Goal: Task Accomplishment & Management: Manage account settings

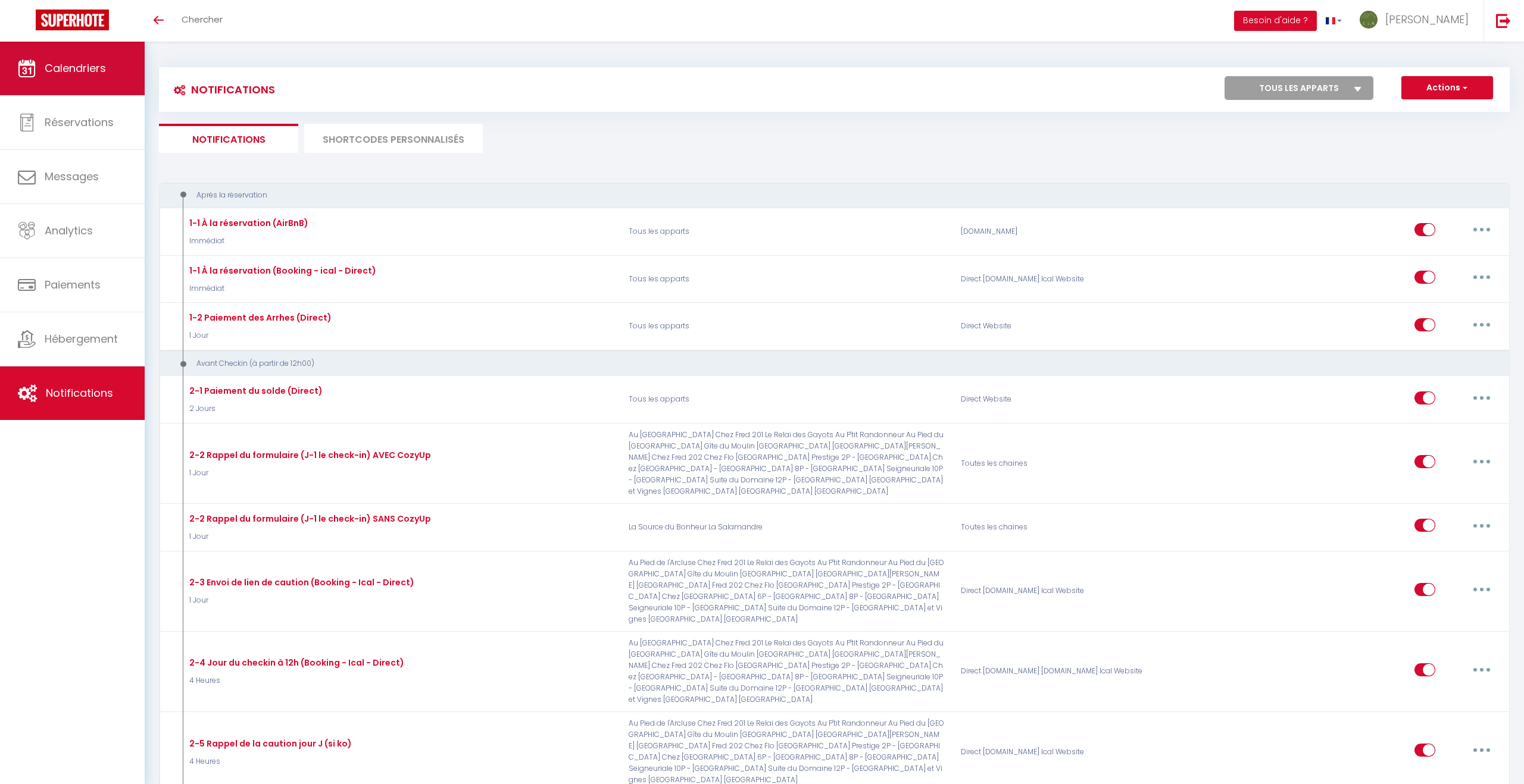
click at [69, 69] on span "Calendriers" at bounding box center [75, 68] width 61 height 14
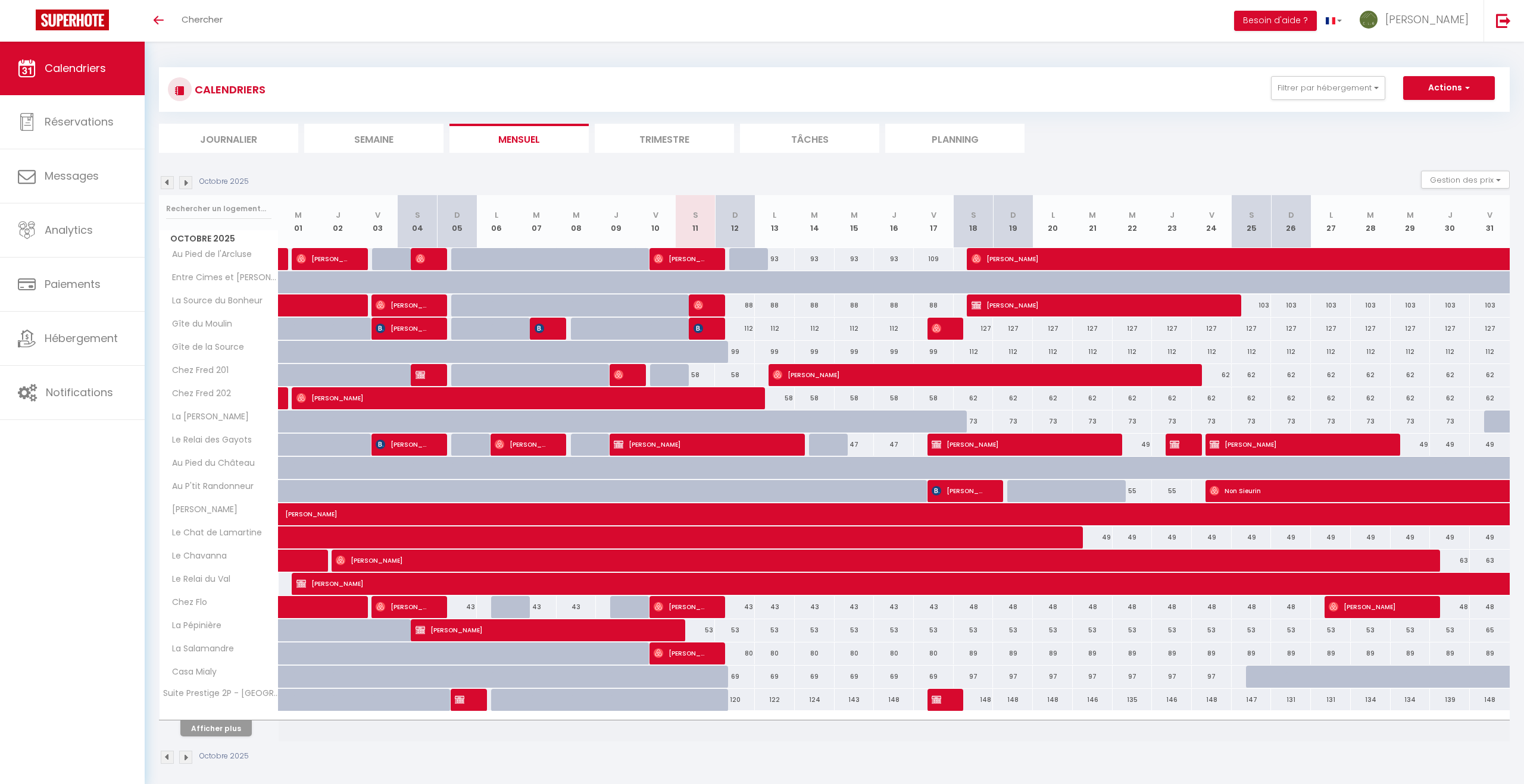
click at [188, 181] on img at bounding box center [186, 182] width 14 height 14
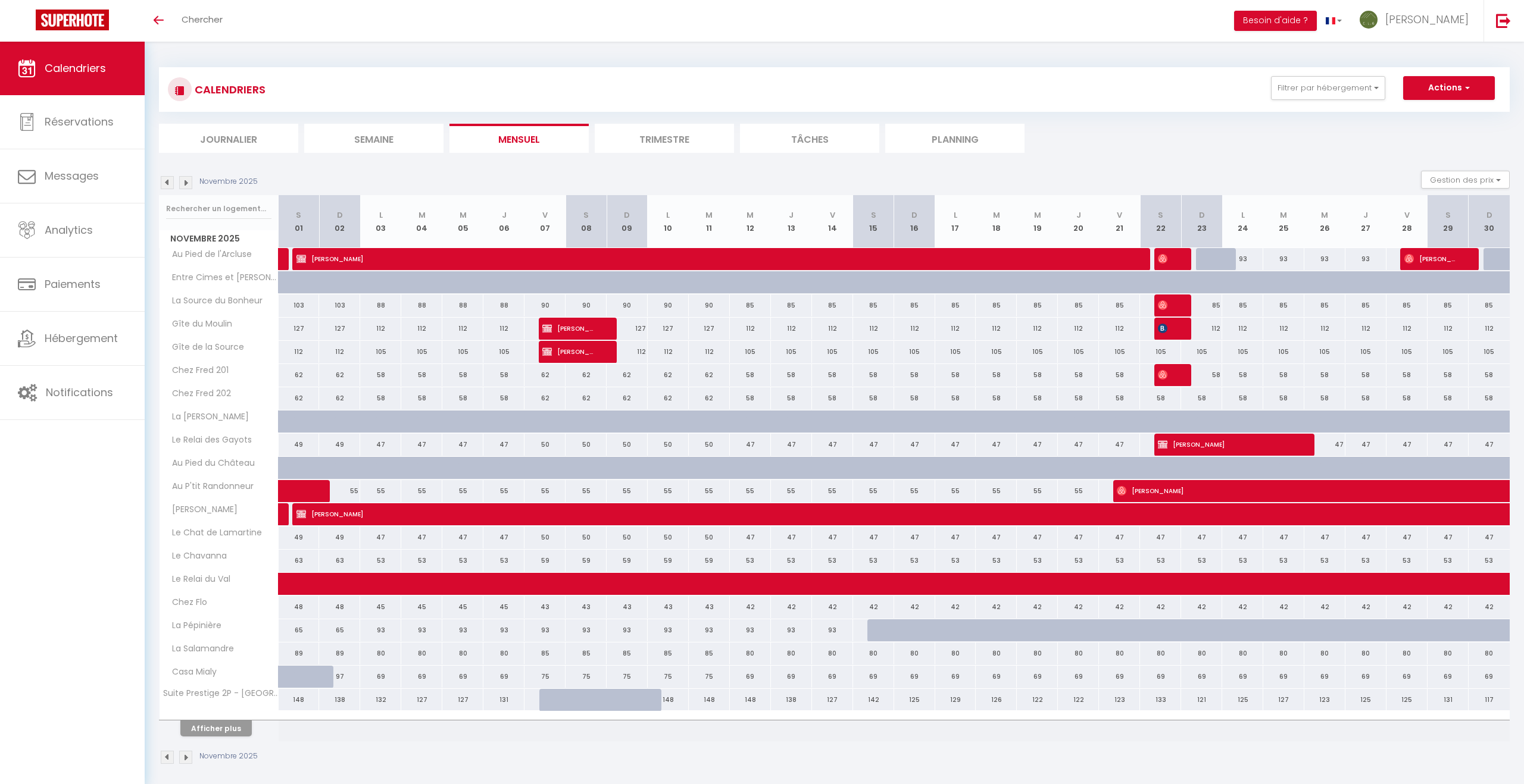
click at [188, 181] on img at bounding box center [186, 182] width 14 height 14
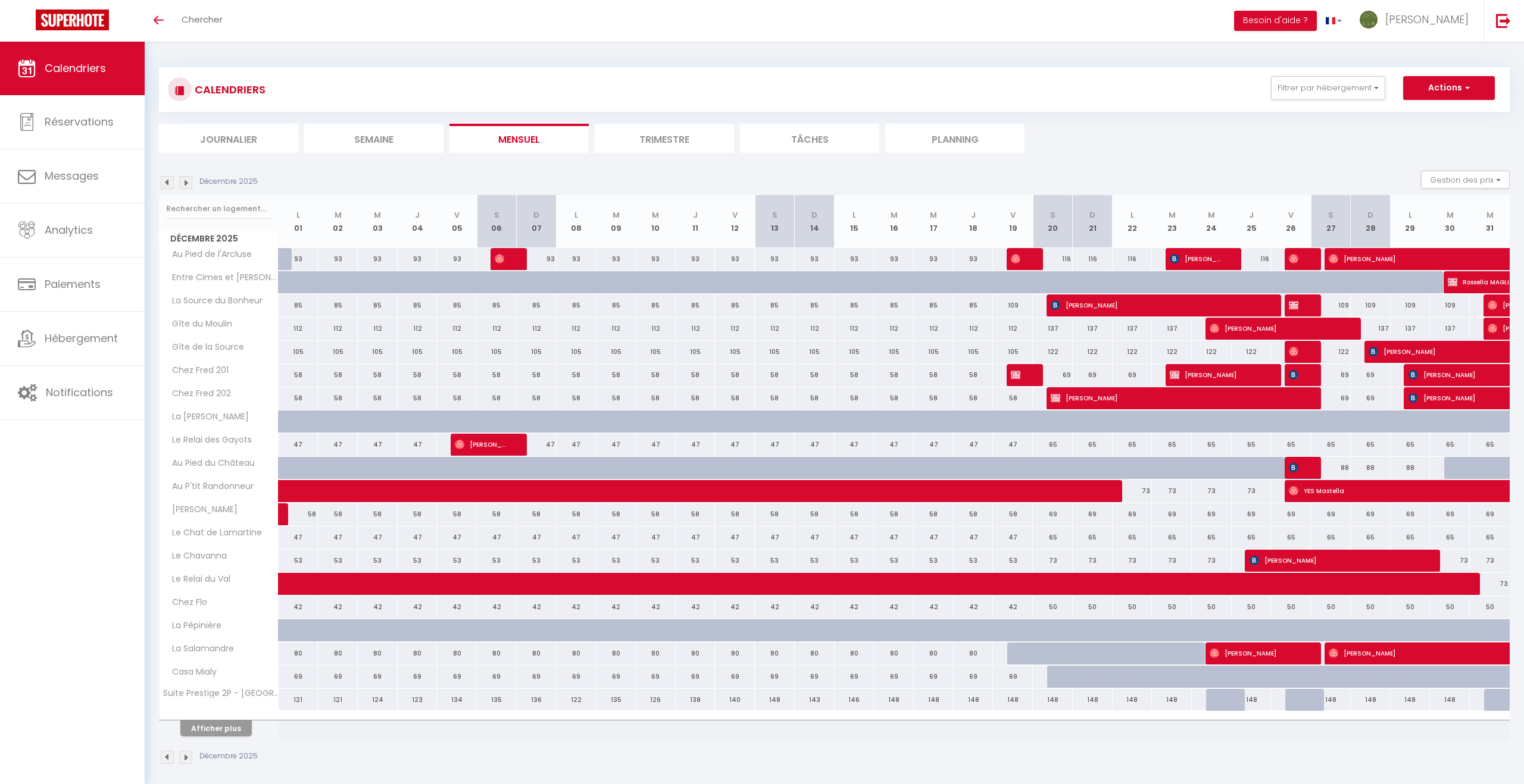
click at [188, 181] on img at bounding box center [186, 182] width 14 height 14
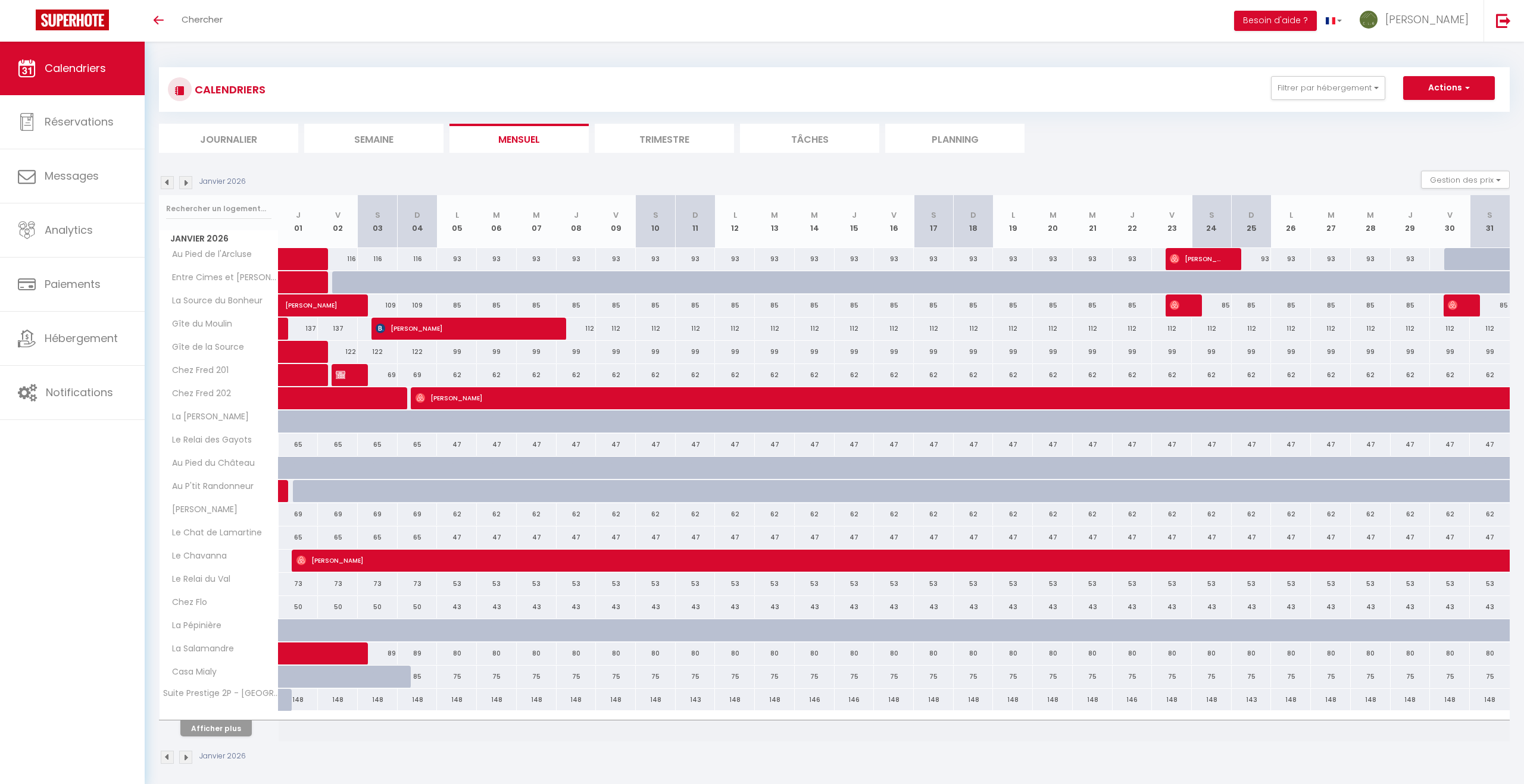
click at [188, 181] on img at bounding box center [186, 182] width 14 height 14
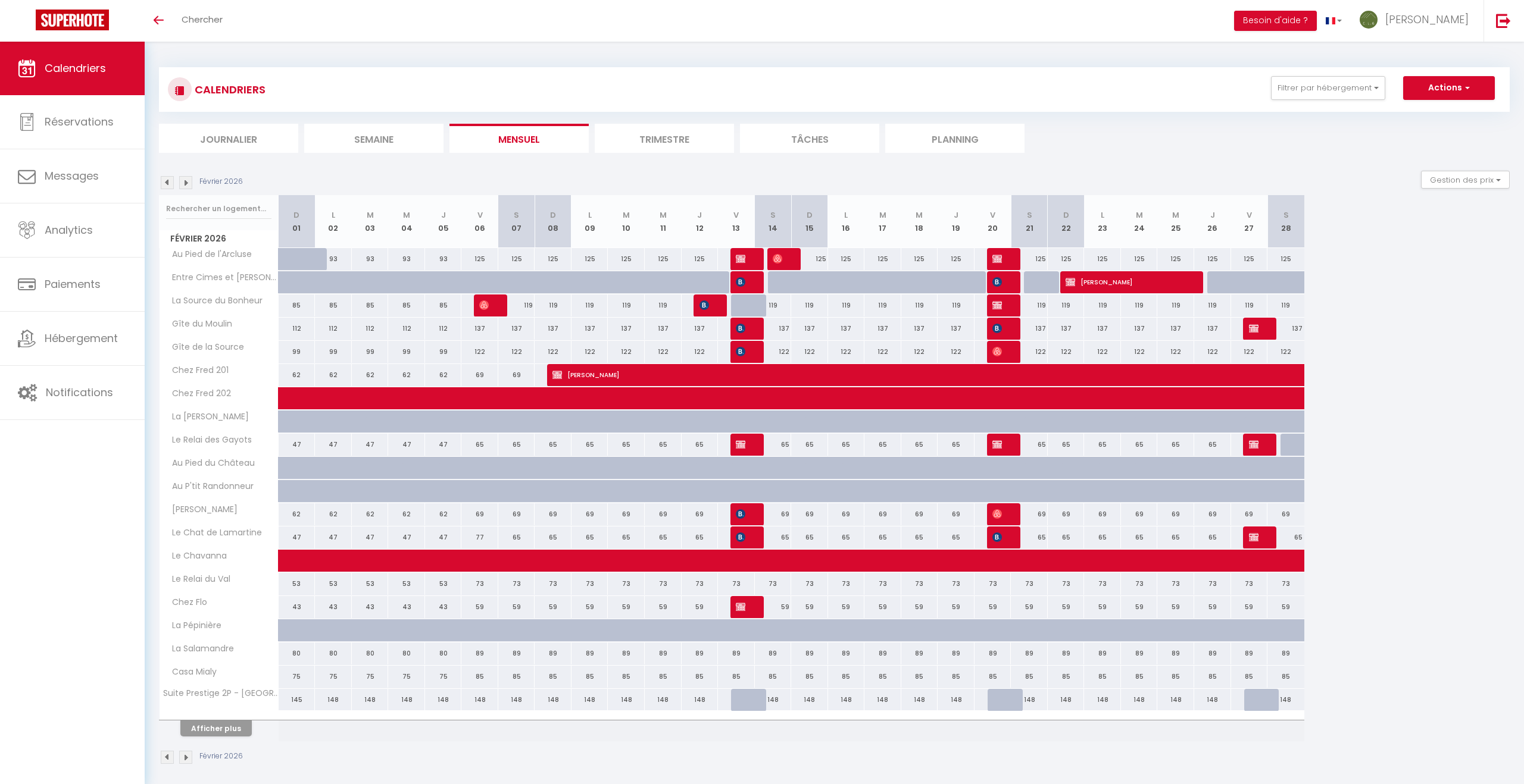
click at [188, 181] on img at bounding box center [186, 182] width 14 height 14
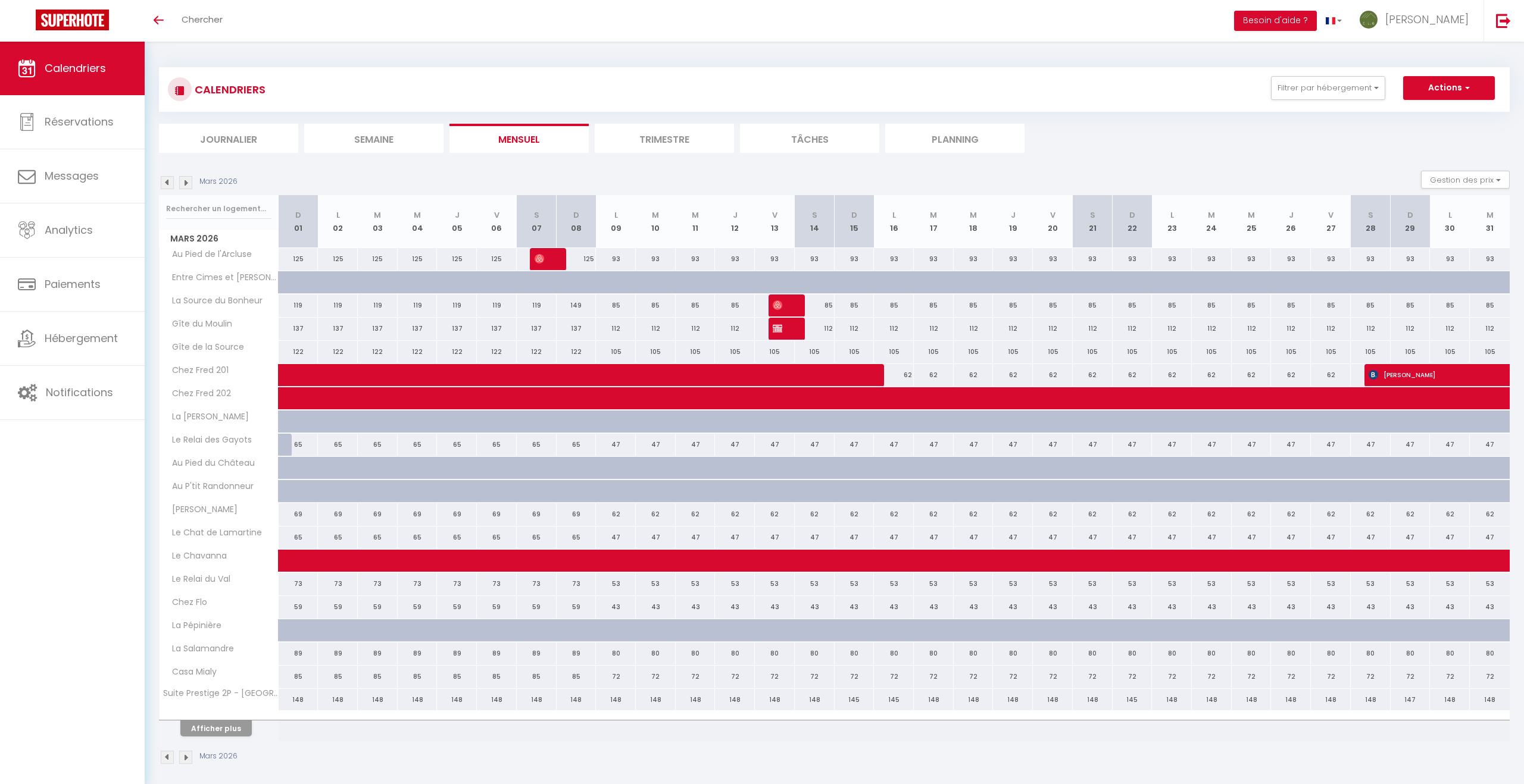
click at [188, 181] on img at bounding box center [186, 182] width 14 height 14
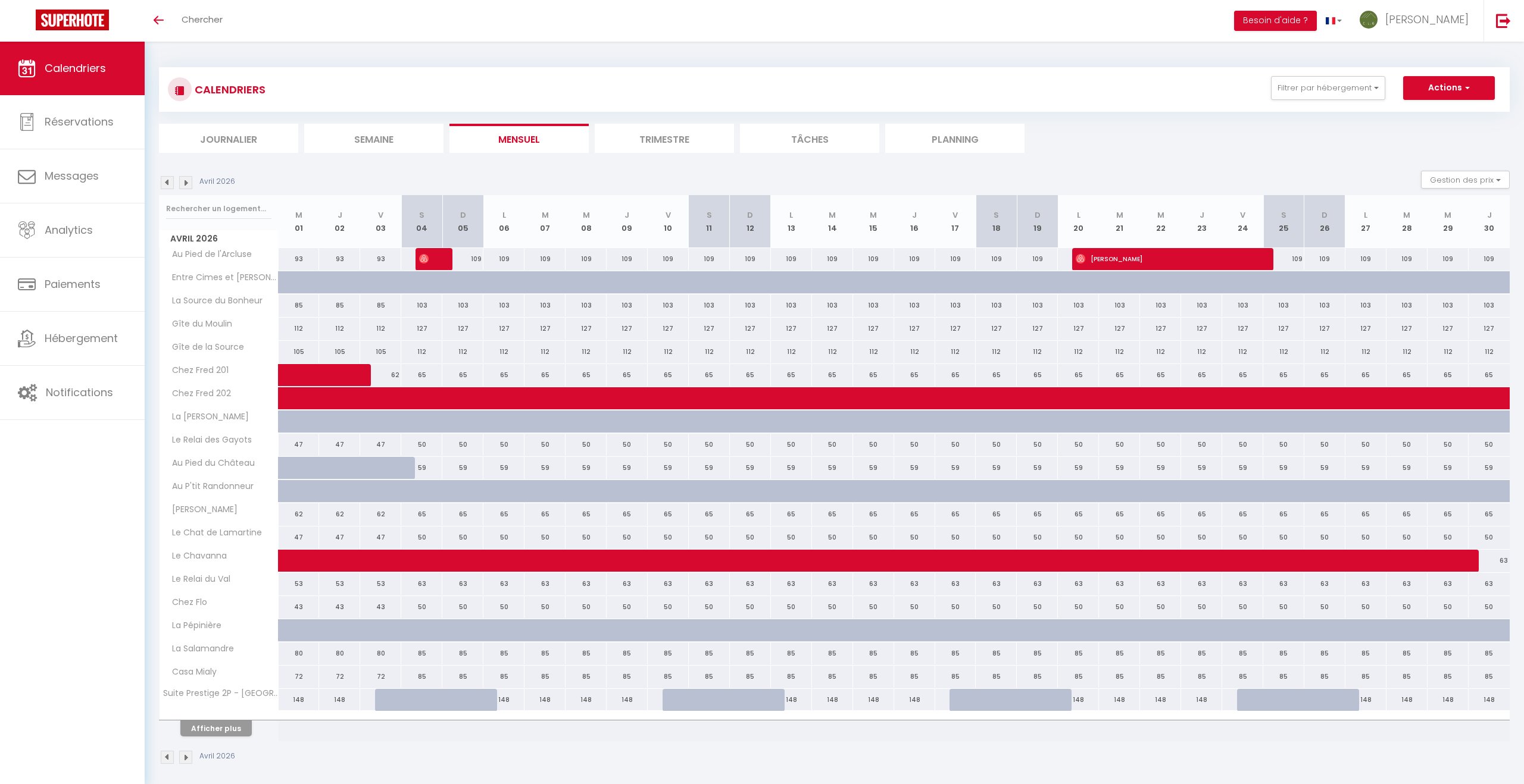
click at [188, 181] on img at bounding box center [186, 182] width 14 height 14
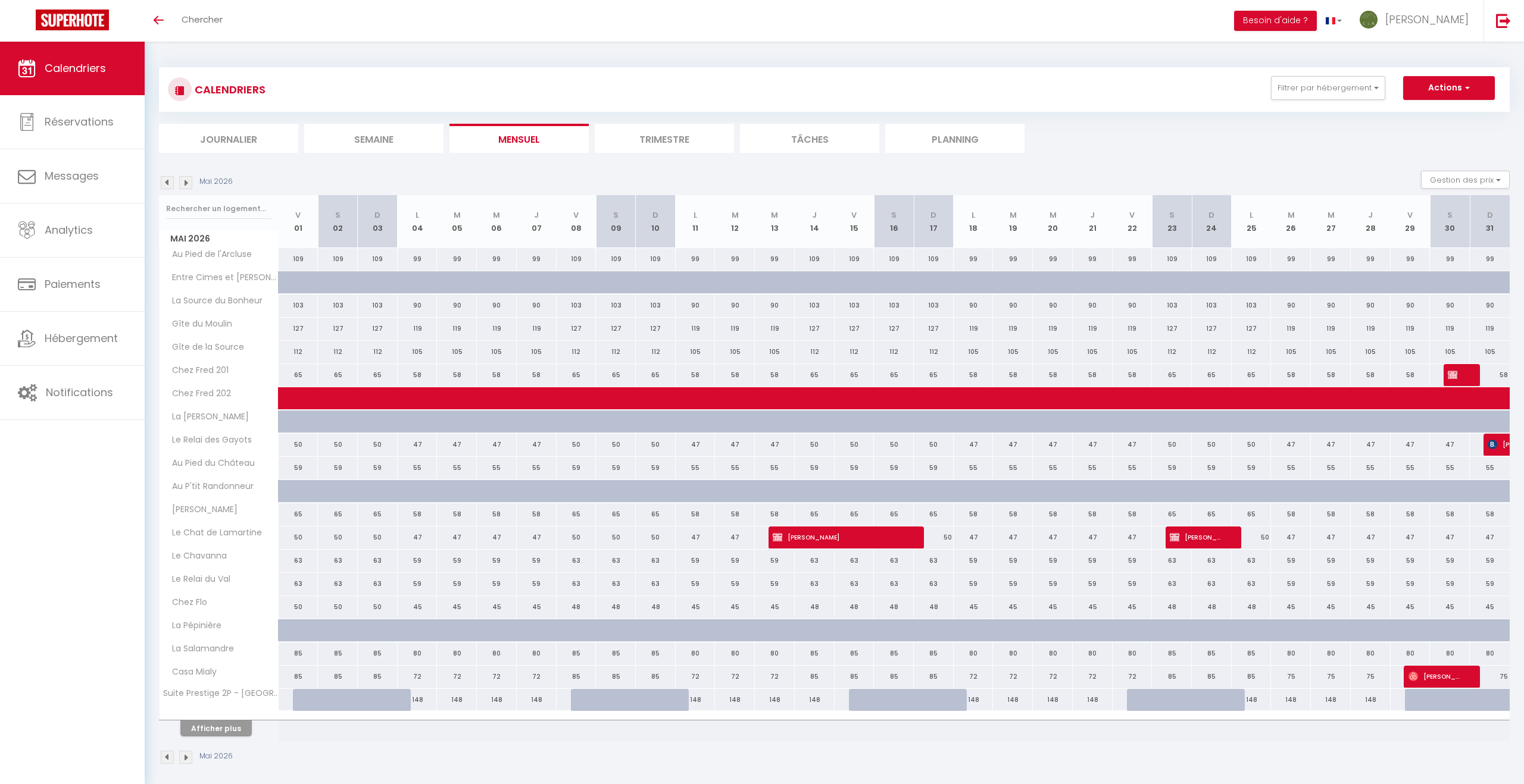
click at [188, 181] on img at bounding box center [186, 182] width 14 height 14
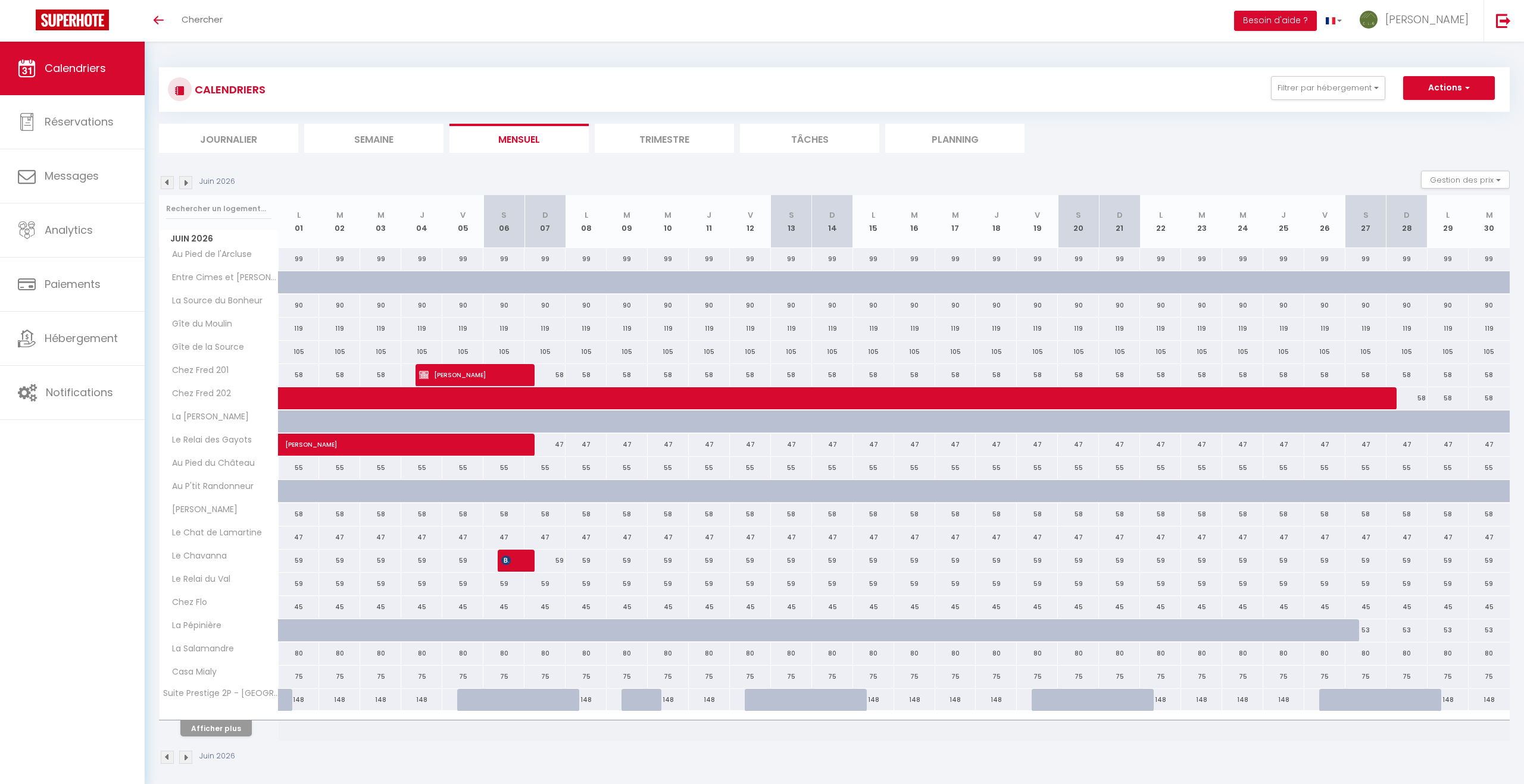
click at [188, 181] on img at bounding box center [186, 182] width 14 height 14
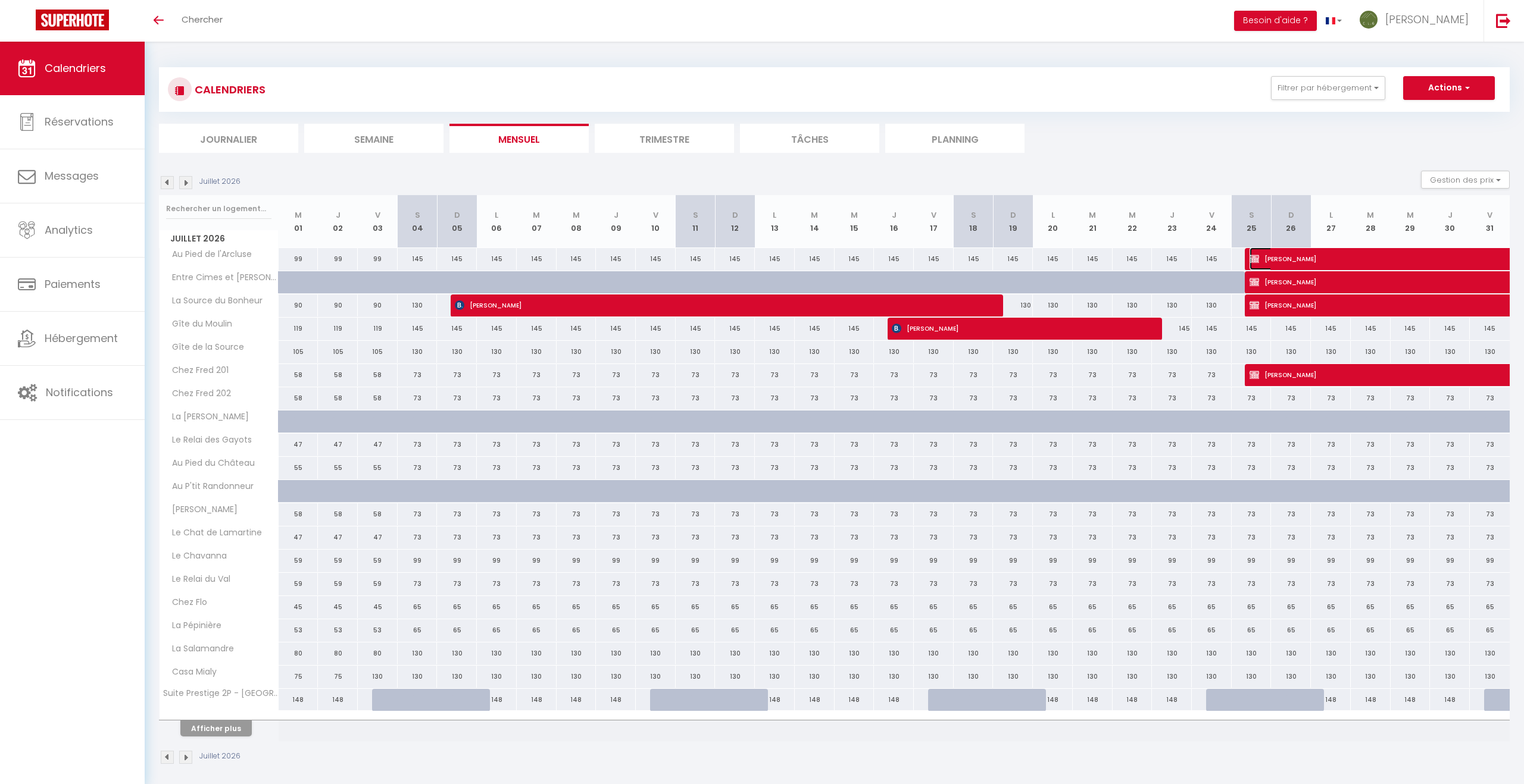
click at [1298, 259] on span "[PERSON_NAME]" at bounding box center [1358, 258] width 219 height 23
select select "OK"
select select "KO"
select select "0"
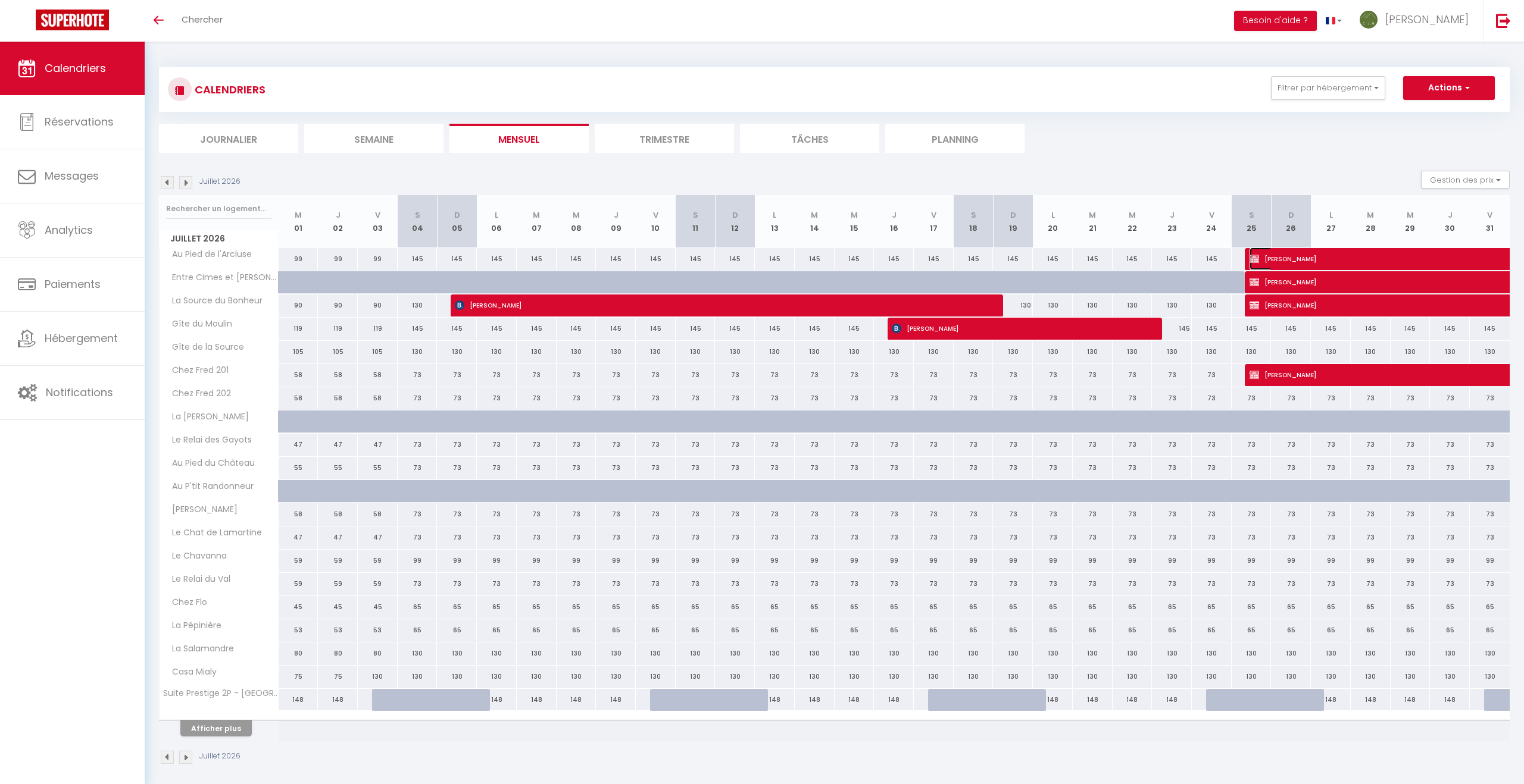
select select "1"
select select
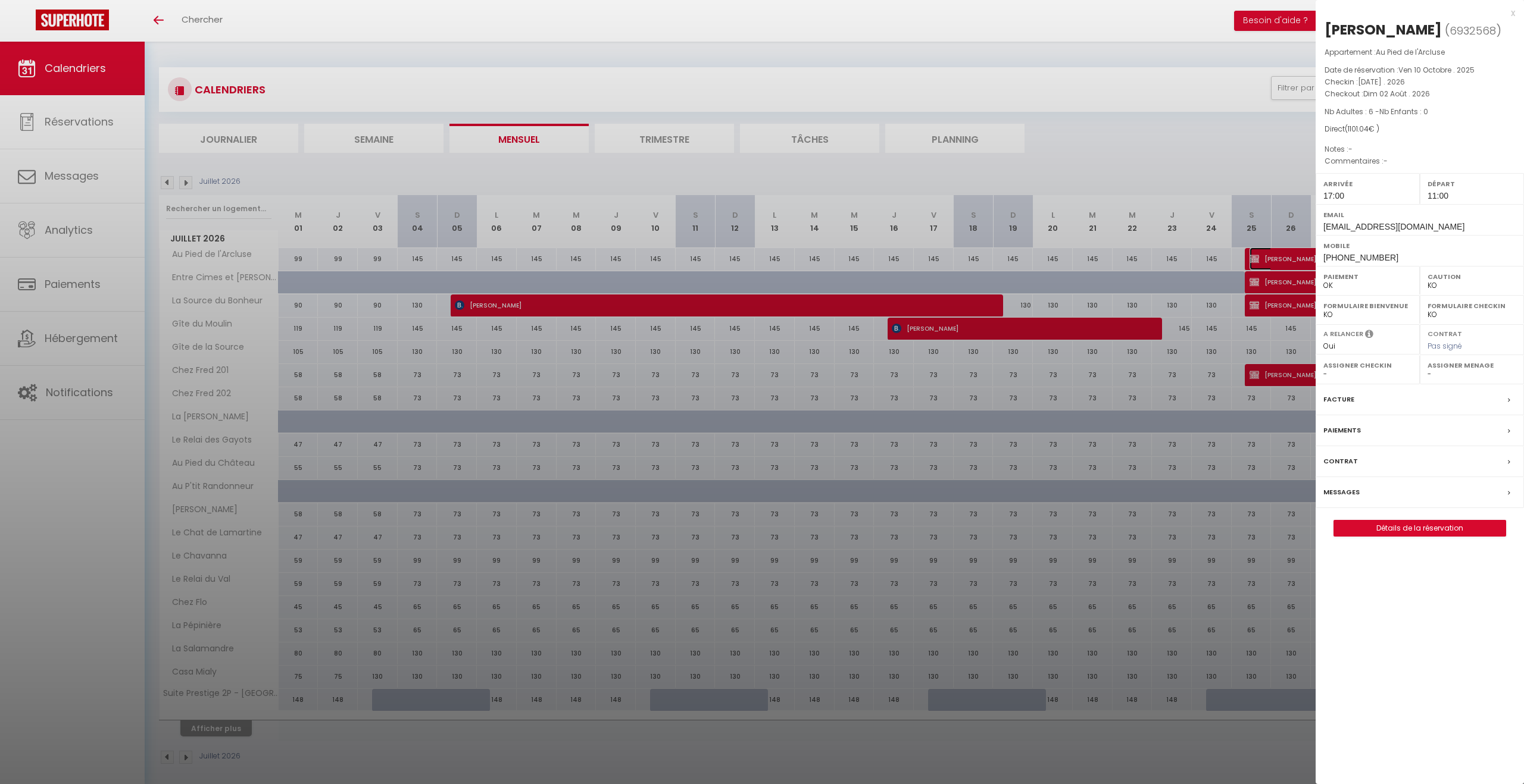
select select "23829"
select select "20576"
click at [1455, 536] on link "Détails de la réservation" at bounding box center [1419, 528] width 171 height 15
select select
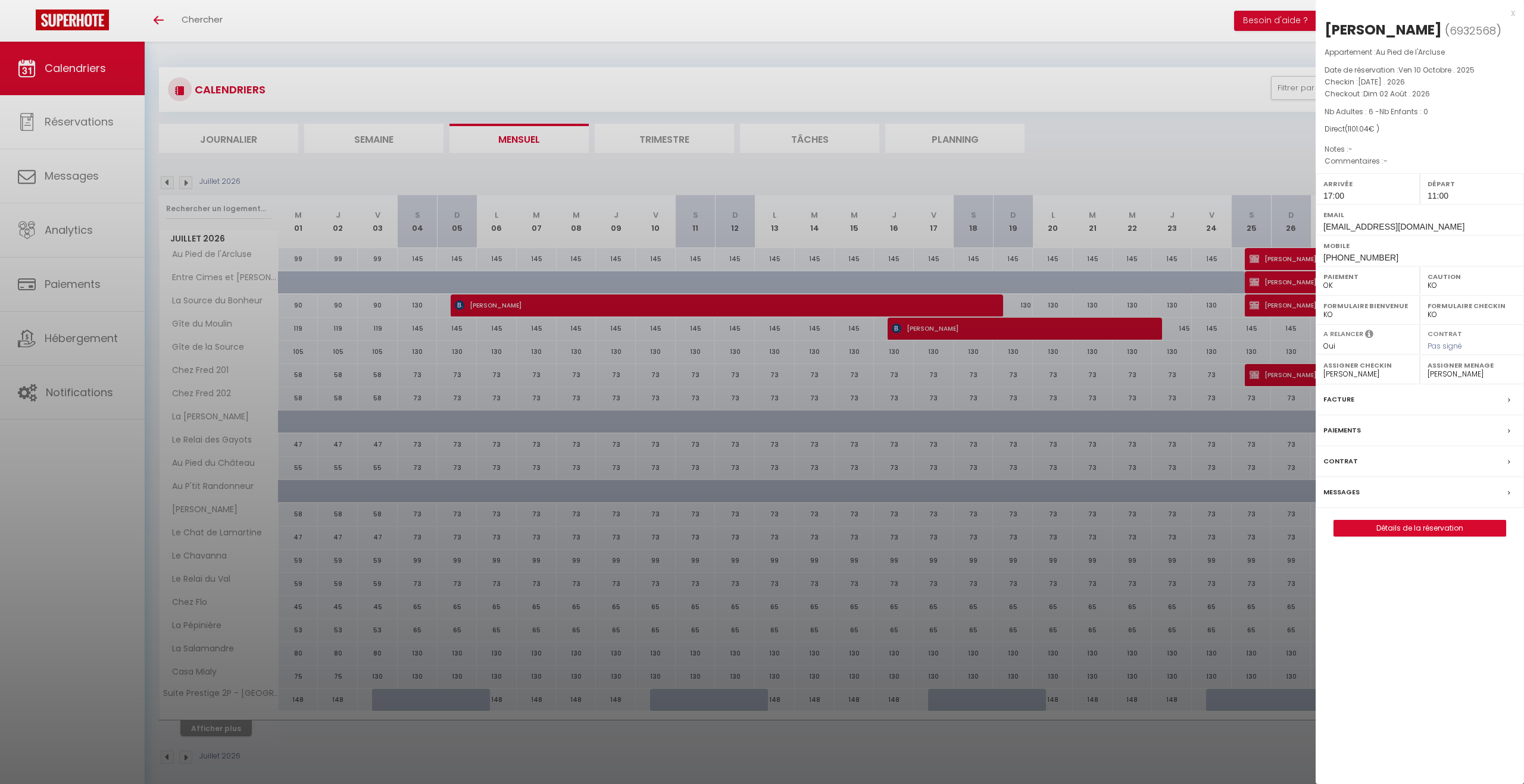
select select
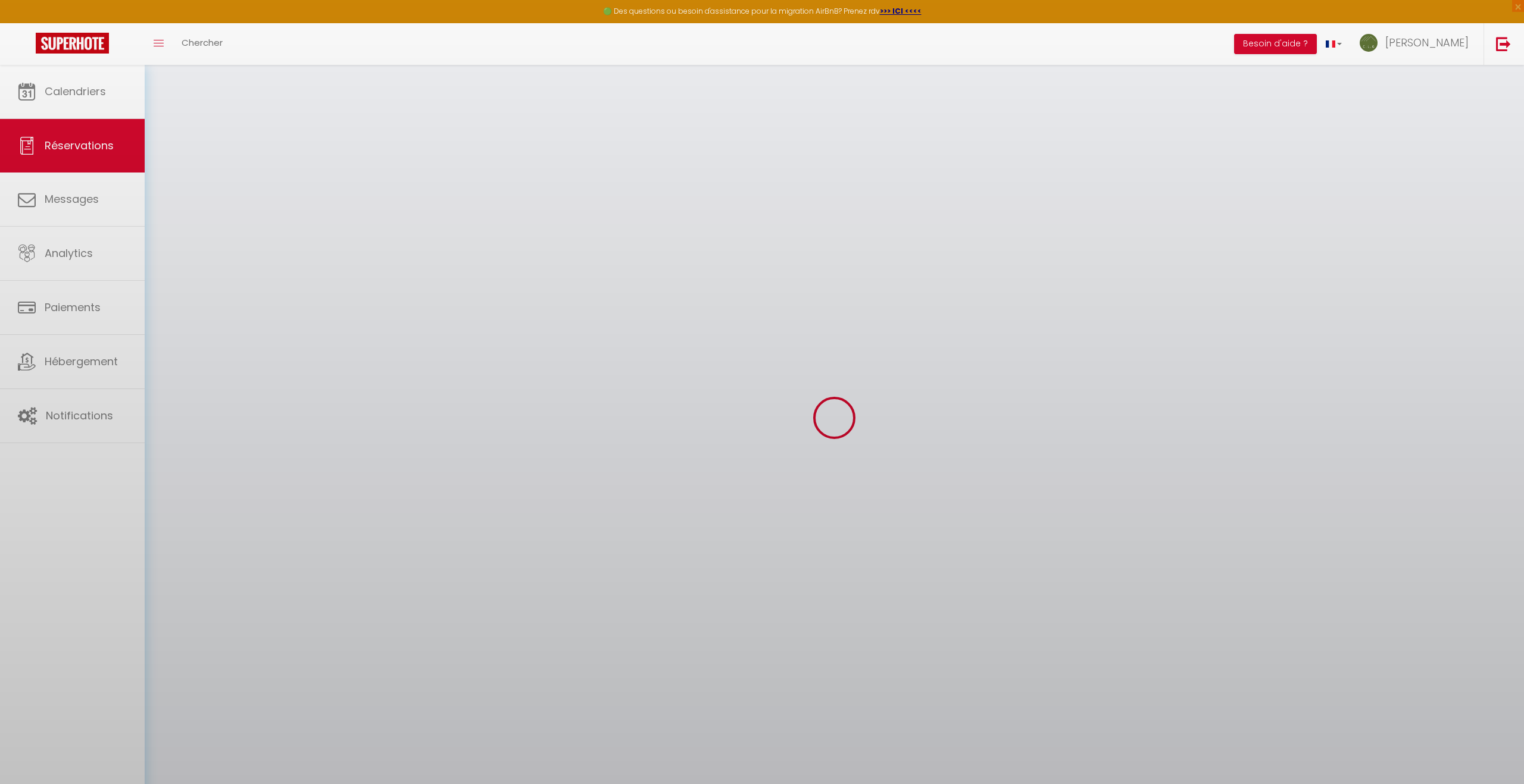
select select
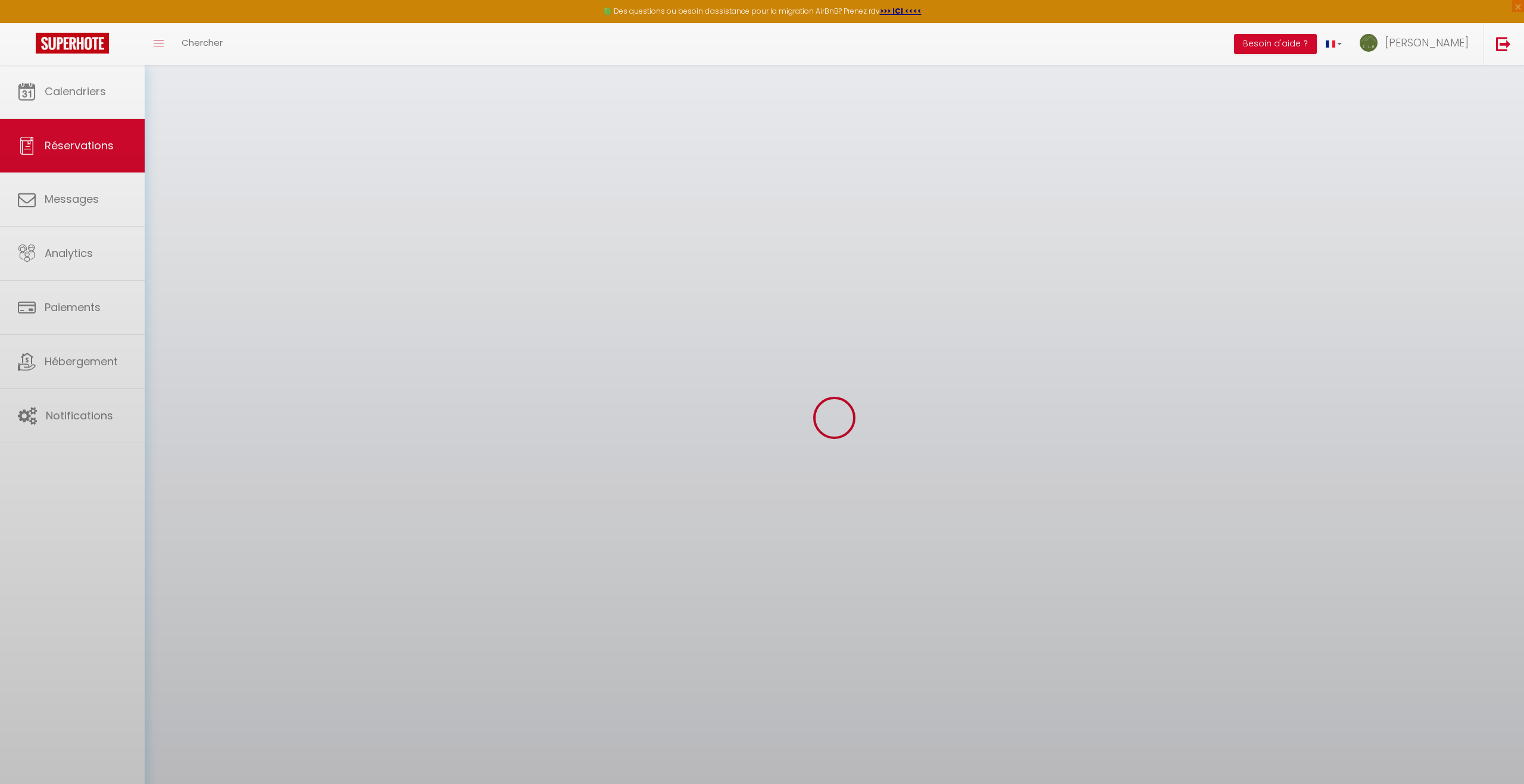
select select
checkbox input "false"
select select
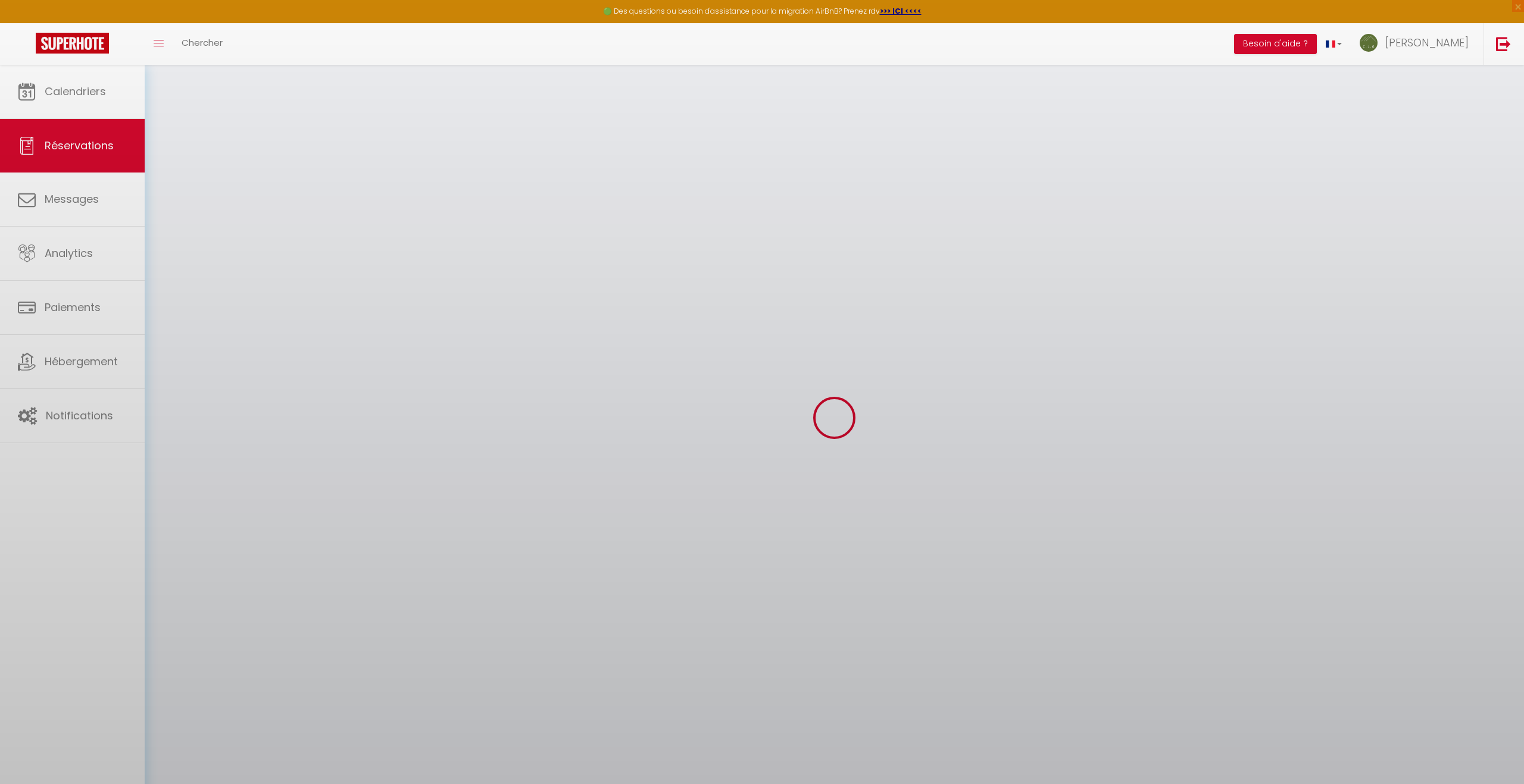
select select
checkbox input "false"
select select
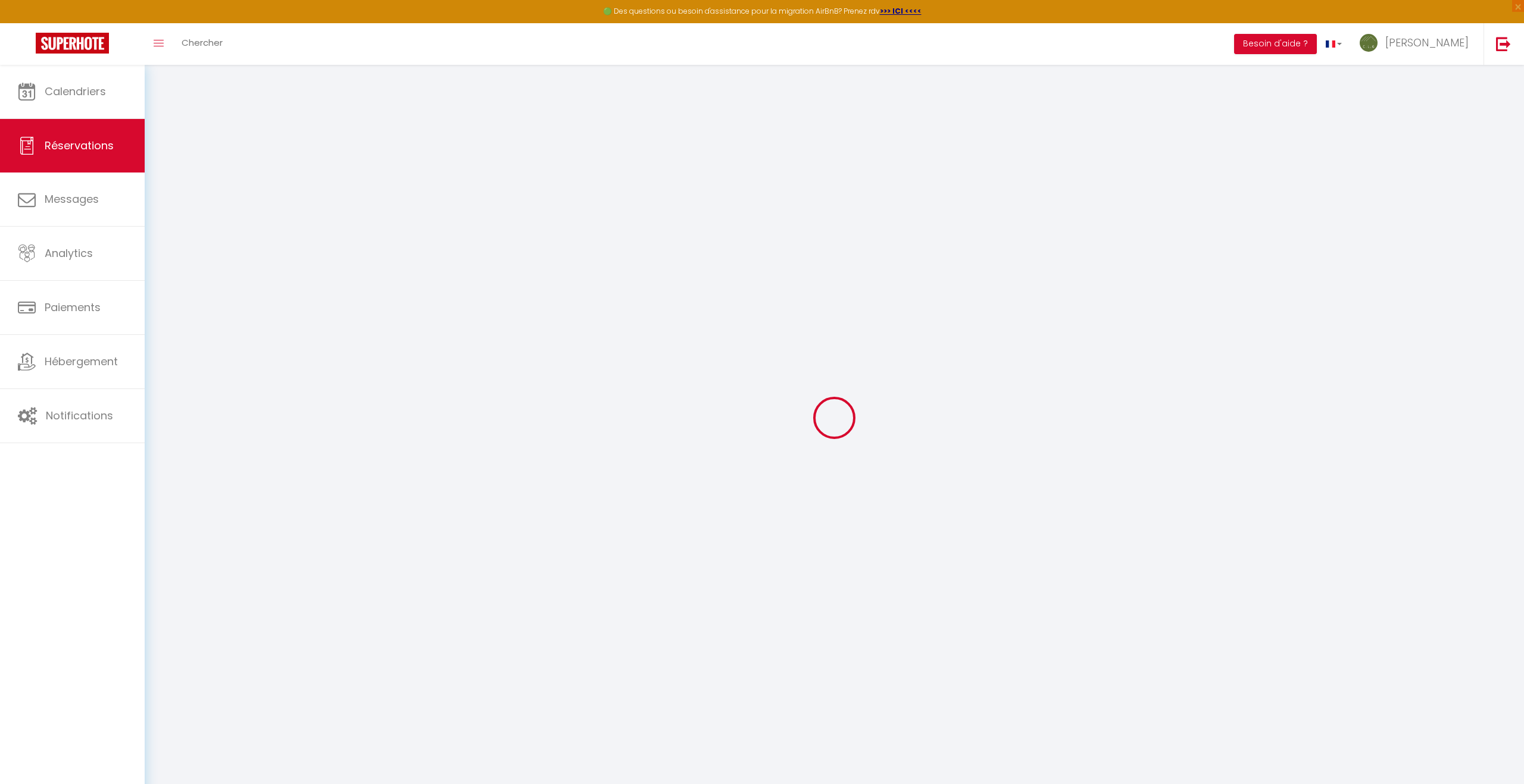
type input "[PERSON_NAME]"
type input "DELACHENAL"
type input "[EMAIL_ADDRESS][DOMAIN_NAME]"
type input "[PHONE_NUMBER]"
select select "FR"
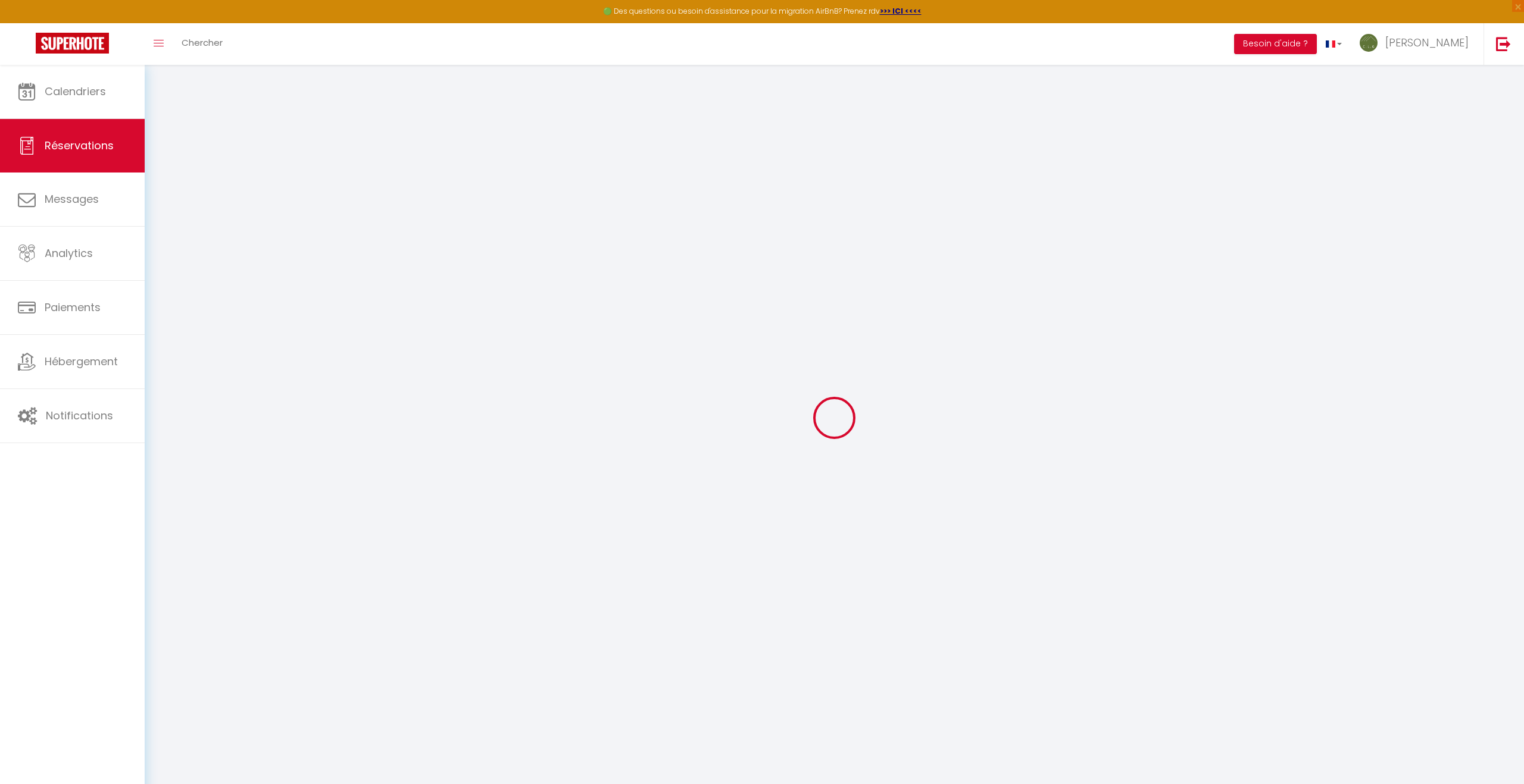
select select "16793"
select select "1"
type input "[DATE]"
select select
type input "Dim 02 Août 2026"
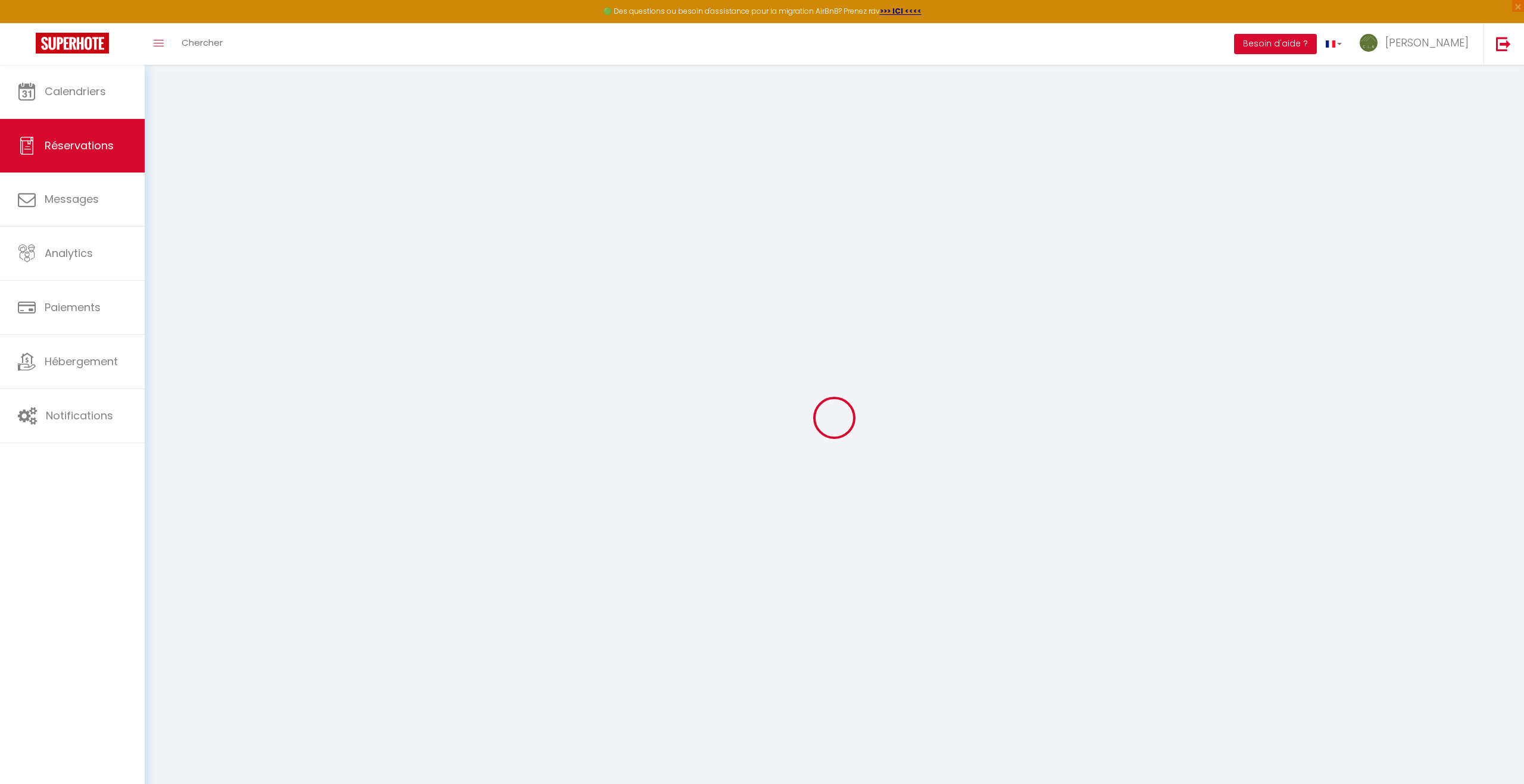
select select
type input "6"
select select "12"
select select
type input "913.5"
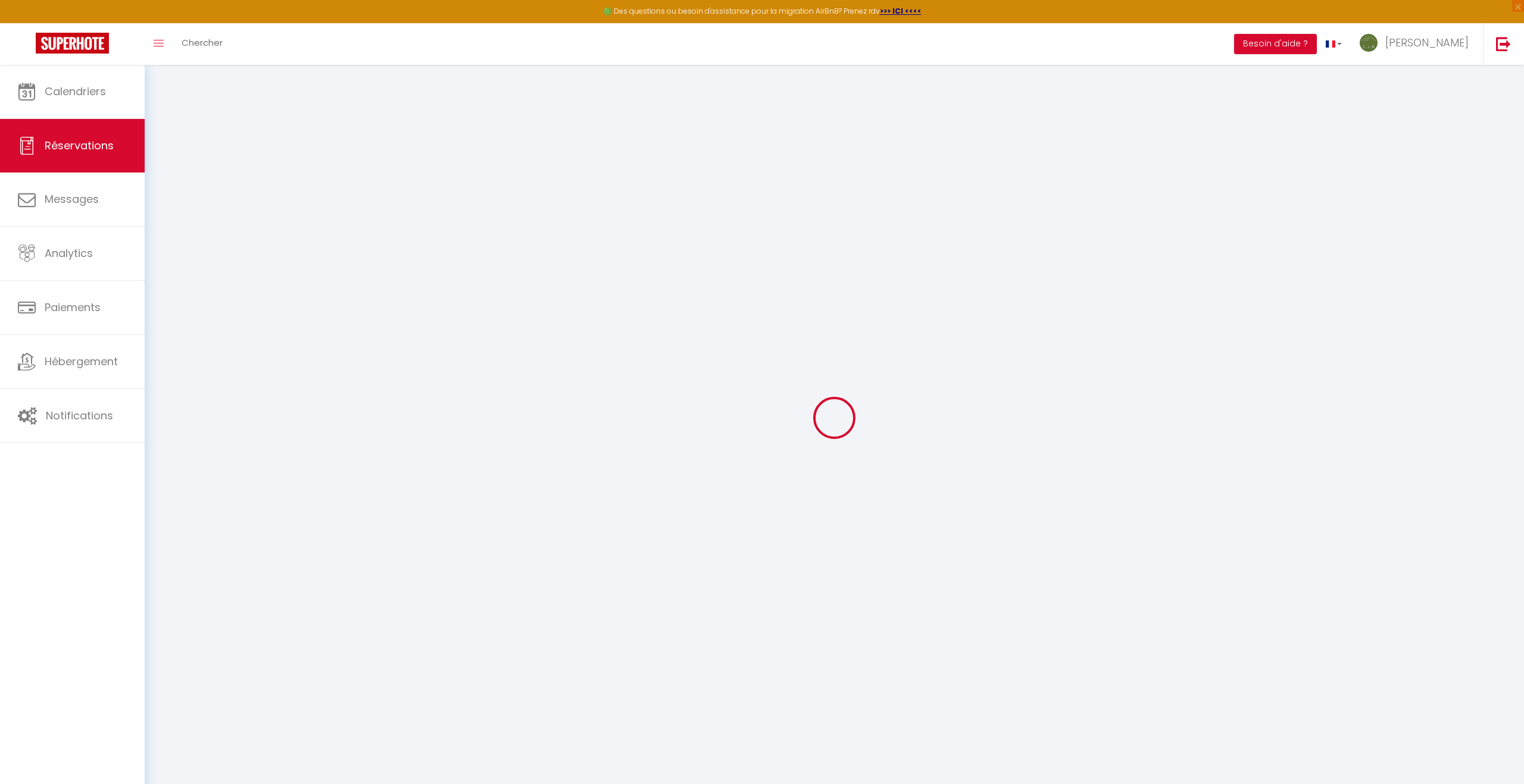
checkbox input "false"
type input "0"
type input "70"
type input "39"
type input "0"
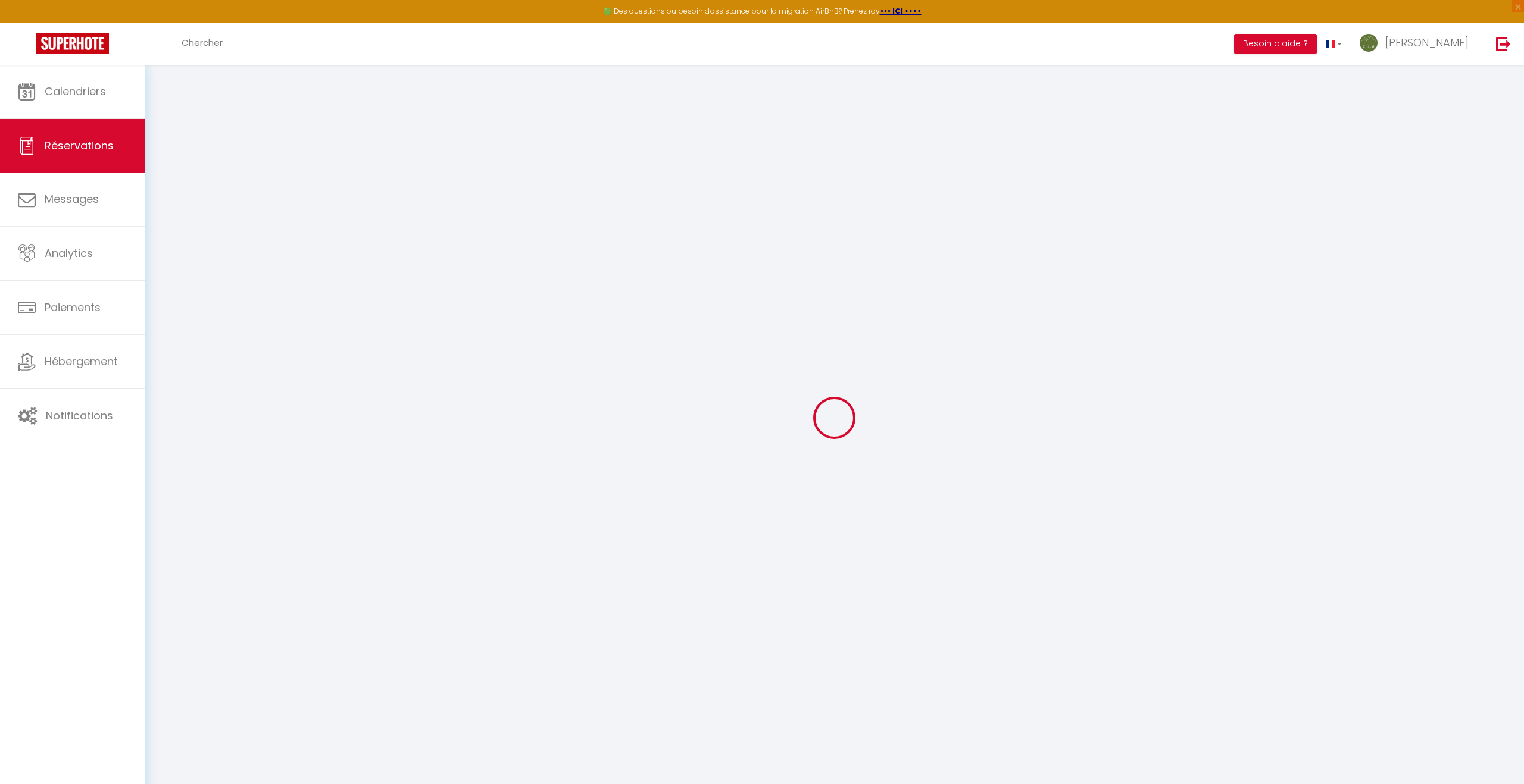
select index
select select
select select "14"
checkbox input "false"
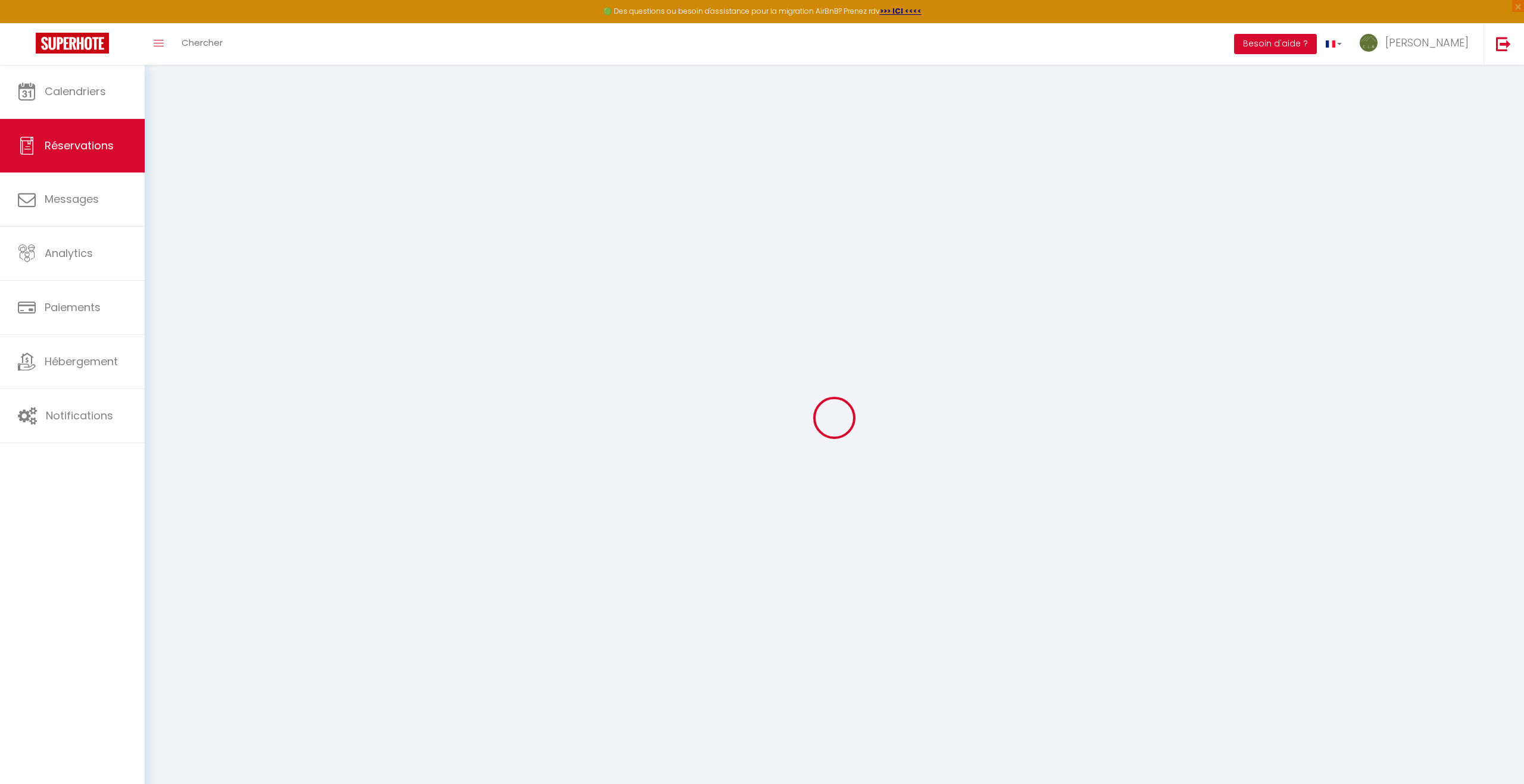
select index
select select
checkbox input "false"
select index
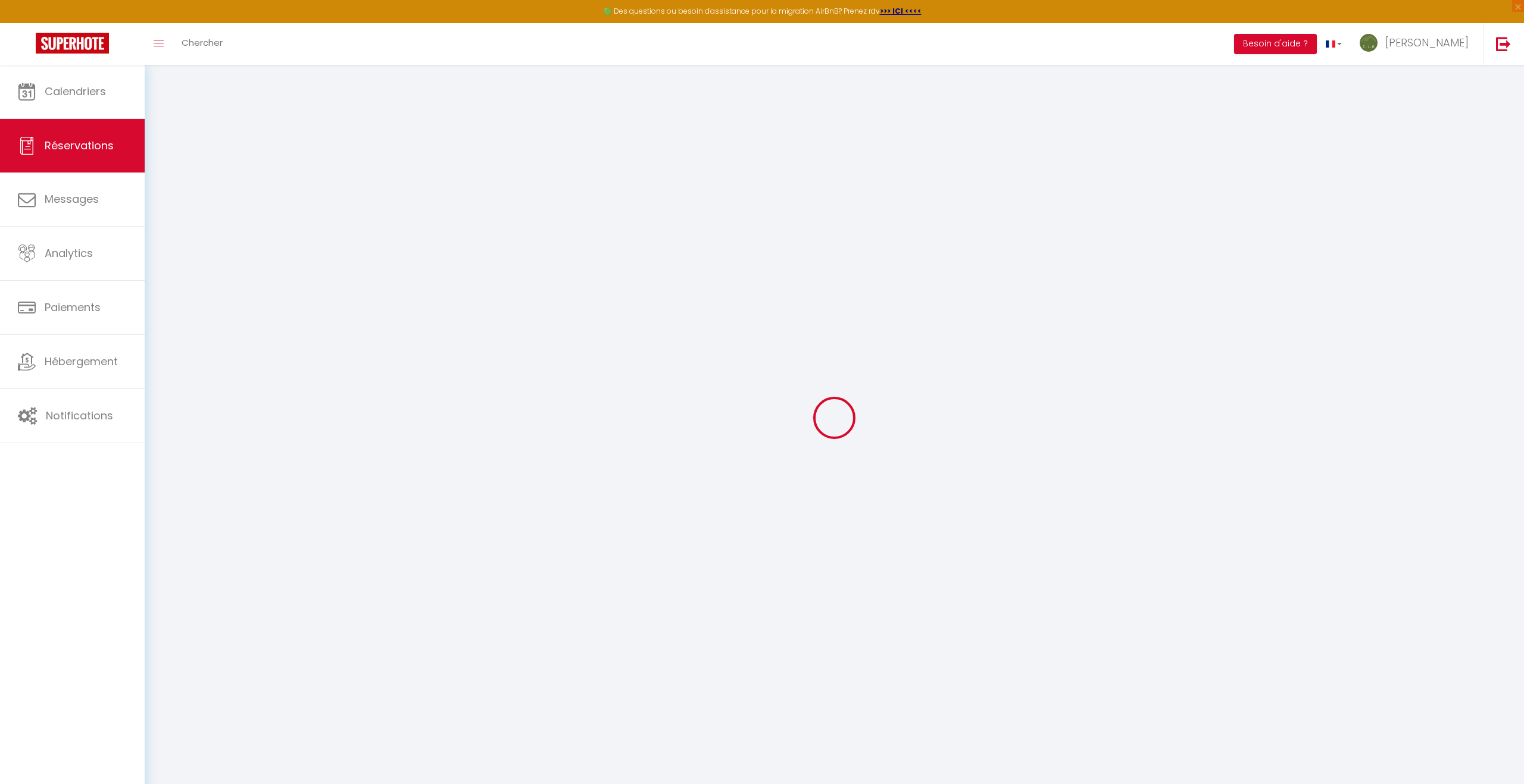
select select
checkbox input "false"
select index
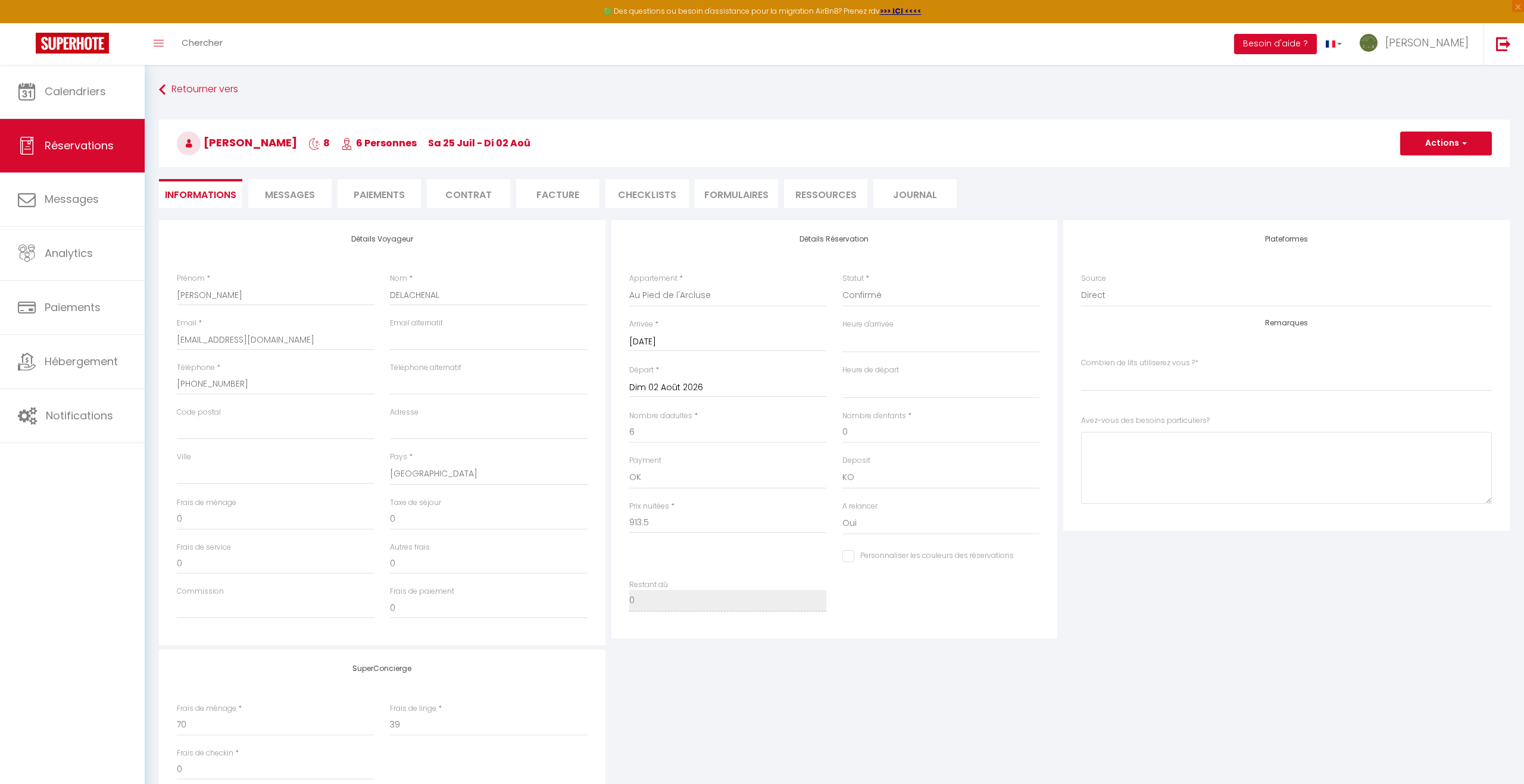
type input "109"
type input "78.54"
select select
checkbox input "false"
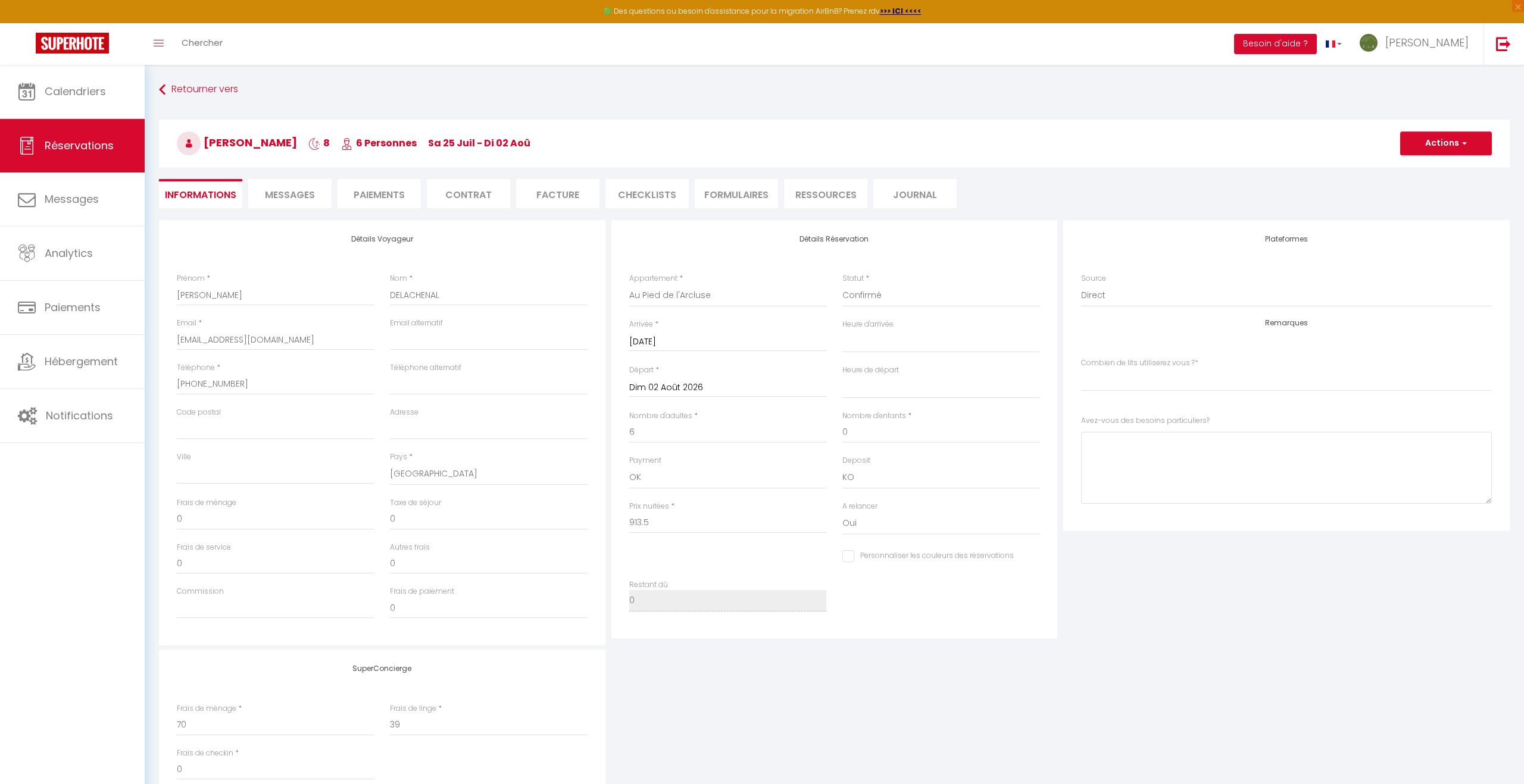
select index
checkbox input "false"
select index
select select "17:00"
select select "11:00"
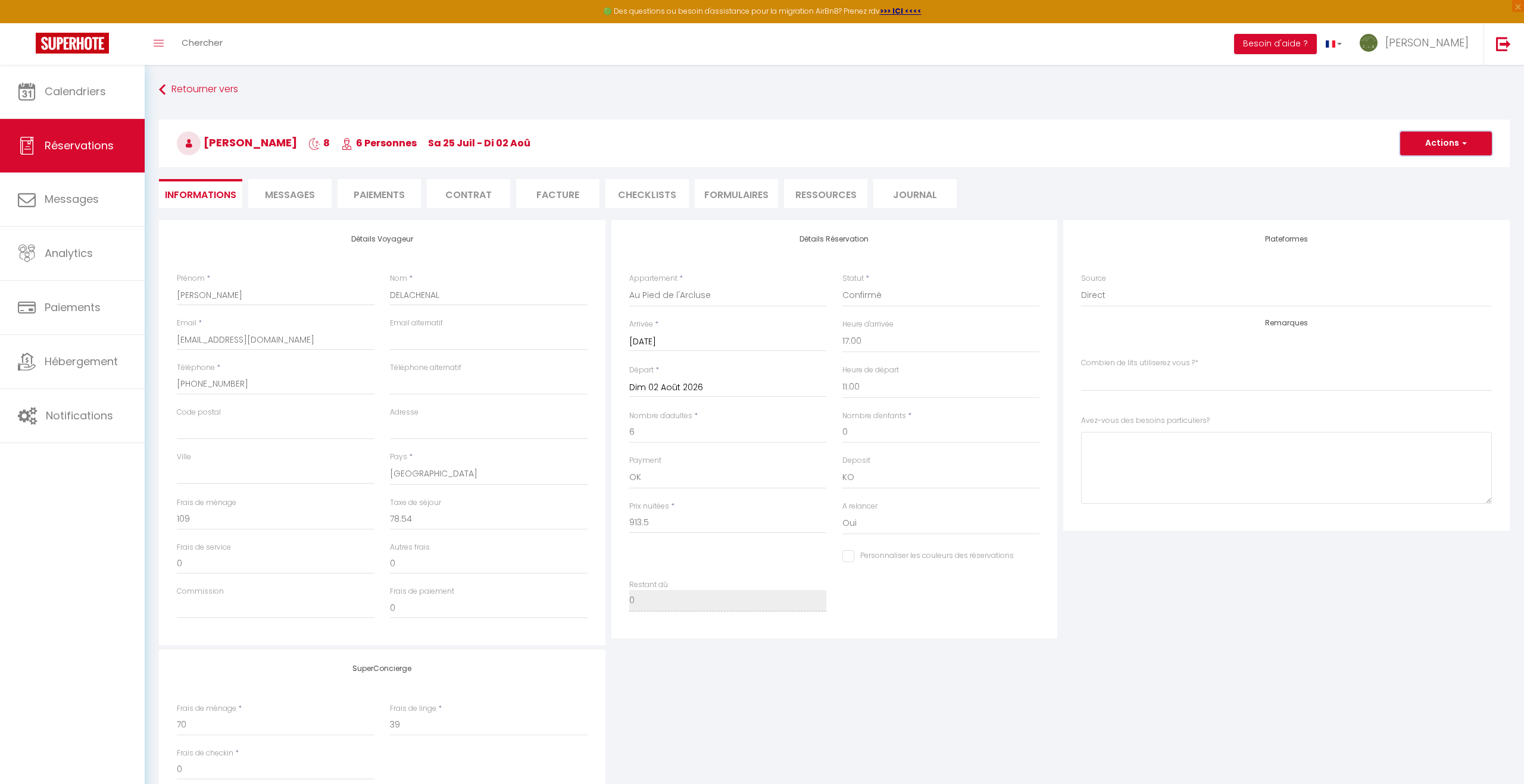
click at [1442, 138] on button "Actions" at bounding box center [1445, 143] width 92 height 23
click at [1426, 202] on link "Supprimer" at bounding box center [1434, 200] width 94 height 15
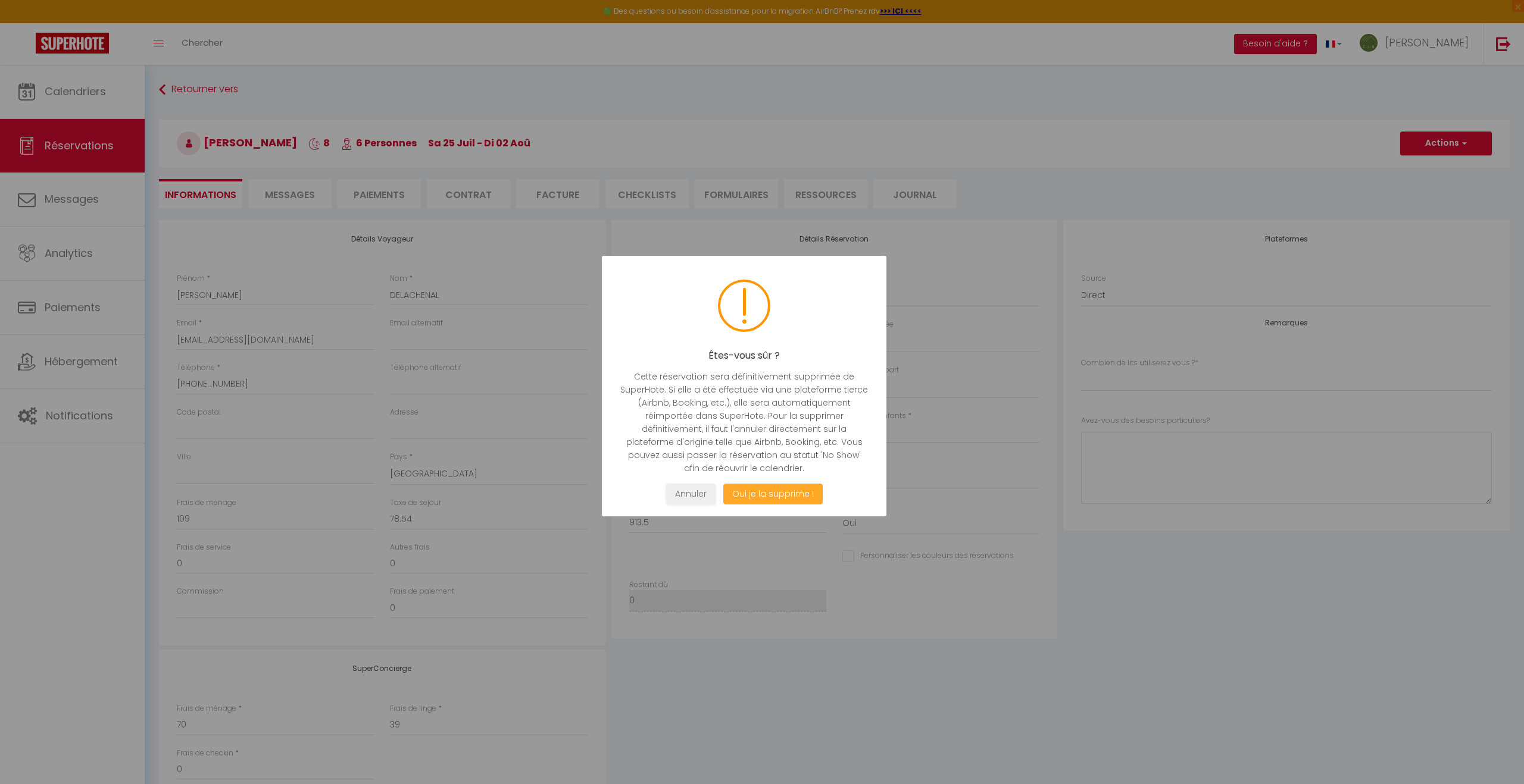
click at [793, 495] on button "Oui je la supprime !" at bounding box center [772, 493] width 99 height 21
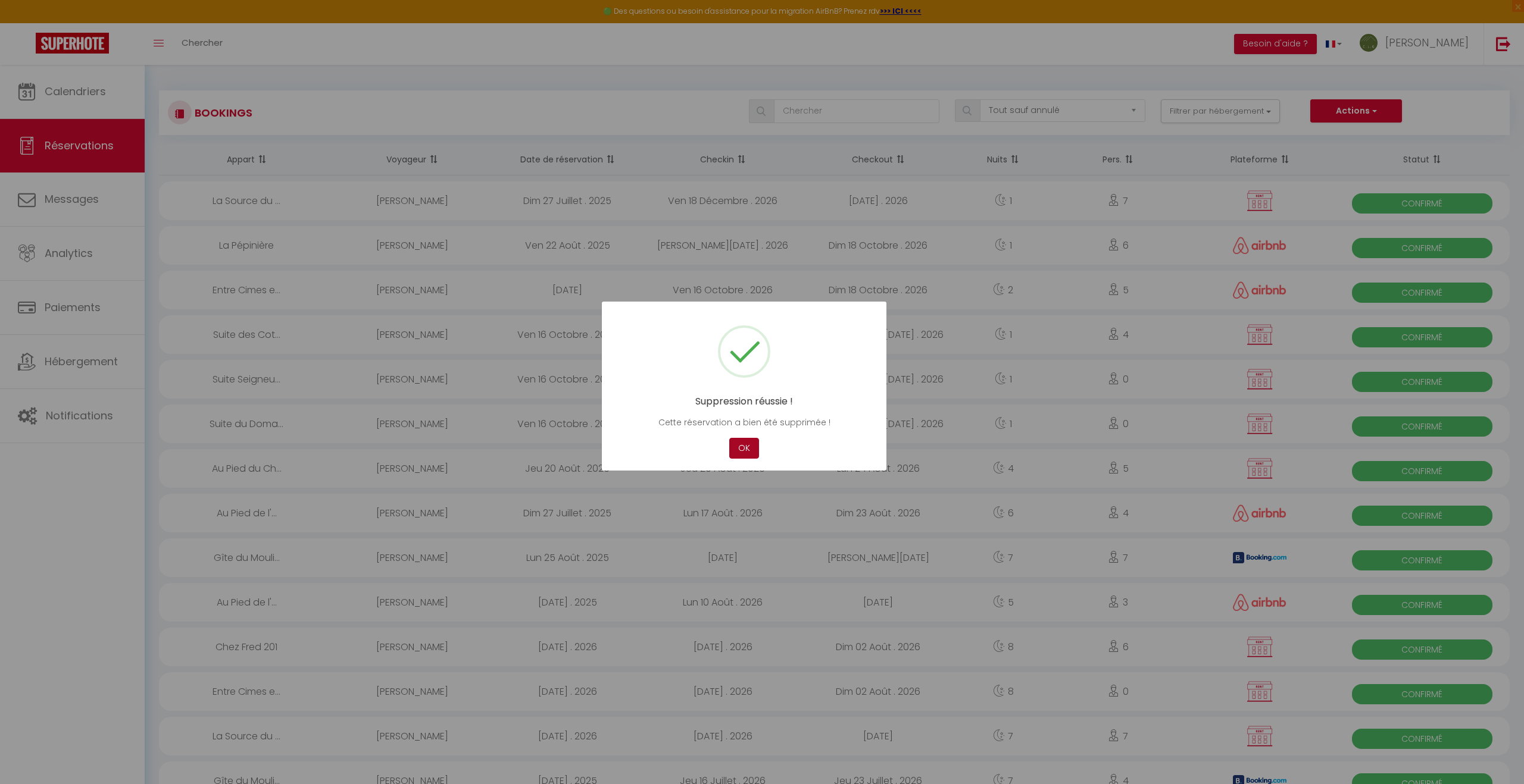
click at [744, 448] on button "OK" at bounding box center [744, 447] width 30 height 21
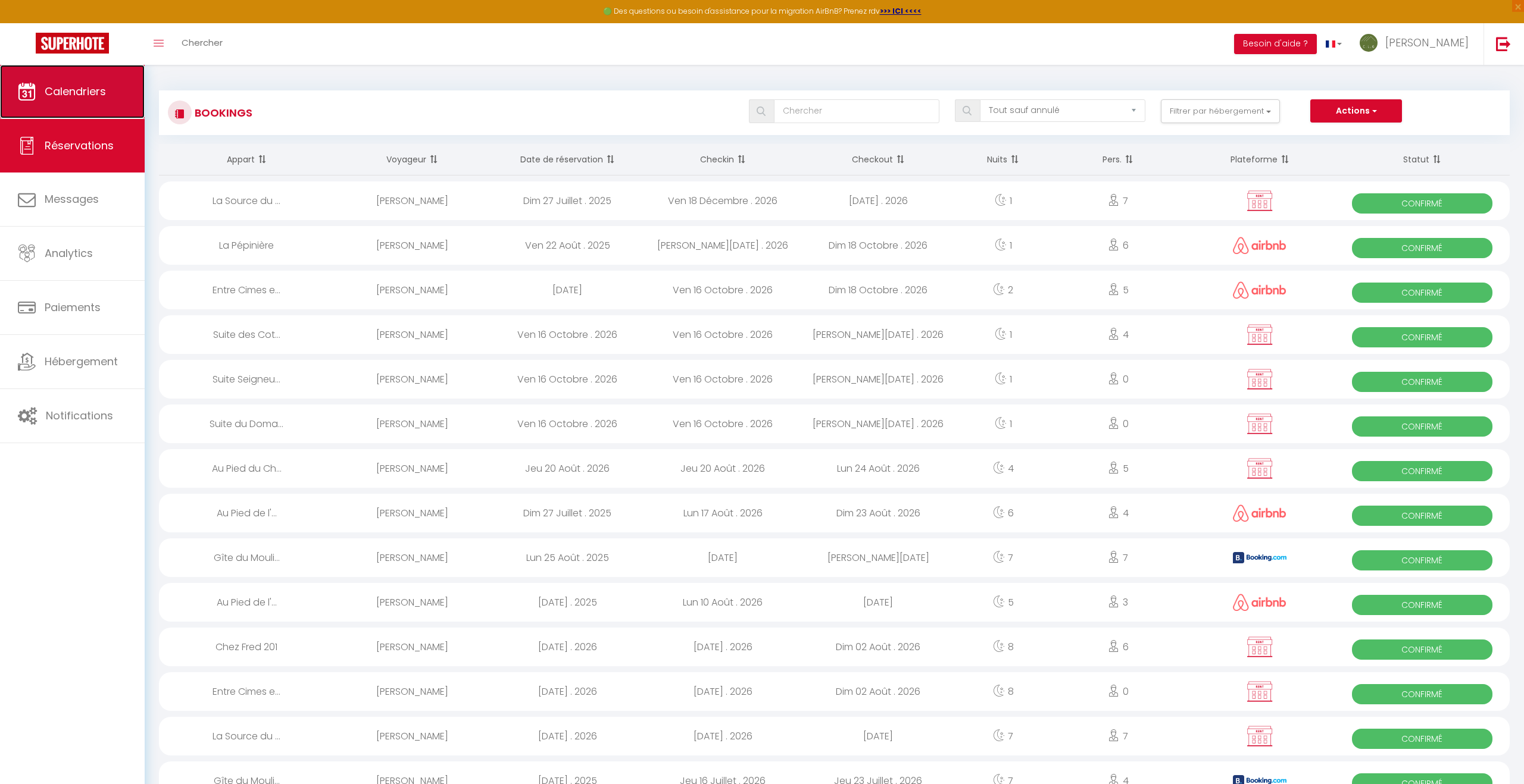
click at [56, 88] on span "Calendriers" at bounding box center [75, 91] width 61 height 14
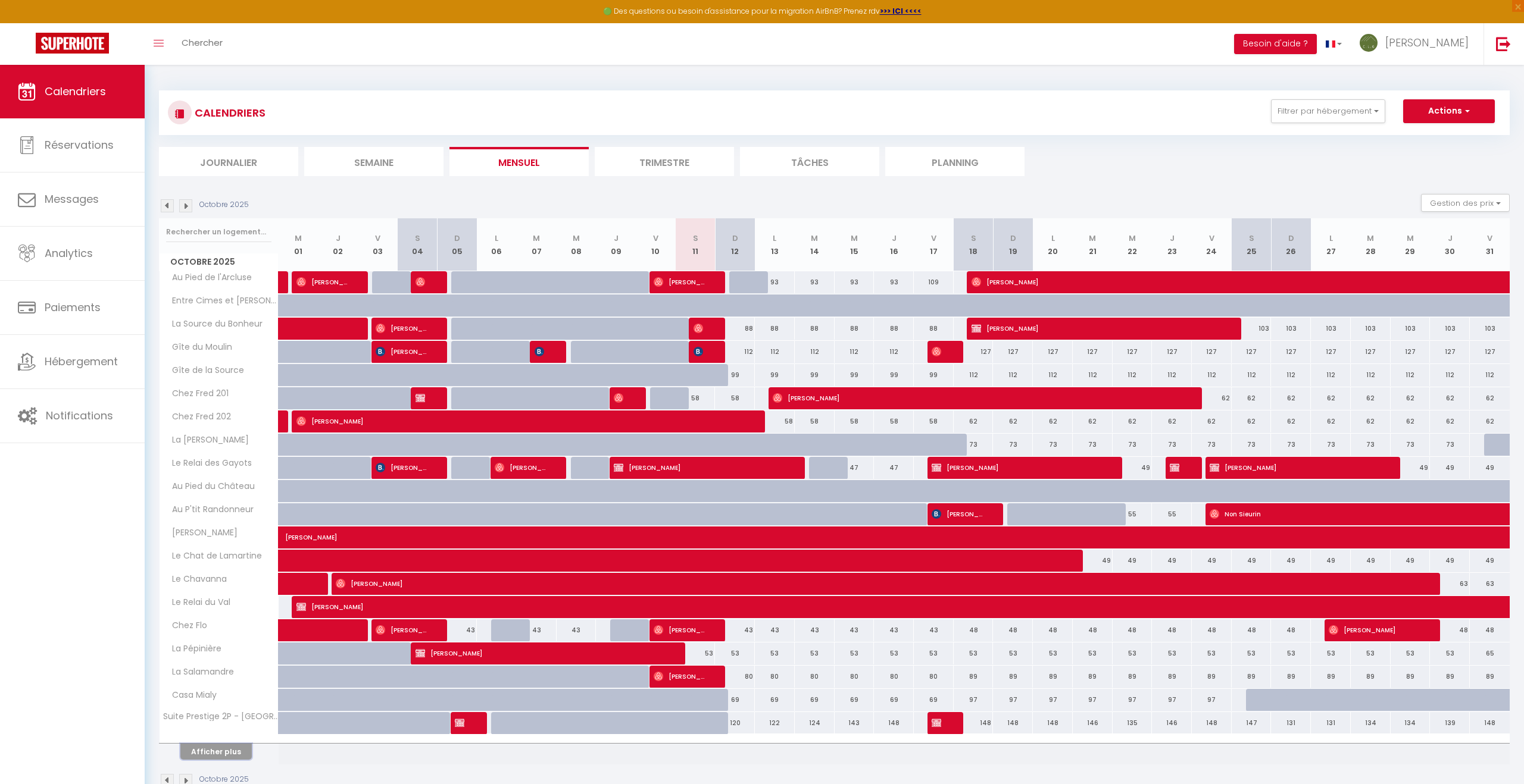
click at [221, 754] on button "Afficher plus" at bounding box center [216, 752] width 71 height 16
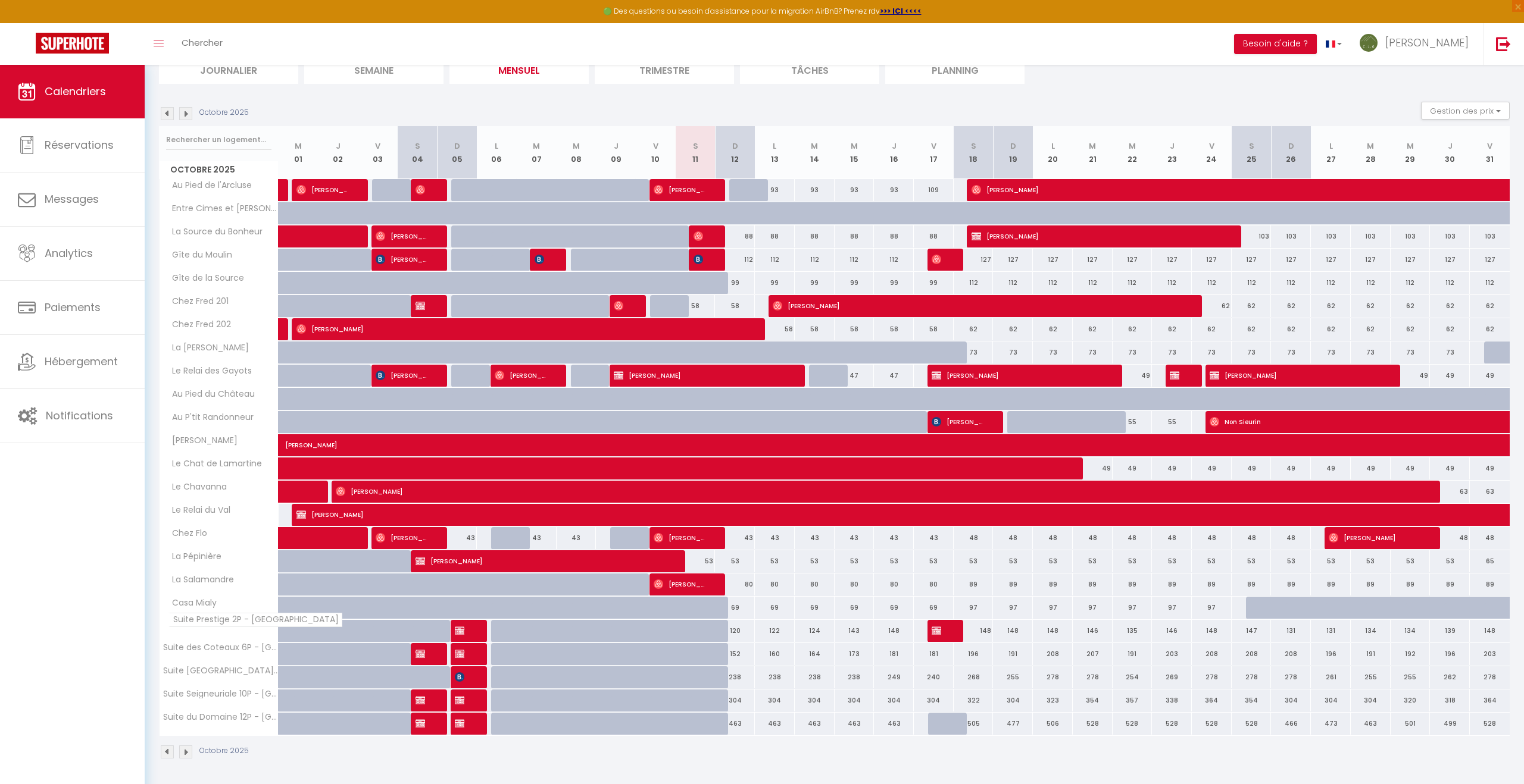
scroll to position [94, 0]
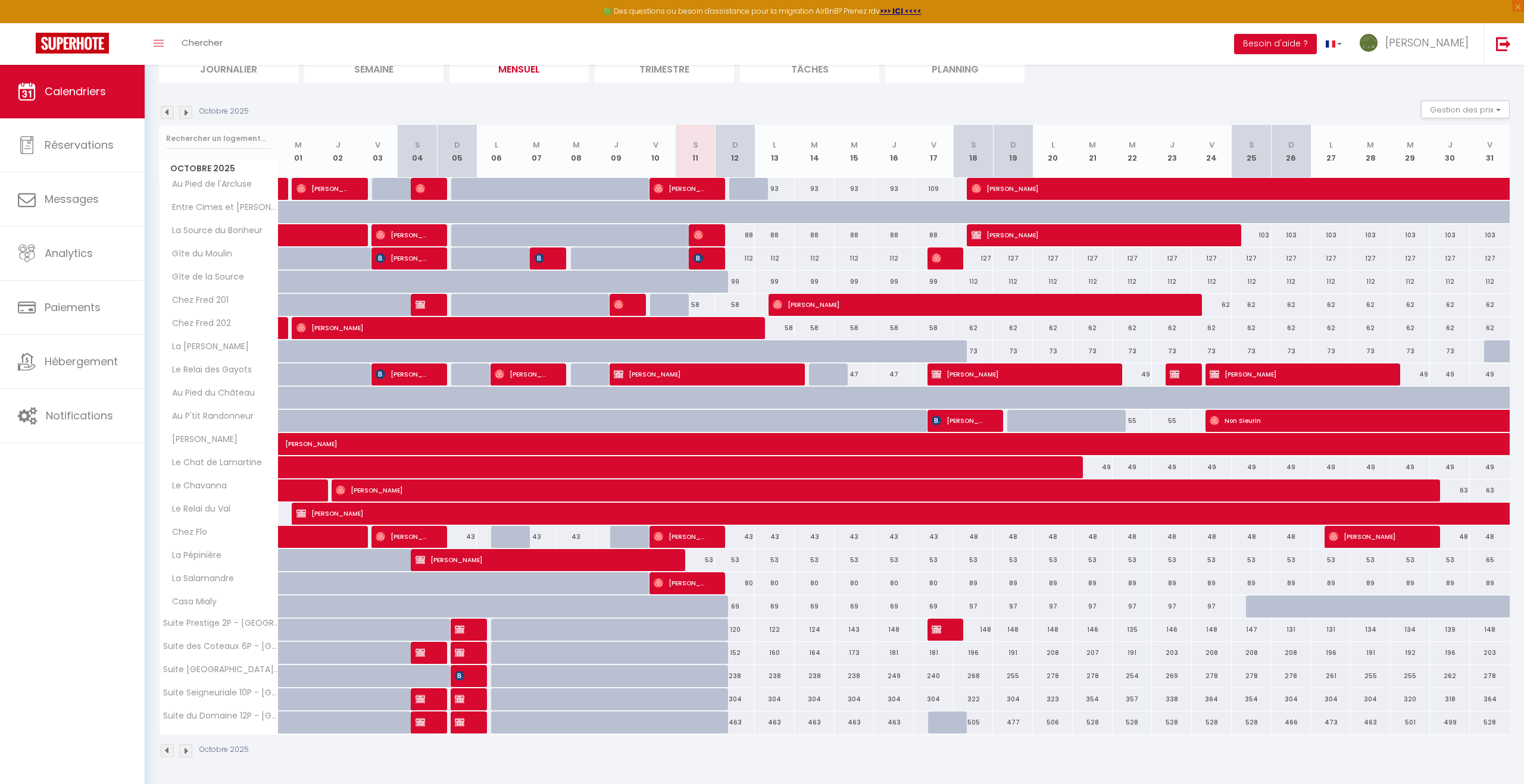
click at [934, 330] on div "58" at bounding box center [933, 328] width 40 height 22
type input "58"
type input "Ven 17 Octobre 2025"
type input "Sam 18 Octobre 2025"
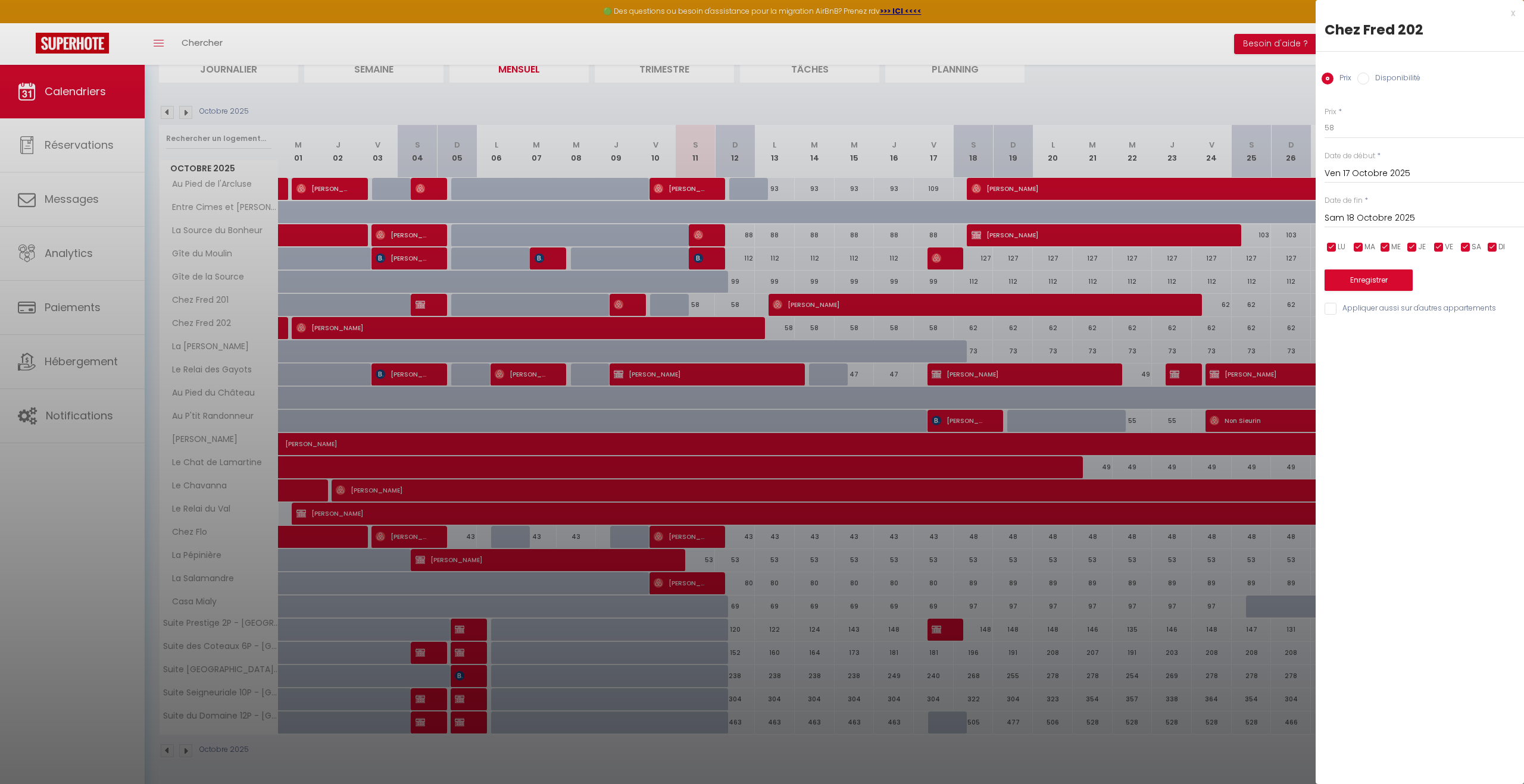
click at [1163, 94] on div at bounding box center [762, 392] width 1524 height 784
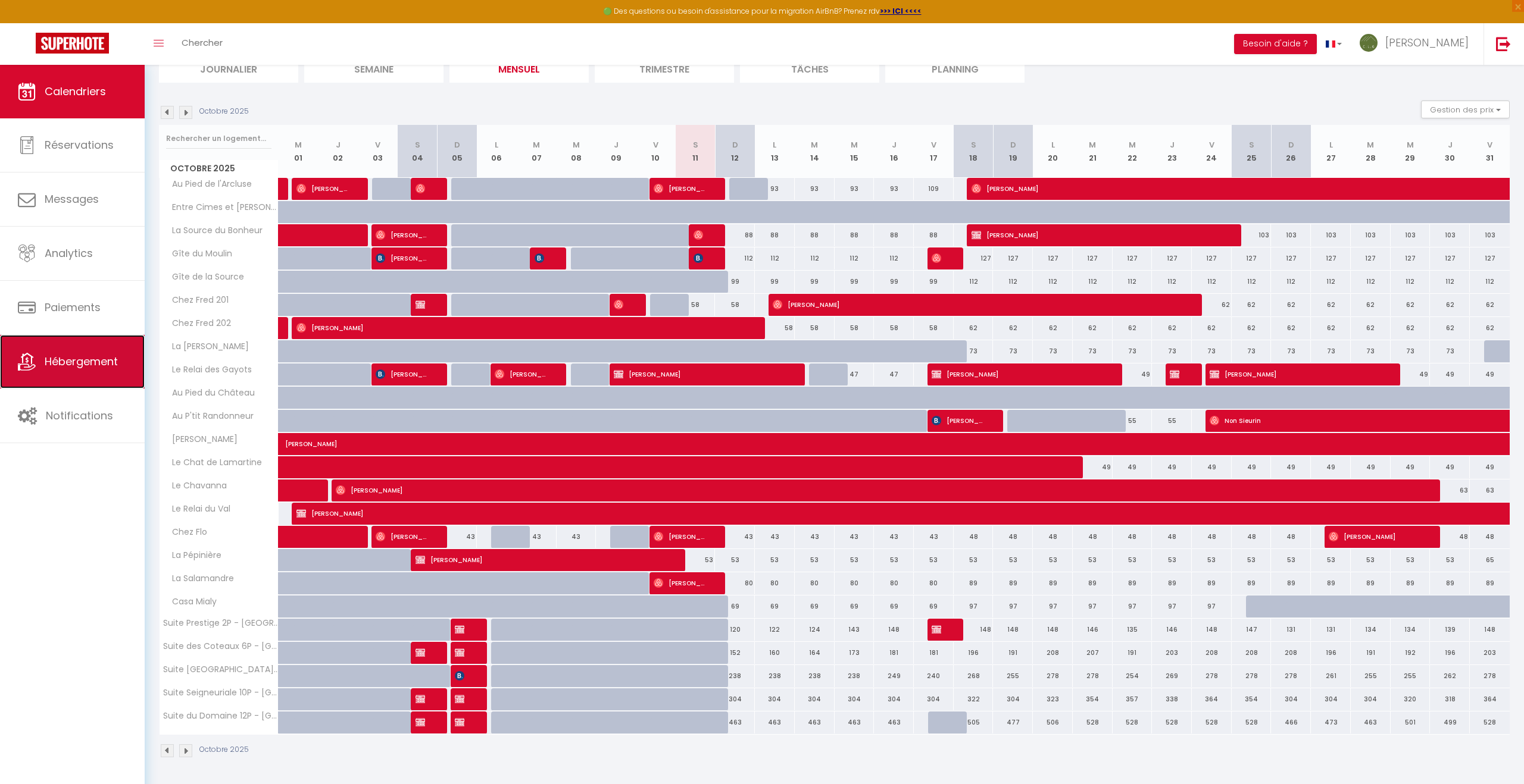
click at [74, 359] on span "Hébergement" at bounding box center [80, 361] width 73 height 14
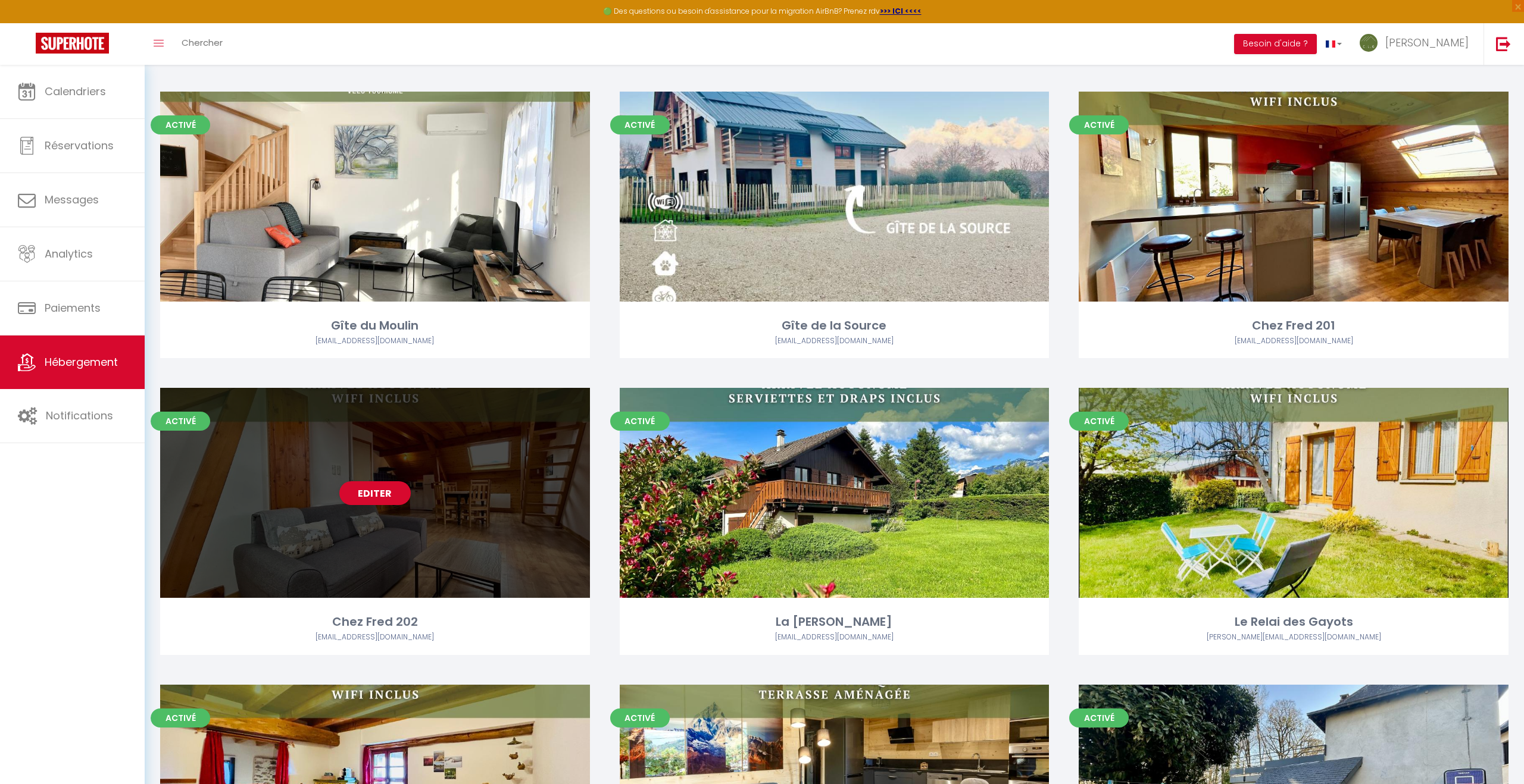
scroll to position [363, 0]
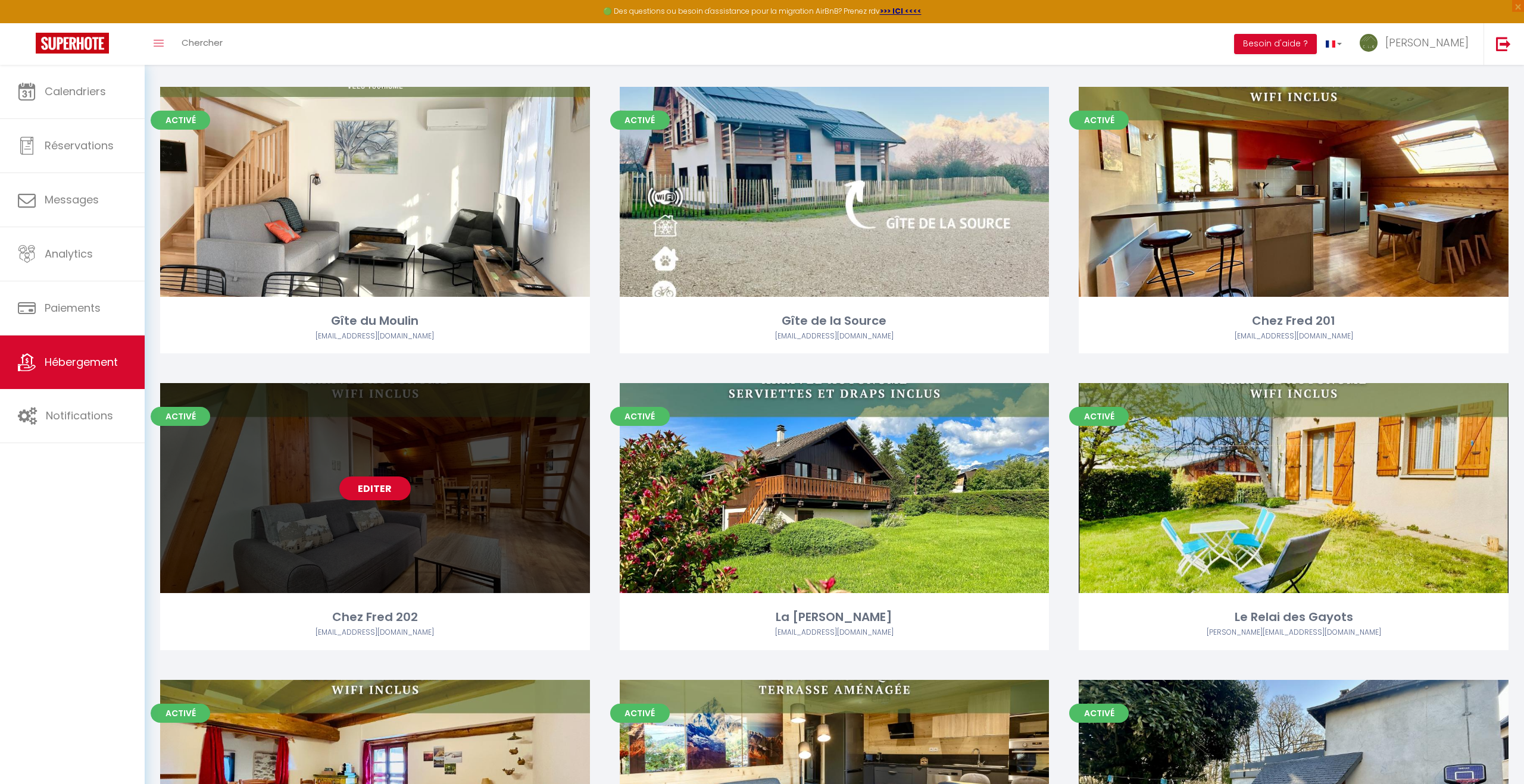
click at [436, 530] on div "Editer" at bounding box center [374, 488] width 429 height 210
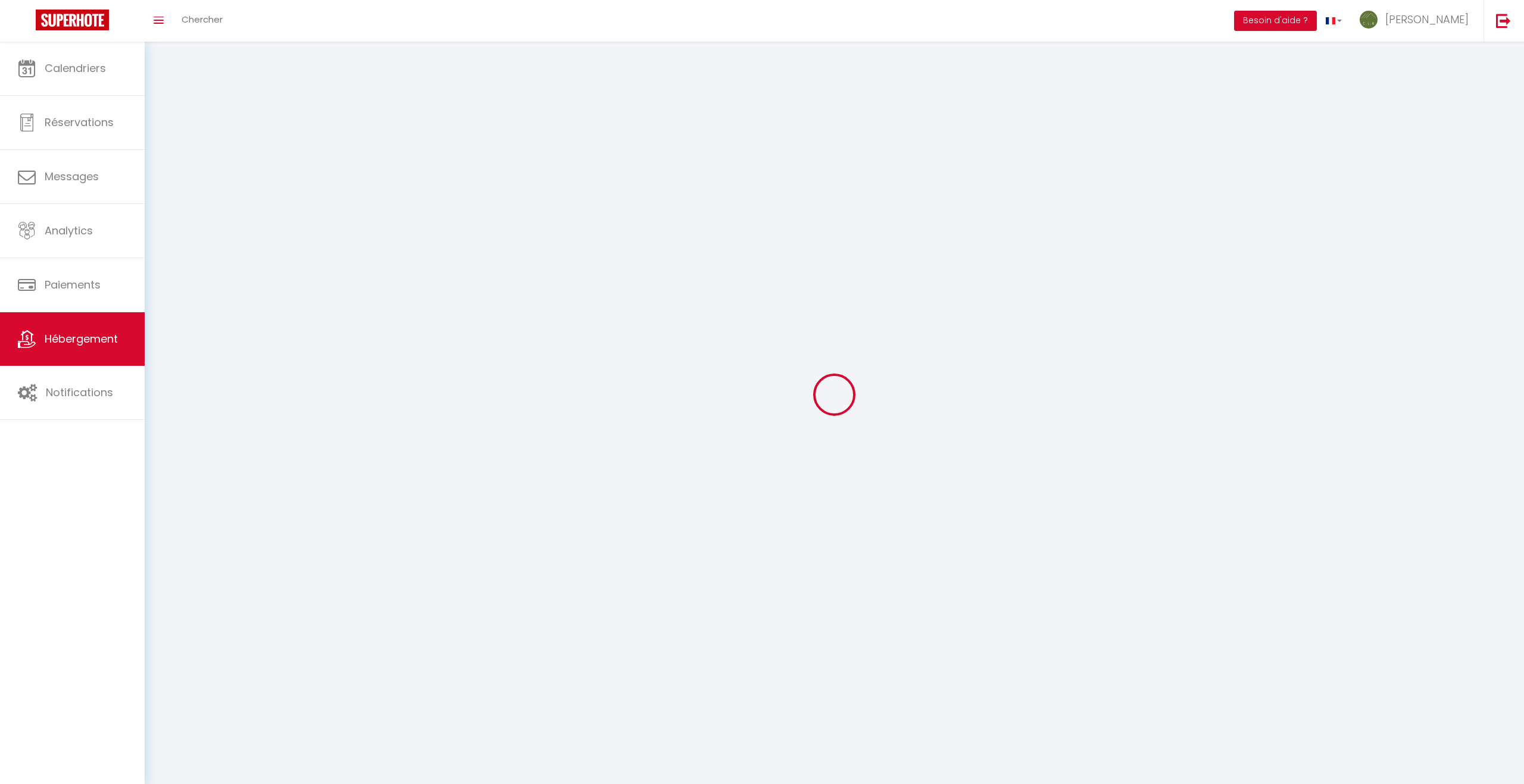
select select
select select "28"
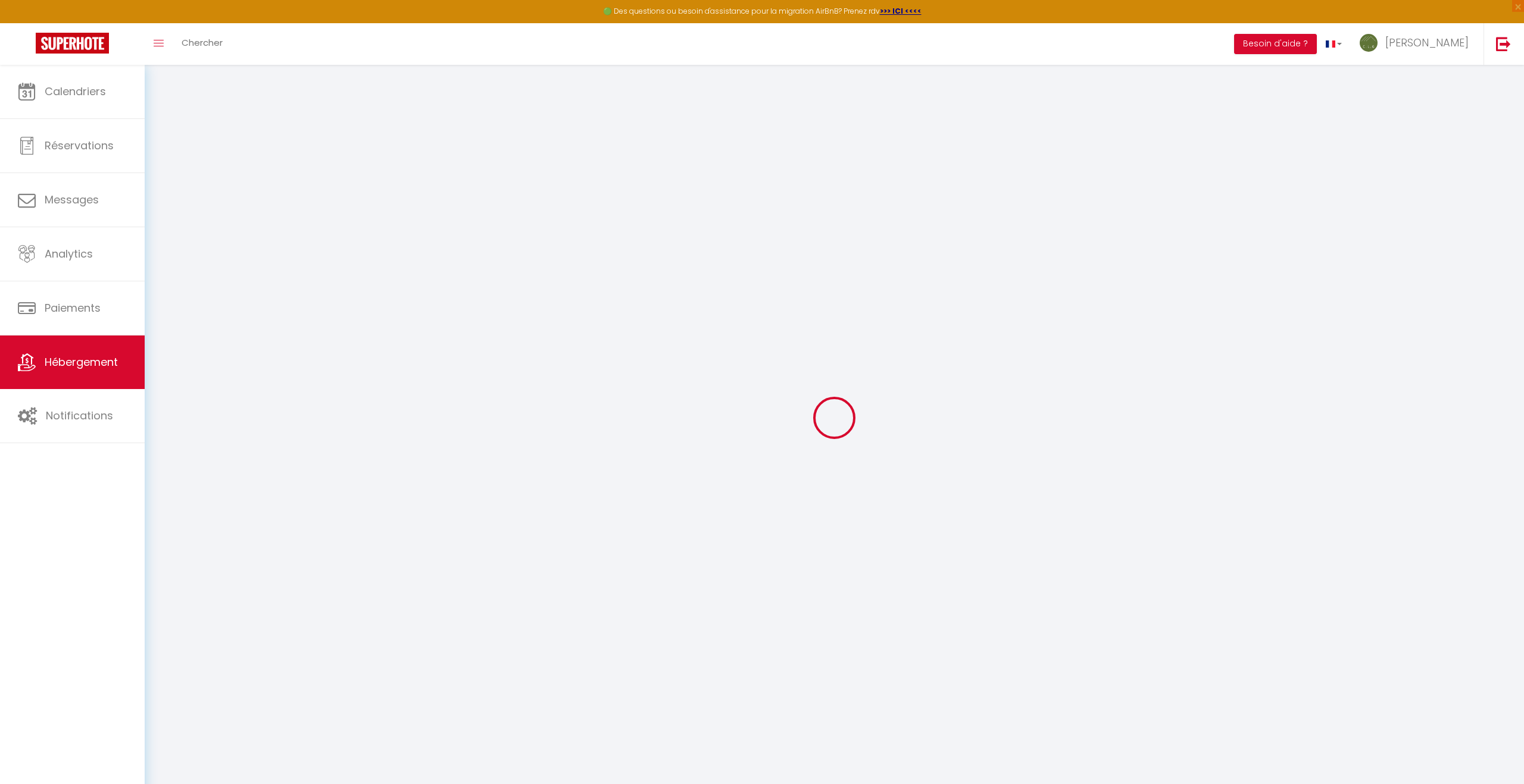
select select
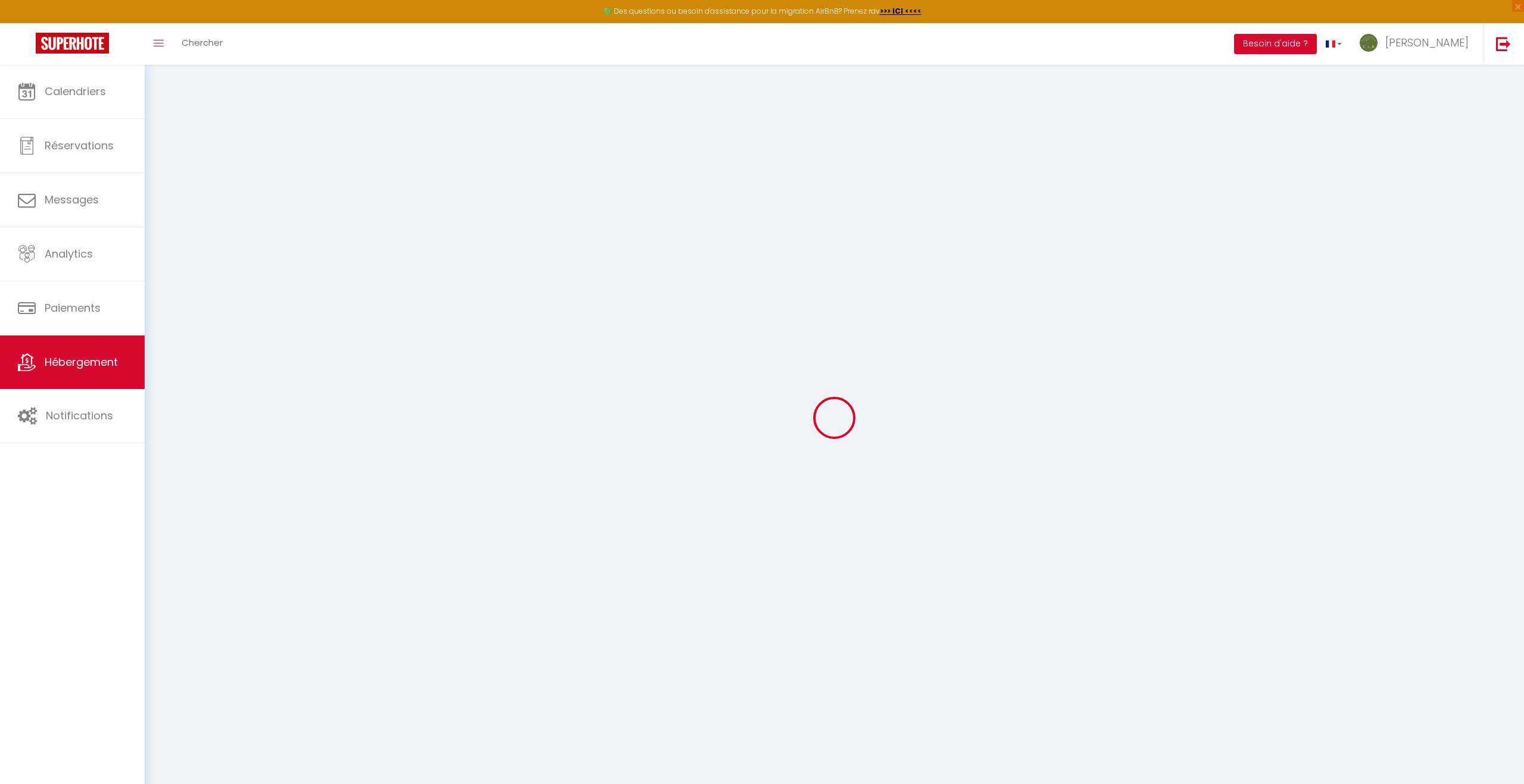
select select
checkbox input "false"
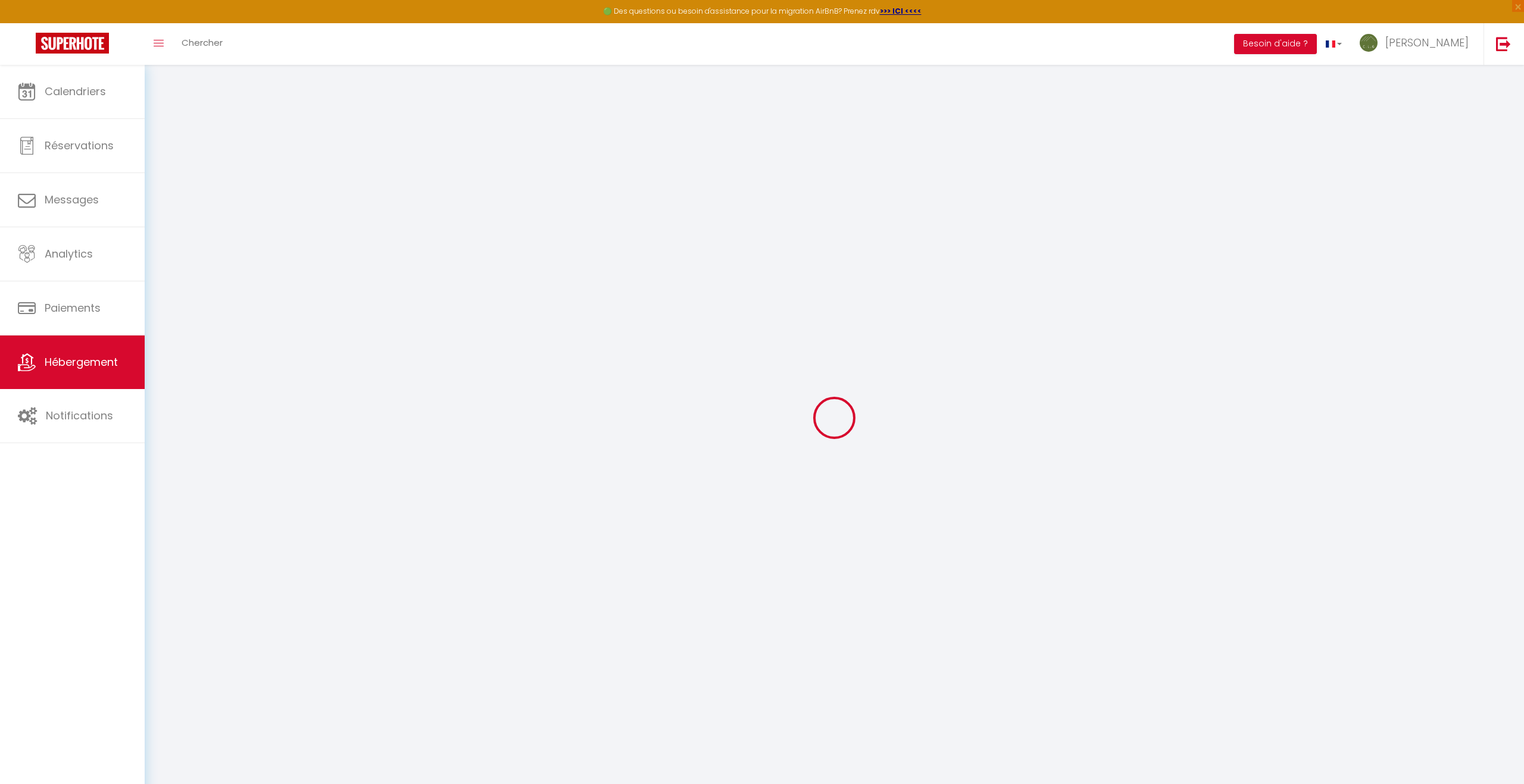
select select
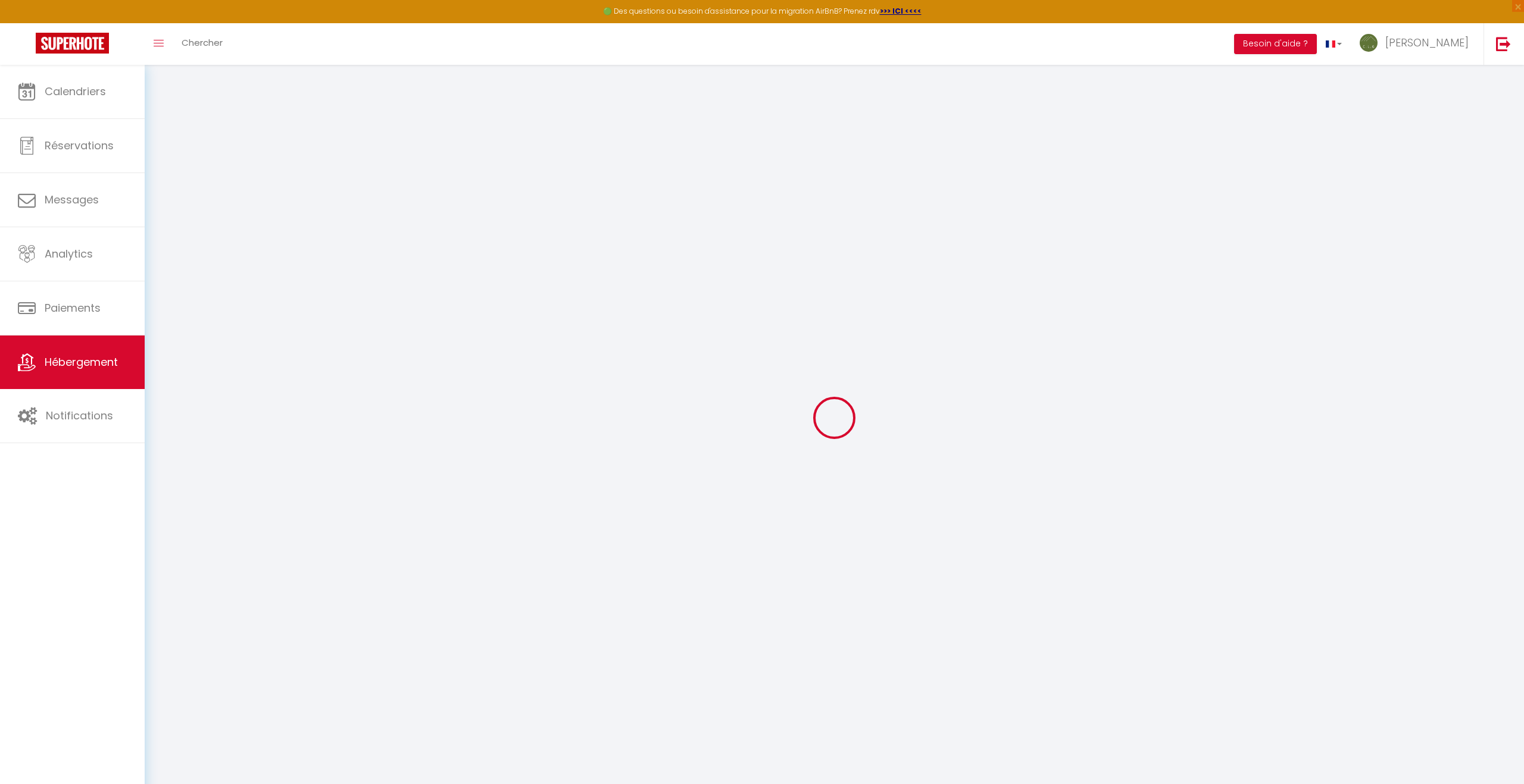
select select
checkbox input "false"
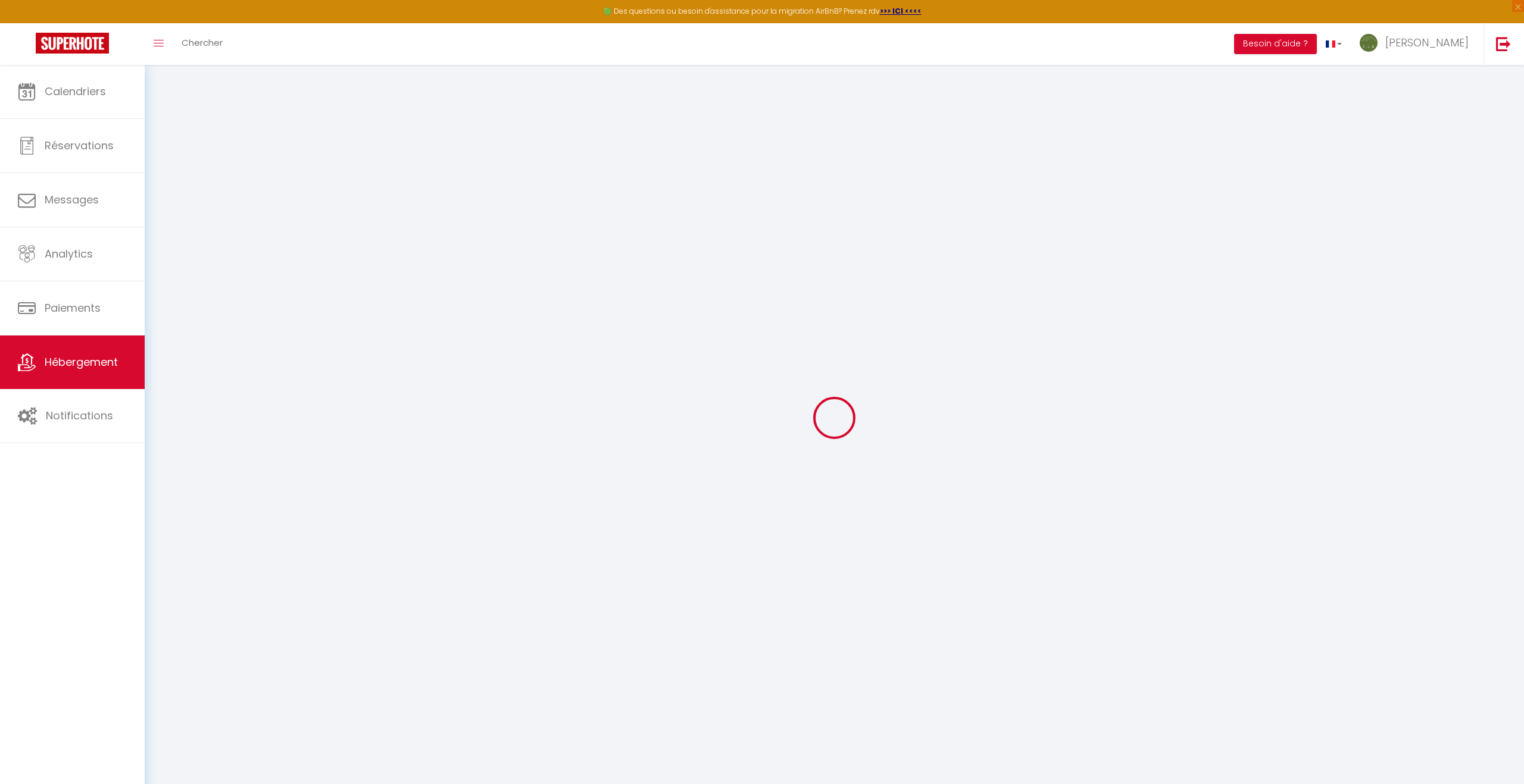
checkbox input "false"
select select
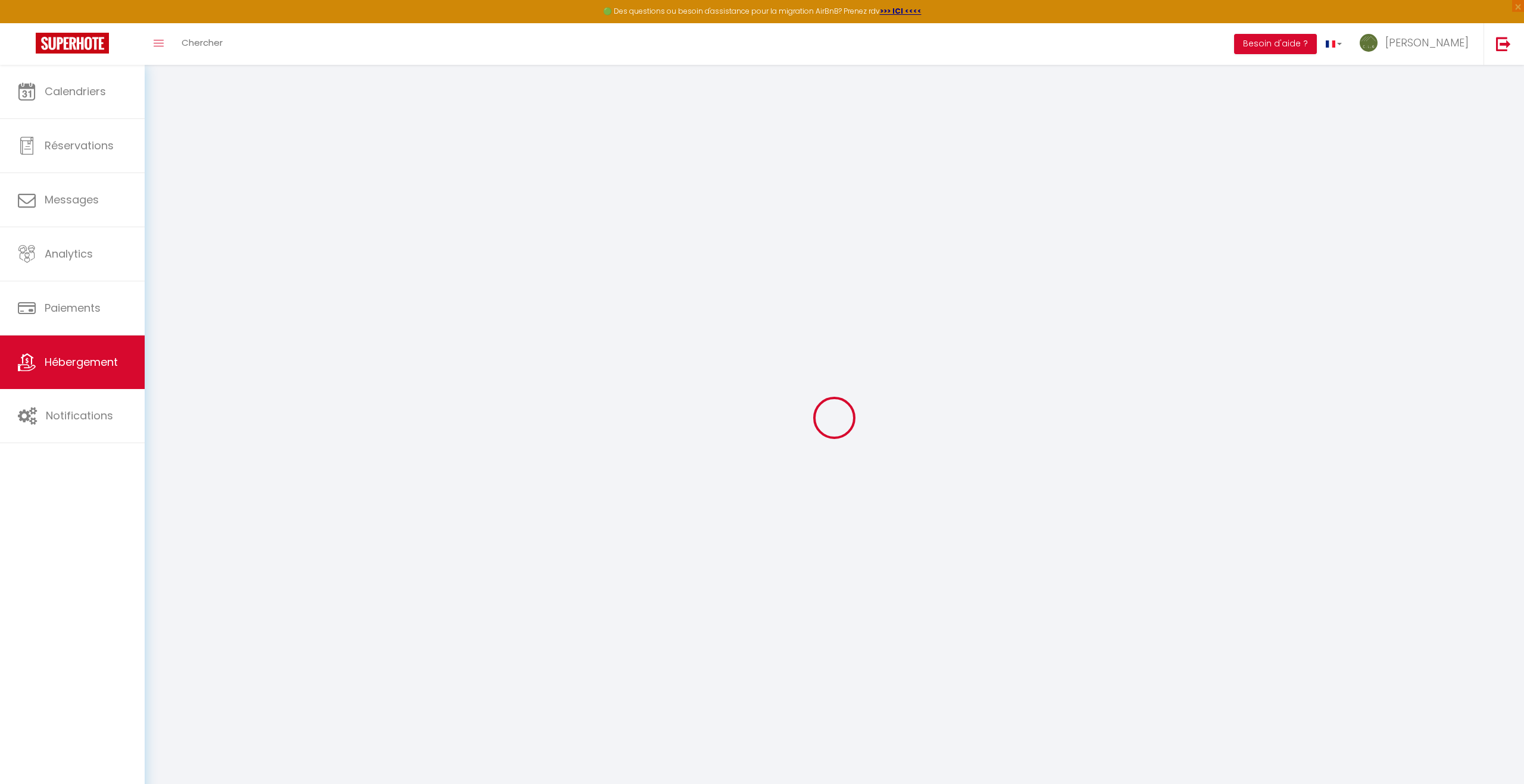
select select
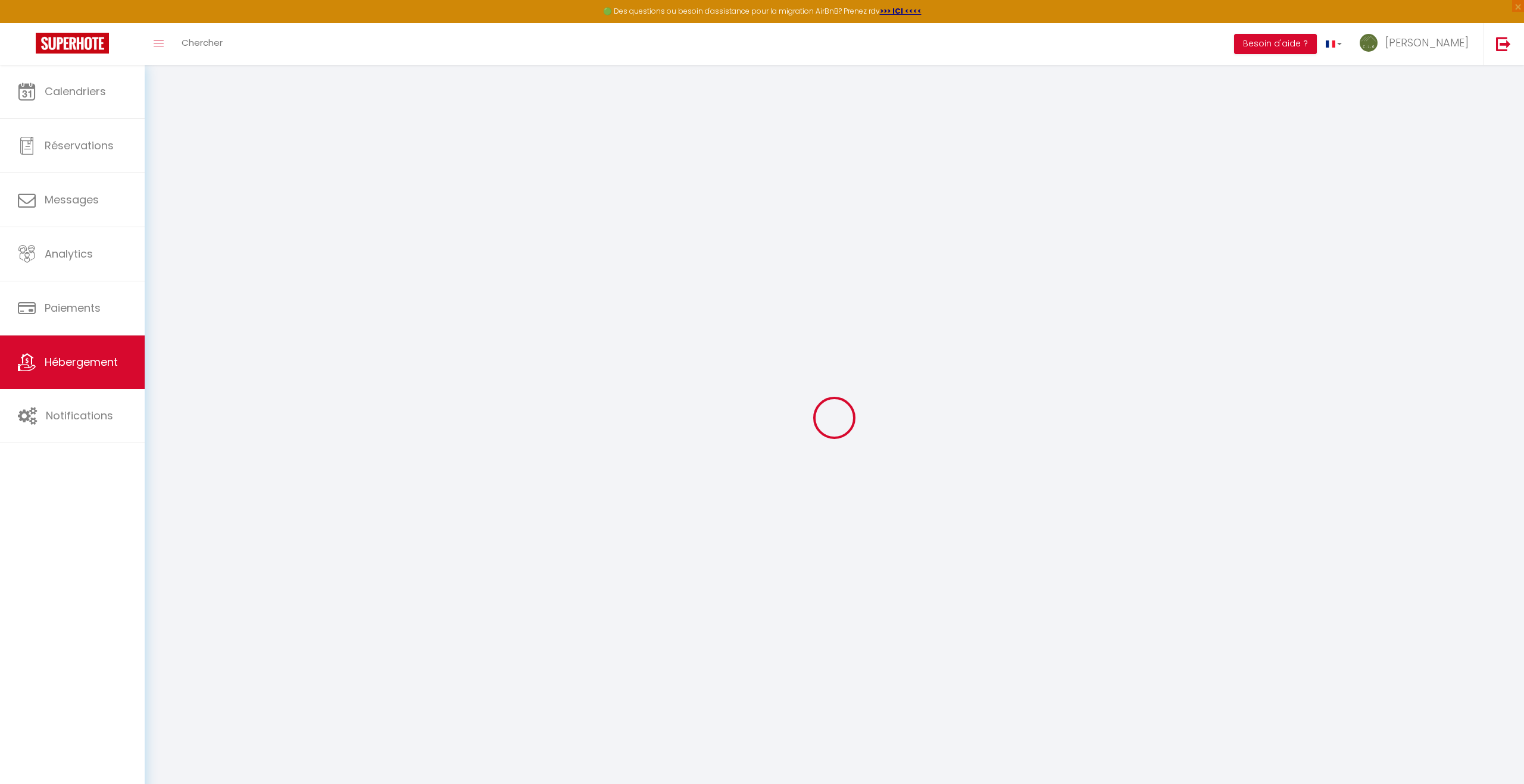
checkbox input "false"
select select
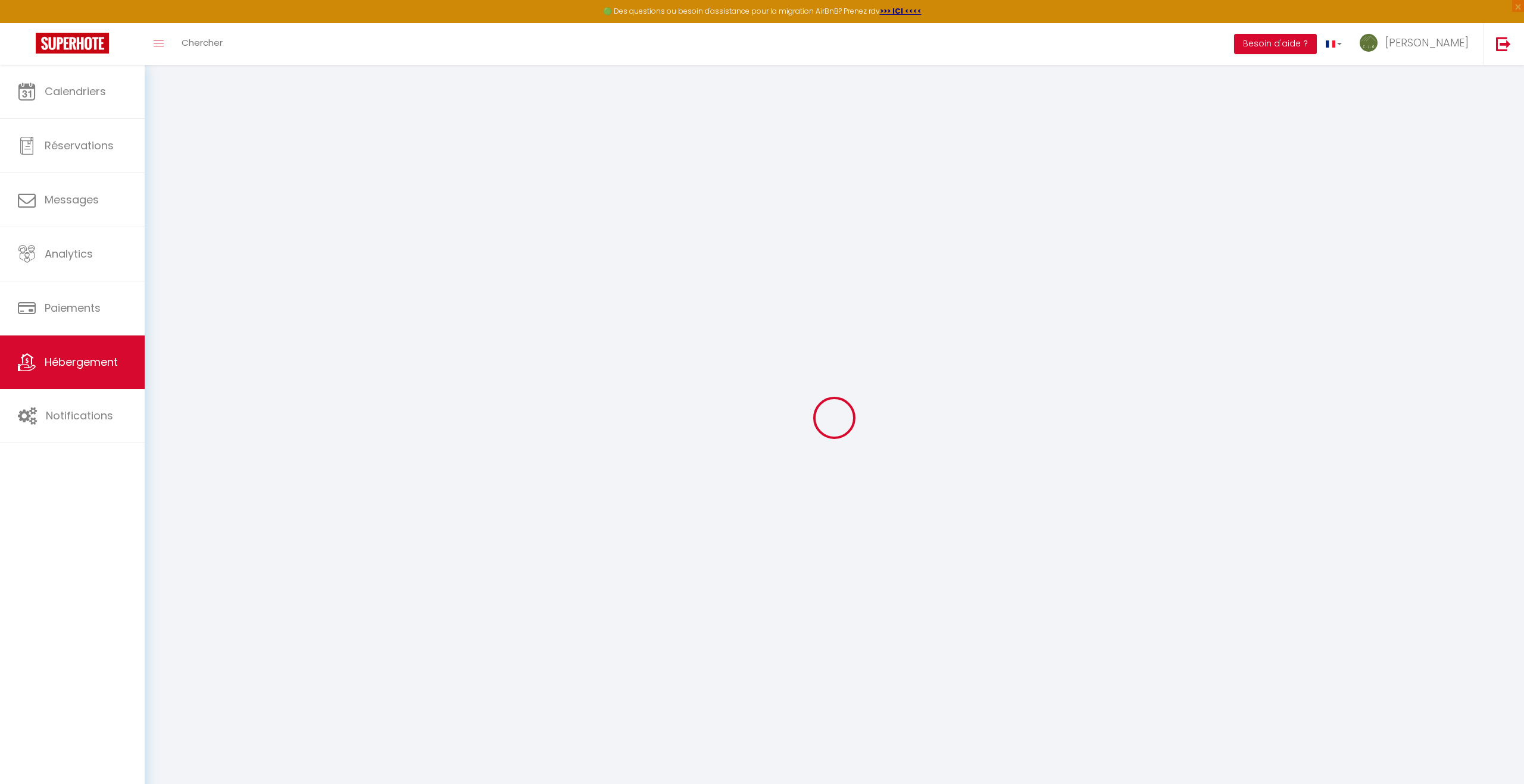
select select
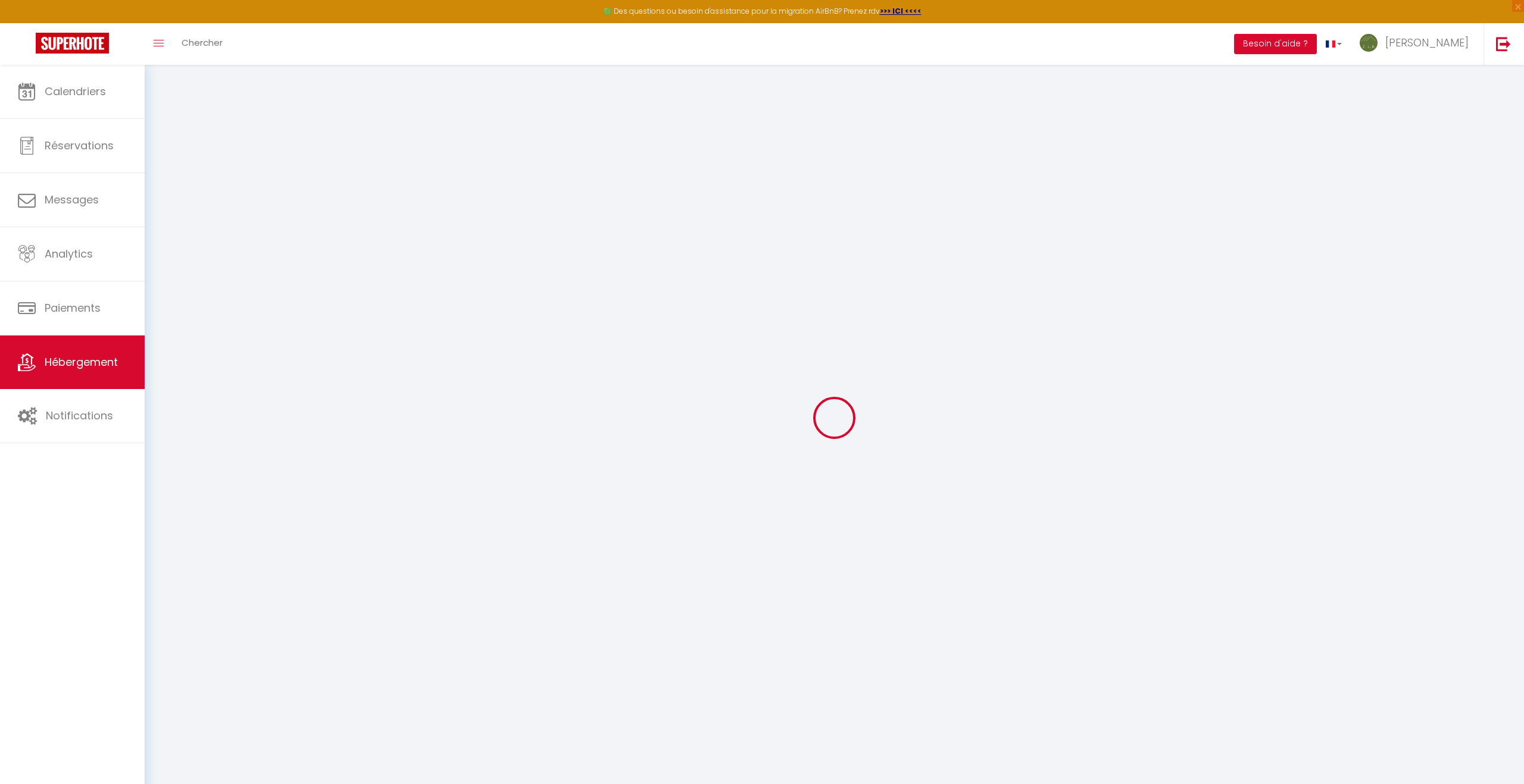
select select
checkbox input "false"
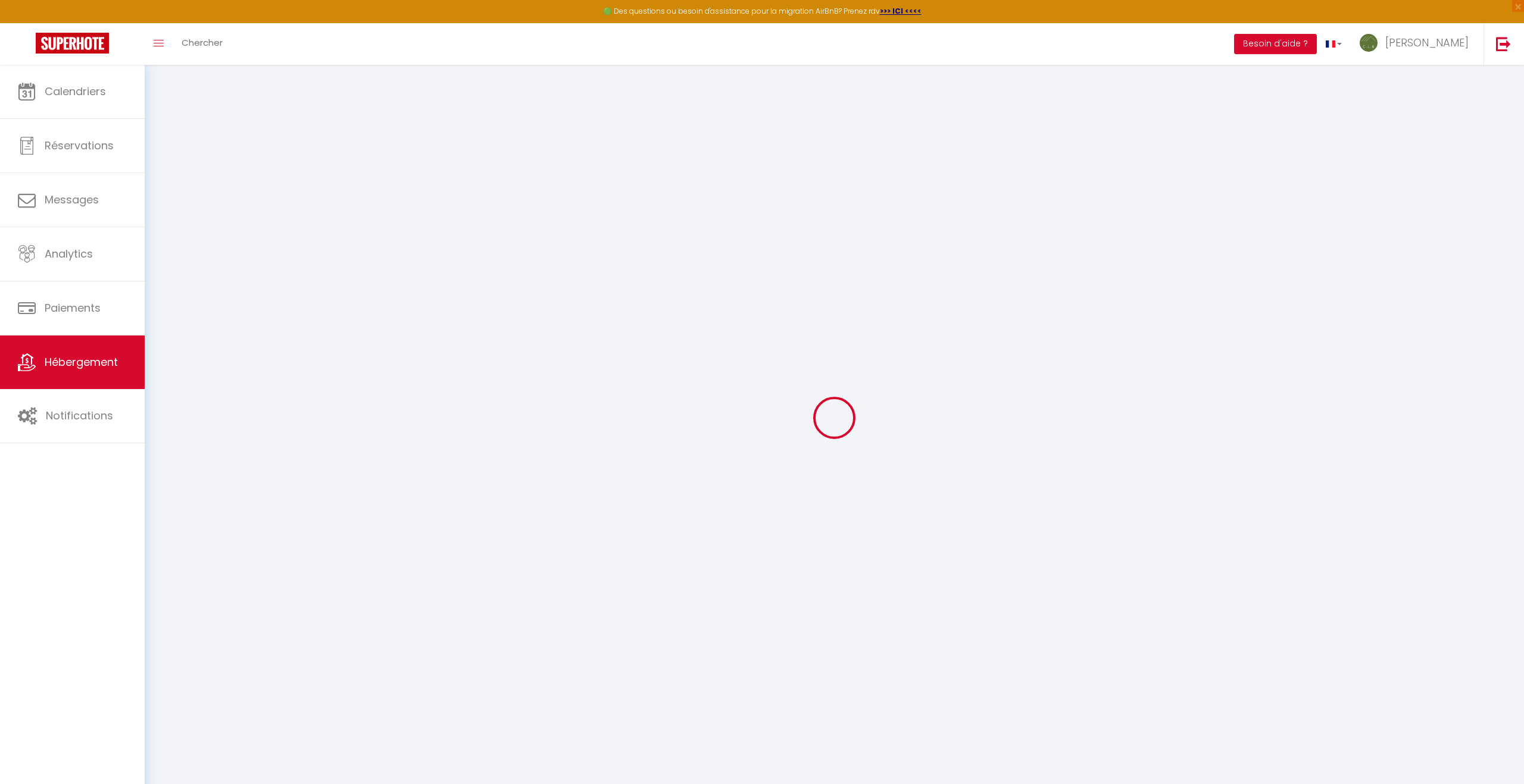
checkbox input "false"
select select
type input "Chez Fred 202"
type input "[PERSON_NAME]"
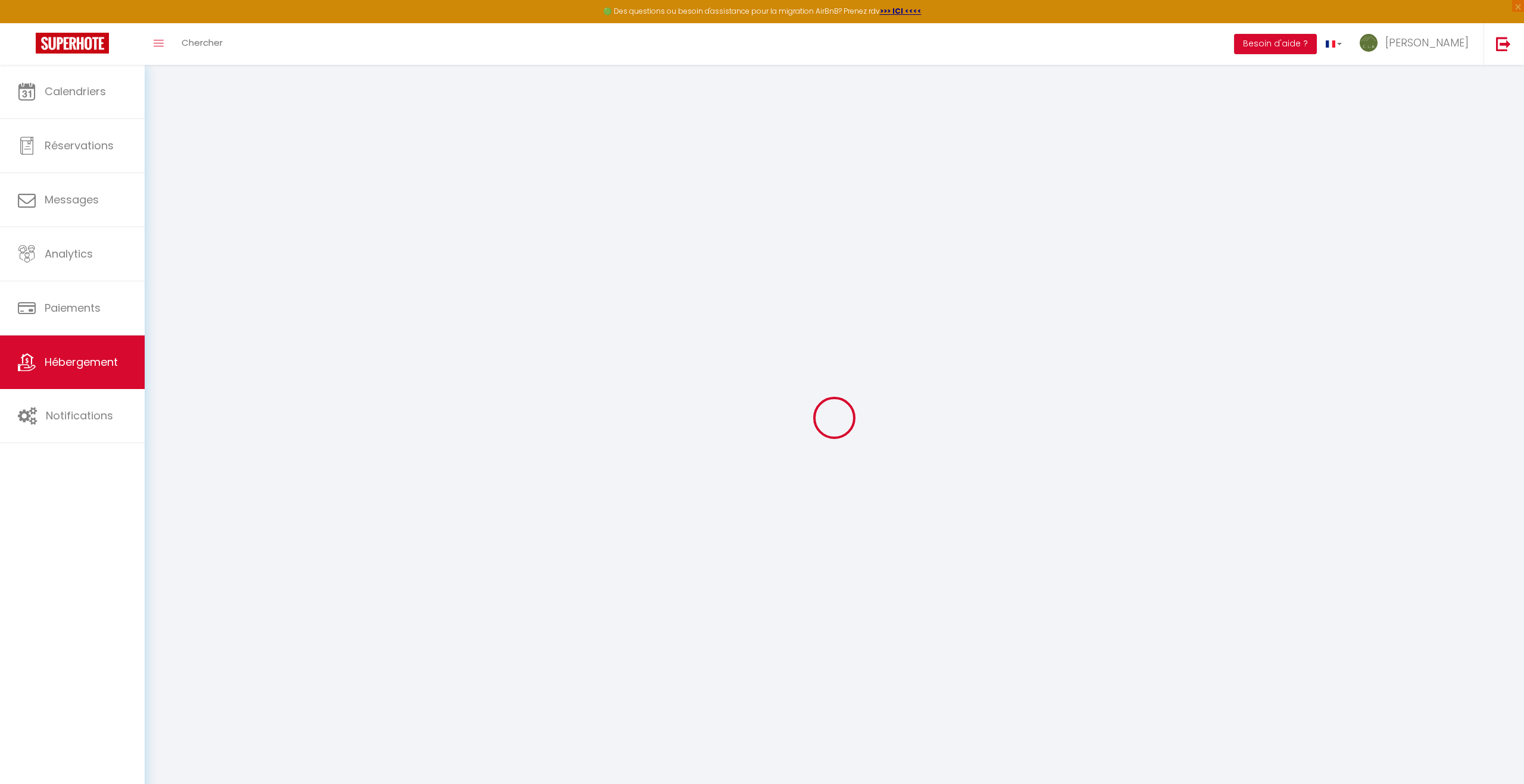
type input "PAJEAN"
type input "Les Ginettes [STREET_ADDRESS]"
type input "73250"
type input "Saint-Pierre-d’Albigny"
select select "4"
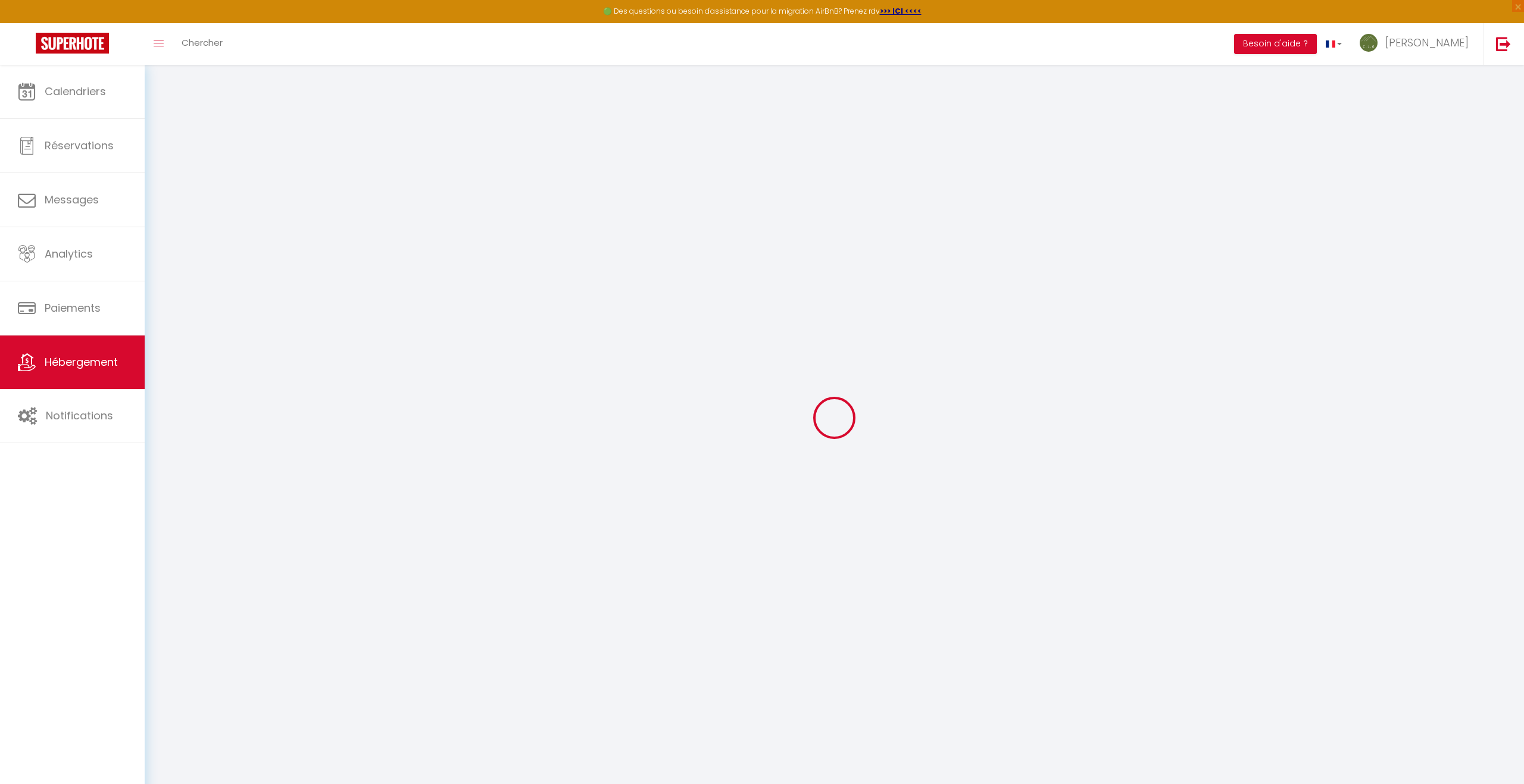
select select "2"
type input "58"
type input "89"
type input "5.5"
type input "5.28"
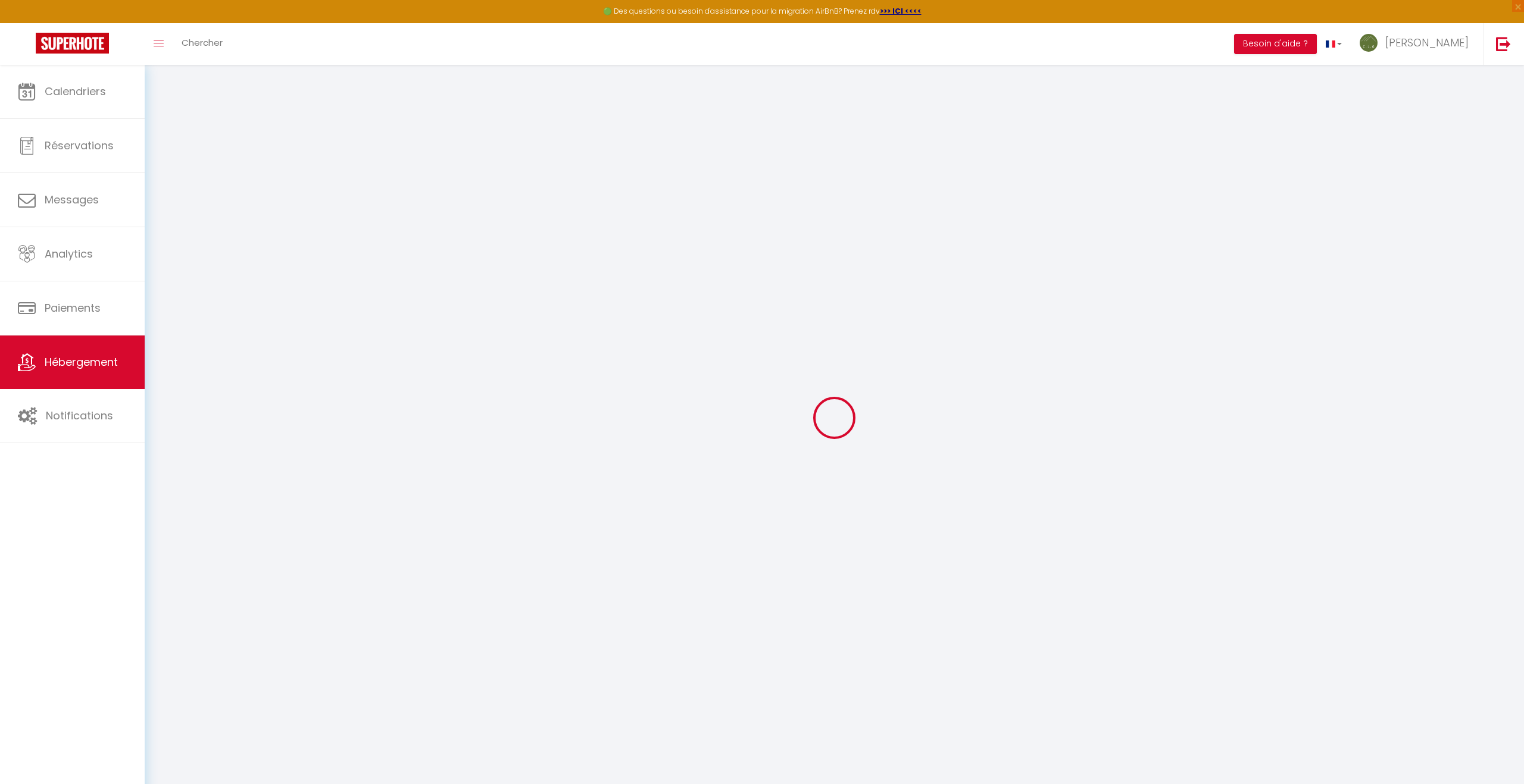
type input "300"
select select
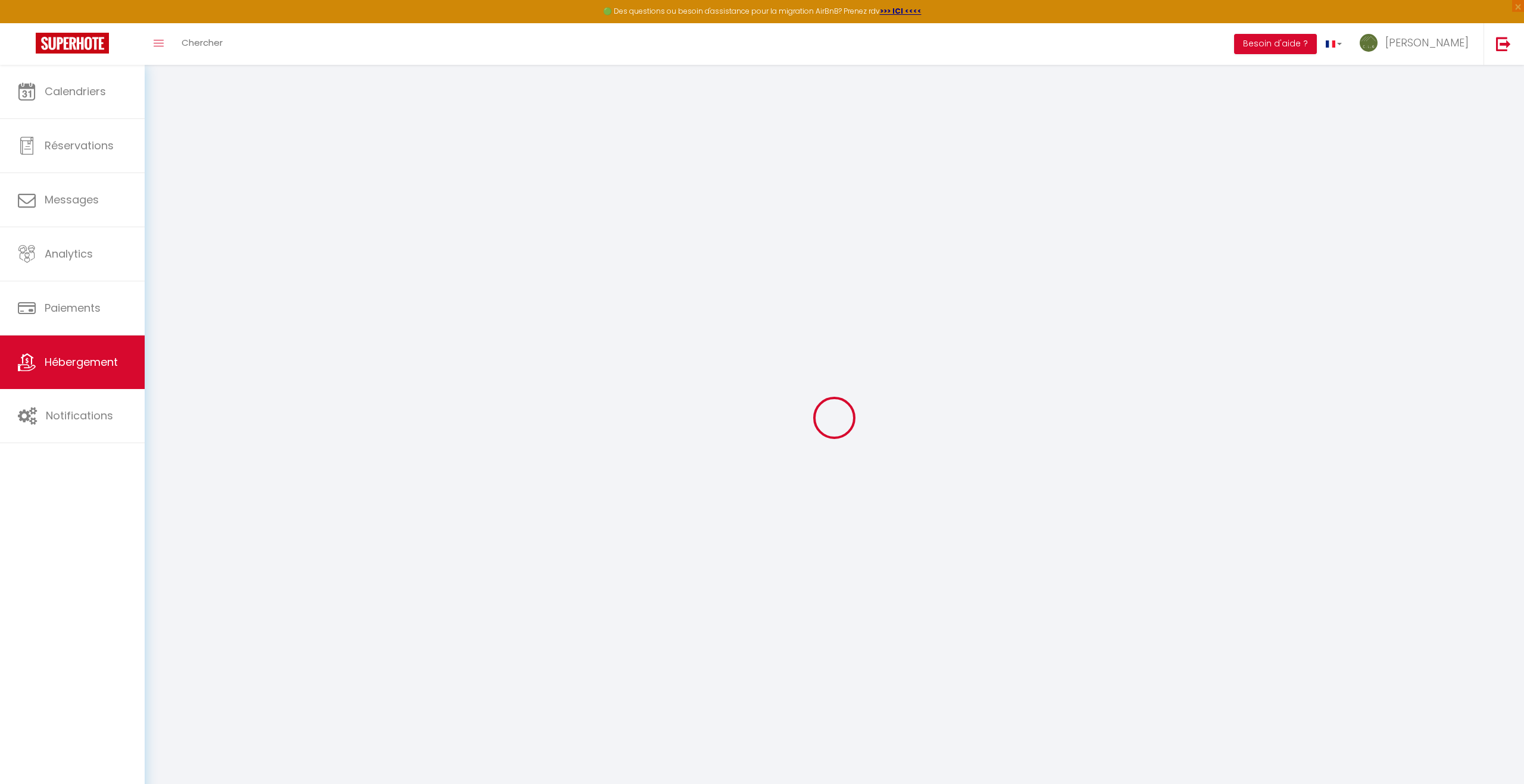
select select
type input "[STREET_ADDRESS]"
type input "73250"
type input "SAINT-PIERRE- D'ALBIGNY"
type input "[EMAIL_ADDRESS][DOMAIN_NAME]"
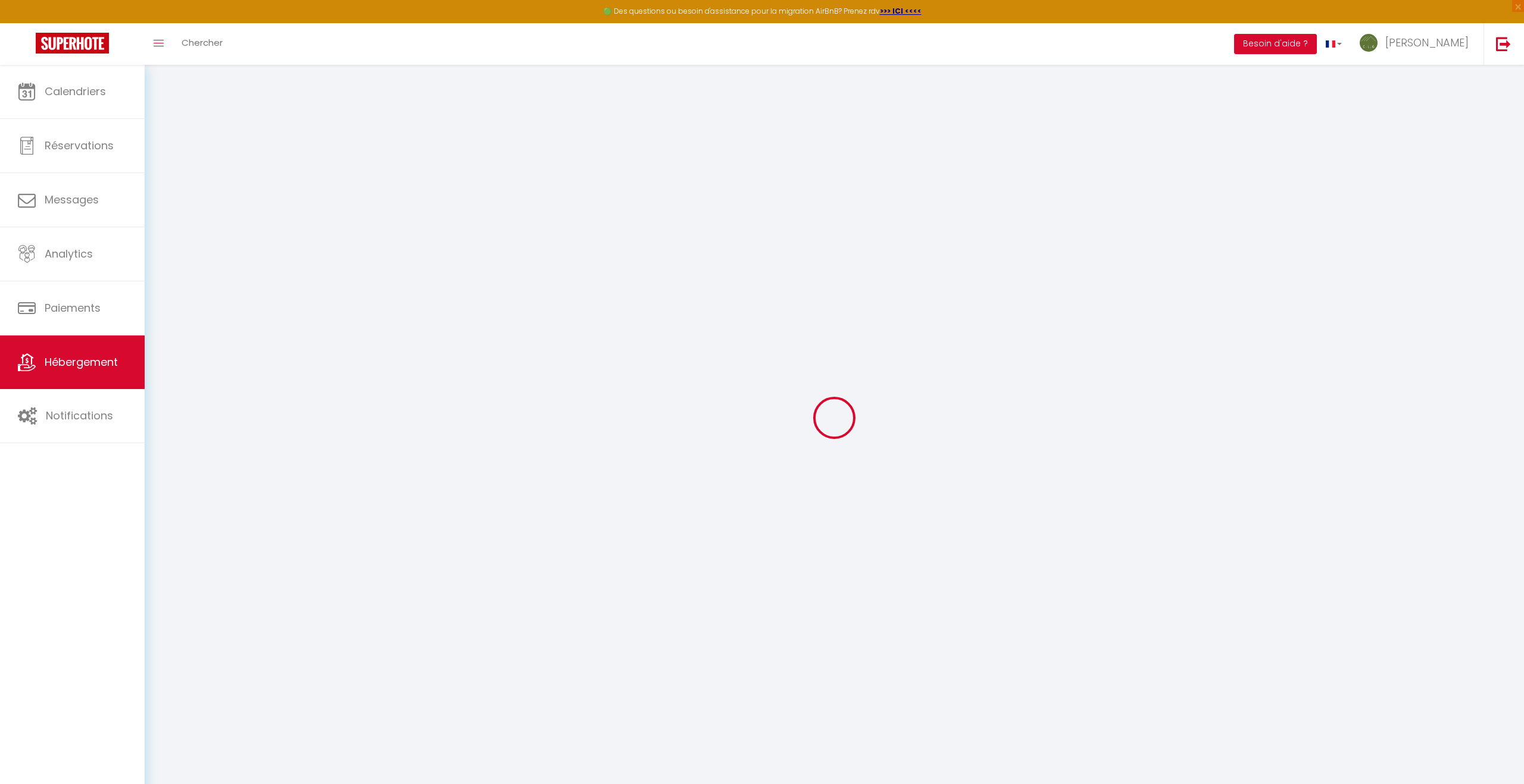
select select "7228"
checkbox input "false"
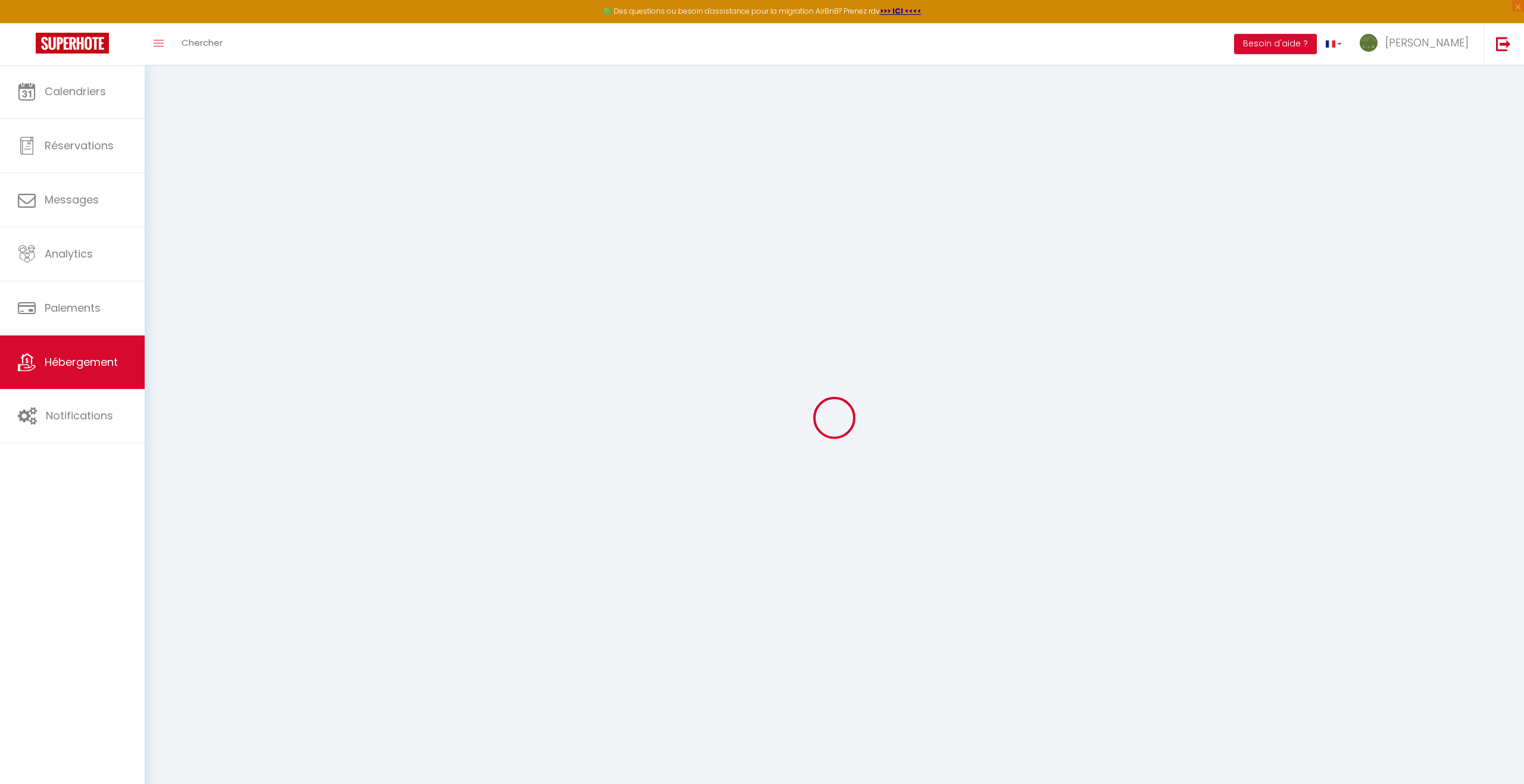
radio input "true"
type input "25"
type input "50"
type input "0"
type input "39"
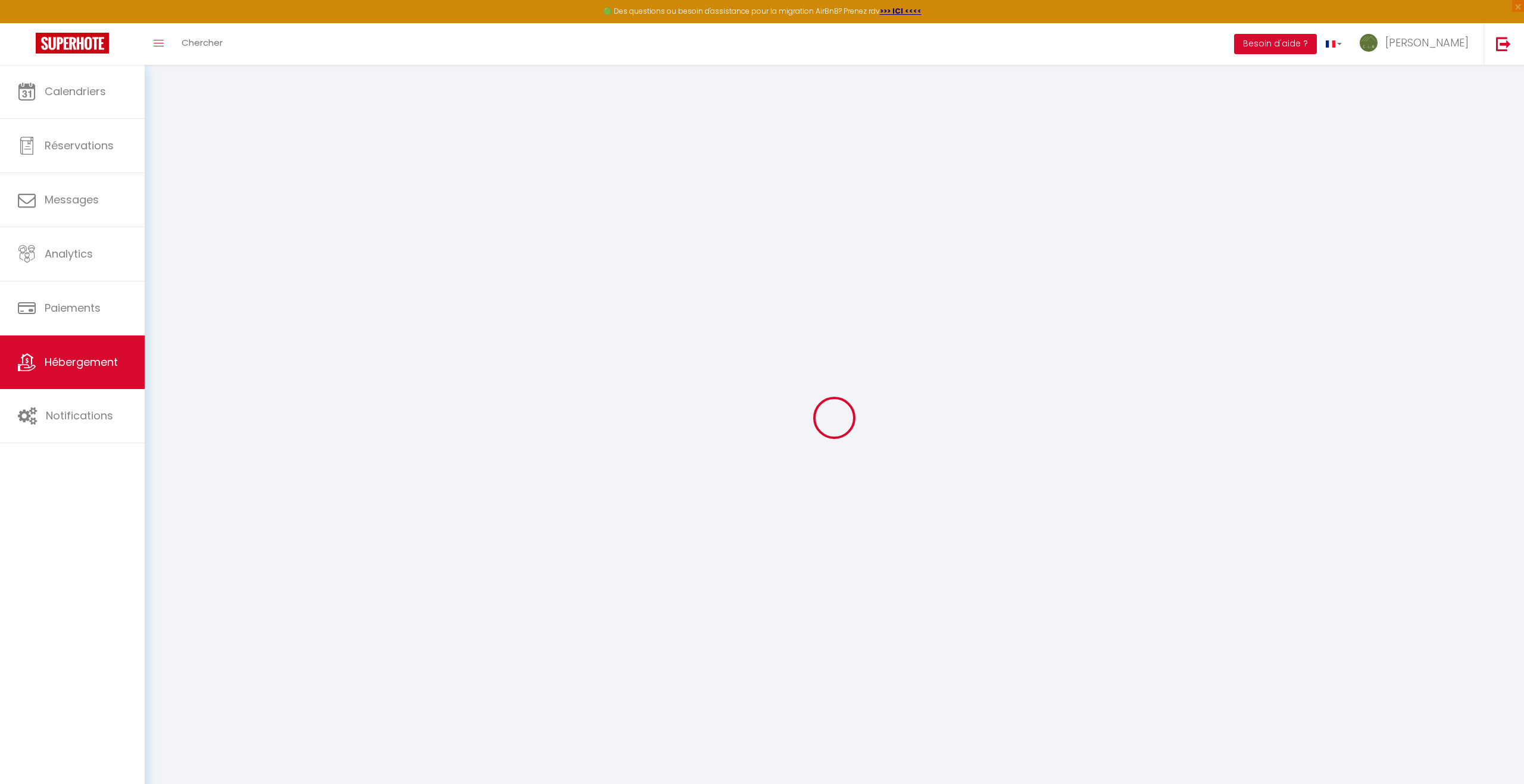
type input "10"
select select "26022"
select select
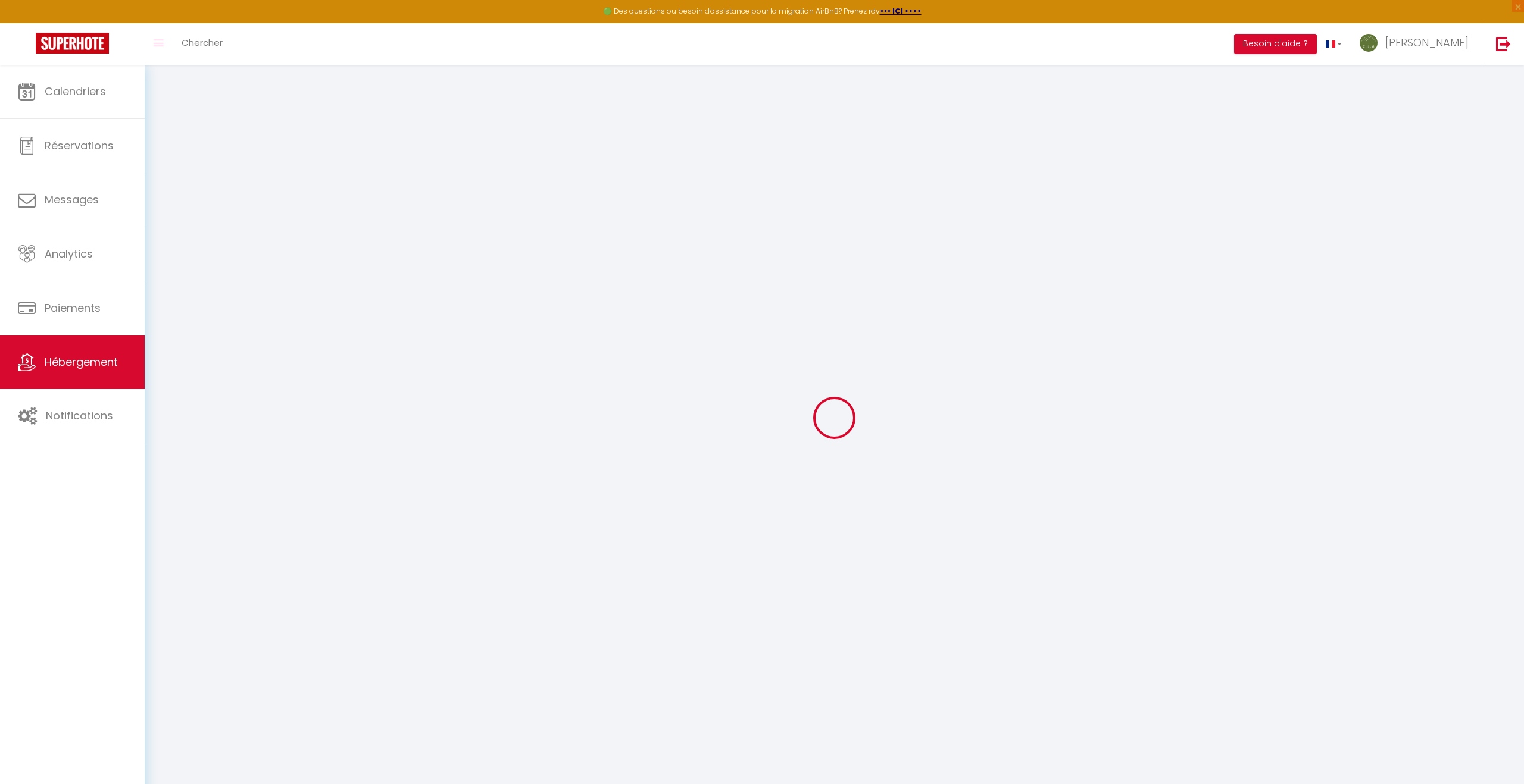
select select
checkbox input "false"
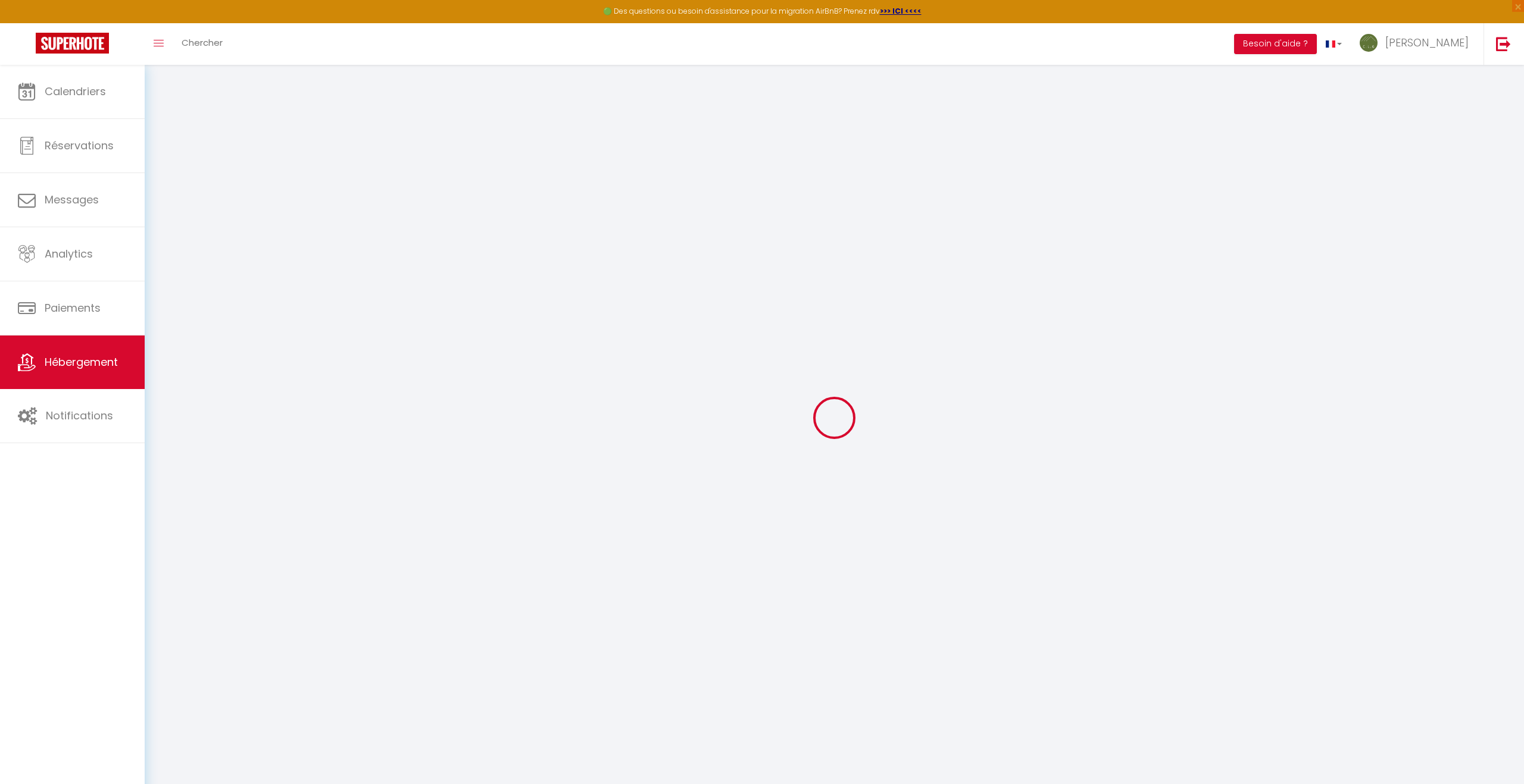
checkbox input "false"
select select
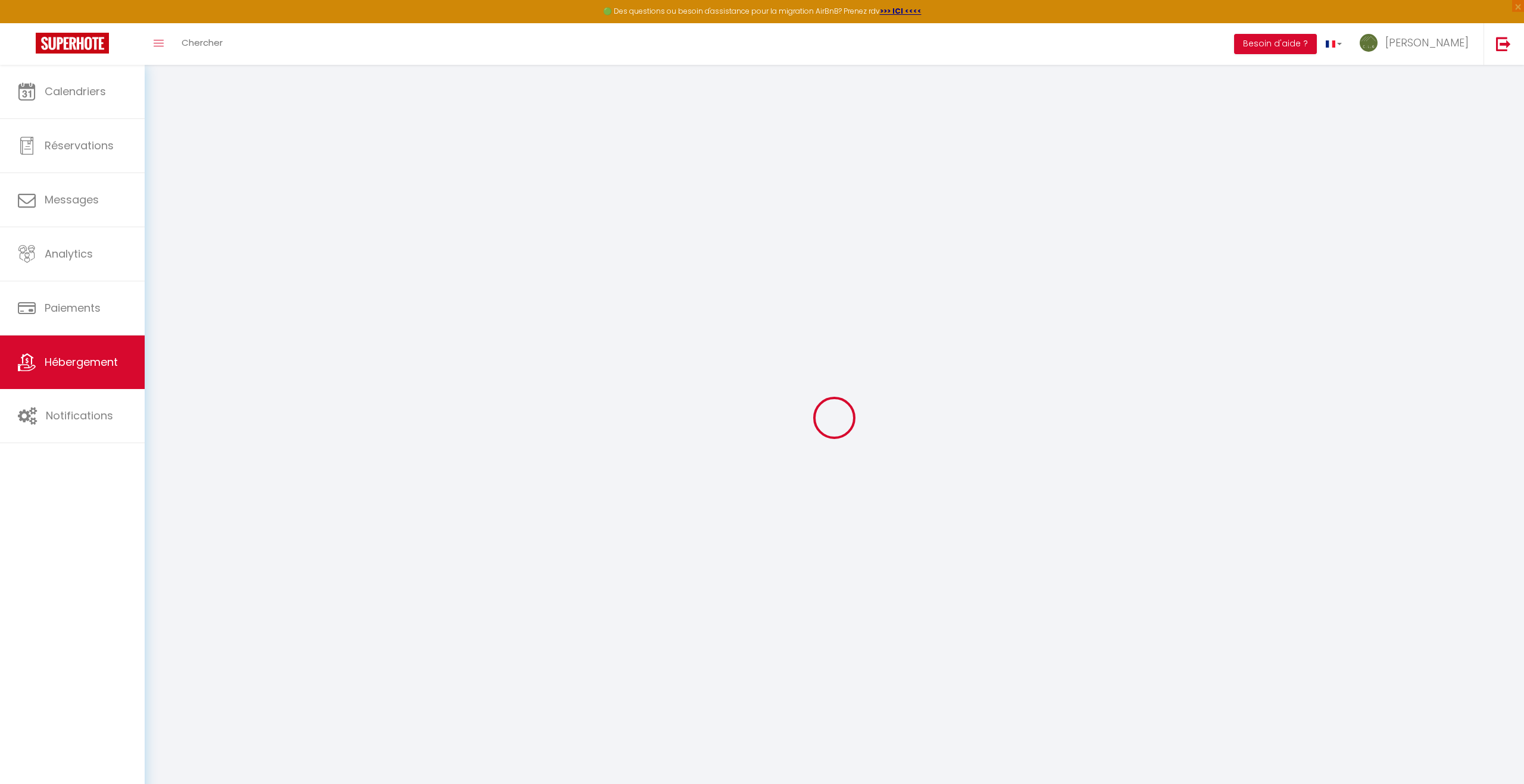
select select
checkbox input "false"
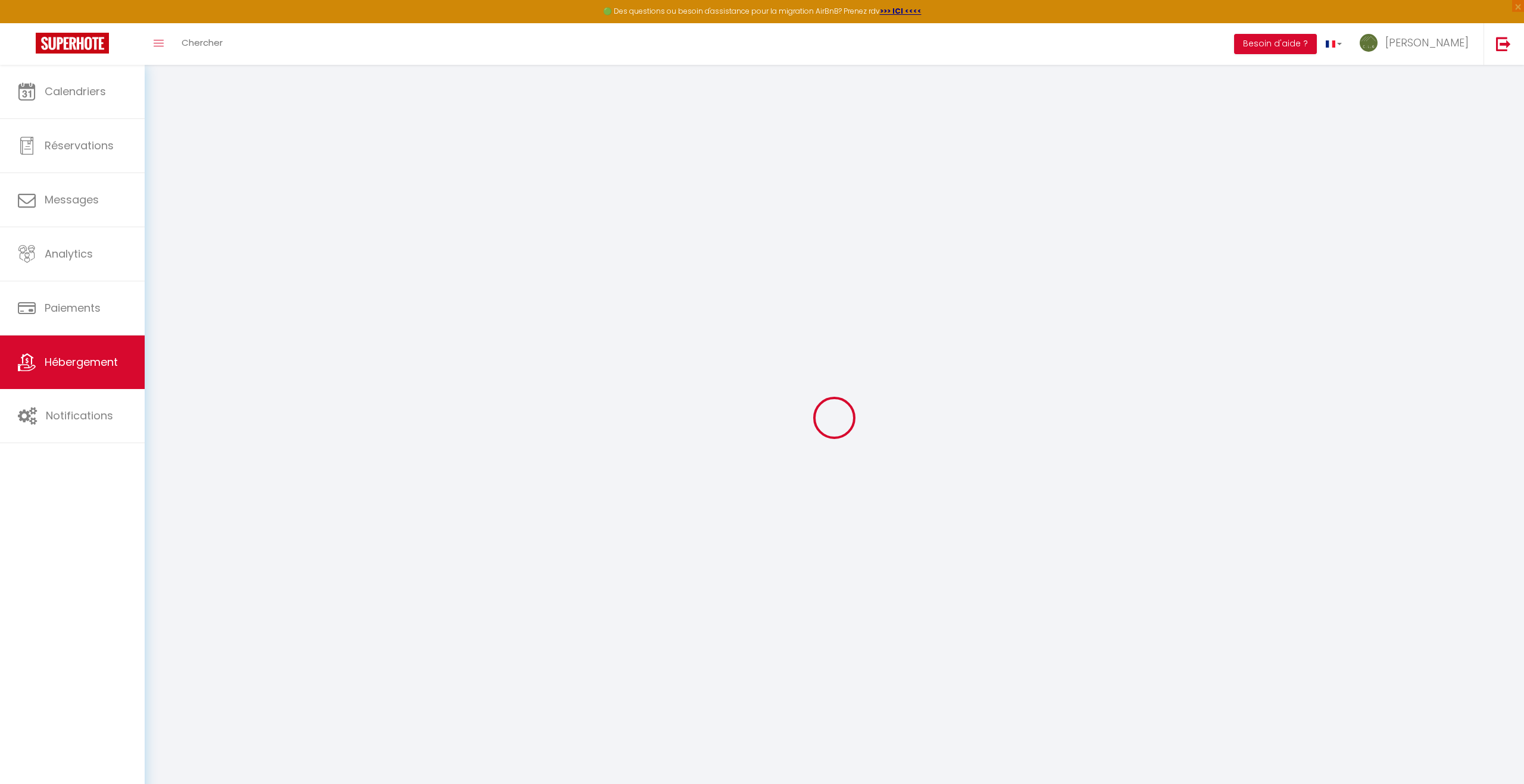
checkbox input "false"
select select "17:00"
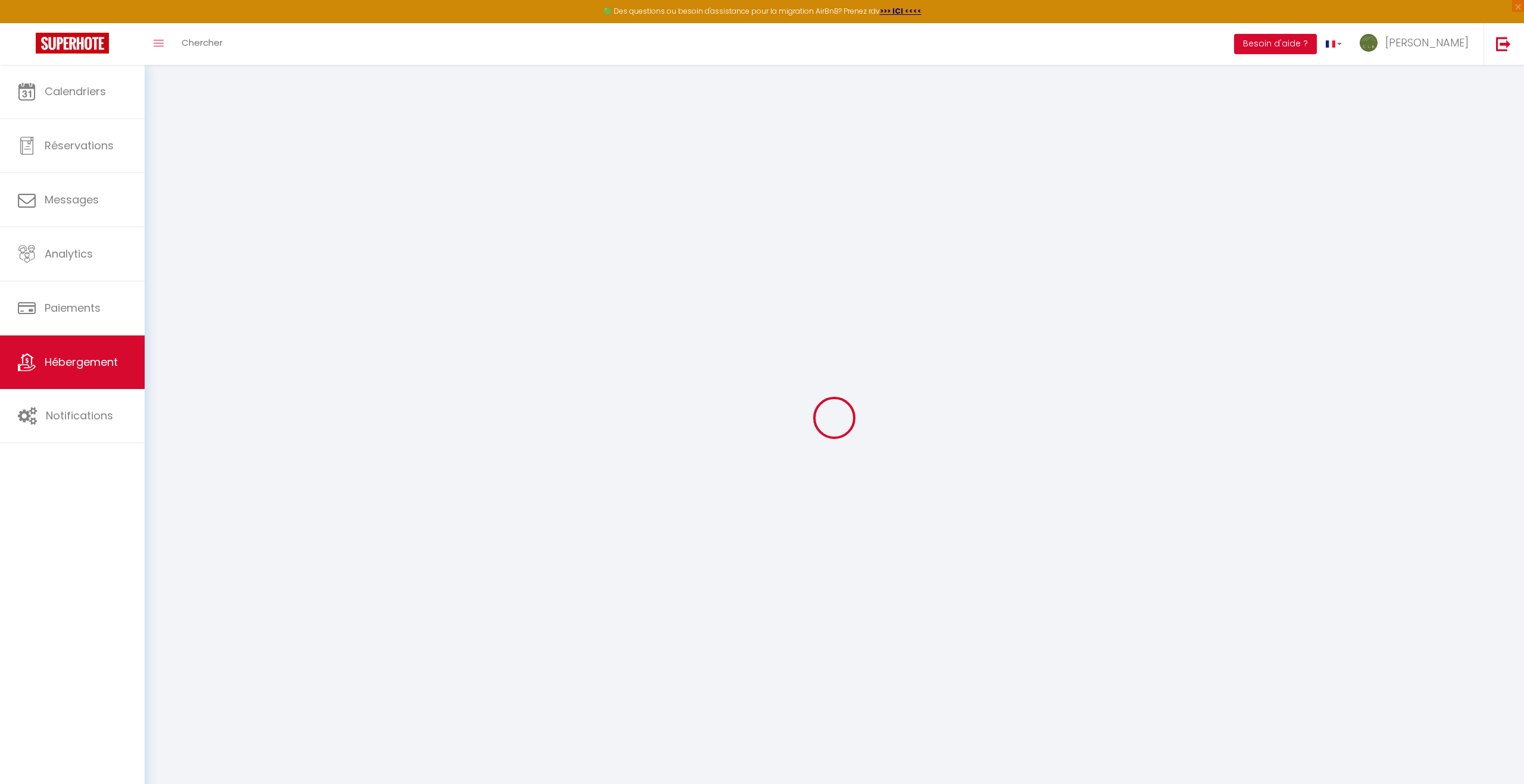
select select "23:45"
select select "11:00"
select select "15"
select select "120"
checkbox input "false"
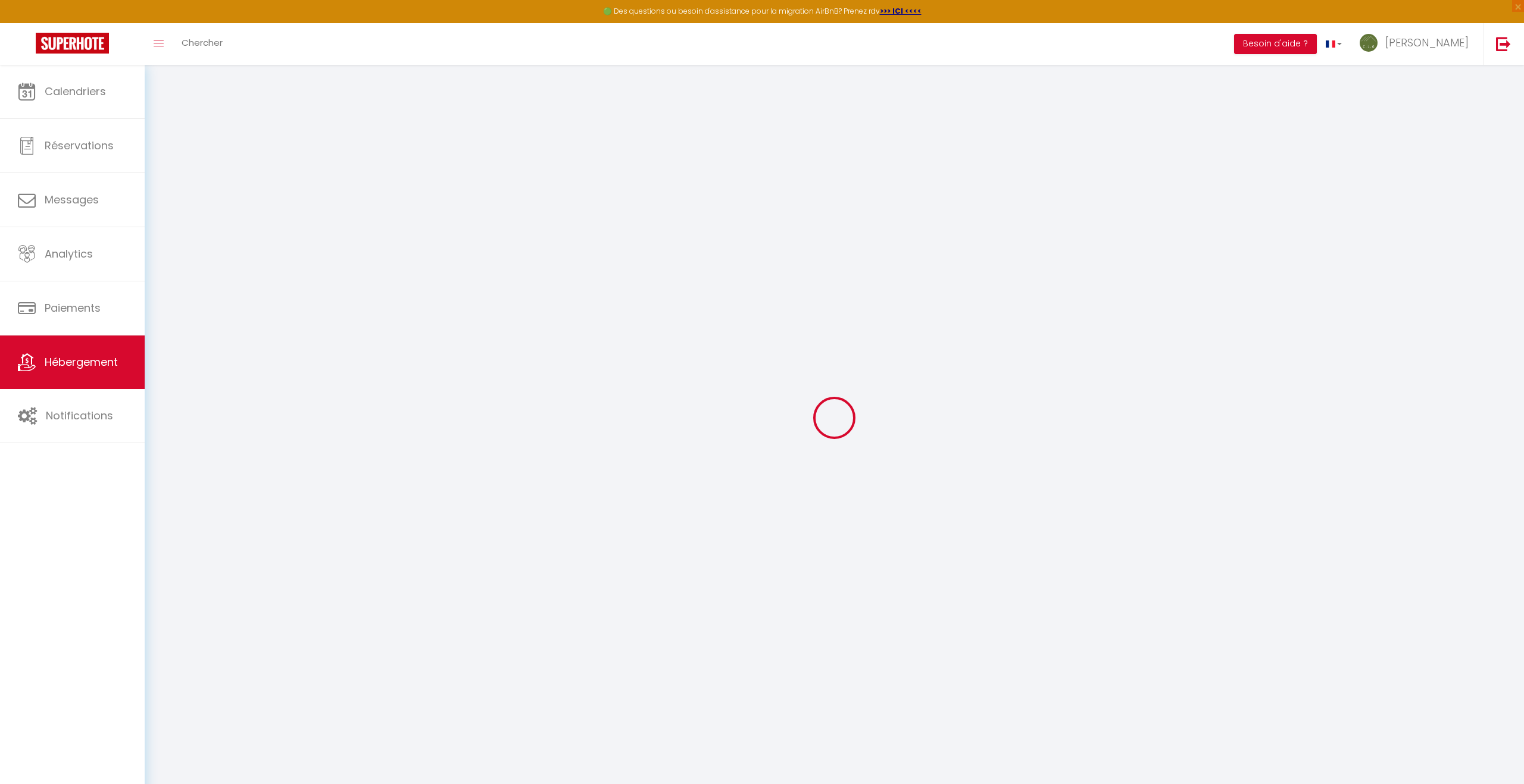
checkbox input "false"
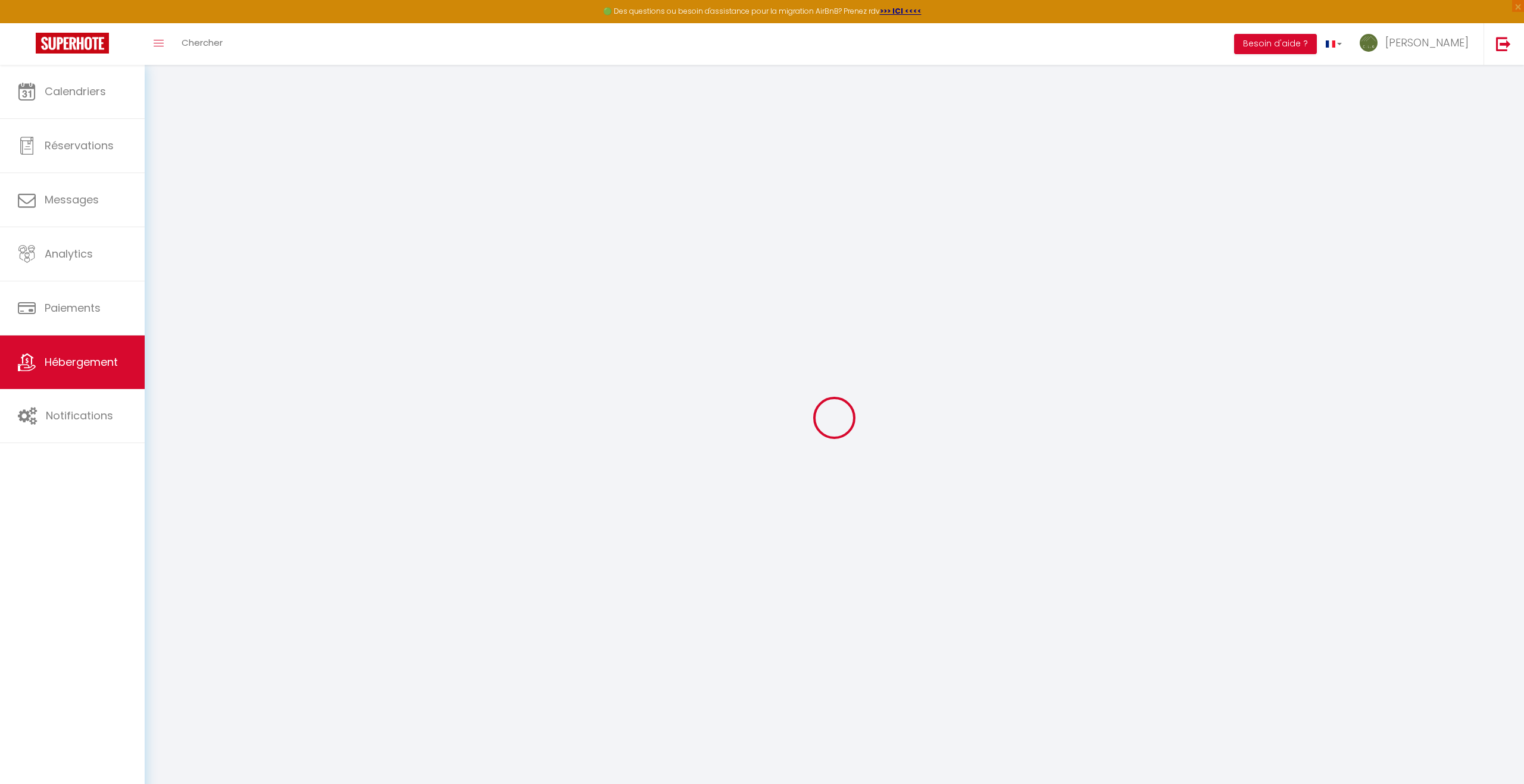
checkbox input "false"
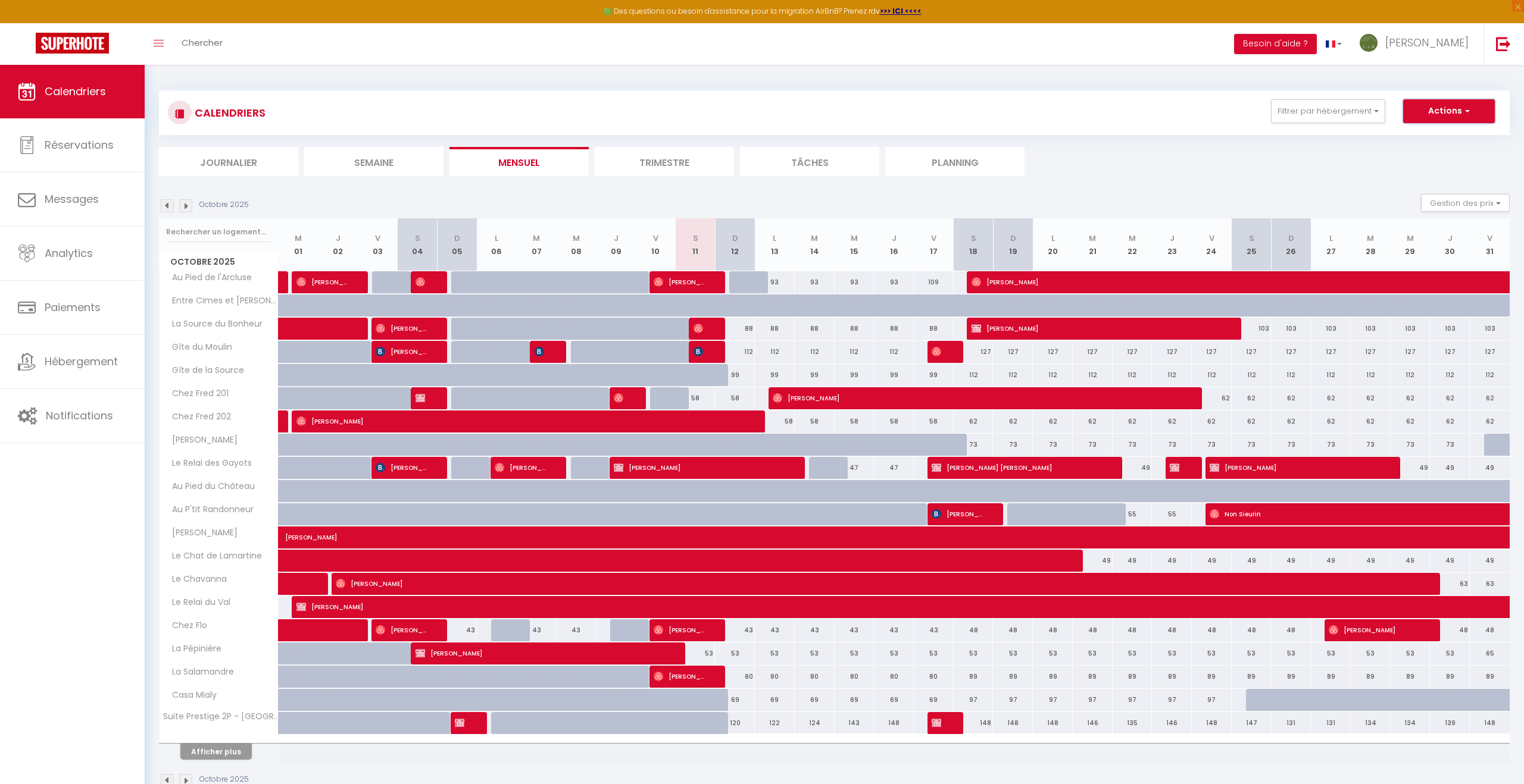
click at [1451, 113] on button "Actions" at bounding box center [1449, 111] width 92 height 23
click at [1427, 135] on link "Nouvelle réservation" at bounding box center [1436, 139] width 104 height 18
select select
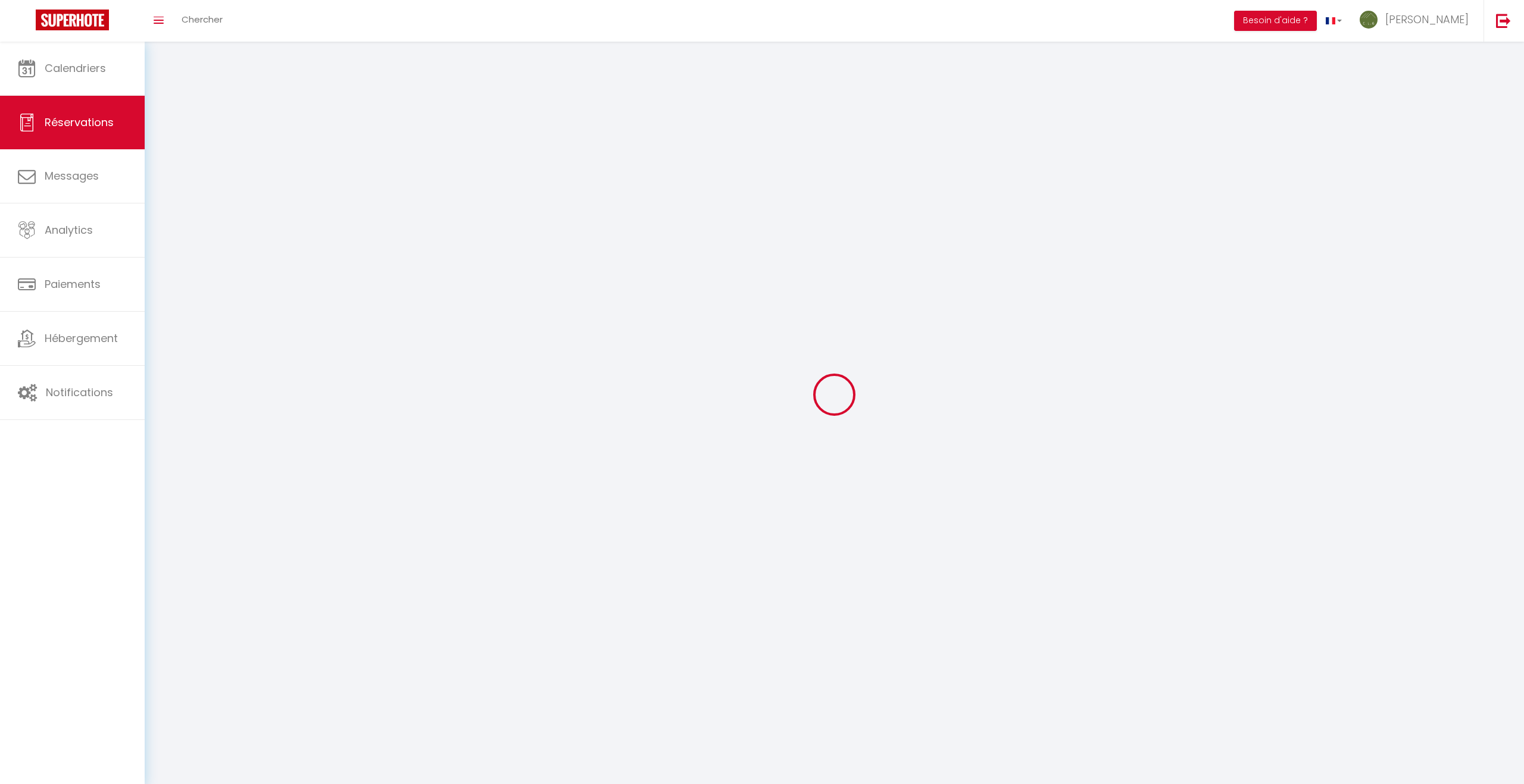
select select
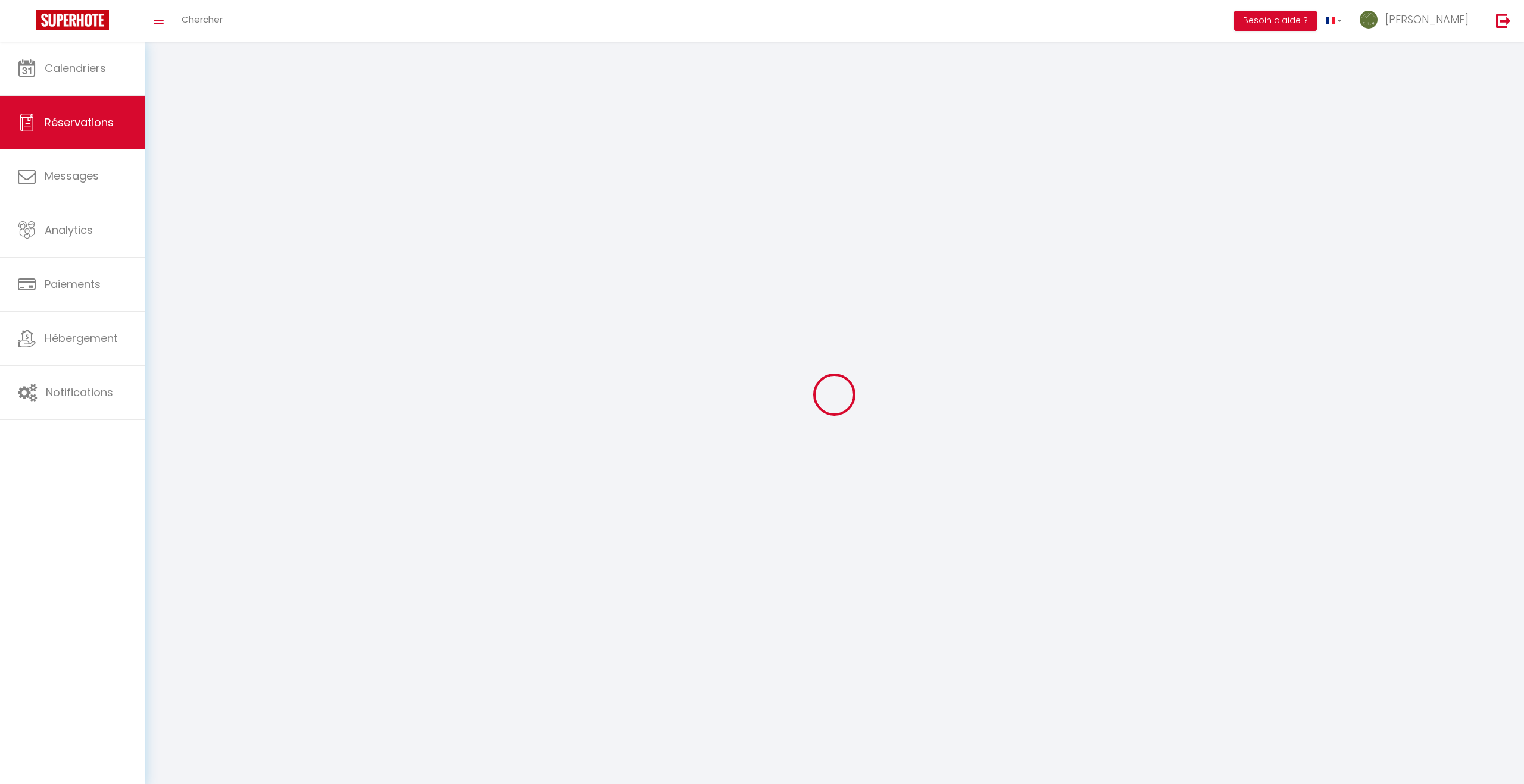
select select
checkbox input "false"
select select
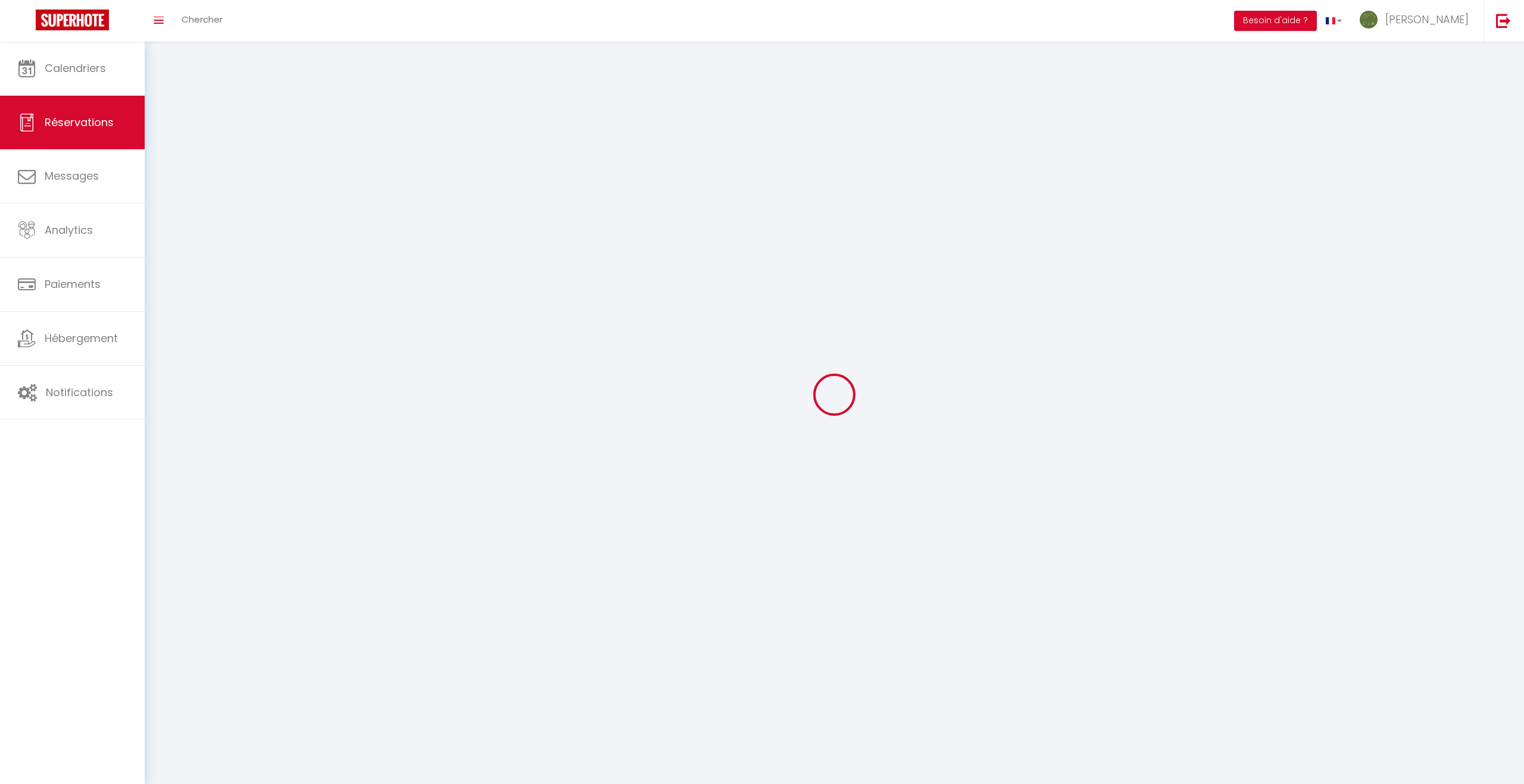
select select
checkbox input "false"
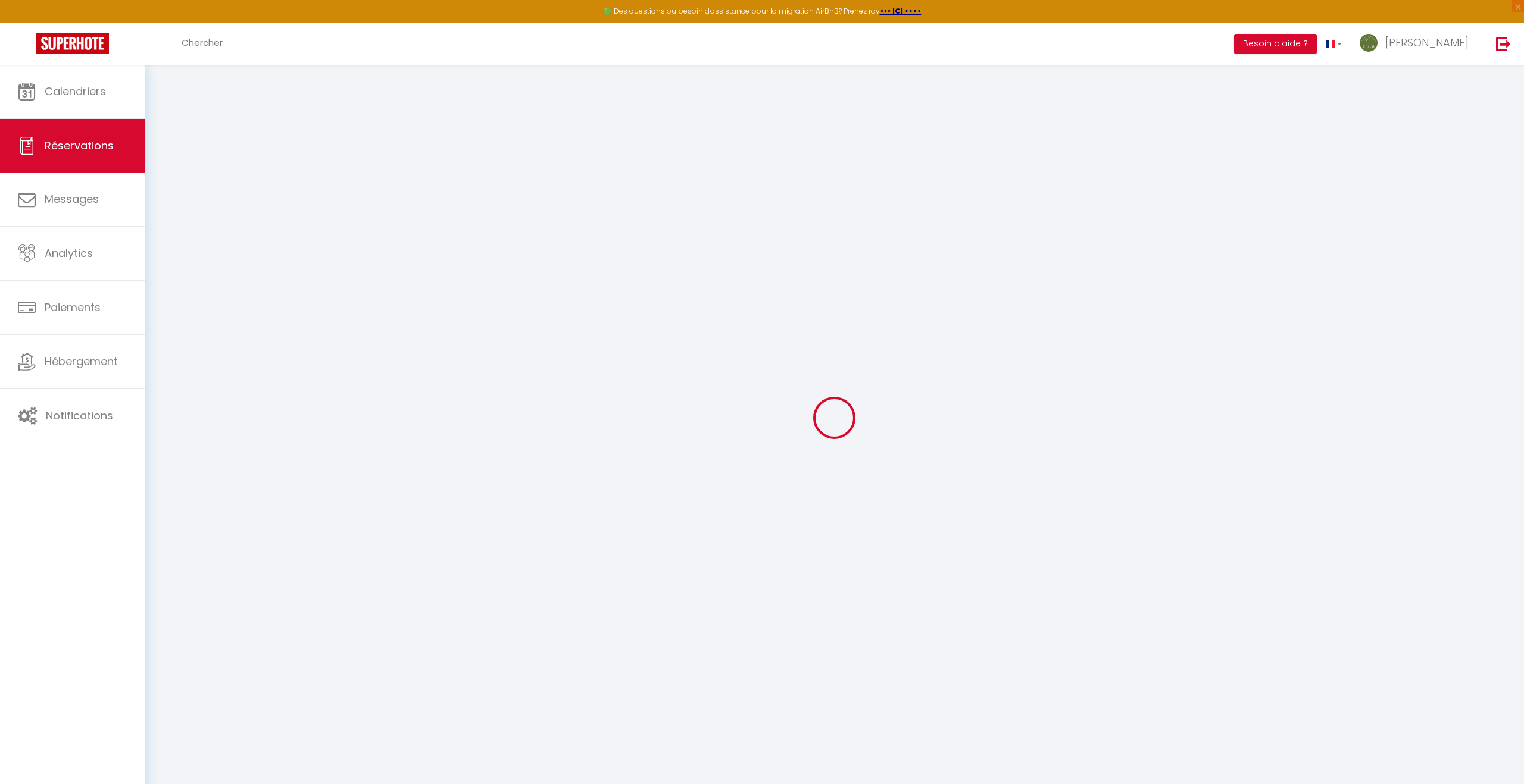
select select
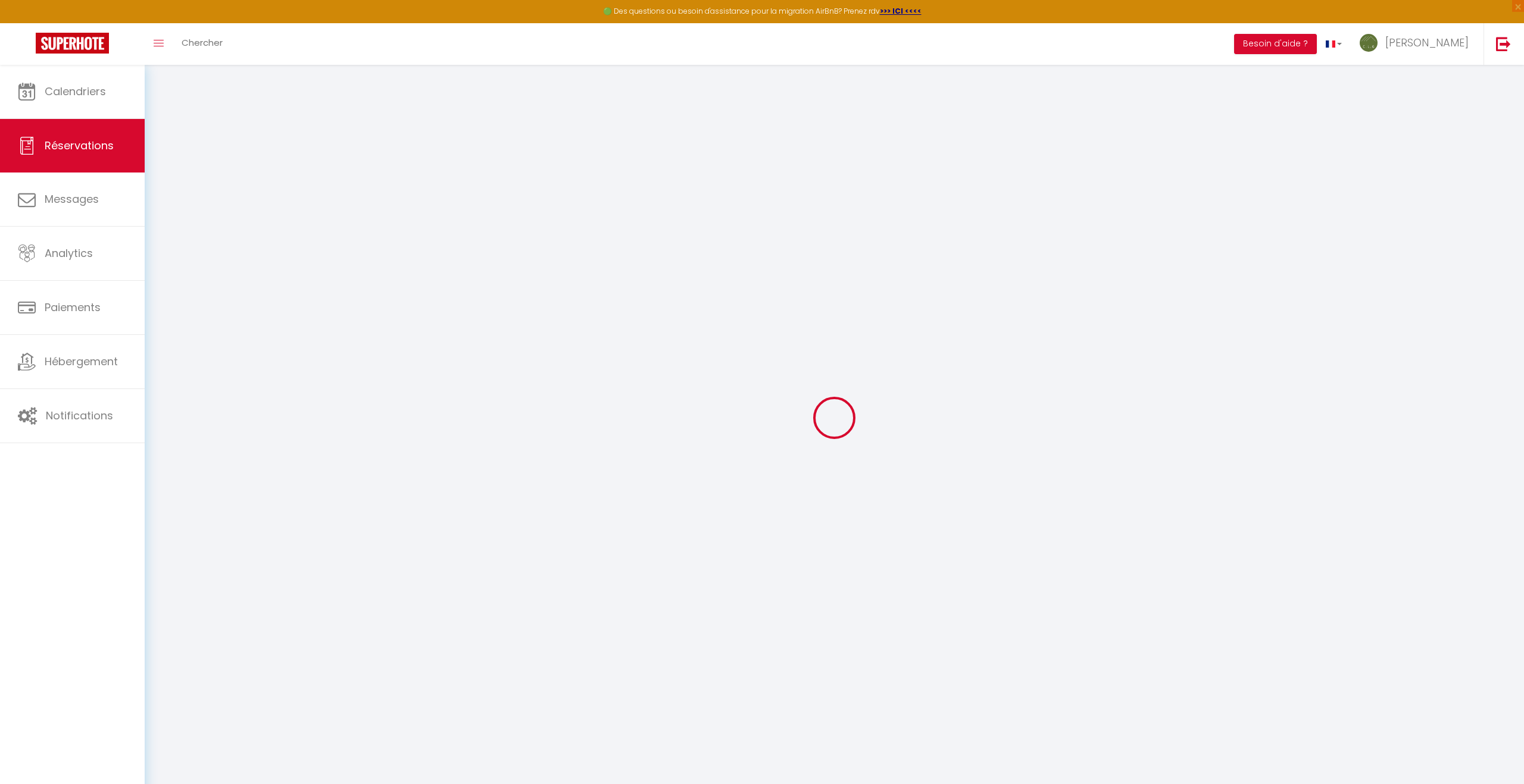
select select
checkbox input "false"
select select
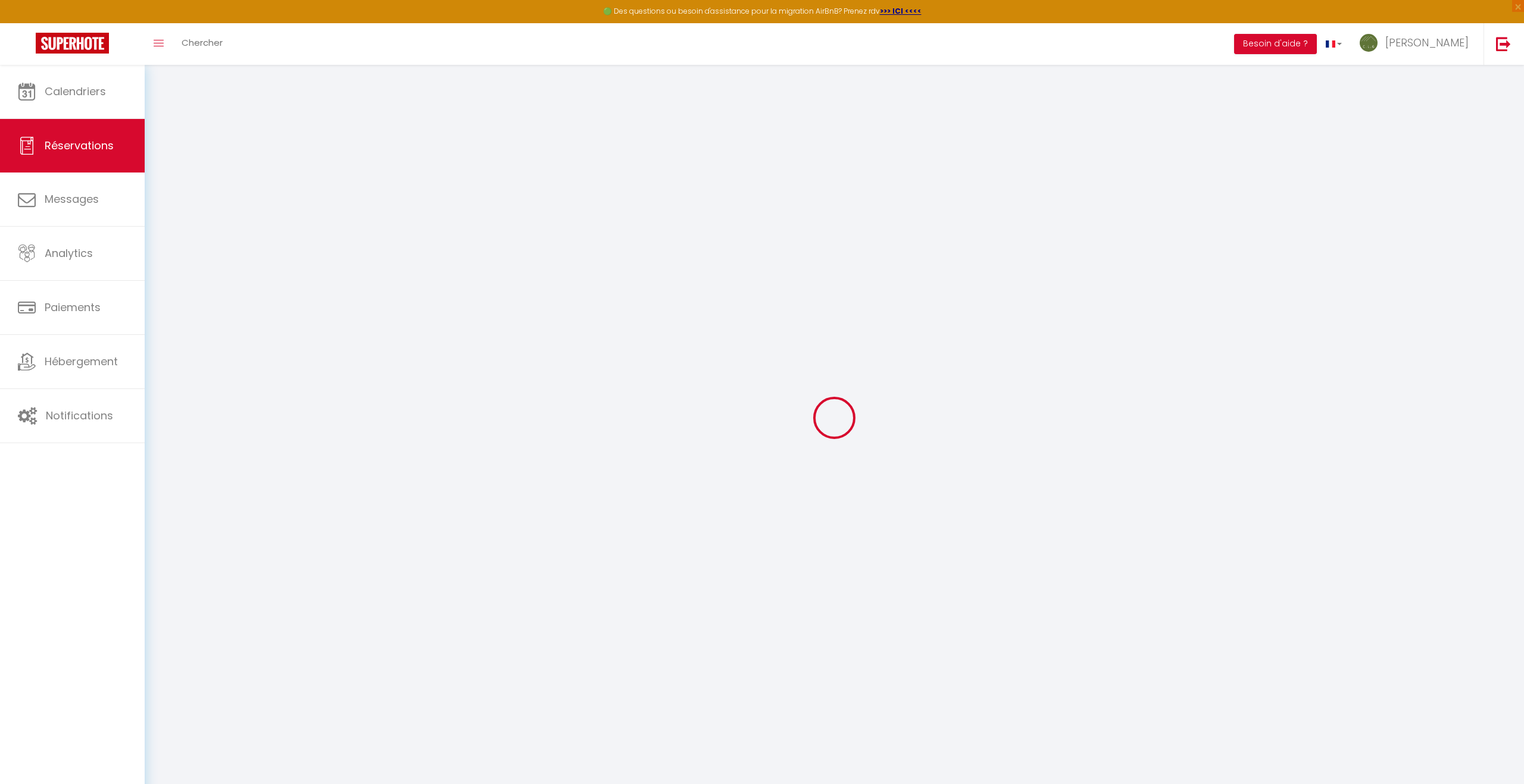
select select
checkbox input "false"
select select
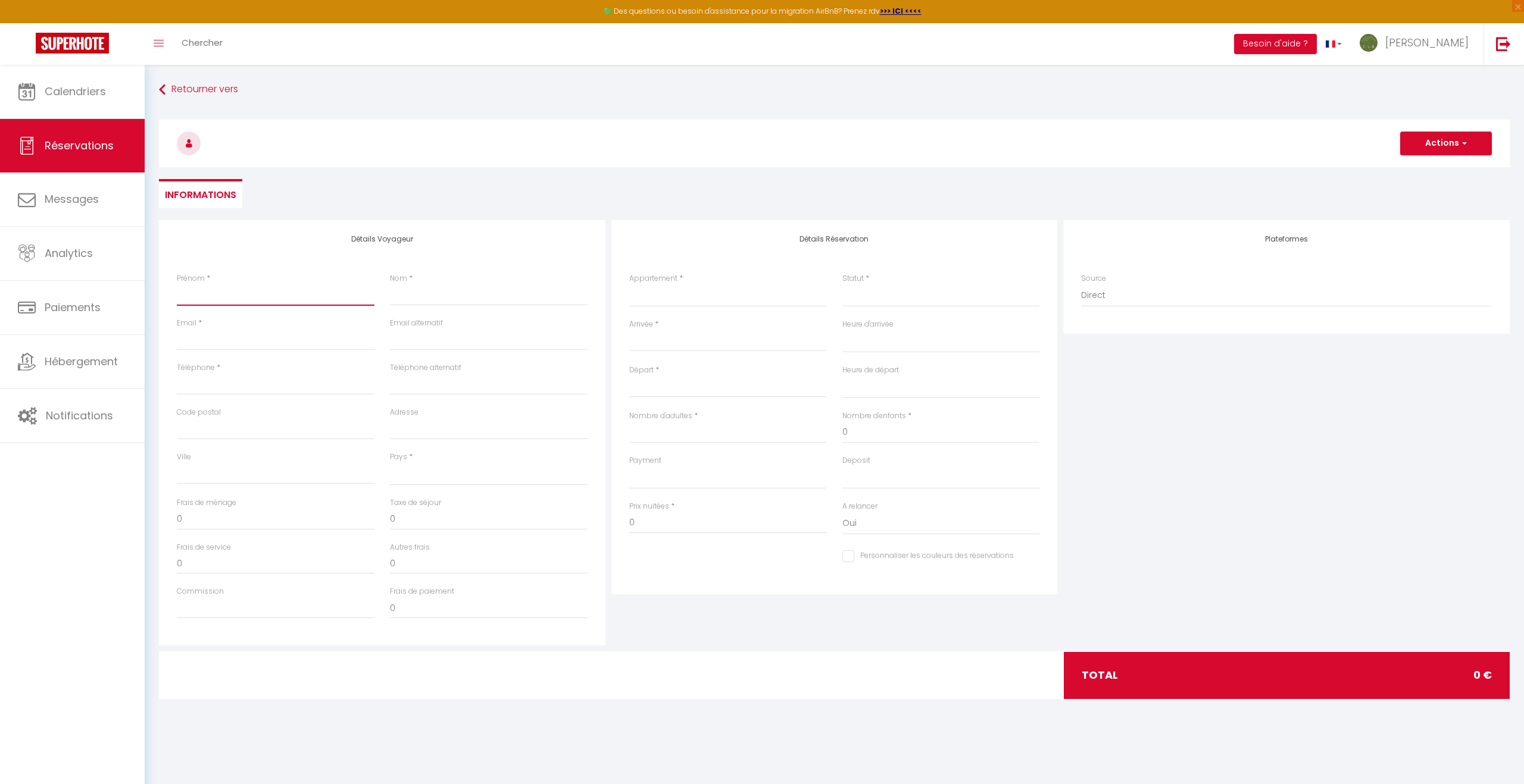
click at [208, 295] on input "Prénom" at bounding box center [275, 295] width 198 height 22
click at [1443, 142] on button "Actions" at bounding box center [1445, 143] width 92 height 23
drag, startPoint x: 1251, startPoint y: 181, endPoint x: 784, endPoint y: 245, distance: 471.4
click at [1251, 181] on ul "Informations" at bounding box center [834, 194] width 1351 height 29
click at [198, 299] on input "Prénom" at bounding box center [275, 295] width 198 height 22
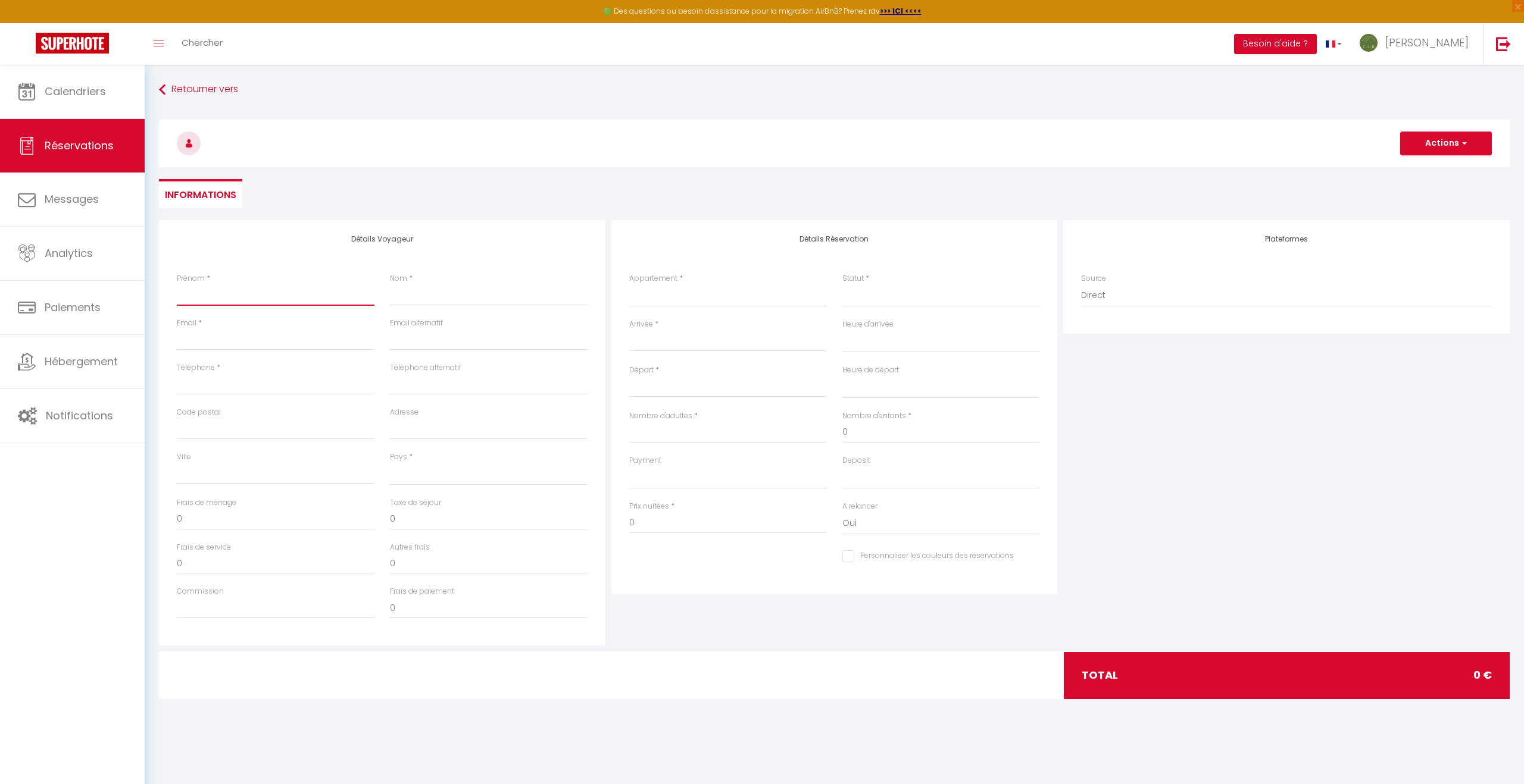
type input "V"
select select
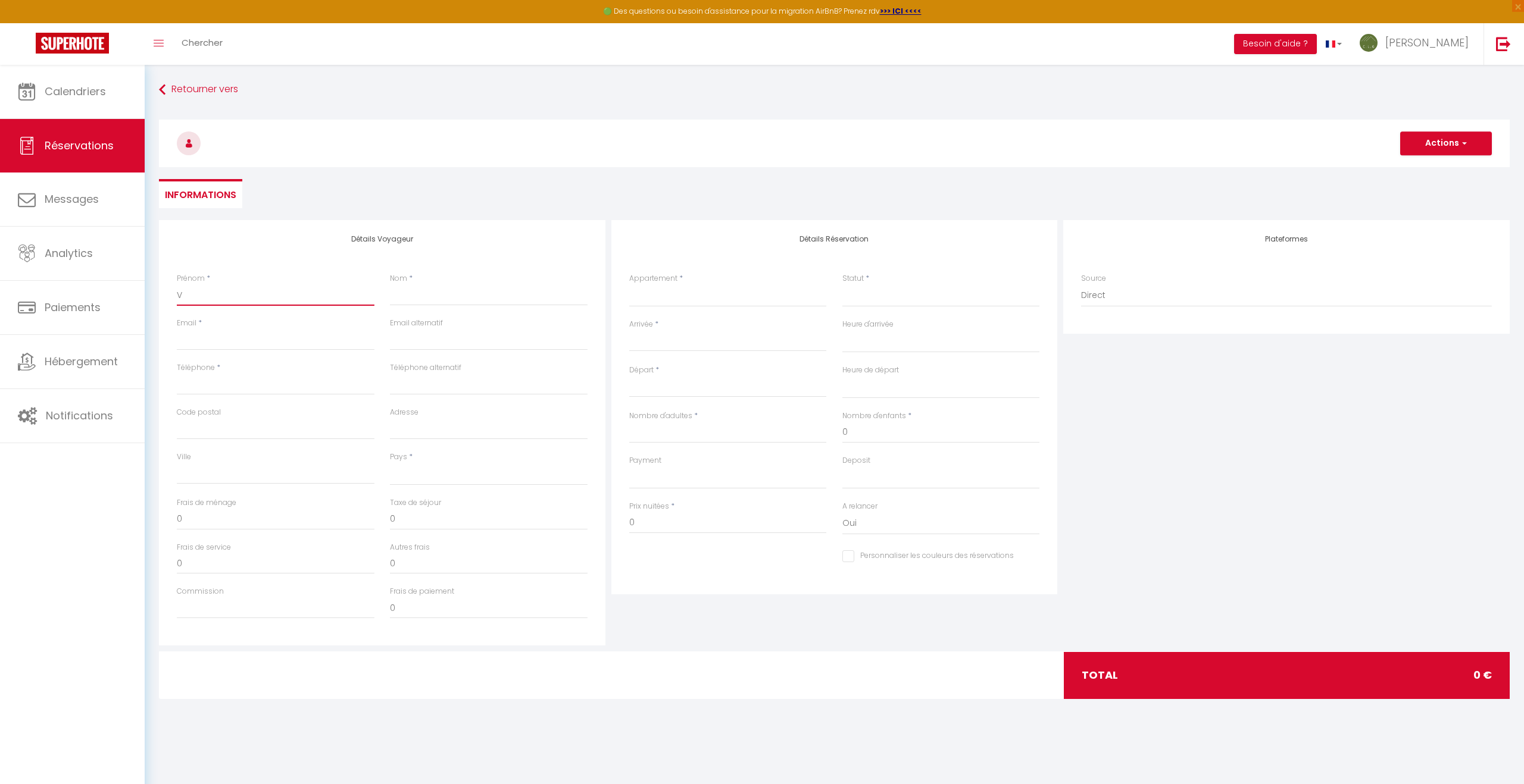
select select
checkbox input "false"
type input "Va"
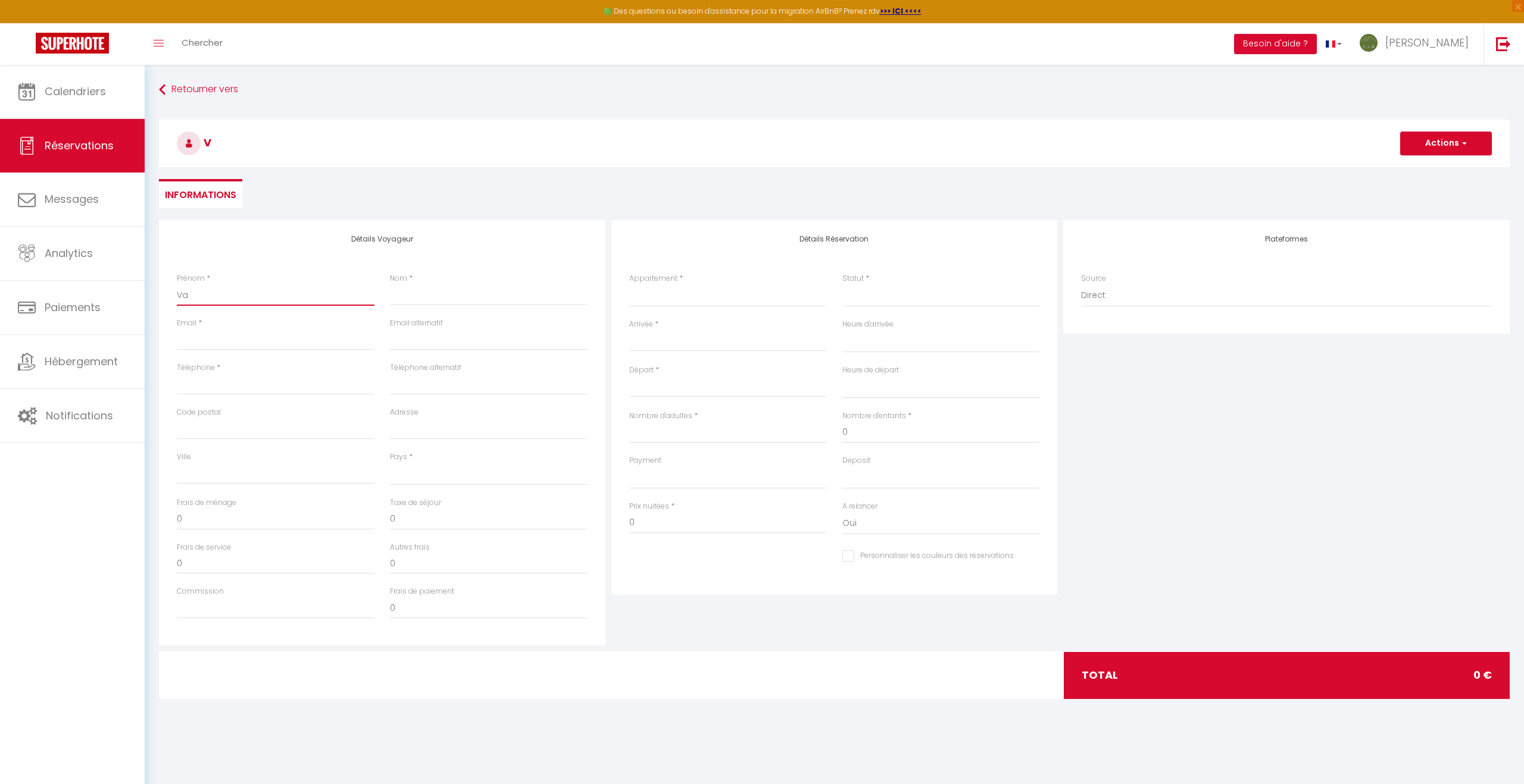
select select
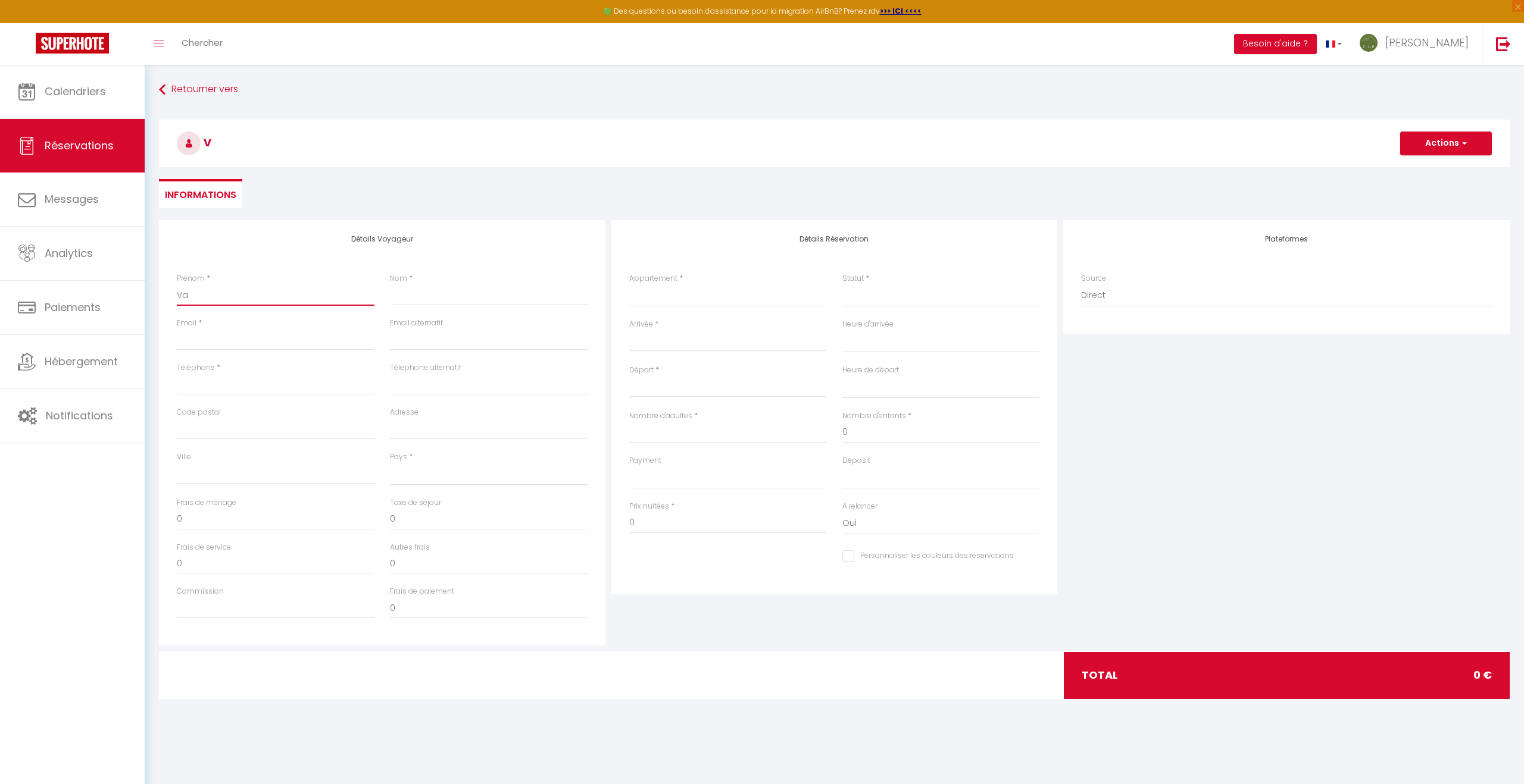
select select
checkbox input "false"
type input "Vas"
select select
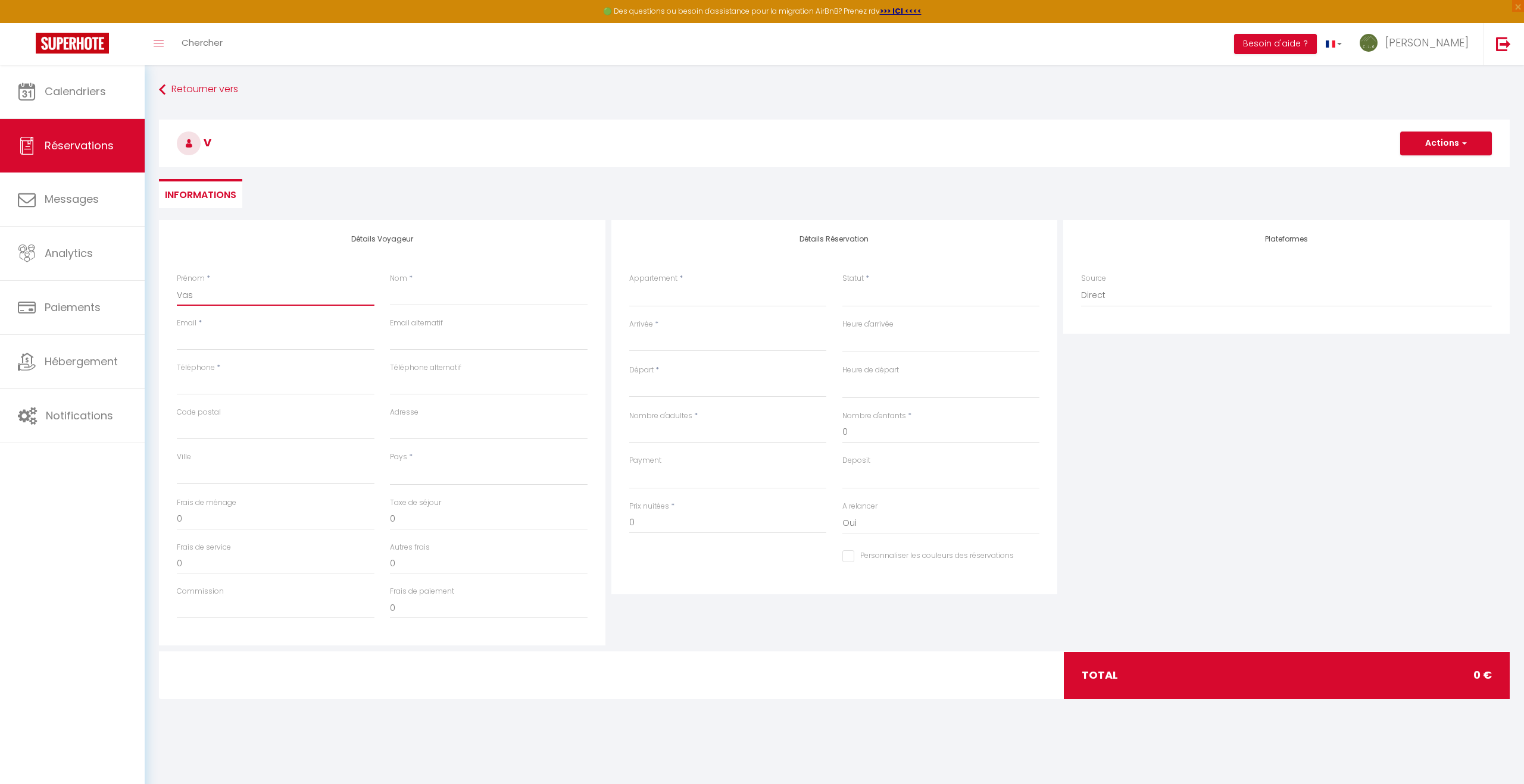
select select
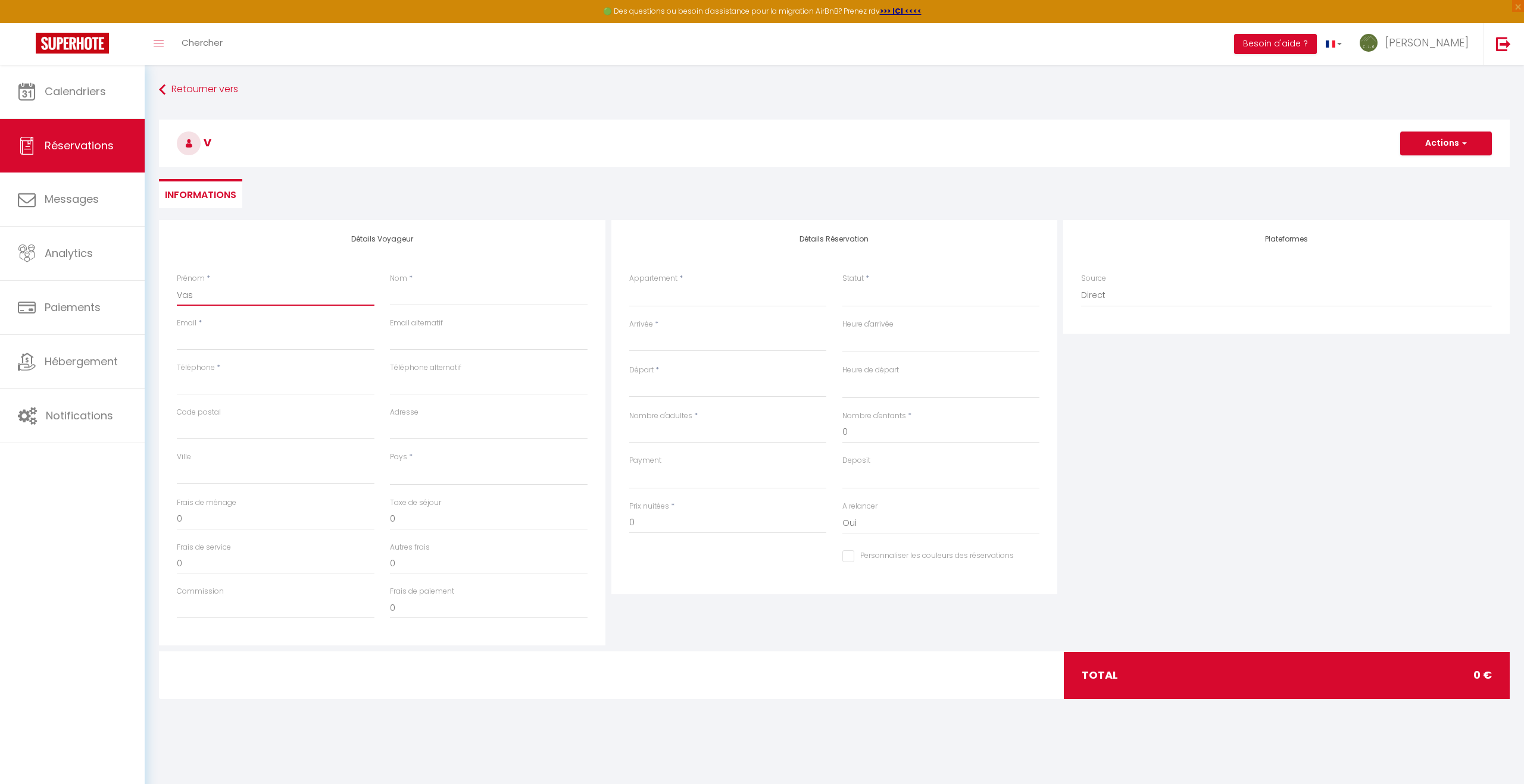
select select
checkbox input "false"
type input "Vasi"
select select
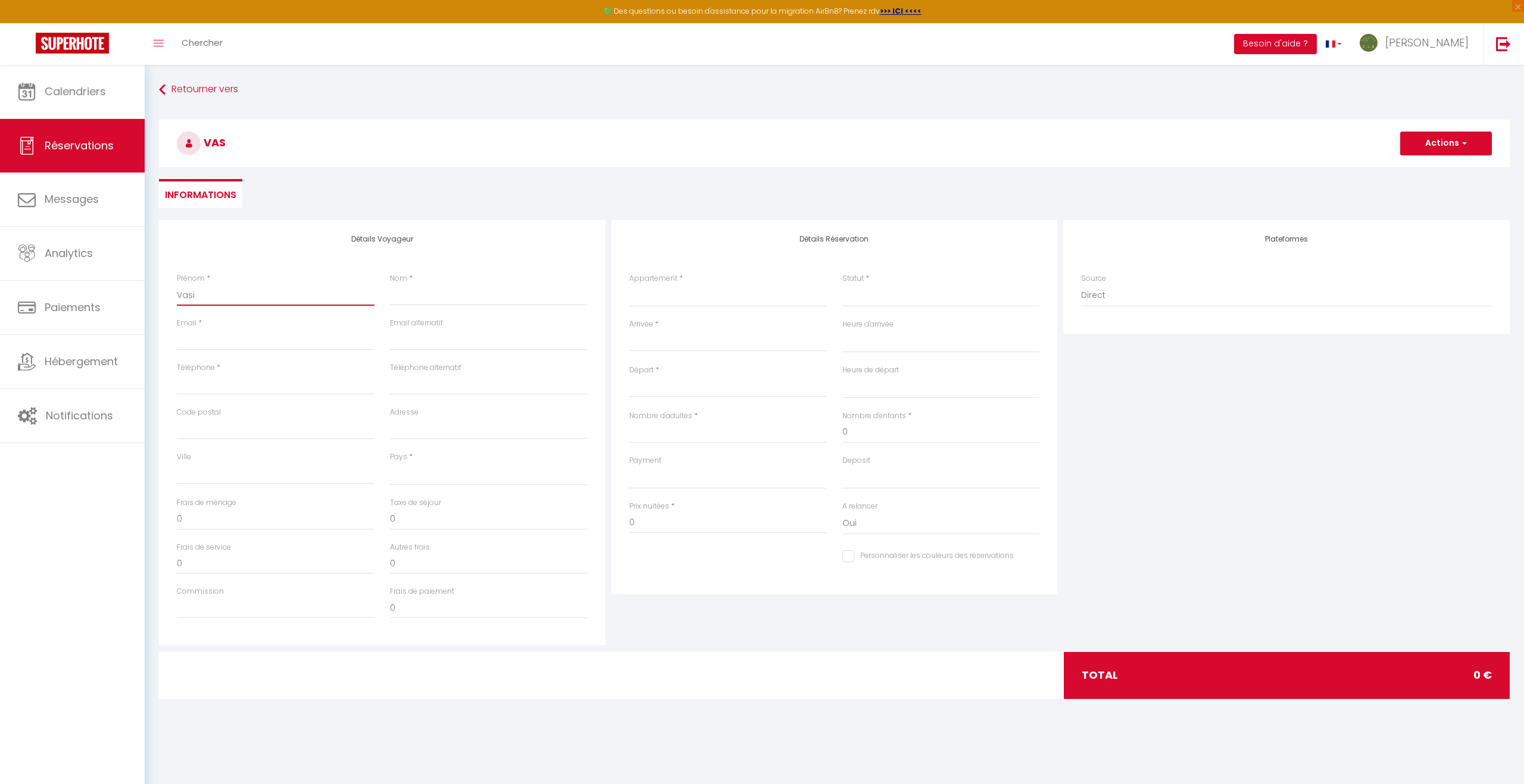
select select
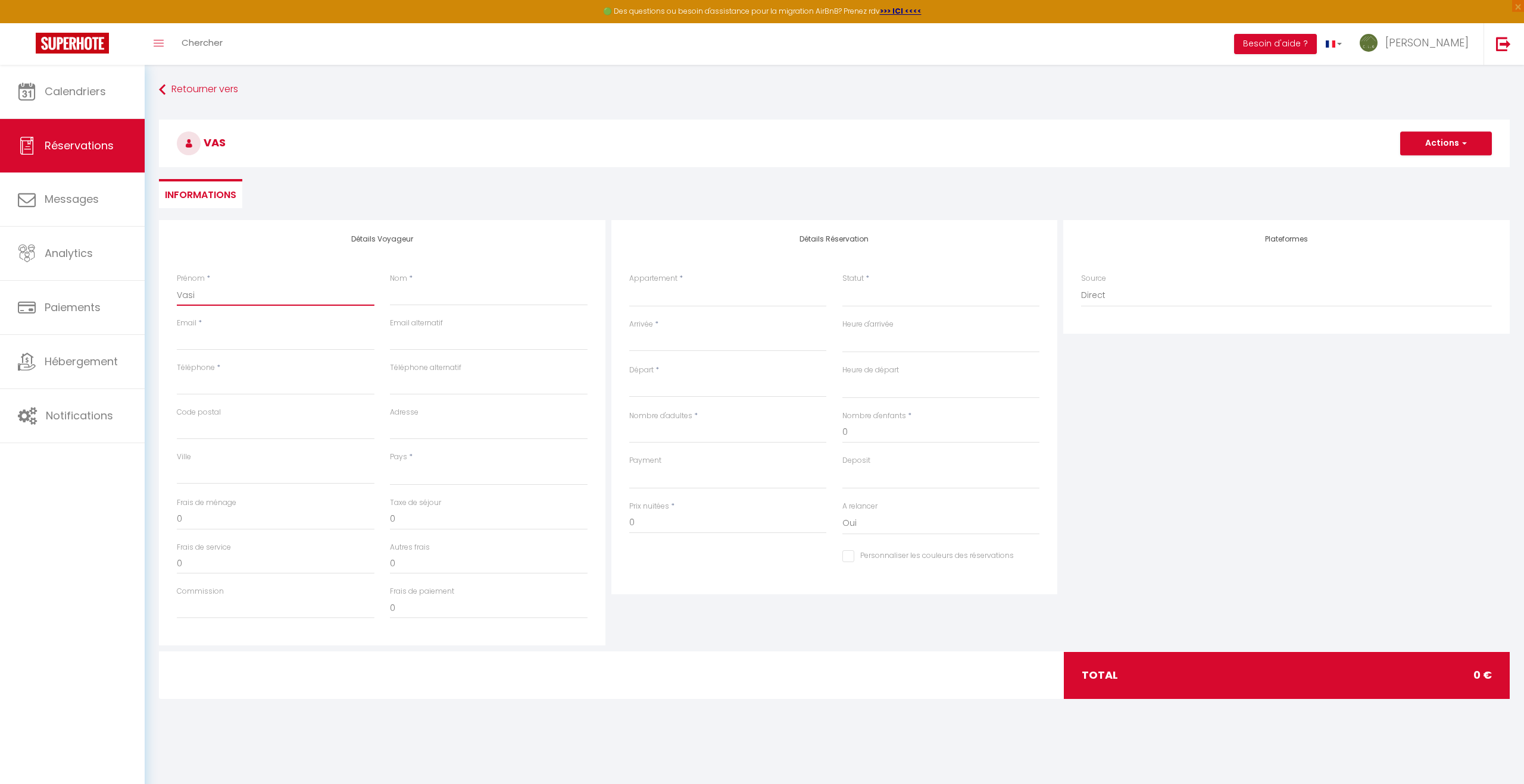
checkbox input "false"
type input "Vasil"
select select
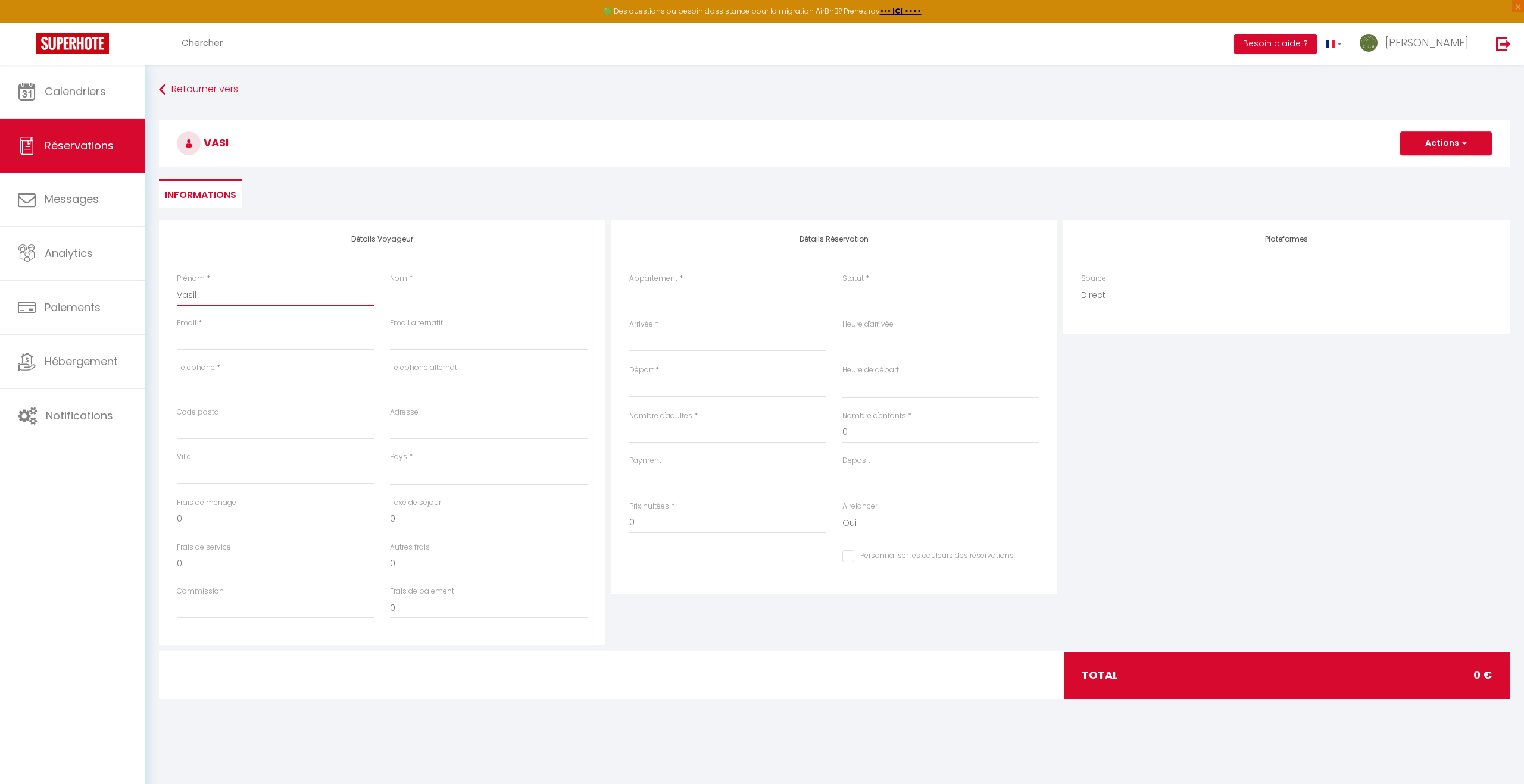
select select
checkbox input "false"
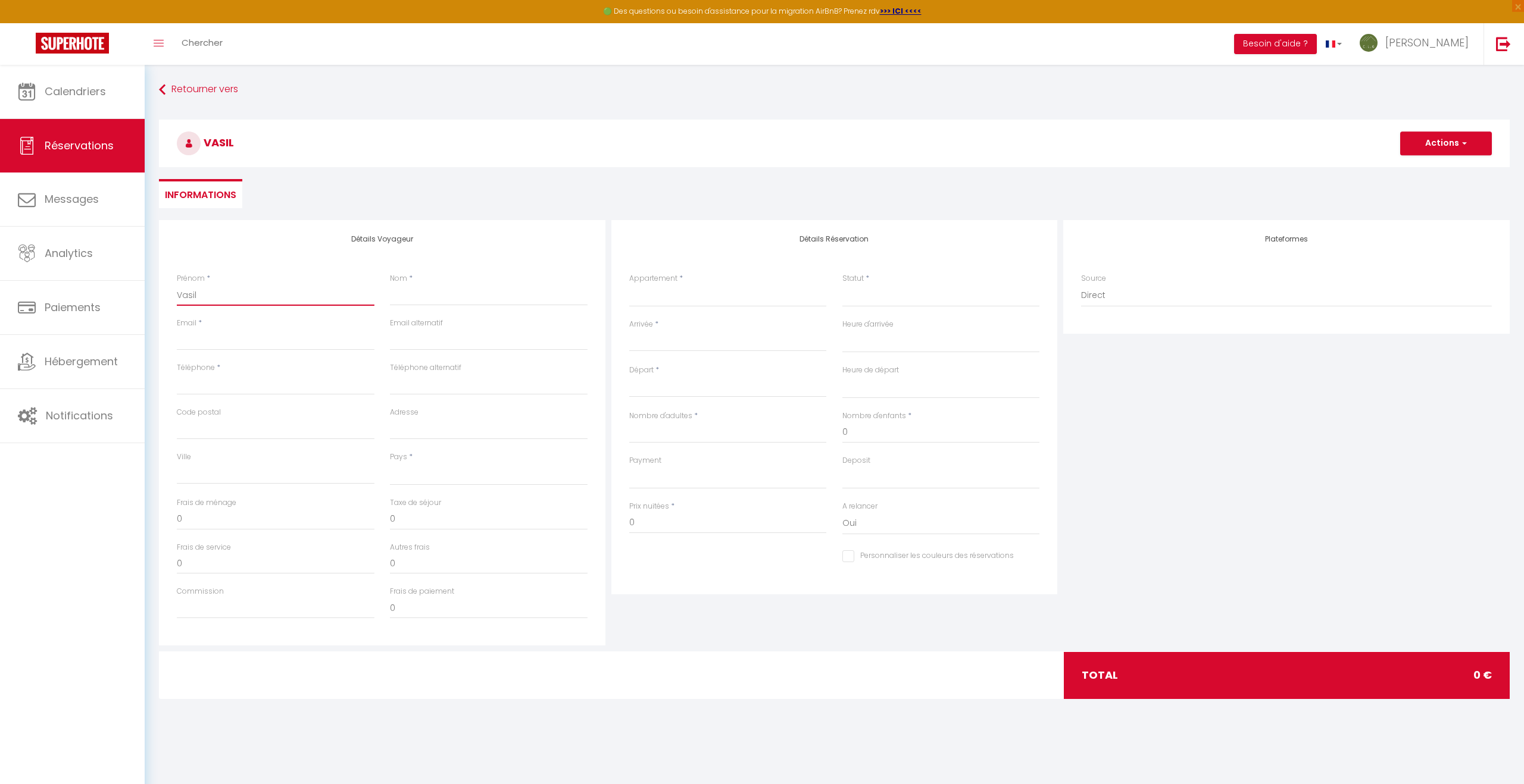
type input "Vasile"
select select
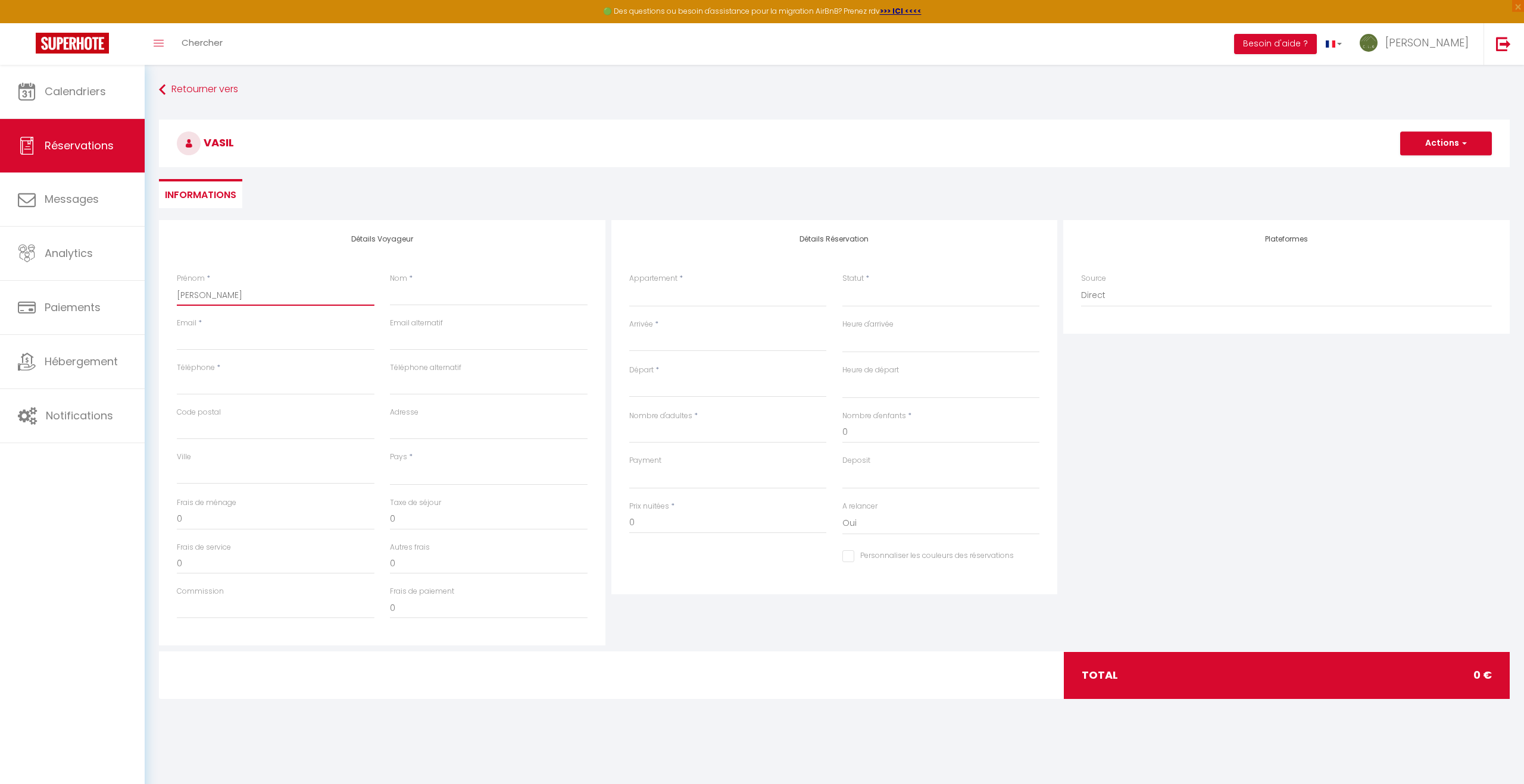
select select
checkbox input "false"
type input "Vasile"
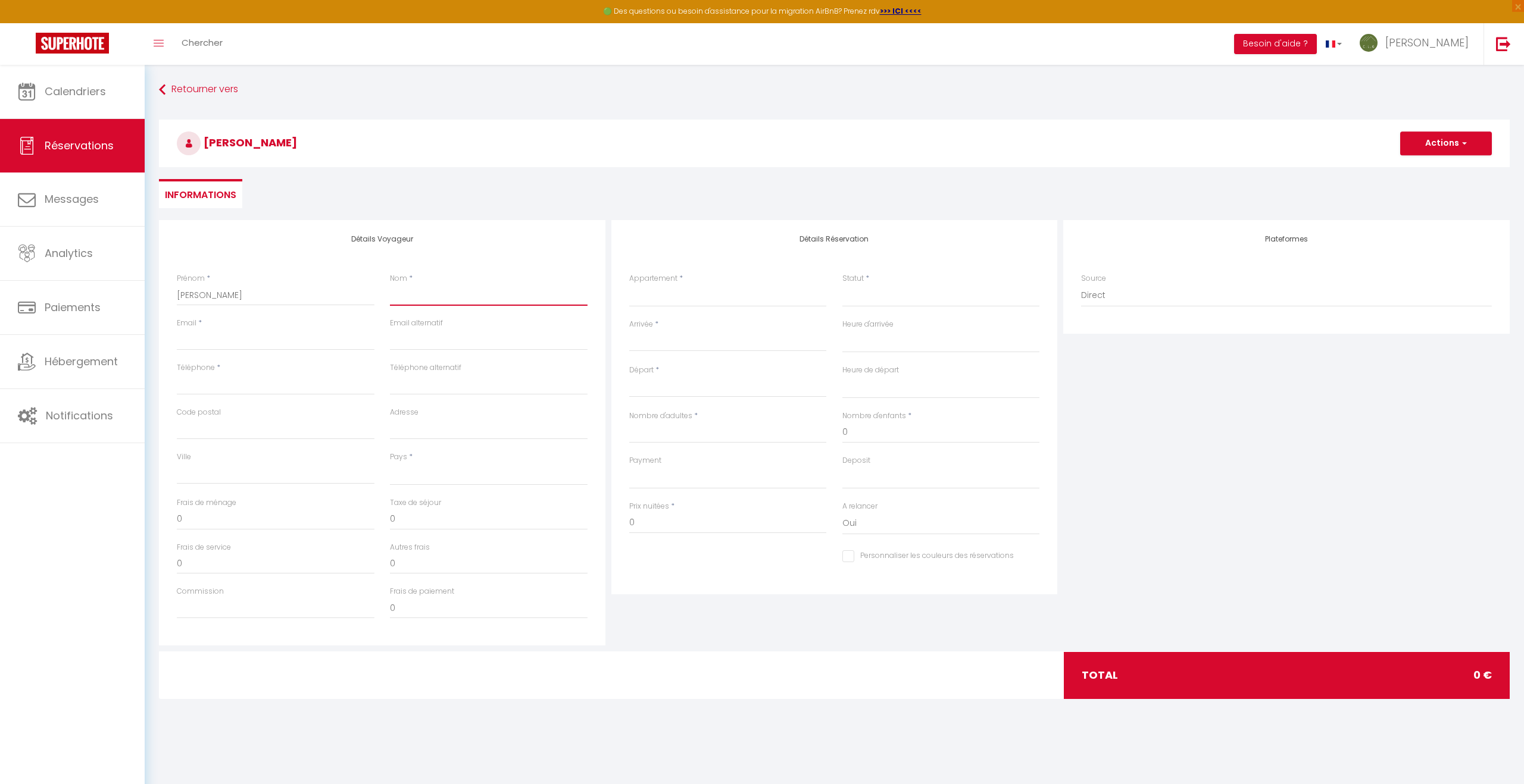
click at [411, 299] on input "Nom" at bounding box center [488, 295] width 198 height 22
type input "P"
select select
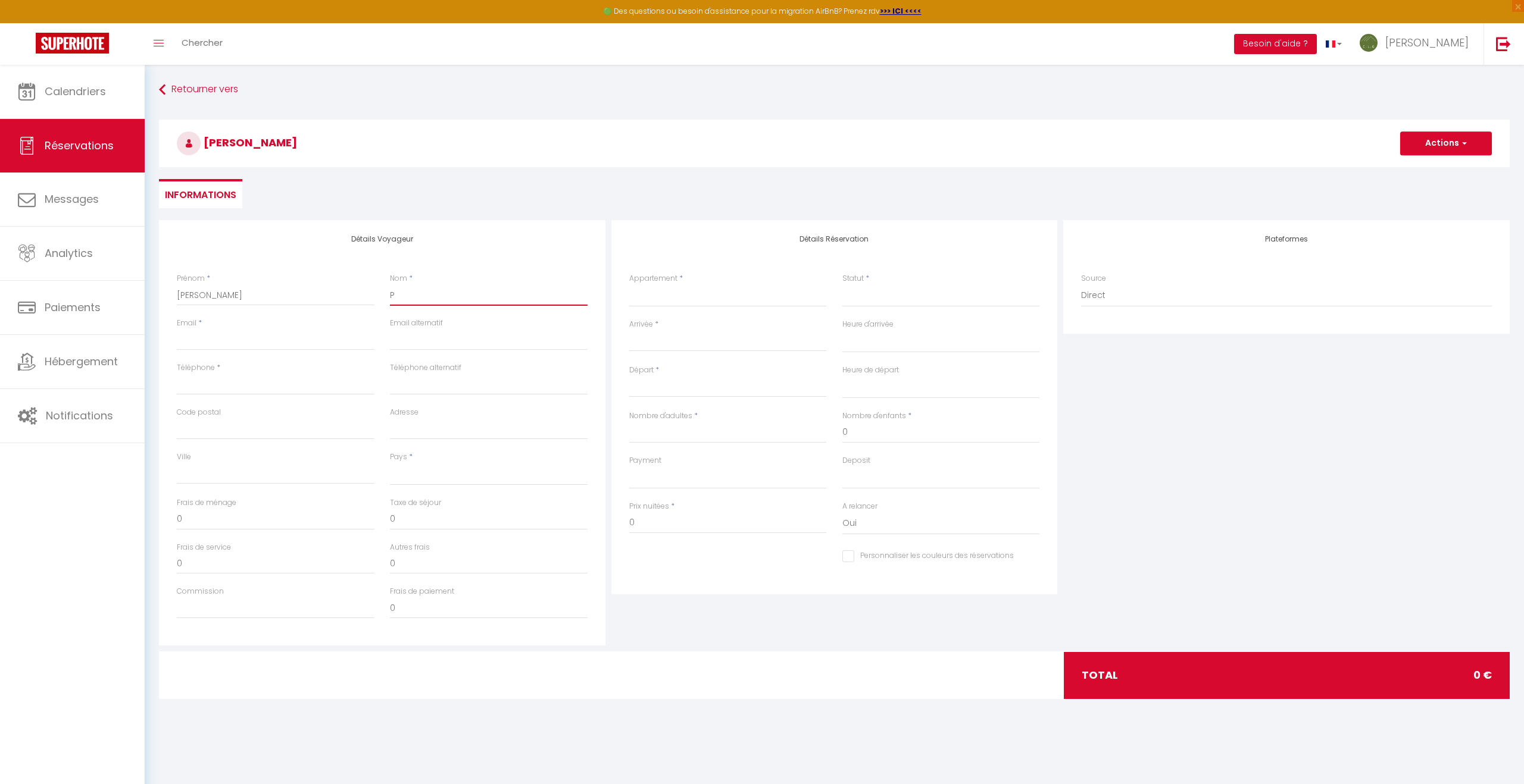
select select
checkbox input "false"
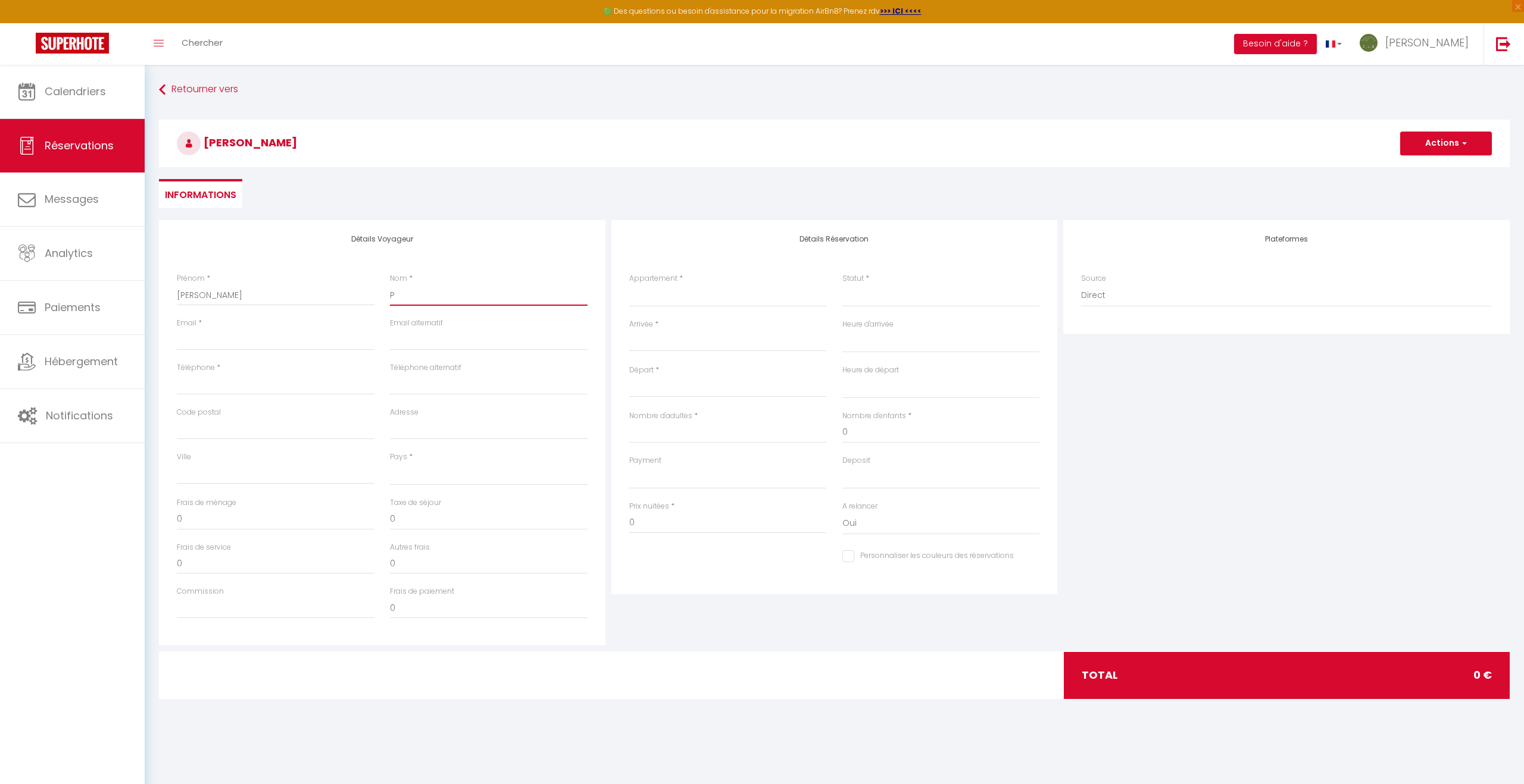
type input "PI"
select select
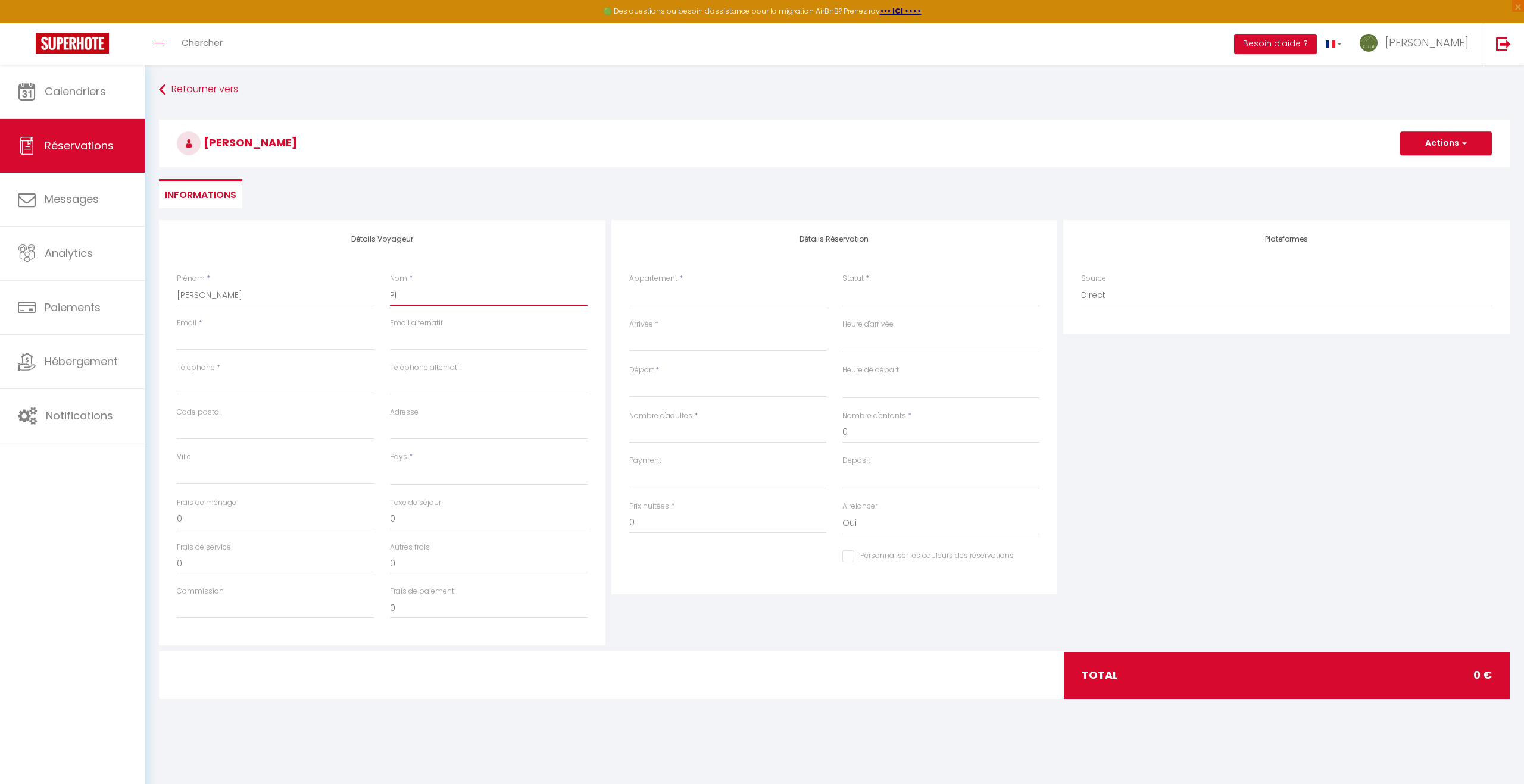
select select
checkbox input "false"
type input "PIN"
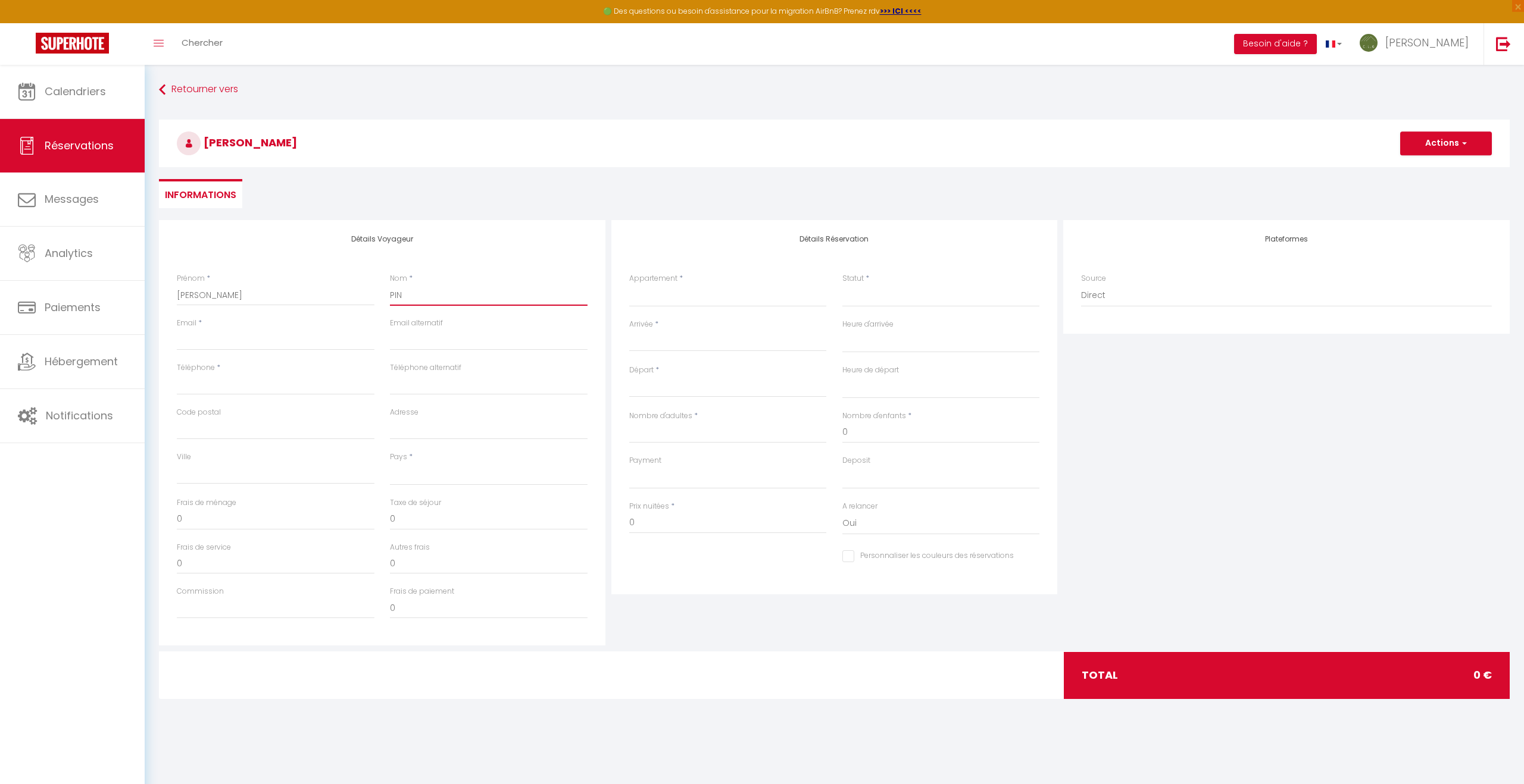
select select
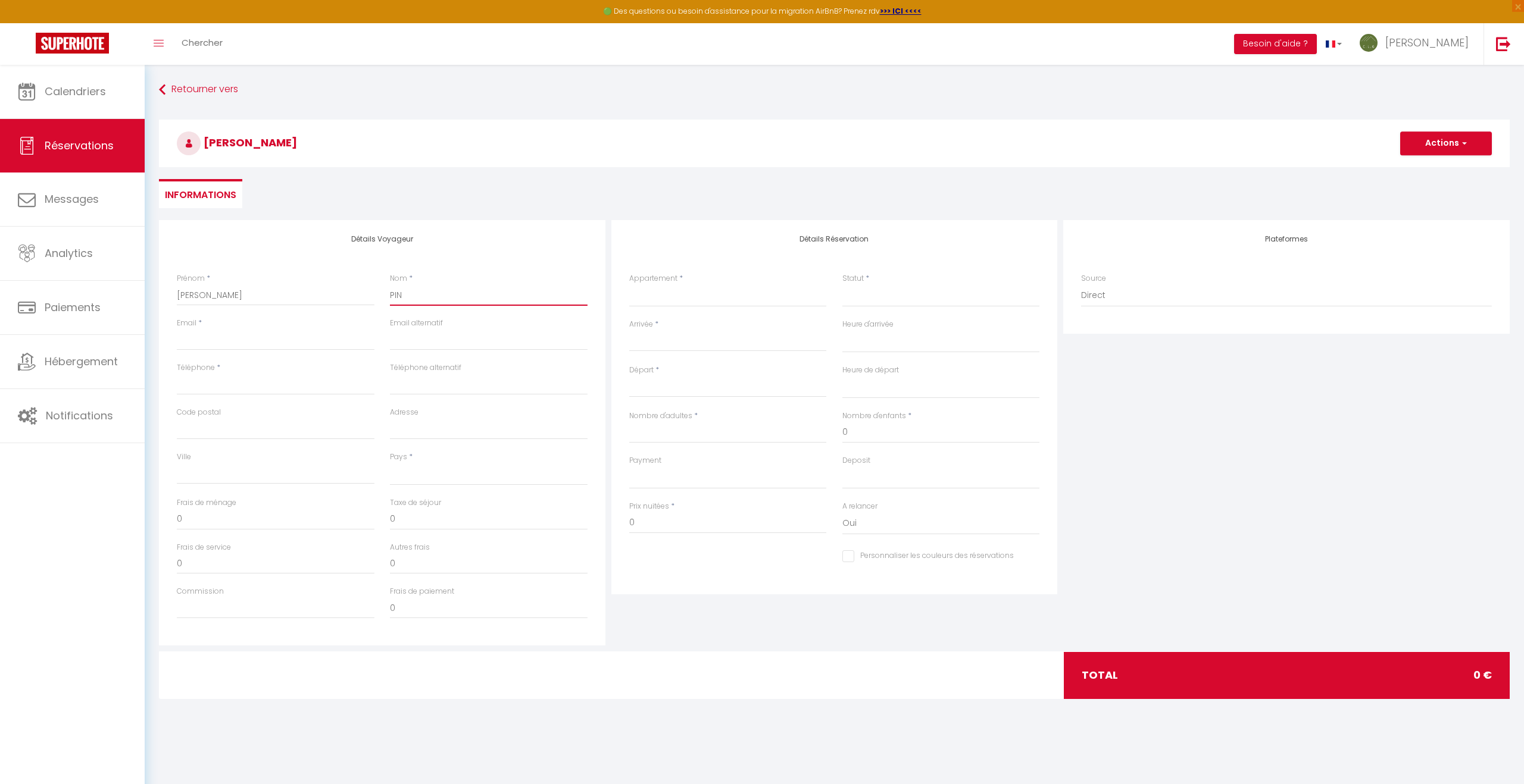
select select
checkbox input "false"
type input "PINZ"
select select
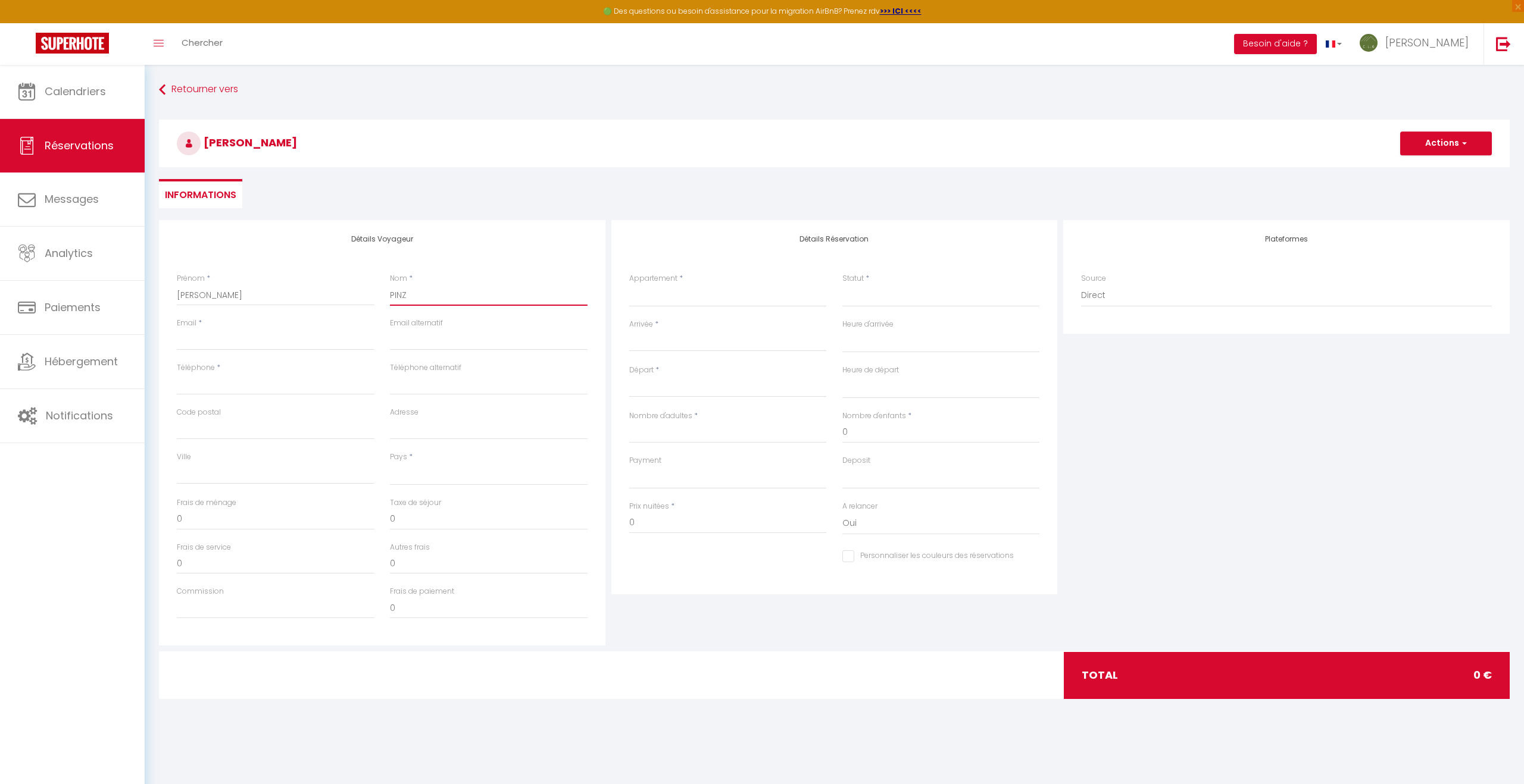
select select
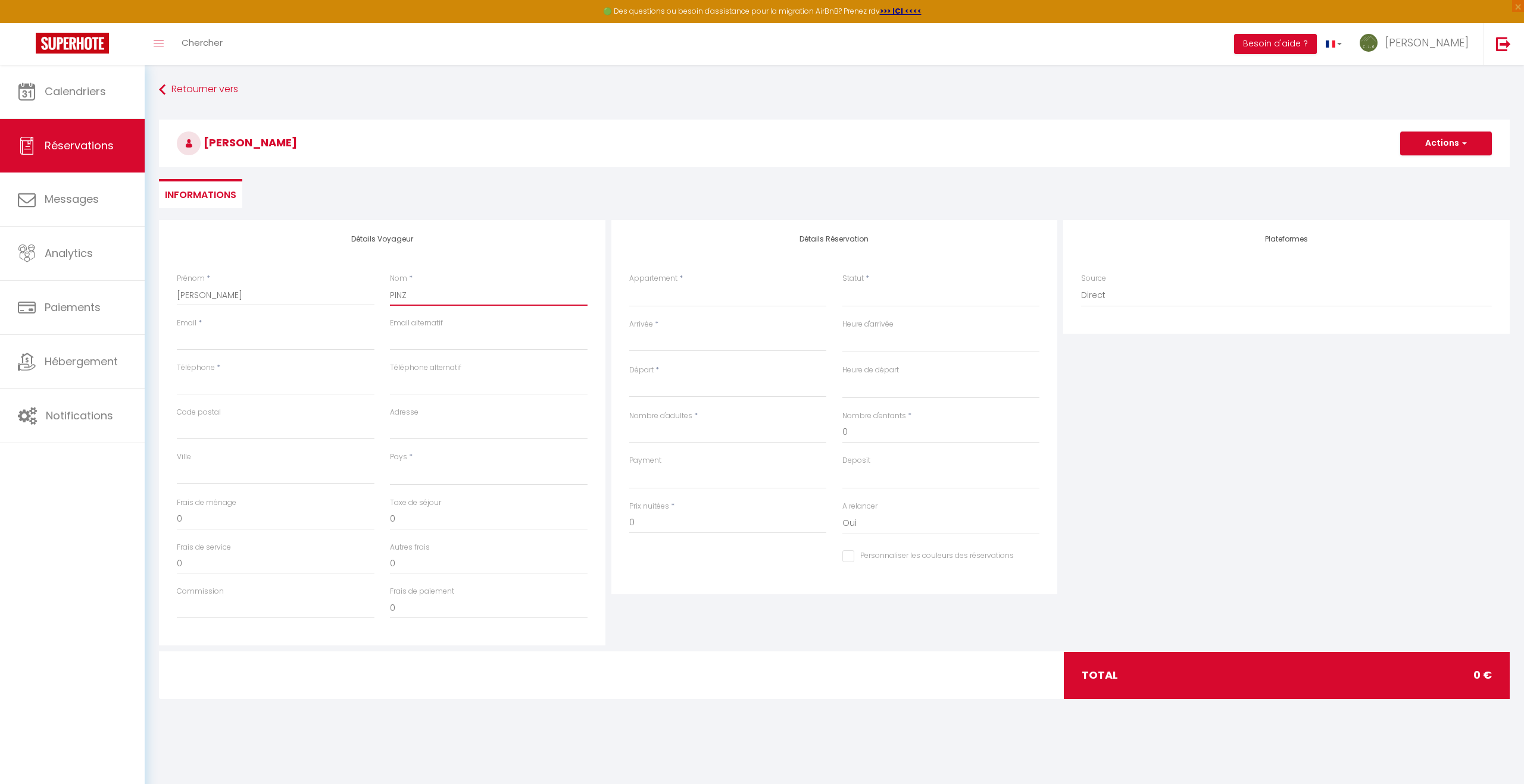
select select
checkbox input "false"
type input "PINZA"
select select
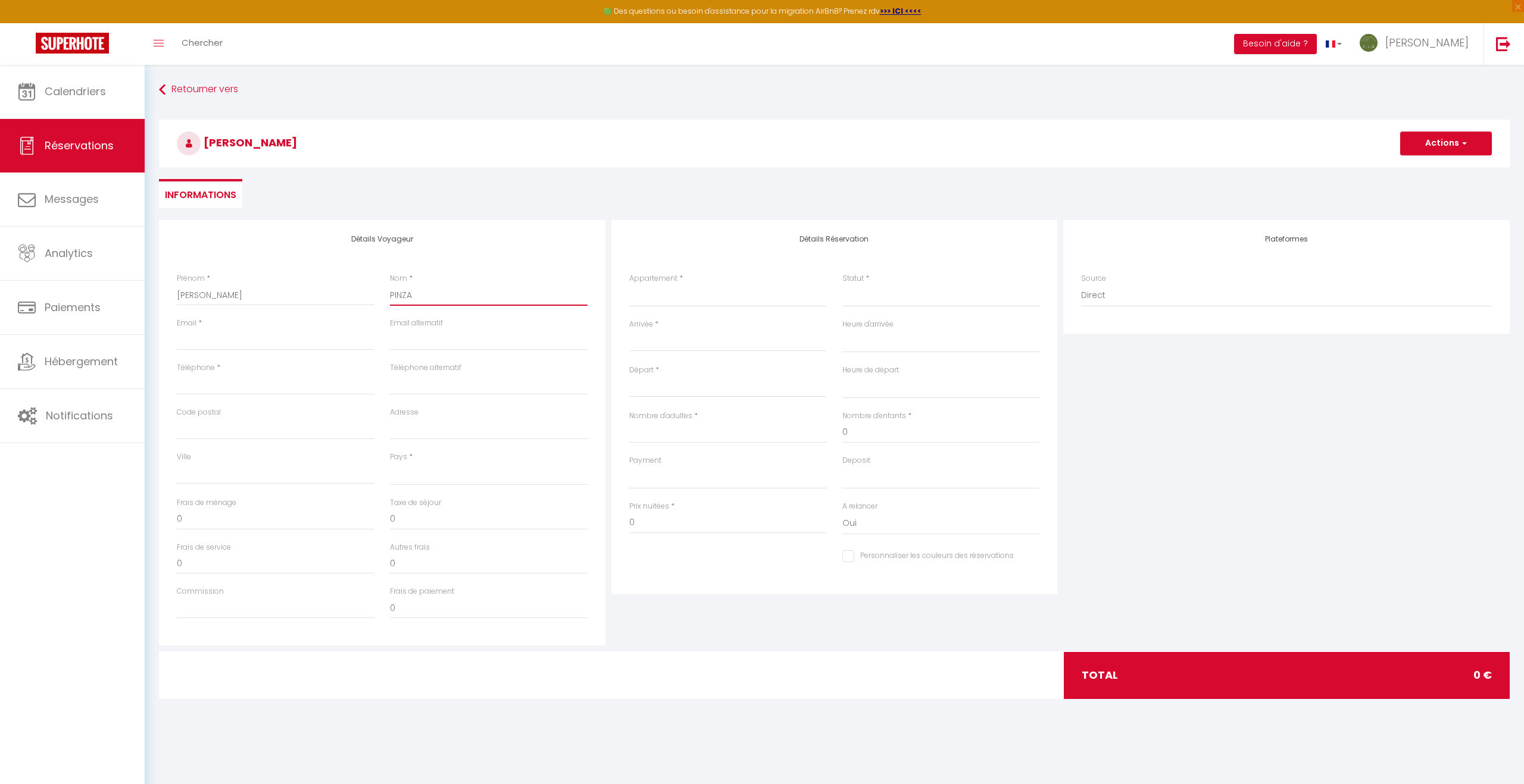
select select
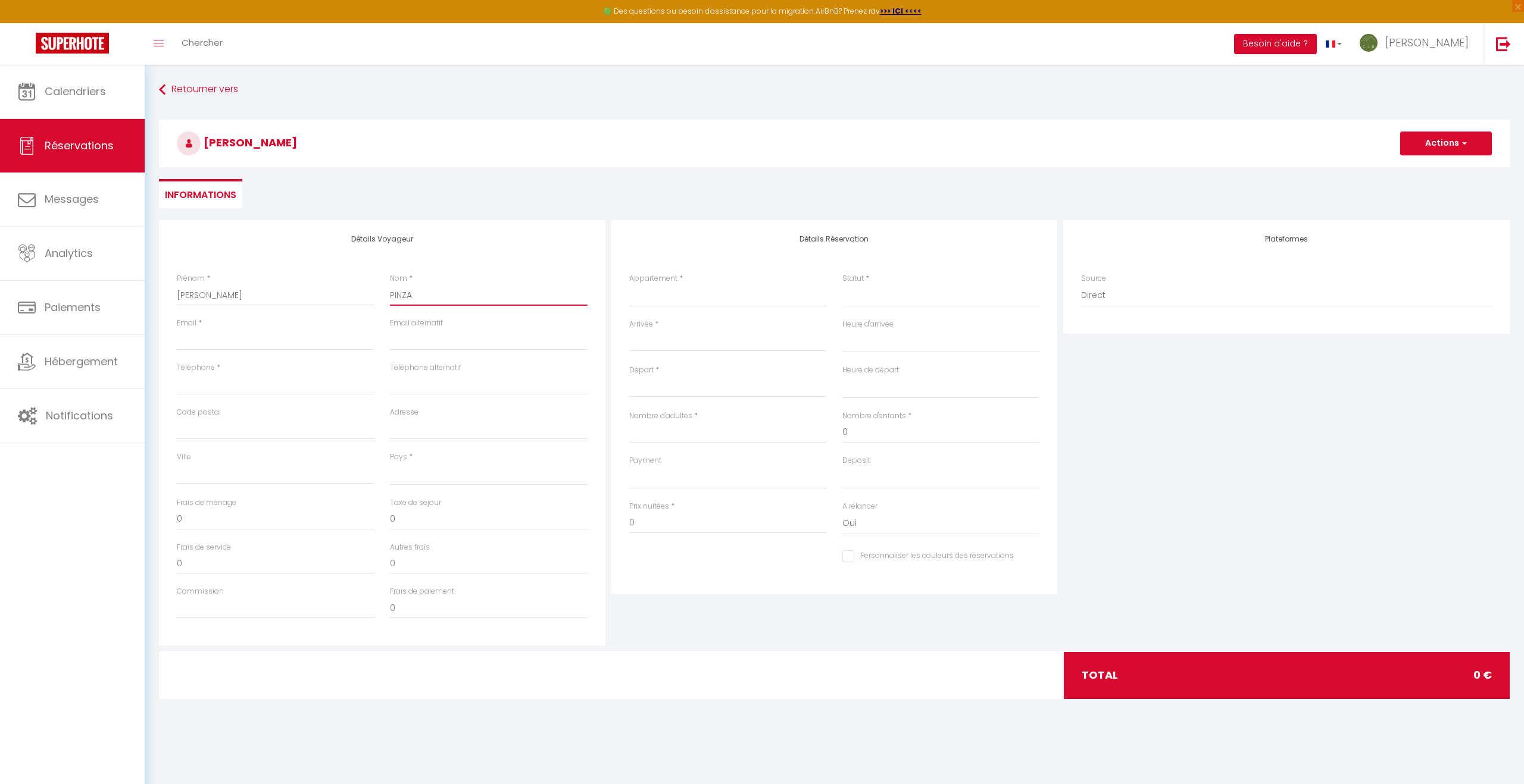
checkbox input "false"
type input "PINZAR"
select select
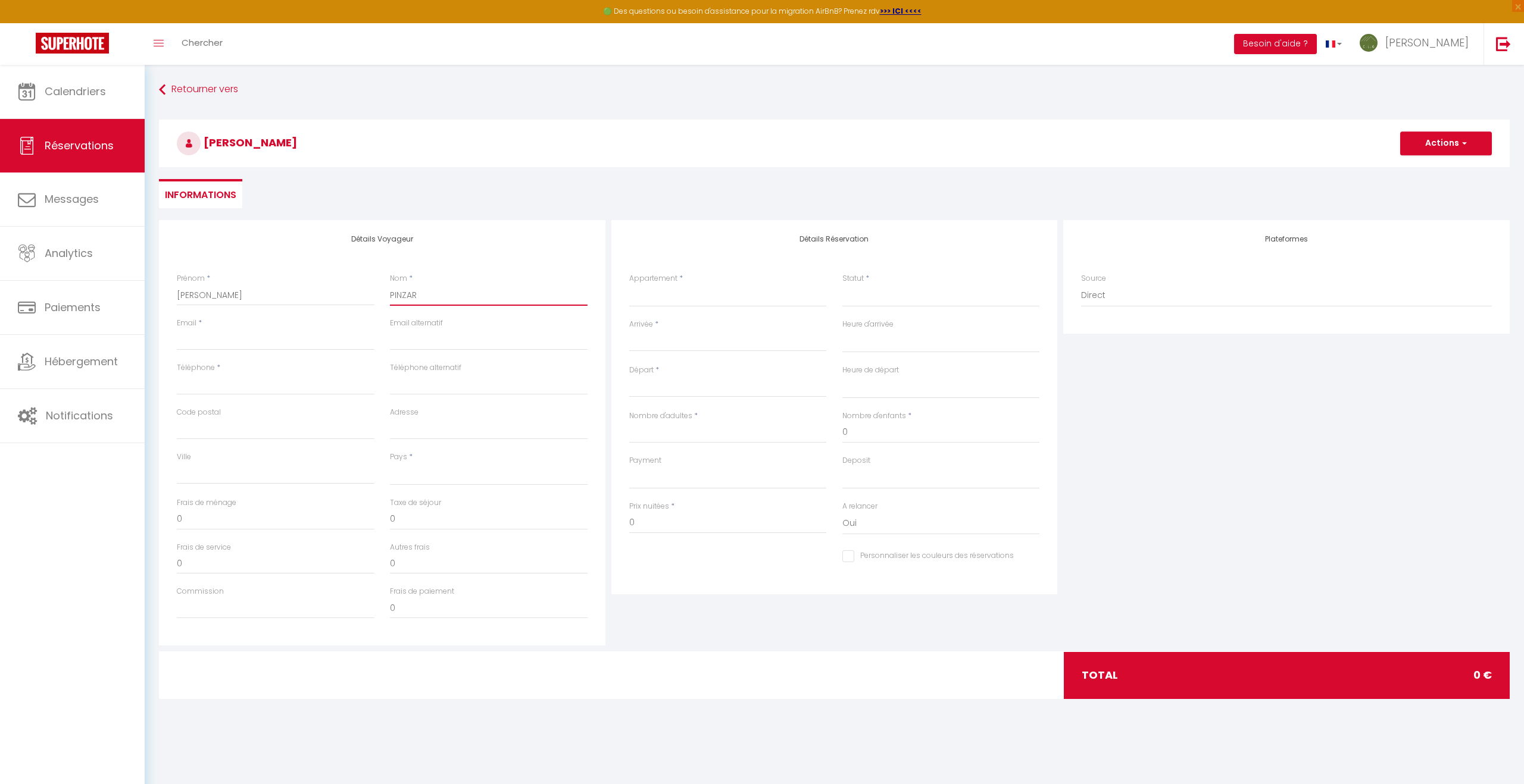
select select
checkbox input "false"
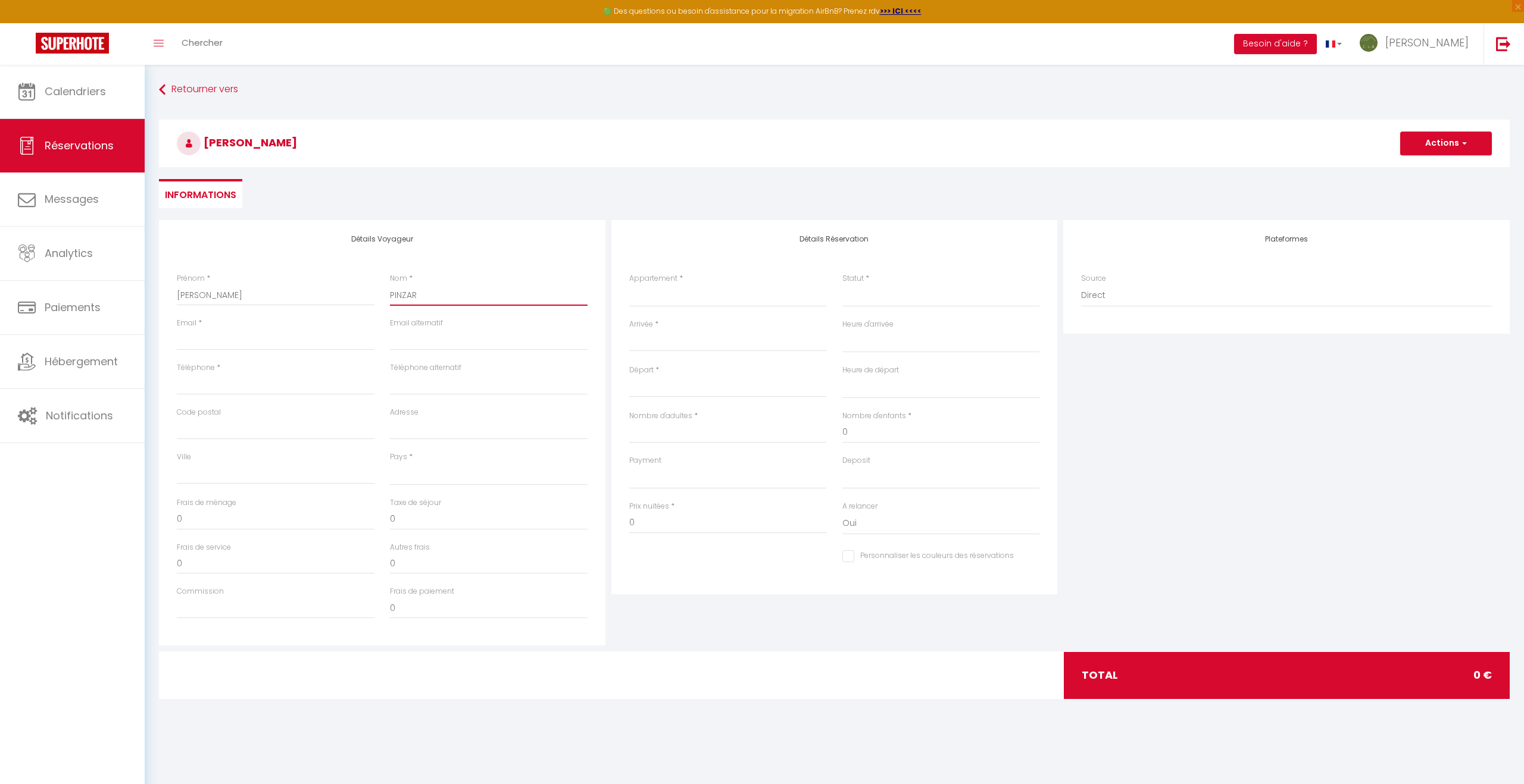
type input "PINZARU"
select select
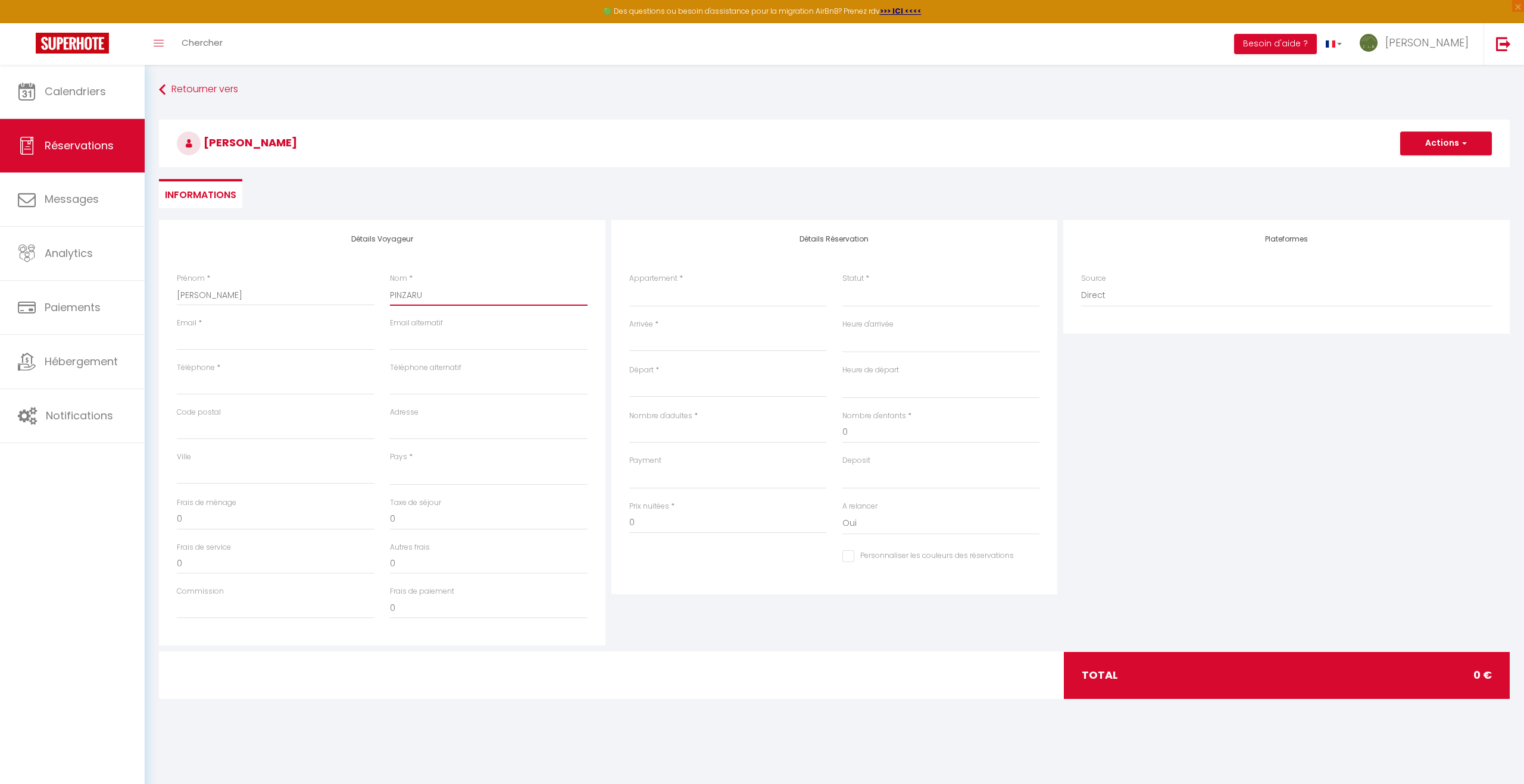
select select
checkbox input "false"
type input "PINZARU"
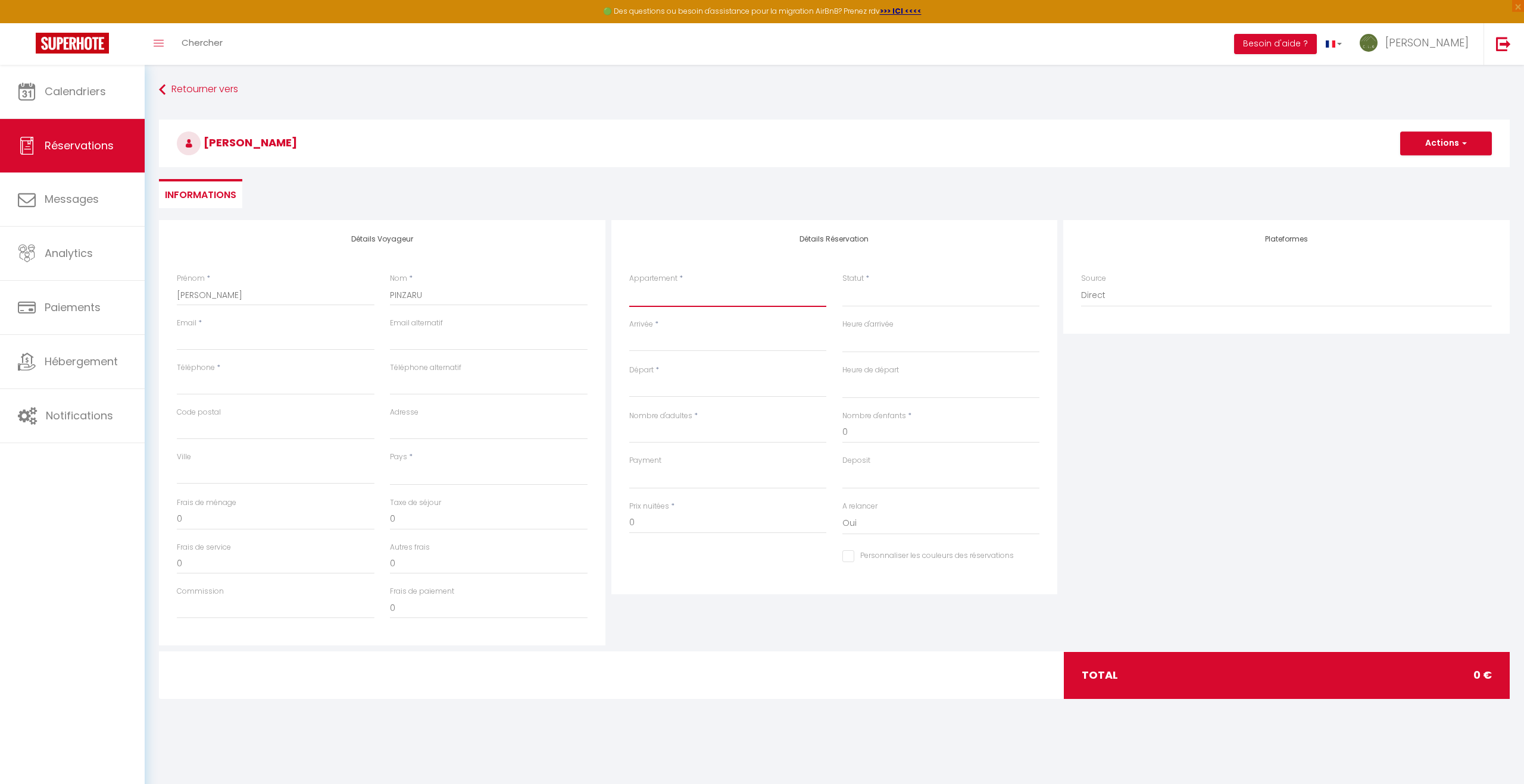
click at [695, 300] on select "Au Pied de l'Arcluse Entre Cimes et Vignes La Source du Bonheur Gîte du Moulin …" at bounding box center [727, 295] width 198 height 23
select select "52557"
click at [629, 284] on select "Au Pied de l'Arcluse Entre Cimes et Vignes La Source du Bonheur Gîte du Moulin …" at bounding box center [727, 295] width 198 height 23
select select
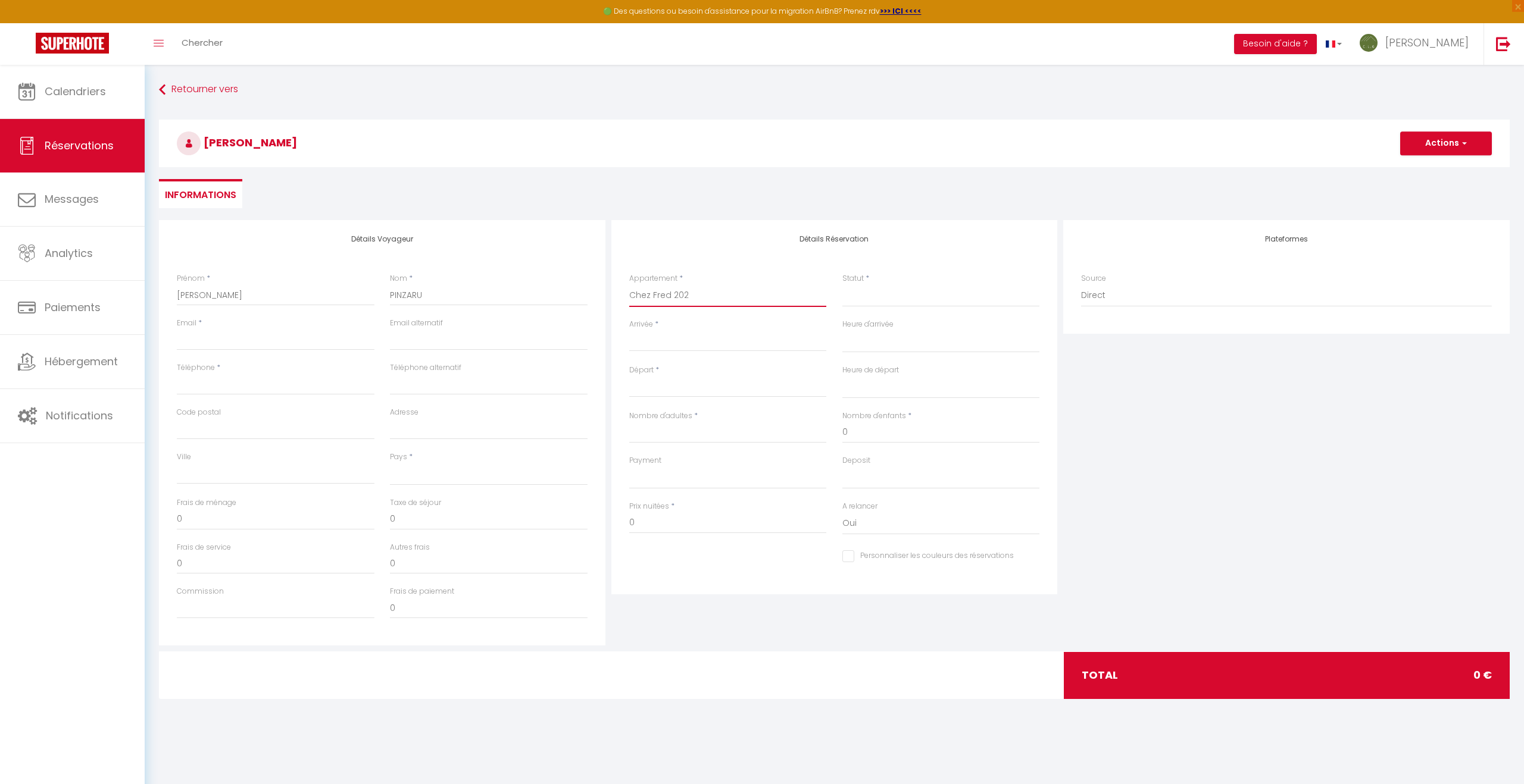
select select
checkbox input "false"
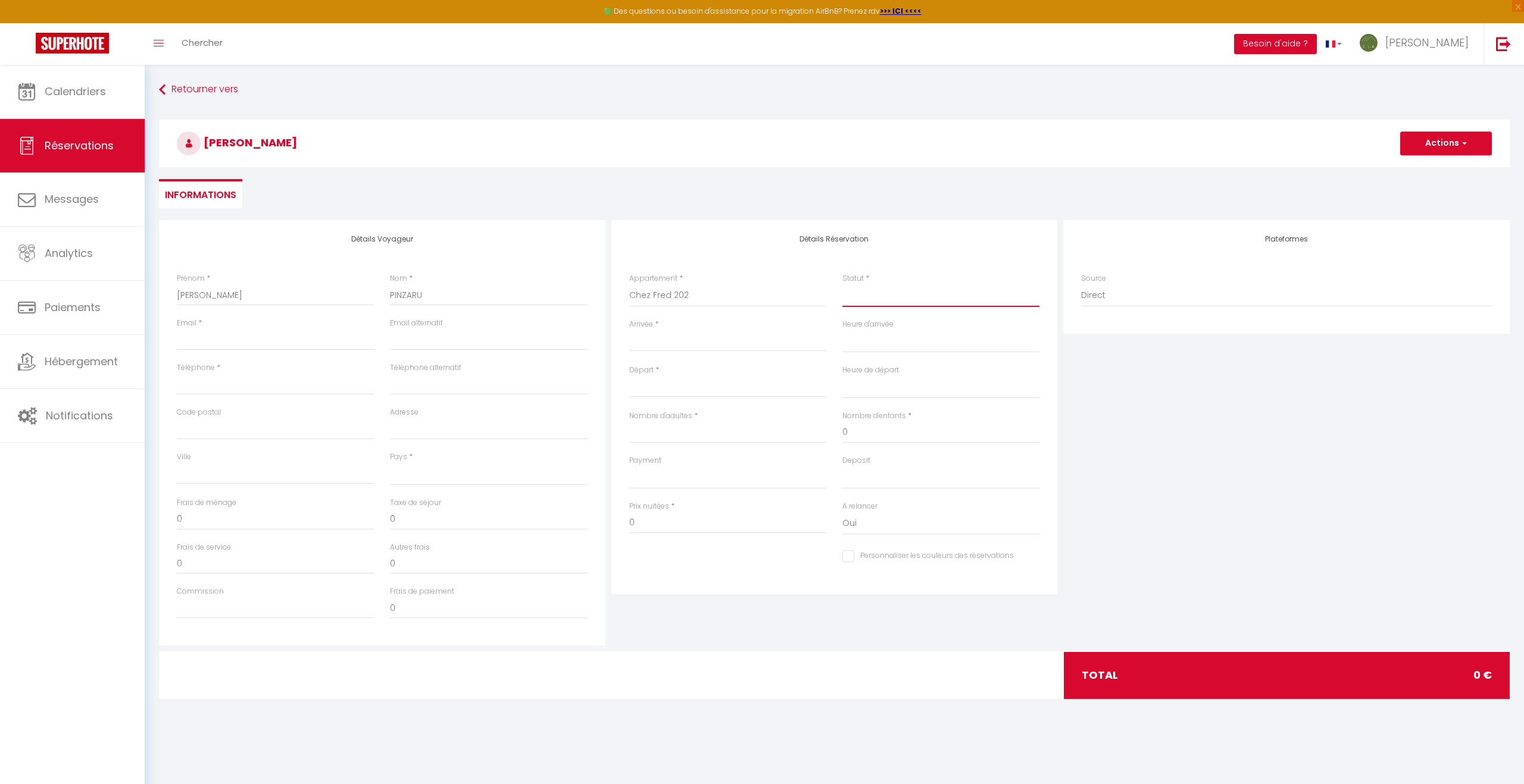
click at [854, 298] on select "Confirmé Non Confirmé Annulé Annulé par le voyageur No Show Request" at bounding box center [940, 295] width 198 height 23
select select
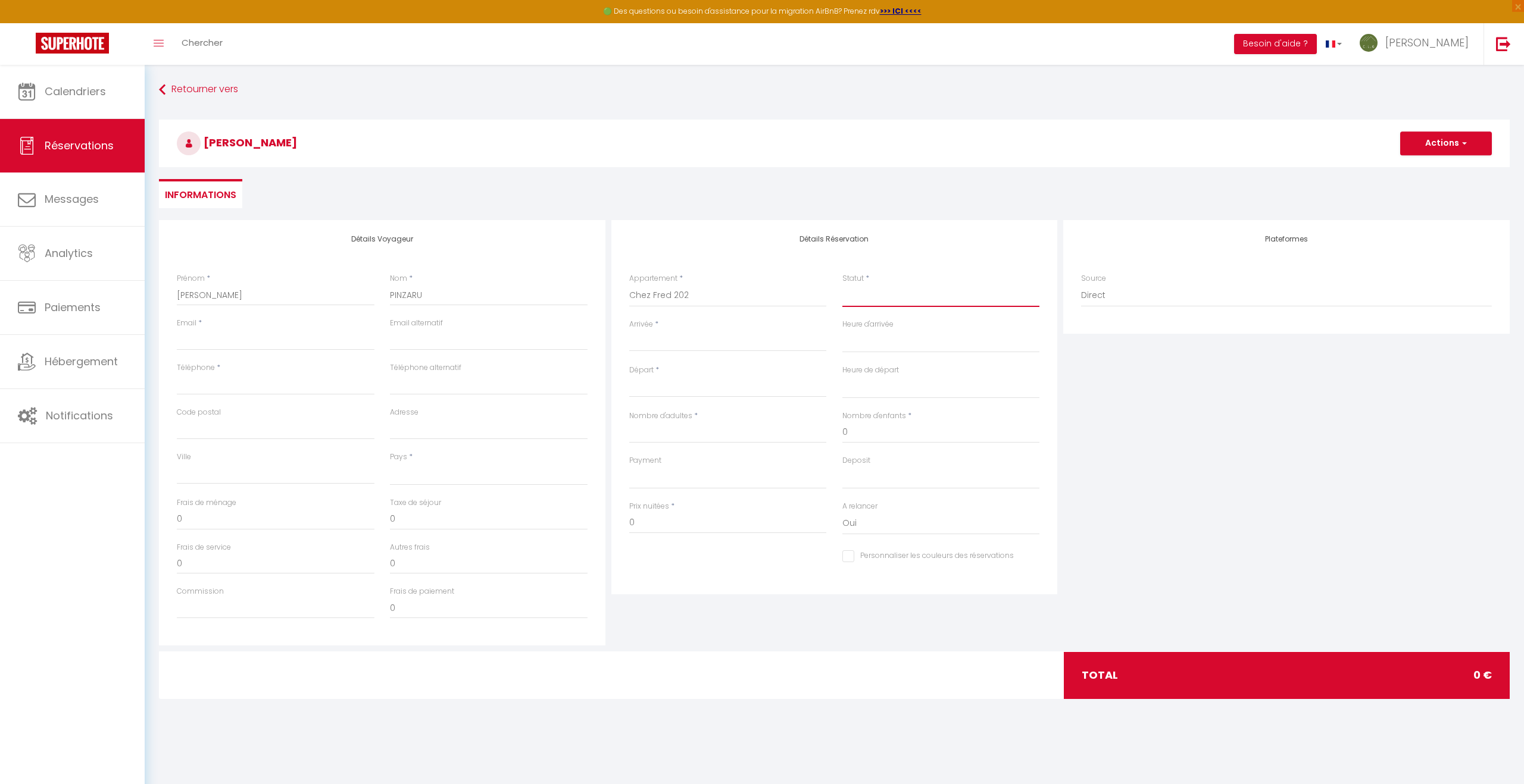
select select
checkbox input "false"
select select "1"
click at [842, 284] on select "Confirmé Non Confirmé Annulé Annulé par le voyageur No Show Request" at bounding box center [940, 295] width 198 height 23
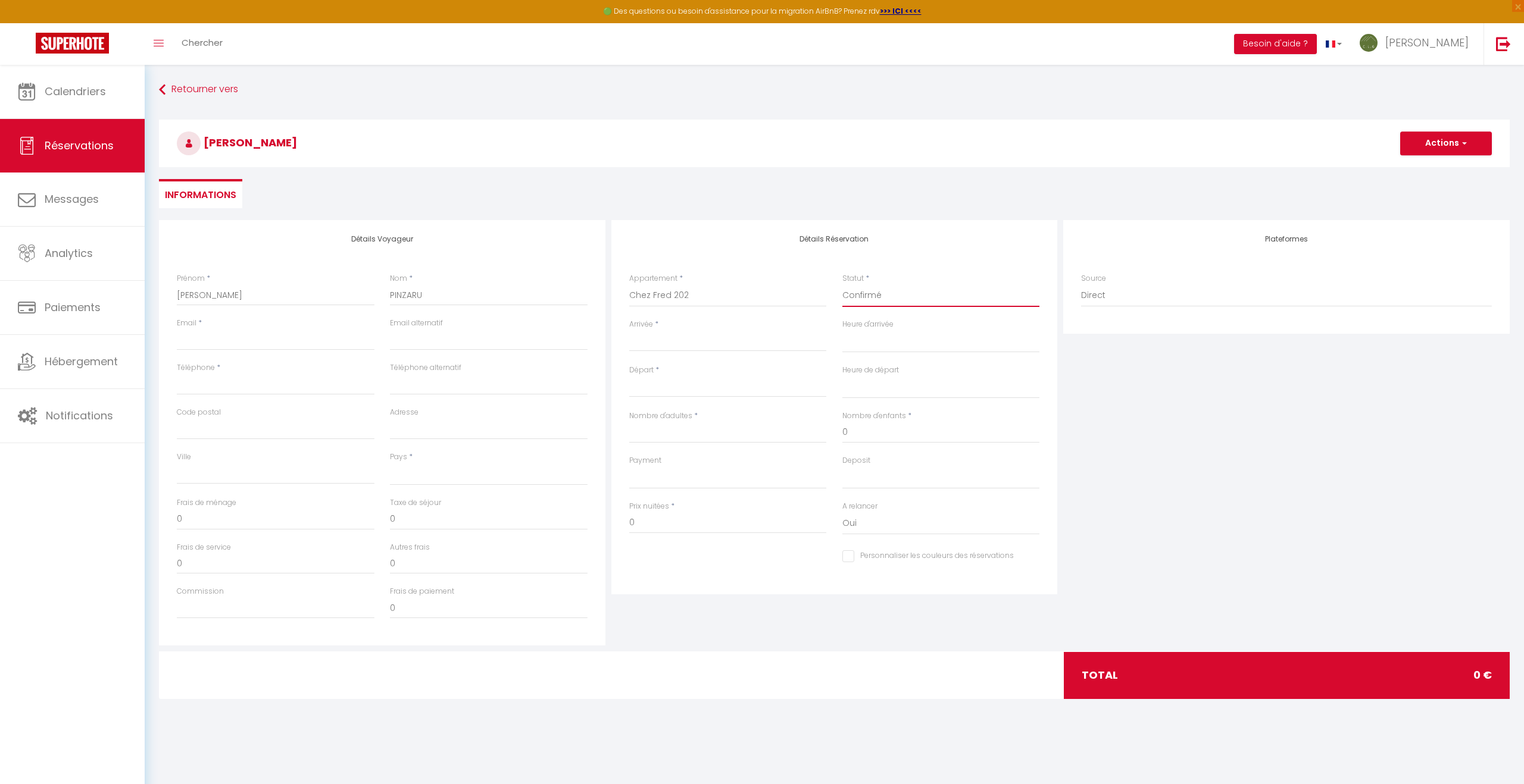
select select
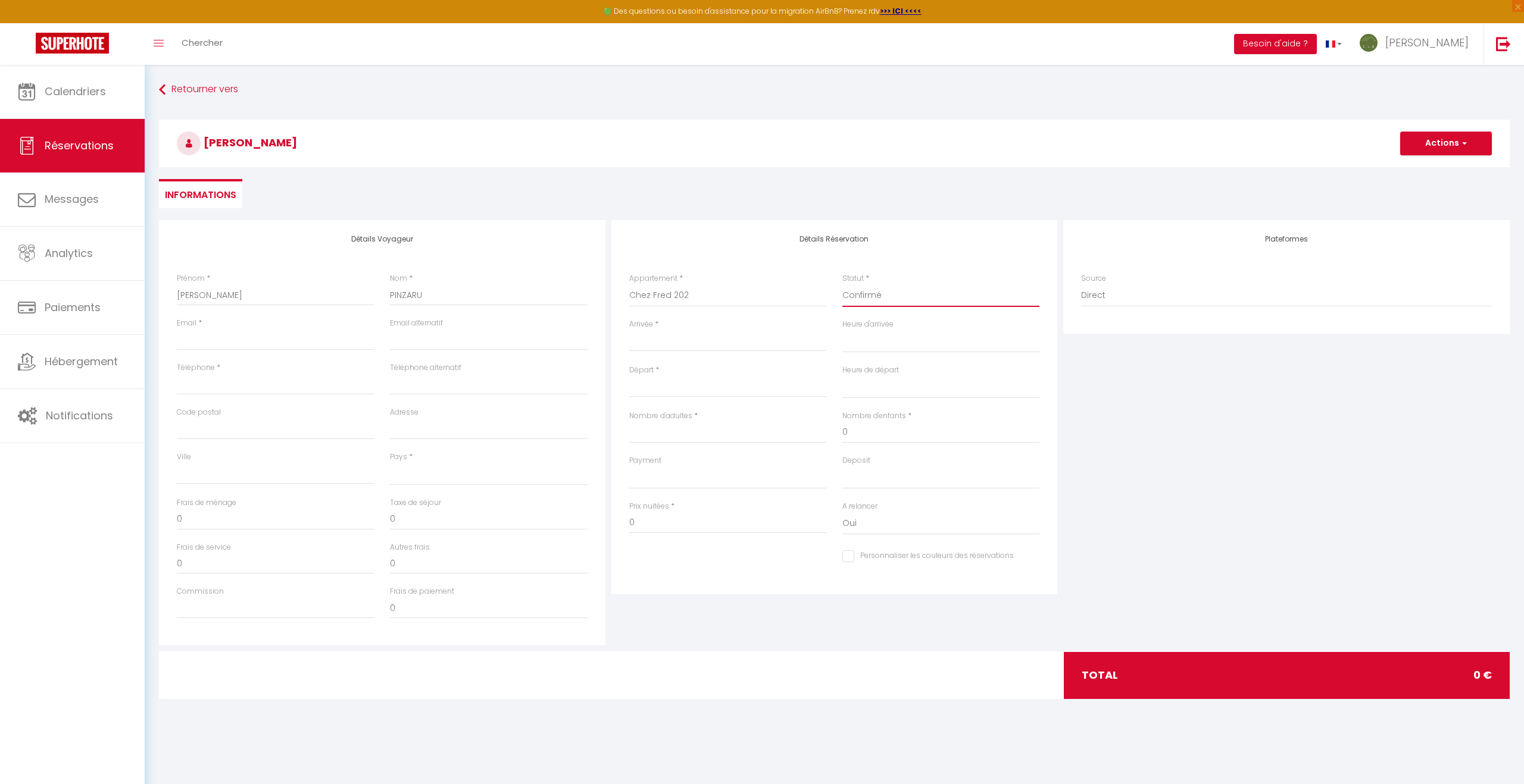
checkbox input "false"
click at [651, 346] on input "Arrivée" at bounding box center [727, 342] width 198 height 15
click at [765, 458] on span "17" at bounding box center [769, 457] width 25 height 23
select select
type input "Ven 17 Octobre 2025"
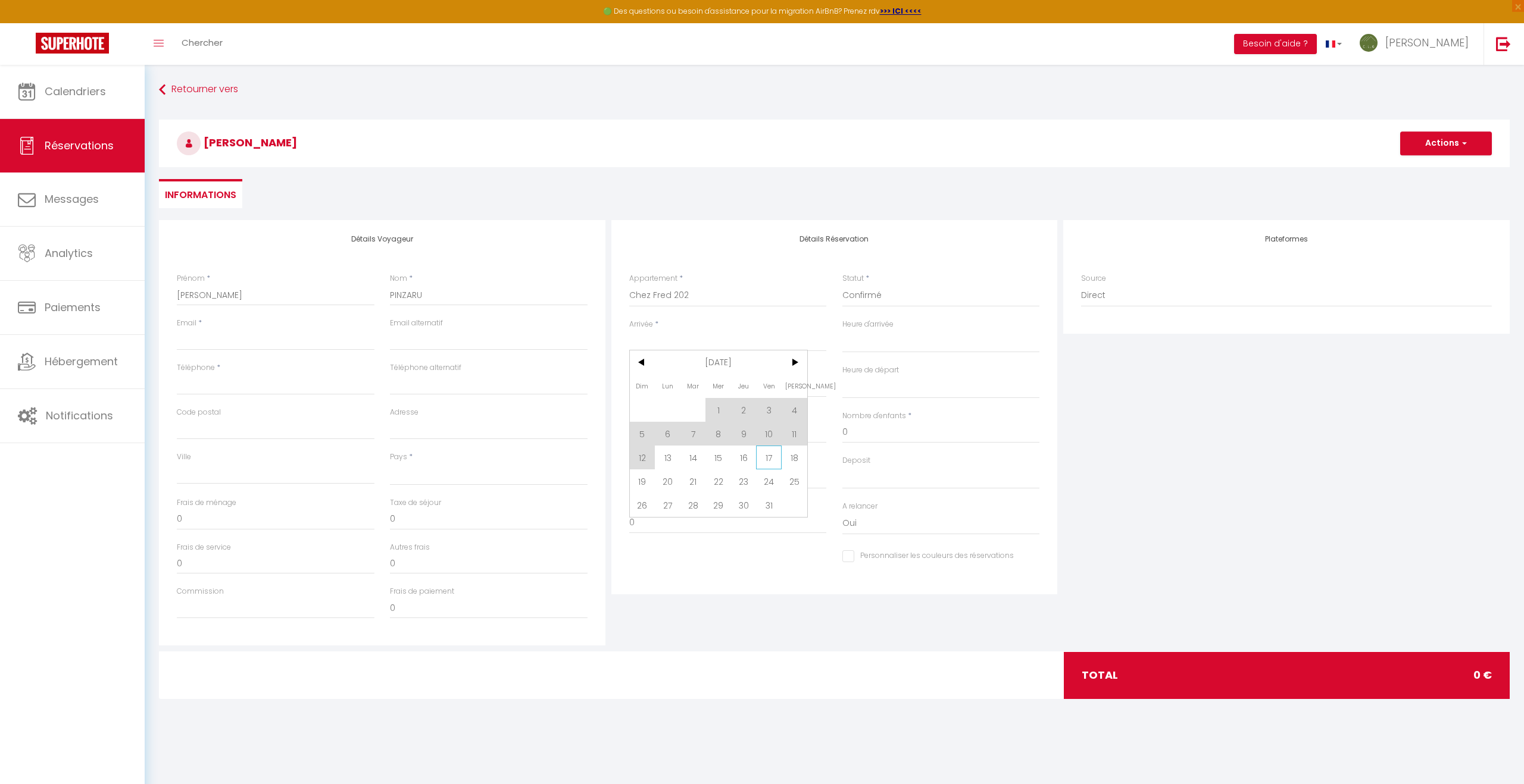
select select
type input "Sam 18 Octobre 2025"
select select
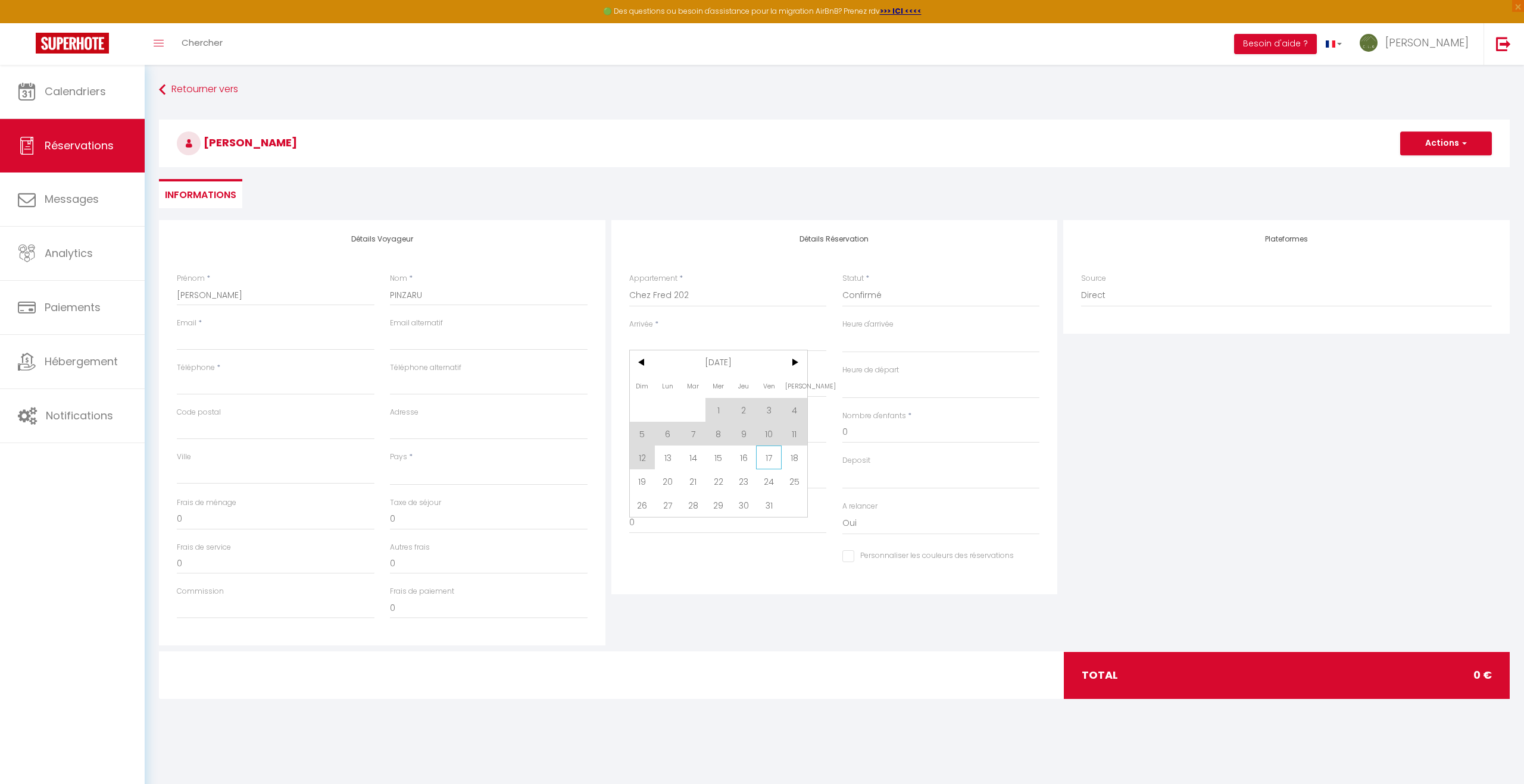
checkbox input "false"
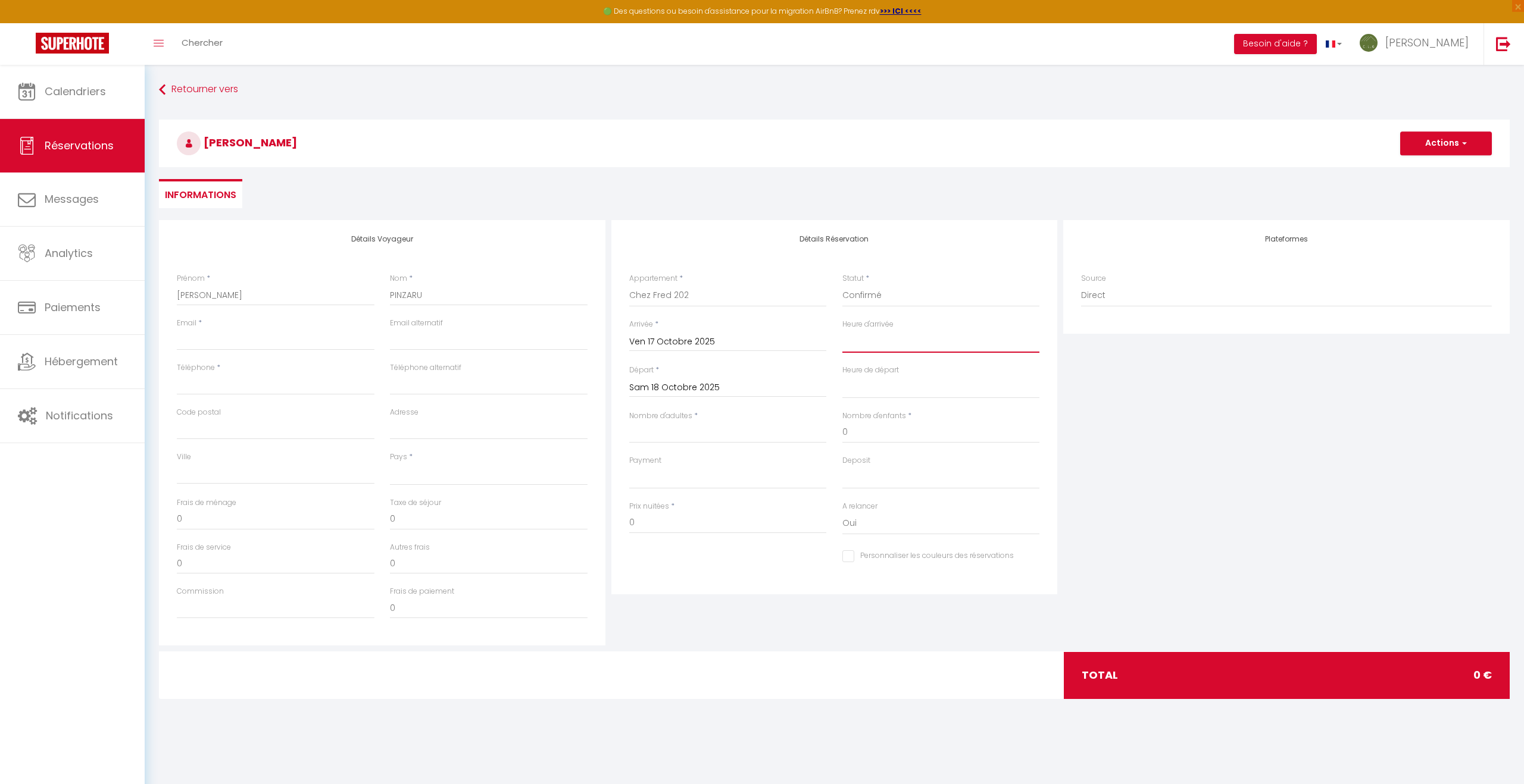
click at [881, 347] on select "00:00 00:30 01:00 01:30 02:00 02:30 03:00 03:30 04:00 04:30 05:00 05:30 06:00 0…" at bounding box center [940, 341] width 198 height 23
select select "17:00"
click at [842, 330] on select "00:00 00:30 01:00 01:30 02:00 02:30 03:00 03:30 04:00 04:30 05:00 05:30 06:00 0…" at bounding box center [940, 341] width 198 height 23
select select
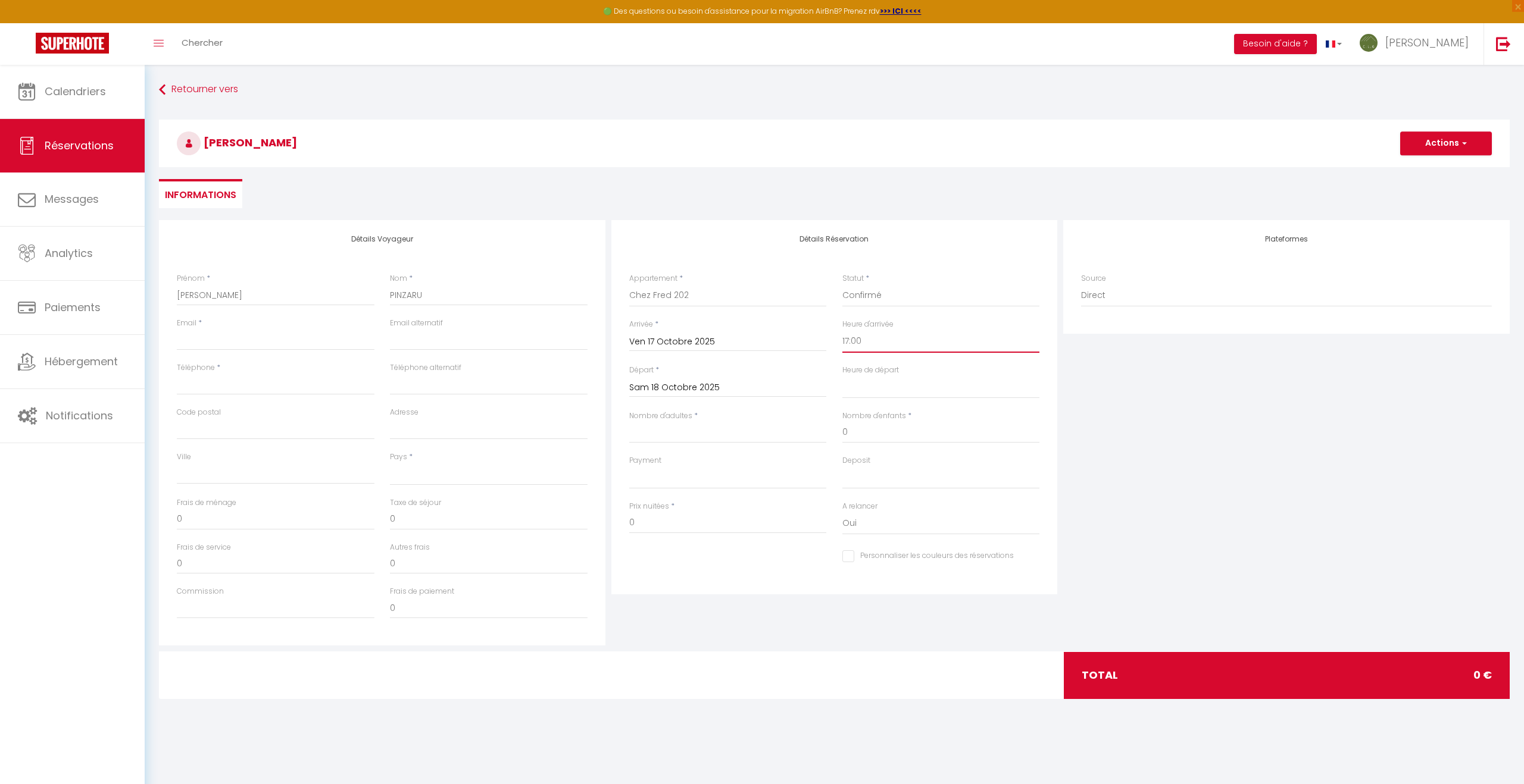
select select
checkbox input "false"
click at [713, 388] on input "Sam 18 Octobre 2025" at bounding box center [727, 387] width 198 height 15
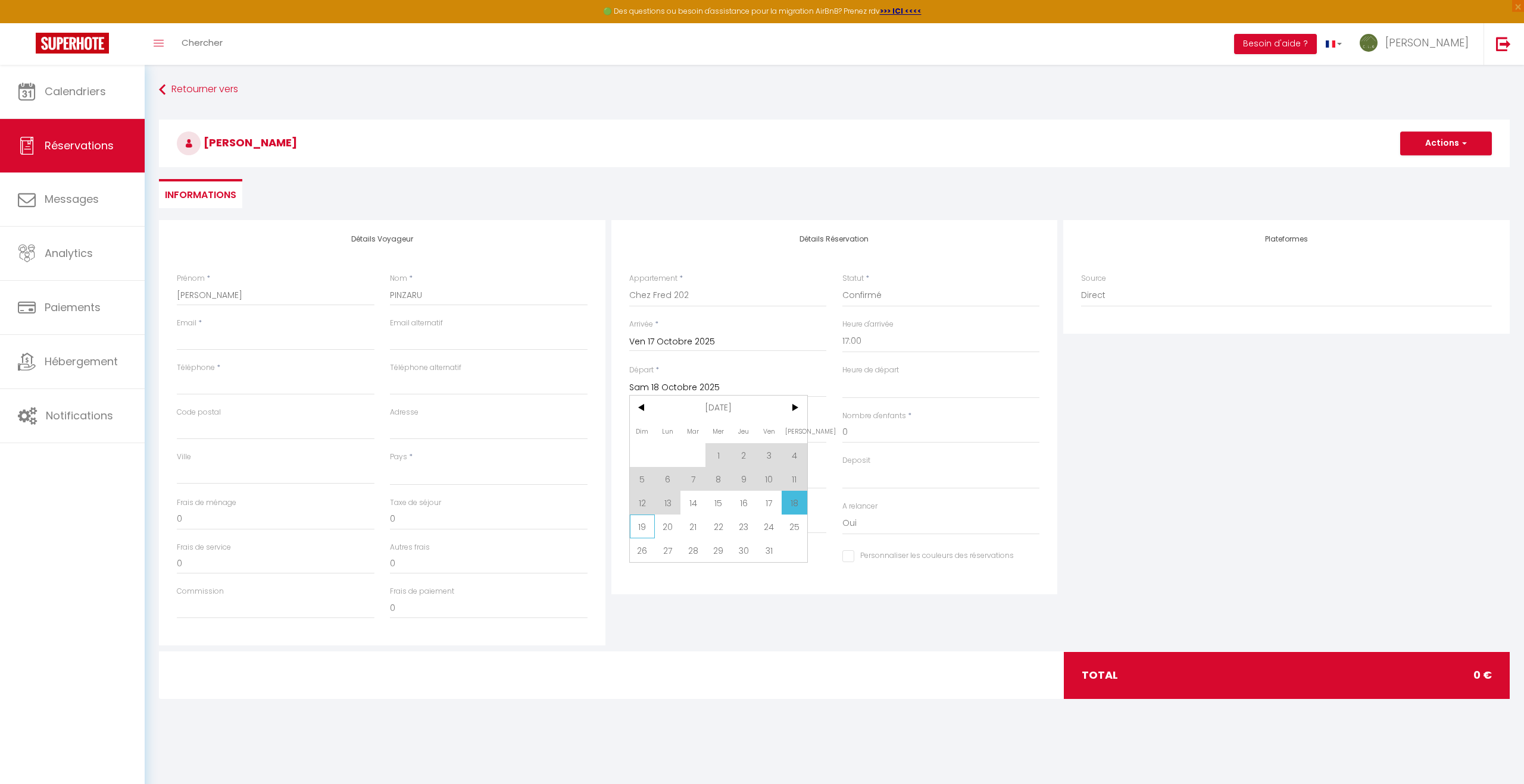
click at [644, 525] on span "19" at bounding box center [642, 527] width 25 height 23
select select
type input "Dim 19 Octobre 2025"
select select
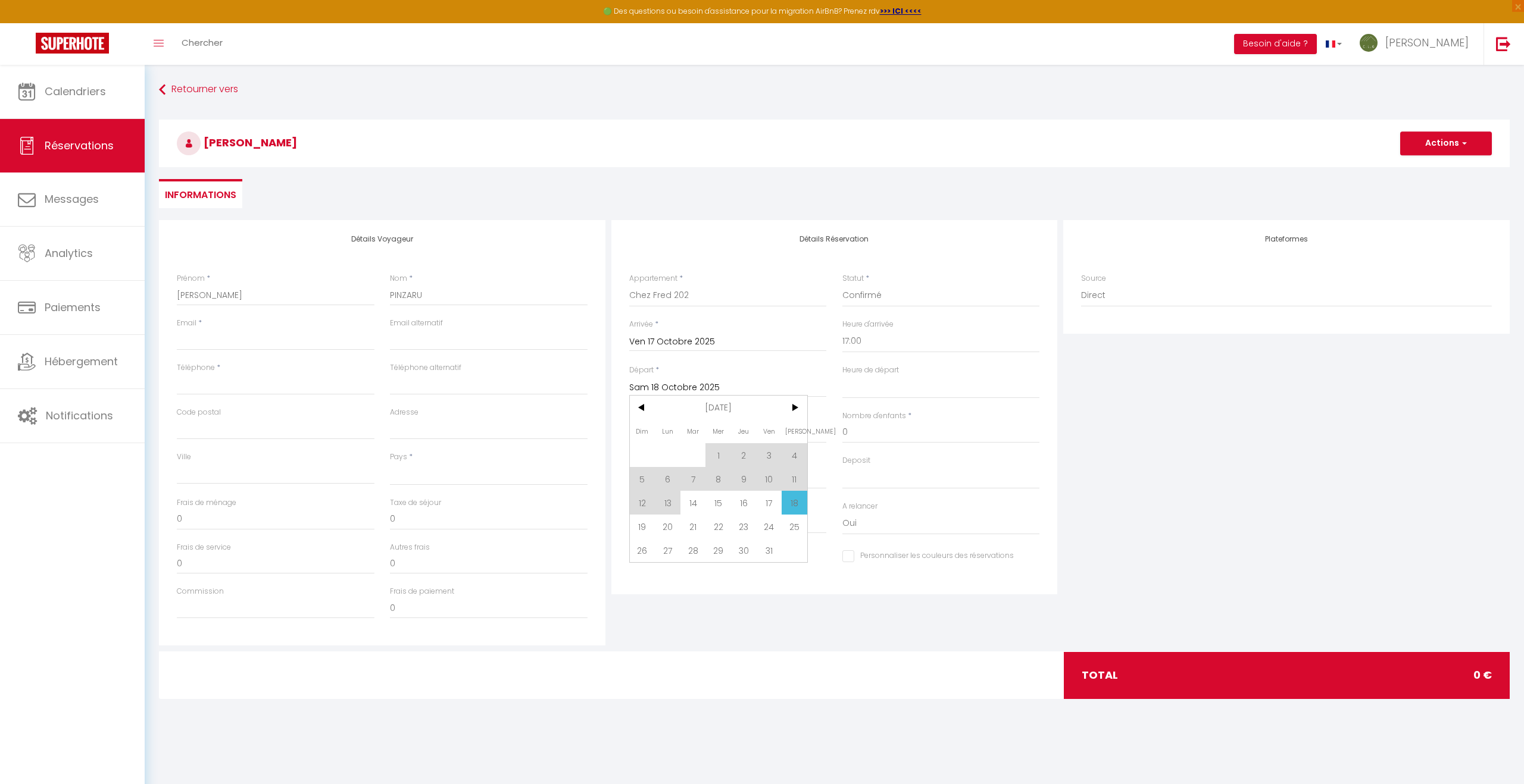
select select
checkbox input "false"
click at [872, 391] on select "00:00 00:30 01:00 01:30 02:00 02:30 03:00 03:30 04:00 04:30 05:00 05:30 06:00 0…" at bounding box center [940, 387] width 198 height 23
select select "11:00"
click at [842, 376] on select "00:00 00:30 01:00 01:30 02:00 02:30 03:00 03:30 04:00 04:30 05:00 05:30 06:00 0…" at bounding box center [940, 387] width 198 height 23
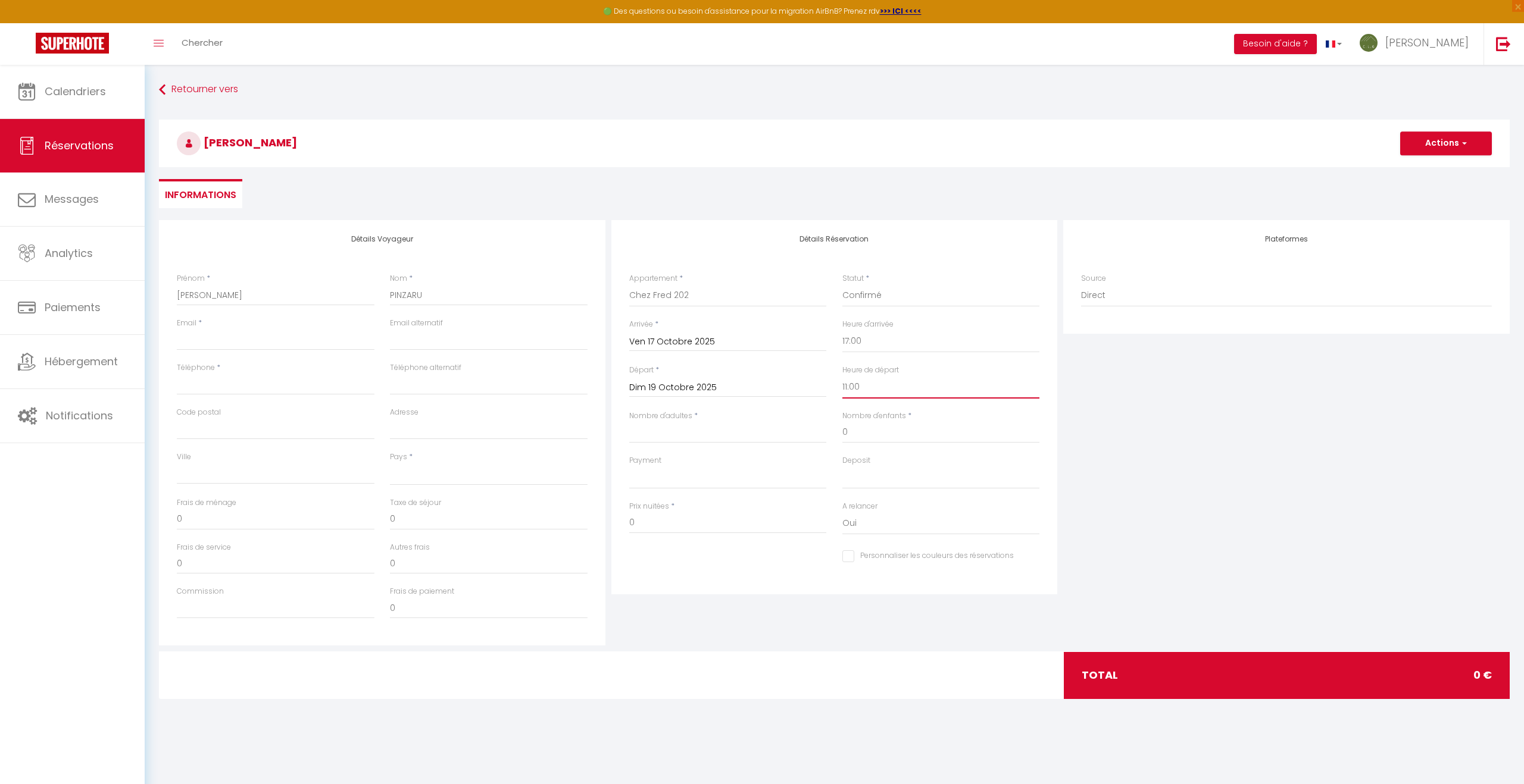
select select
checkbox input "false"
click at [652, 437] on input "Nombre d'adultes" at bounding box center [727, 433] width 198 height 22
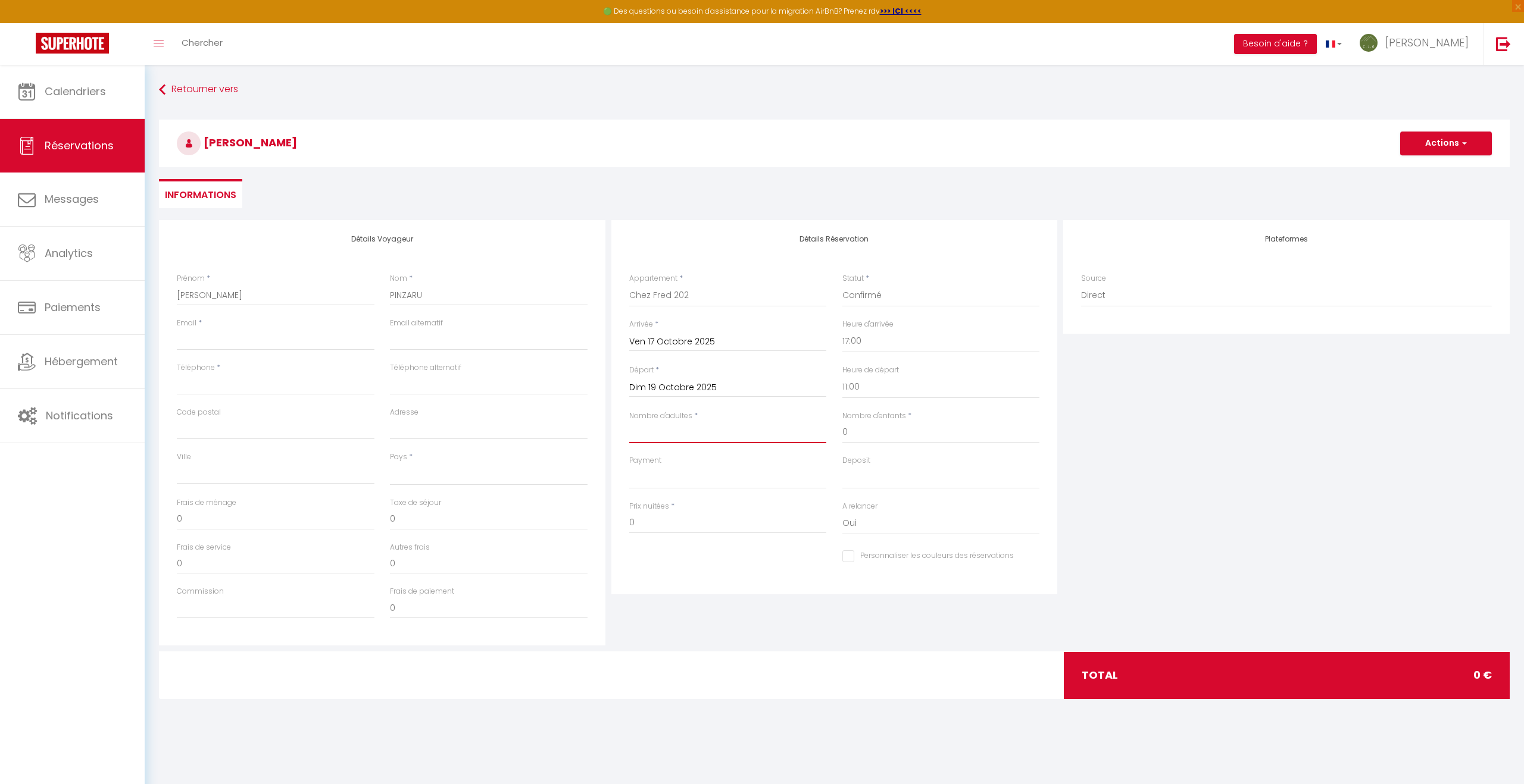
type input "4"
click at [197, 346] on input "Email client" at bounding box center [275, 340] width 198 height 22
click at [204, 383] on input "Téléphone" at bounding box center [275, 384] width 198 height 22
click at [414, 476] on select "France Portugal Afghanistan Albania Algeria American Samoa Andorra Angola Angui…" at bounding box center [488, 474] width 198 height 23
click at [390, 463] on select "France Portugal Afghanistan Albania Algeria American Samoa Andorra Angola Angui…" at bounding box center [488, 474] width 198 height 23
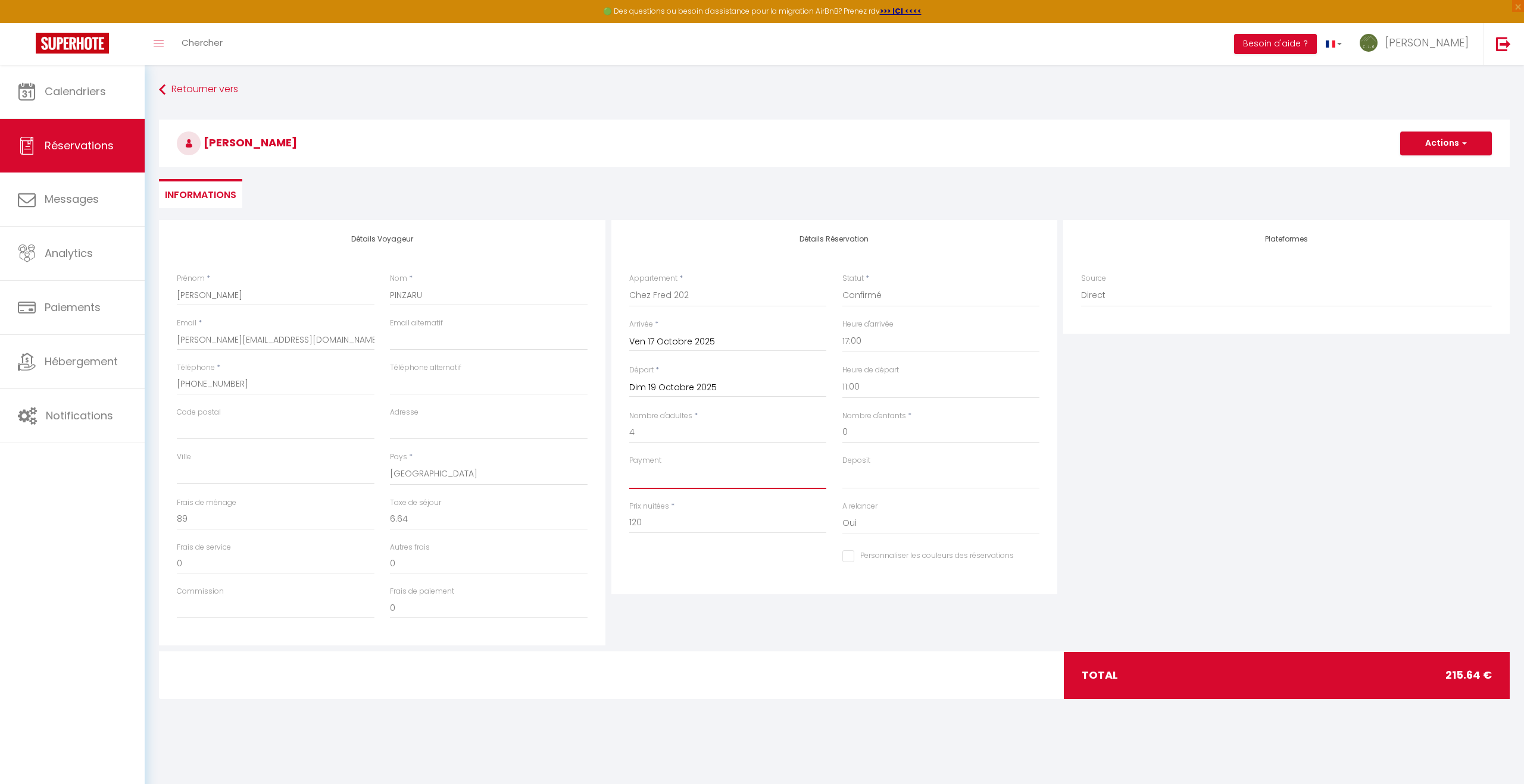
click at [689, 480] on select "OK KO" at bounding box center [727, 477] width 198 height 23
click at [629, 466] on select "OK KO" at bounding box center [727, 477] width 198 height 23
click at [868, 474] on select "OK KO" at bounding box center [940, 477] width 198 height 23
click at [842, 466] on select "OK KO" at bounding box center [940, 477] width 198 height 23
click at [1448, 143] on button "Actions" at bounding box center [1445, 143] width 92 height 23
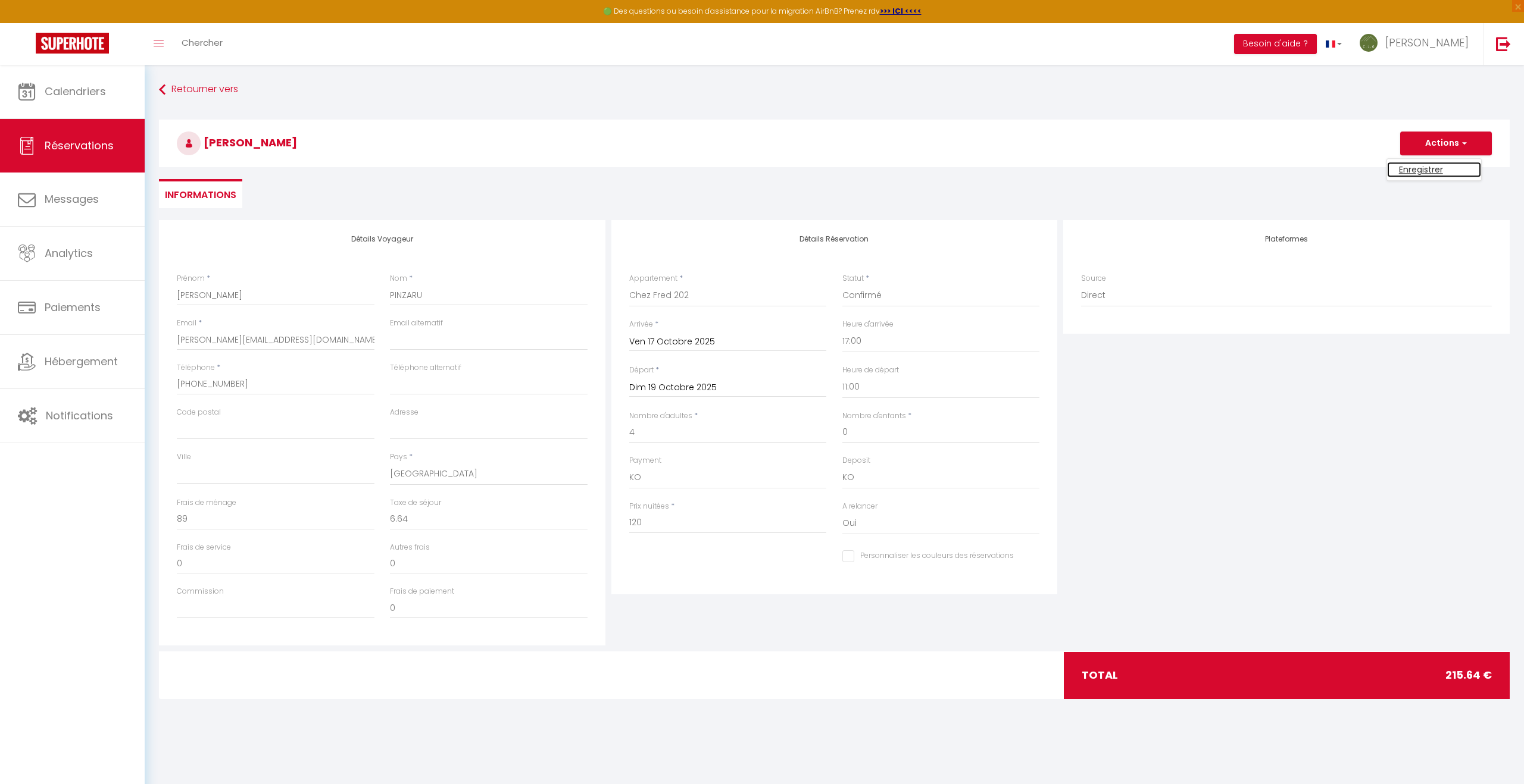
click at [1423, 167] on link "Enregistrer" at bounding box center [1434, 169] width 94 height 15
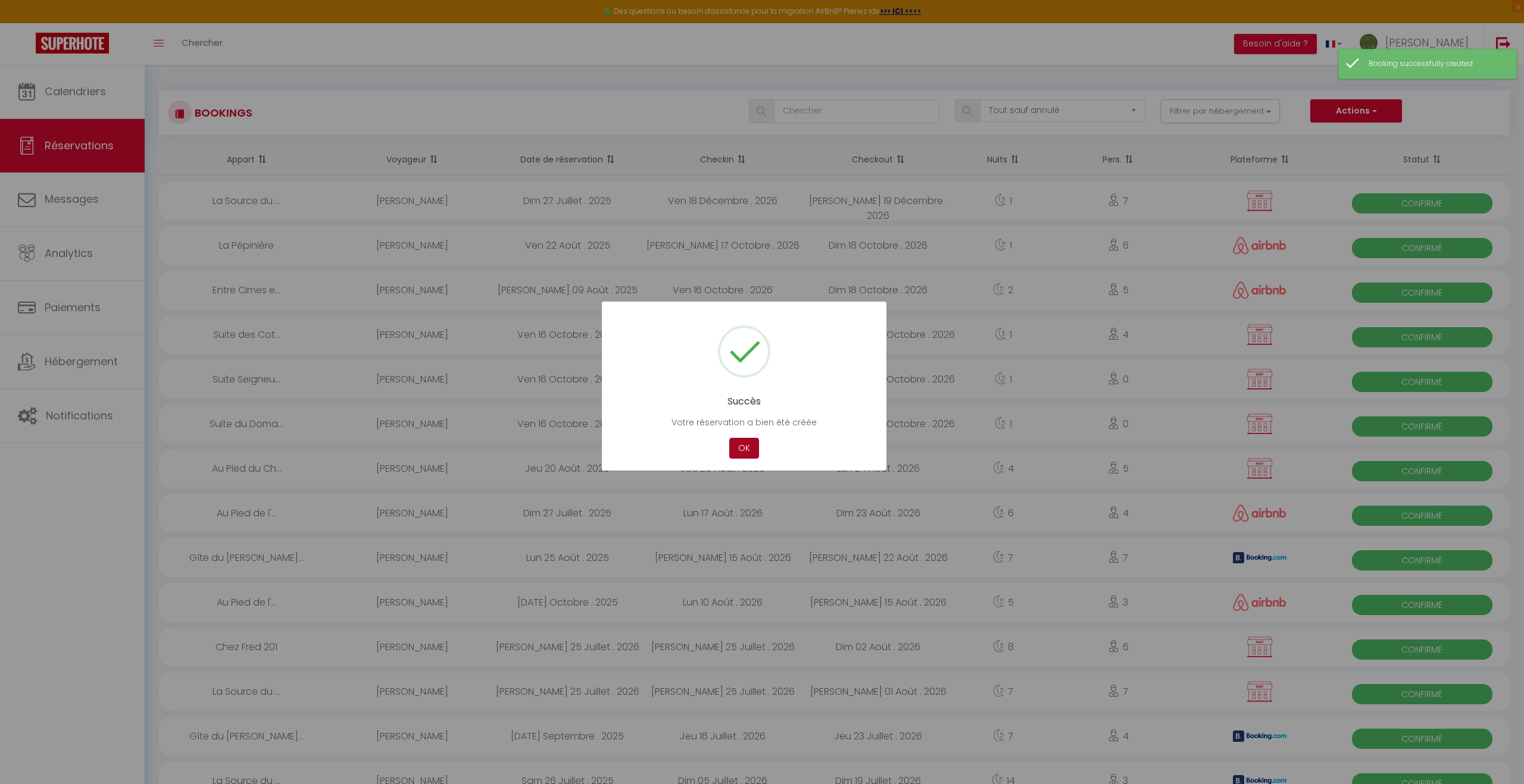
click at [747, 448] on button "OK" at bounding box center [744, 447] width 30 height 21
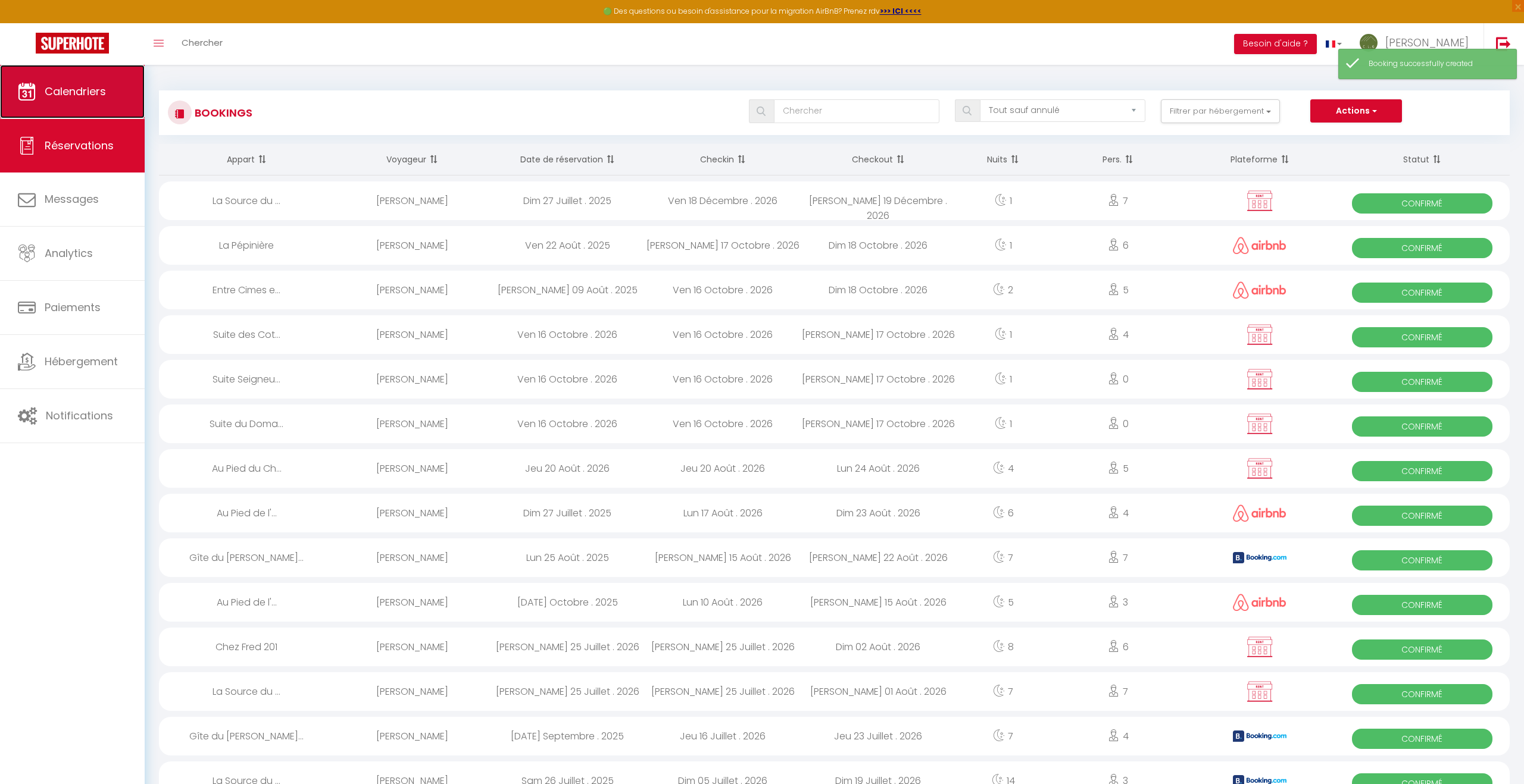
click at [75, 88] on span "Calendriers" at bounding box center [75, 91] width 61 height 14
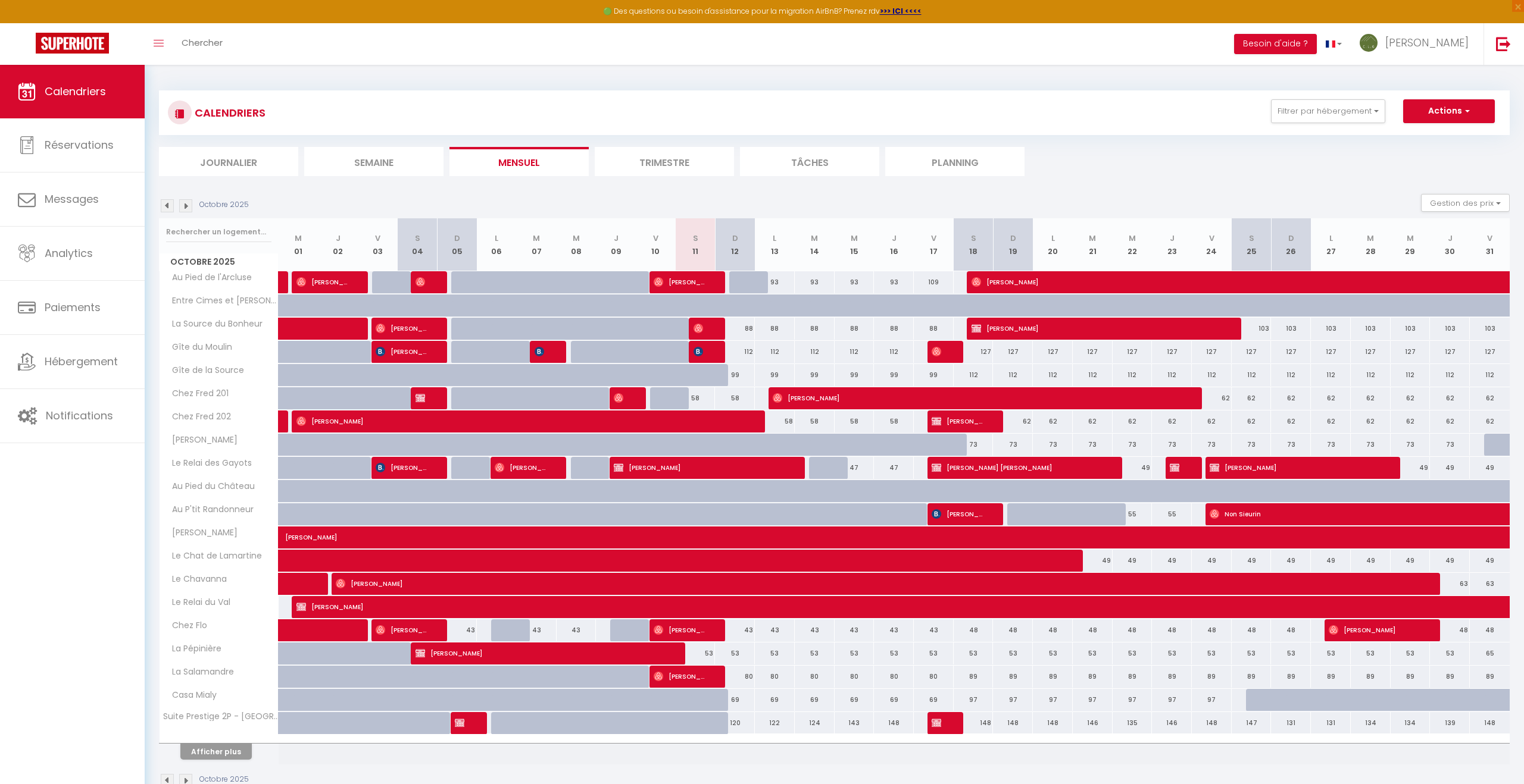
scroll to position [6, 0]
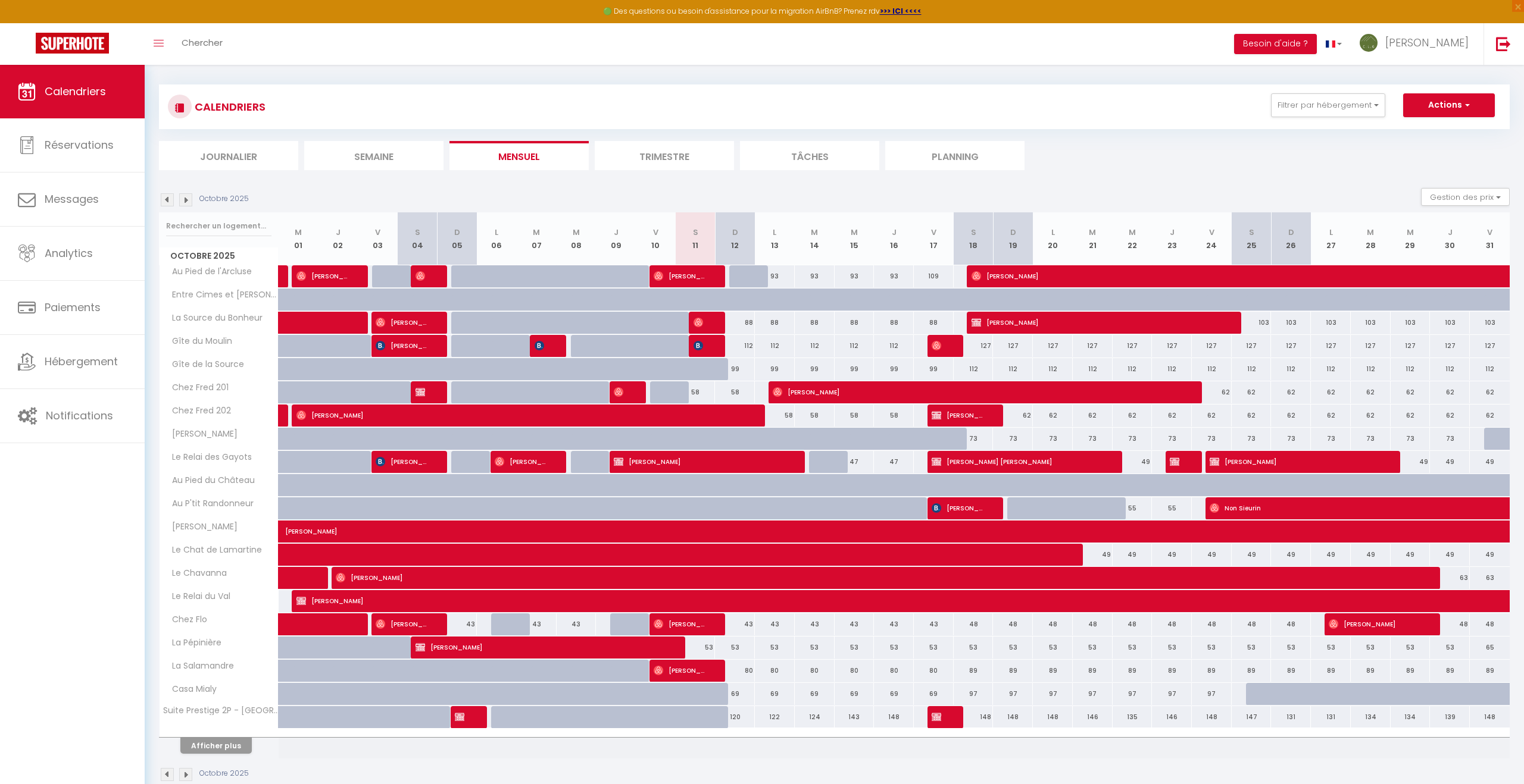
click at [1010, 418] on div "62" at bounding box center [1012, 416] width 40 height 22
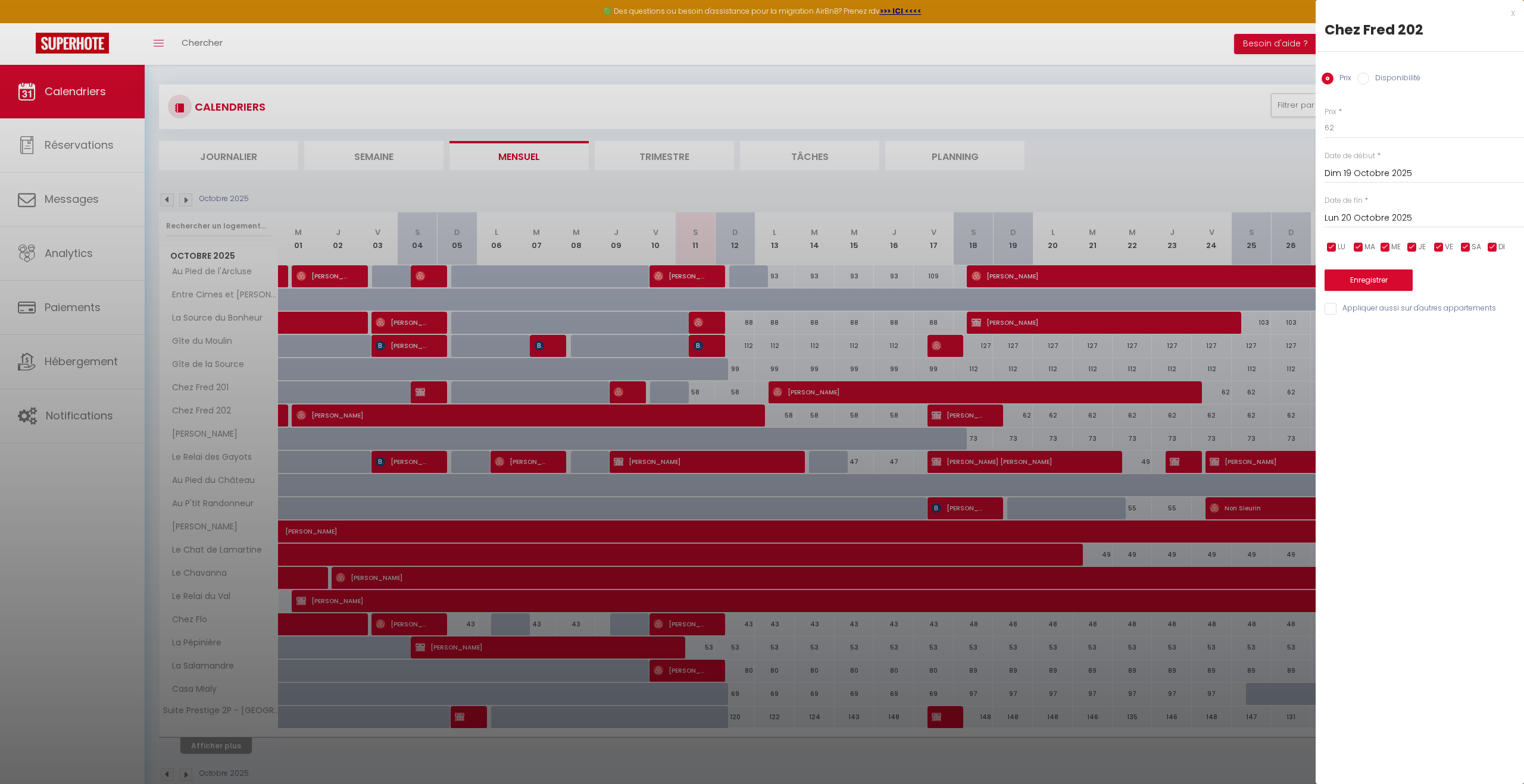
click at [1436, 218] on input "Lun 20 Octobre 2025" at bounding box center [1424, 217] width 199 height 15
click at [1485, 242] on span ">" at bounding box center [1489, 238] width 25 height 23
click at [1490, 291] on span "1" at bounding box center [1489, 286] width 25 height 23
drag, startPoint x: 1341, startPoint y: 130, endPoint x: 1315, endPoint y: 127, distance: 26.2
click at [1316, 127] on div "Prix * 62 Statut * Disponible Indisponible Date de début * Dim 19 Octobre 2025 …" at bounding box center [1419, 204] width 208 height 225
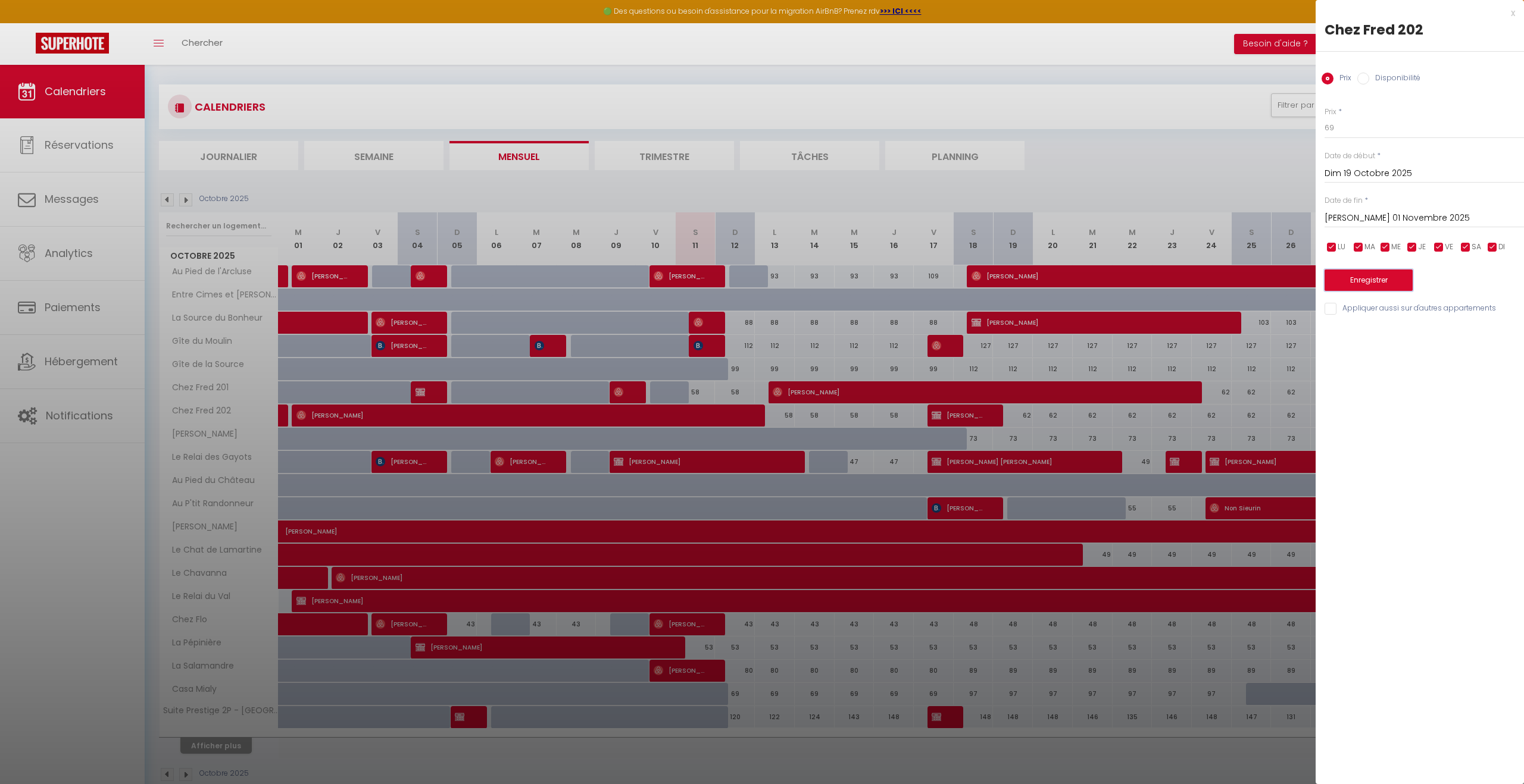
click at [1355, 286] on button "Enregistrer" at bounding box center [1369, 281] width 88 height 22
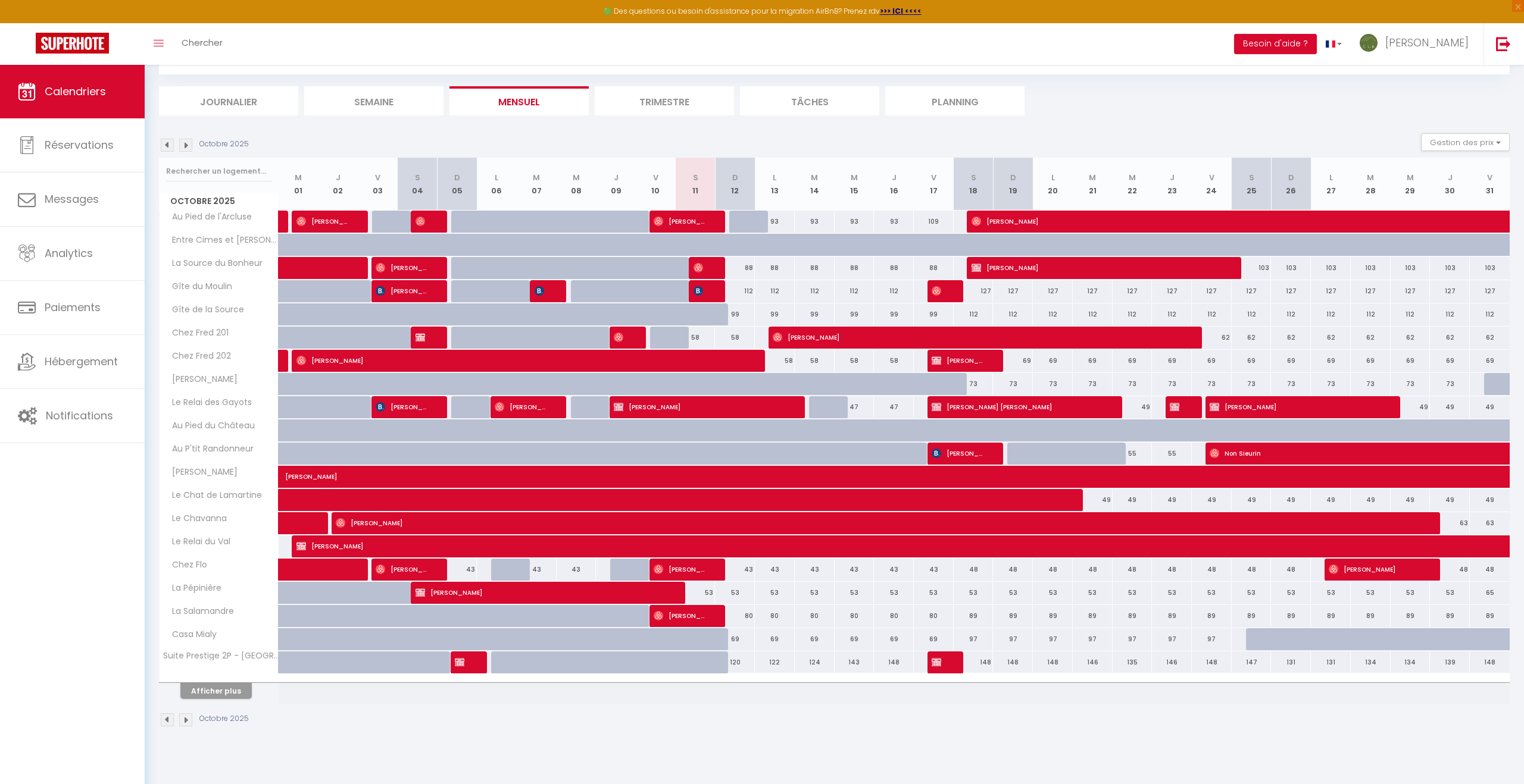
scroll to position [65, 0]
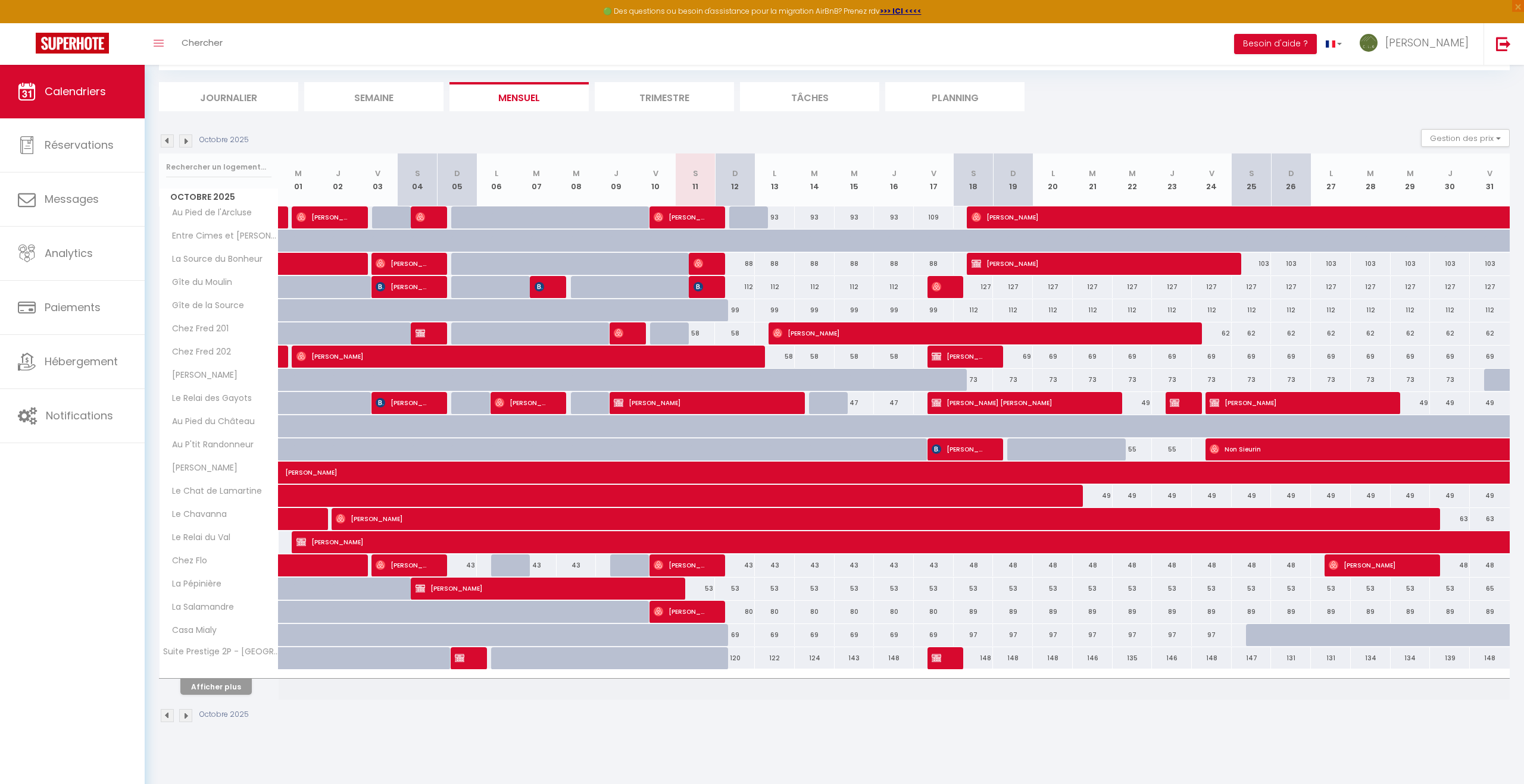
click at [1106, 497] on div "49" at bounding box center [1093, 496] width 40 height 22
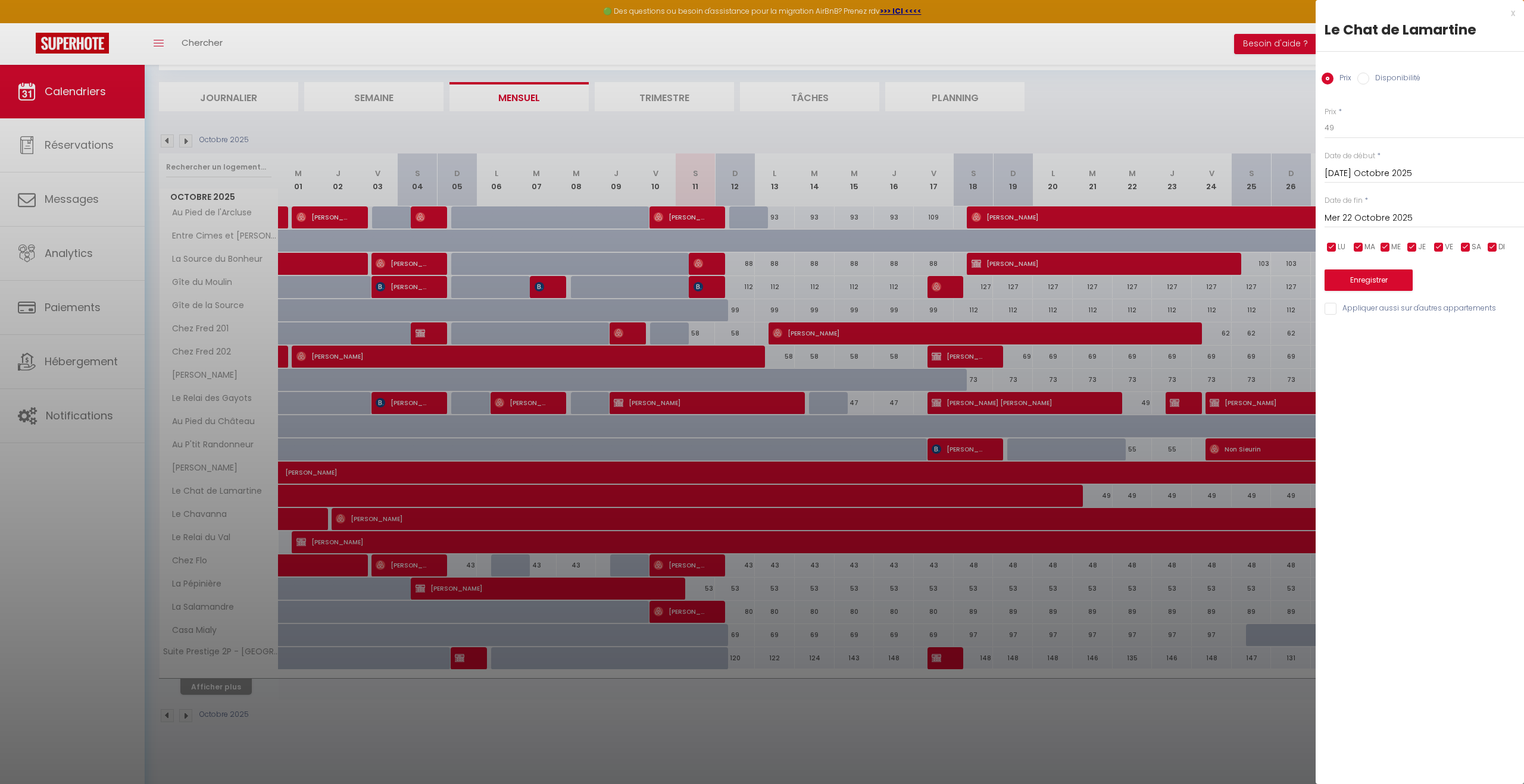
drag, startPoint x: 1384, startPoint y: 219, endPoint x: 1404, endPoint y: 222, distance: 20.2
click at [1384, 219] on input "Mer 22 Octobre 2025" at bounding box center [1424, 217] width 199 height 15
click at [1492, 235] on span ">" at bounding box center [1489, 238] width 25 height 23
click at [1491, 290] on span "1" at bounding box center [1489, 286] width 25 height 23
drag, startPoint x: 1341, startPoint y: 126, endPoint x: 1315, endPoint y: 128, distance: 26.1
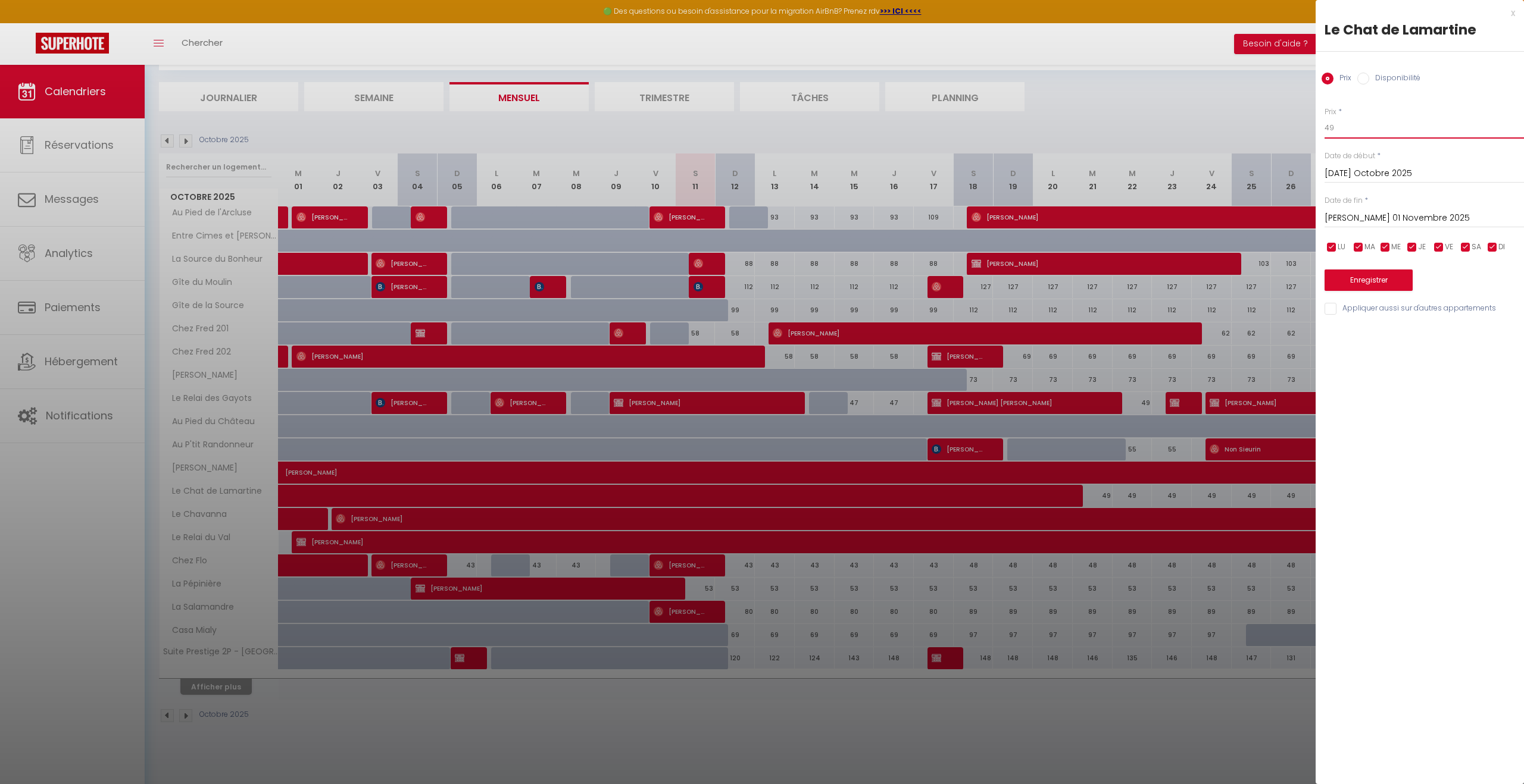
click at [1316, 128] on div "Prix * 49 Statut * Disponible Indisponible Date de début * Mar 21 Octobre 2025 …" at bounding box center [1419, 204] width 208 height 225
click at [1358, 280] on button "Enregistrer" at bounding box center [1369, 281] width 88 height 22
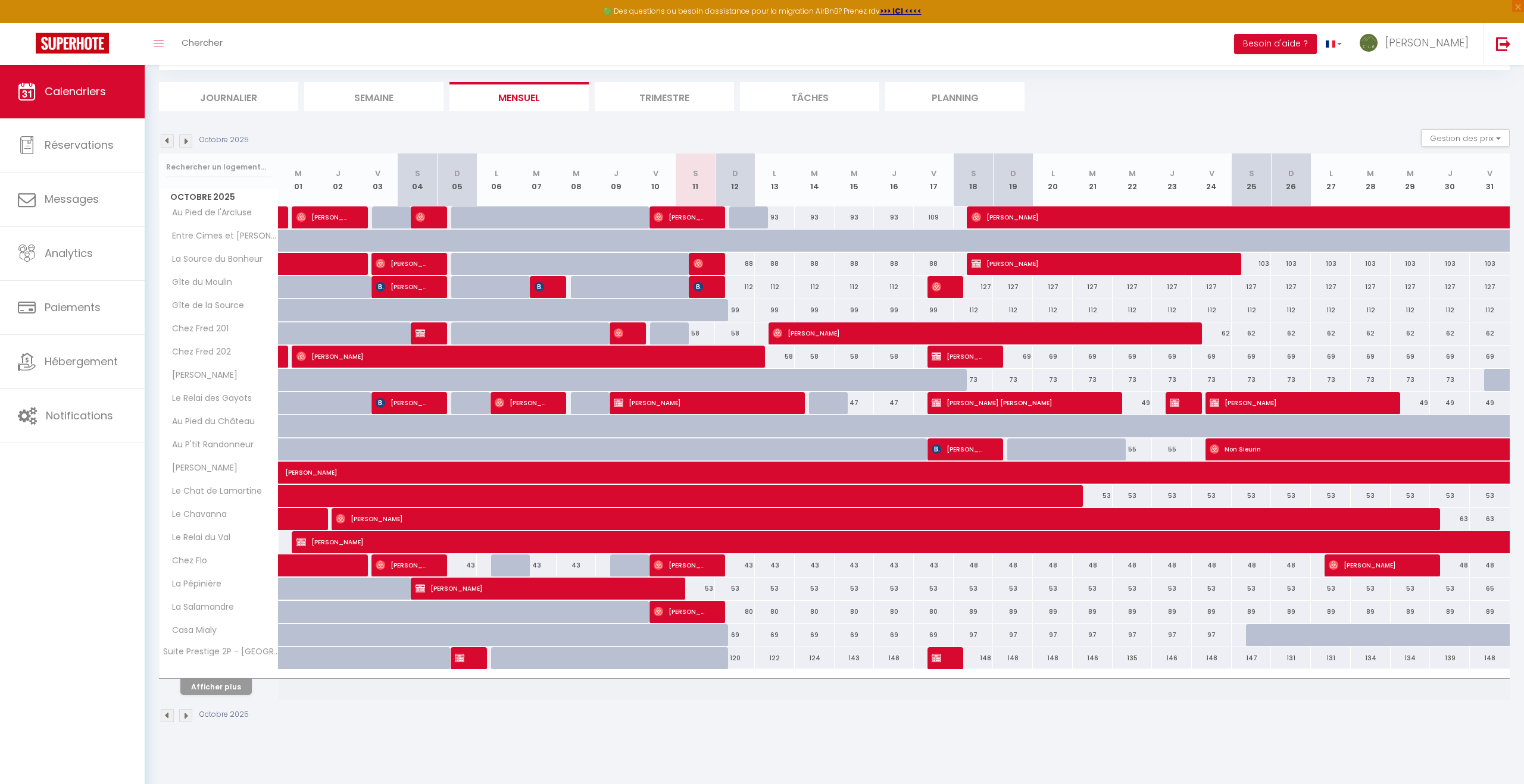
click at [973, 588] on div "53" at bounding box center [974, 588] width 40 height 22
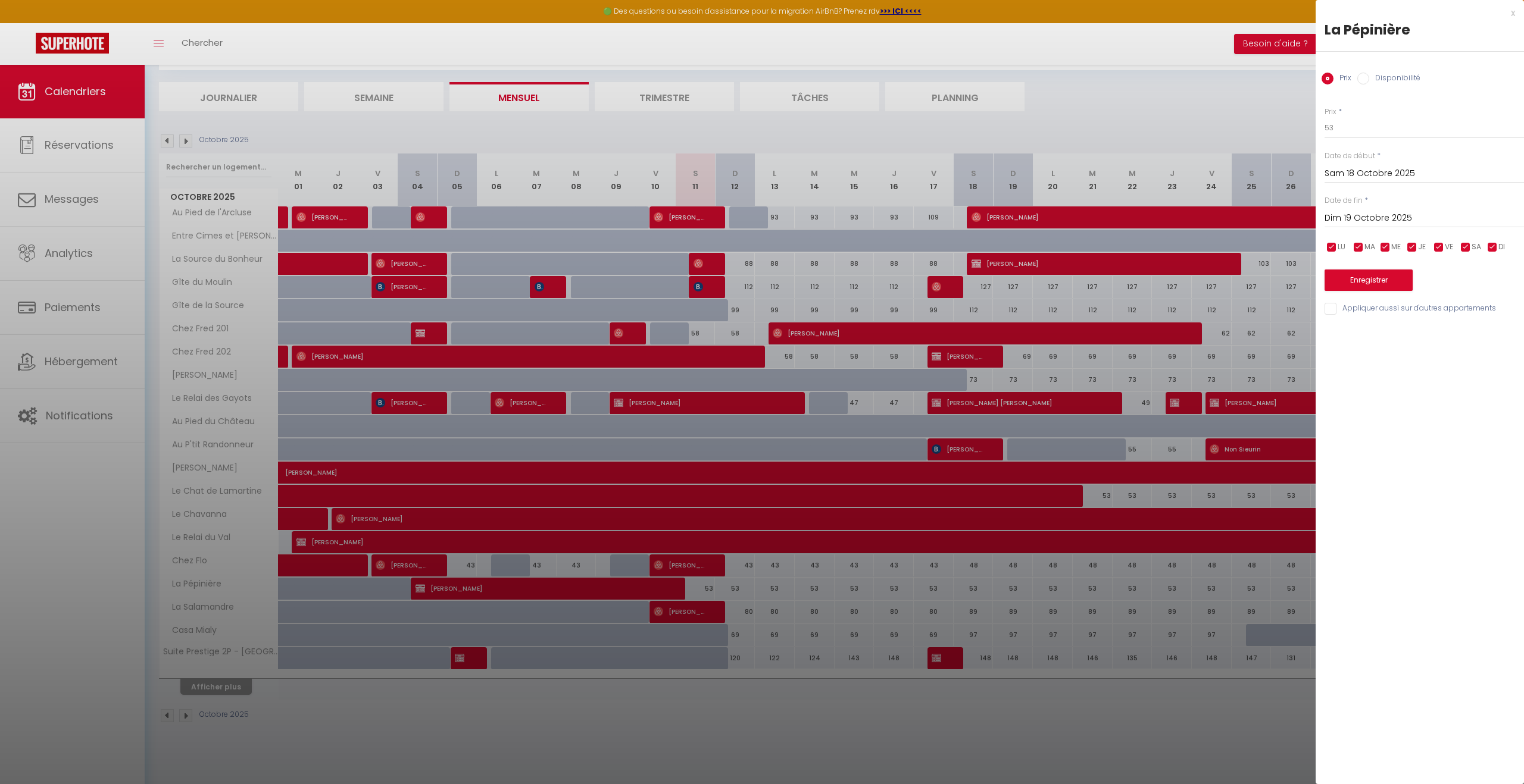
click at [1389, 217] on input "Dim 19 Octobre 2025" at bounding box center [1424, 217] width 199 height 15
click at [1487, 242] on span ">" at bounding box center [1489, 238] width 25 height 23
click at [1497, 282] on span "1" at bounding box center [1489, 286] width 25 height 23
drag, startPoint x: 1335, startPoint y: 127, endPoint x: 1320, endPoint y: 129, distance: 15.1
click at [1320, 129] on div "Prix * 53 Statut * Disponible Indisponible Date de début * Sam 18 Octobre 2025 …" at bounding box center [1419, 204] width 208 height 225
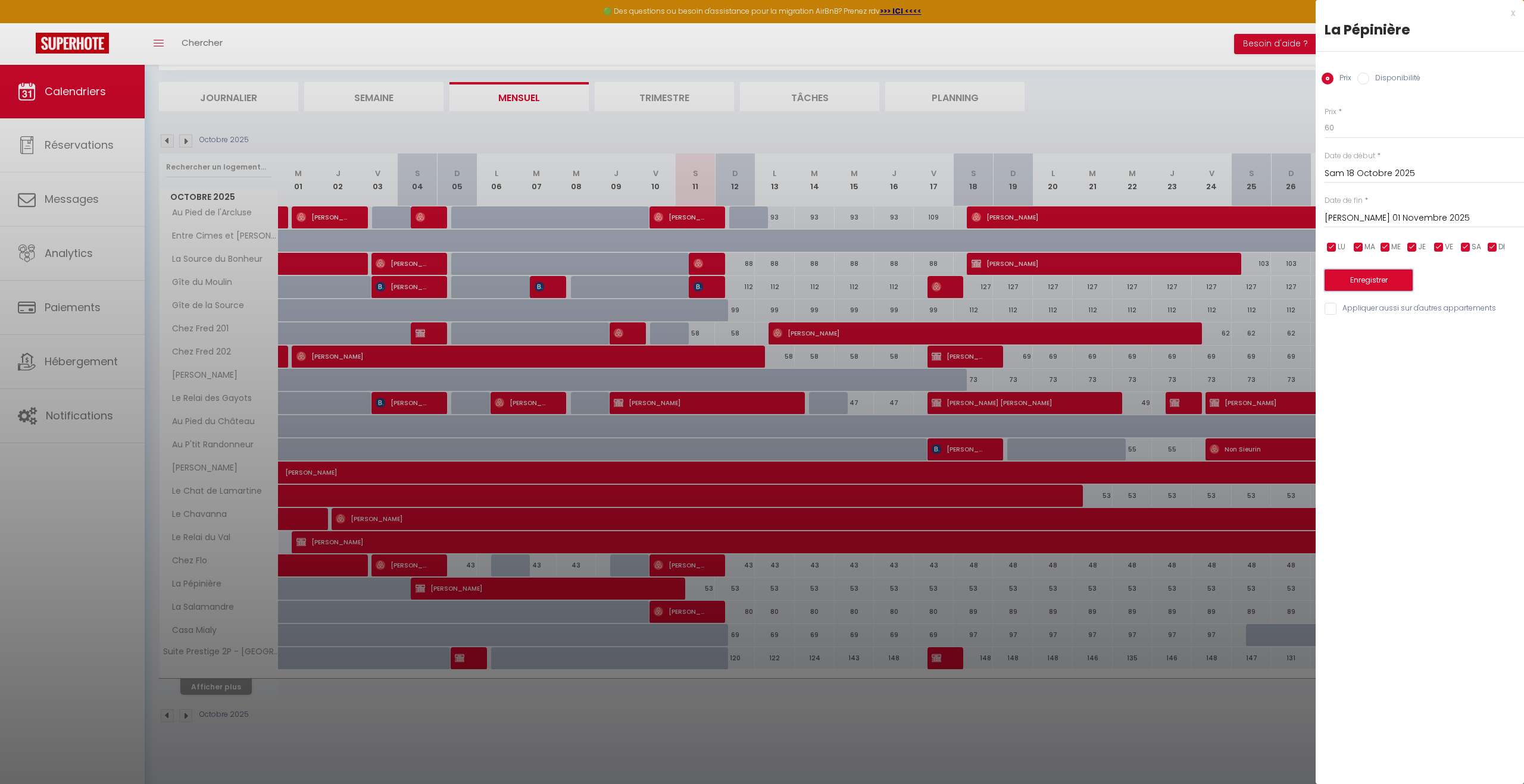
click at [1350, 280] on button "Enregistrer" at bounding box center [1369, 281] width 88 height 22
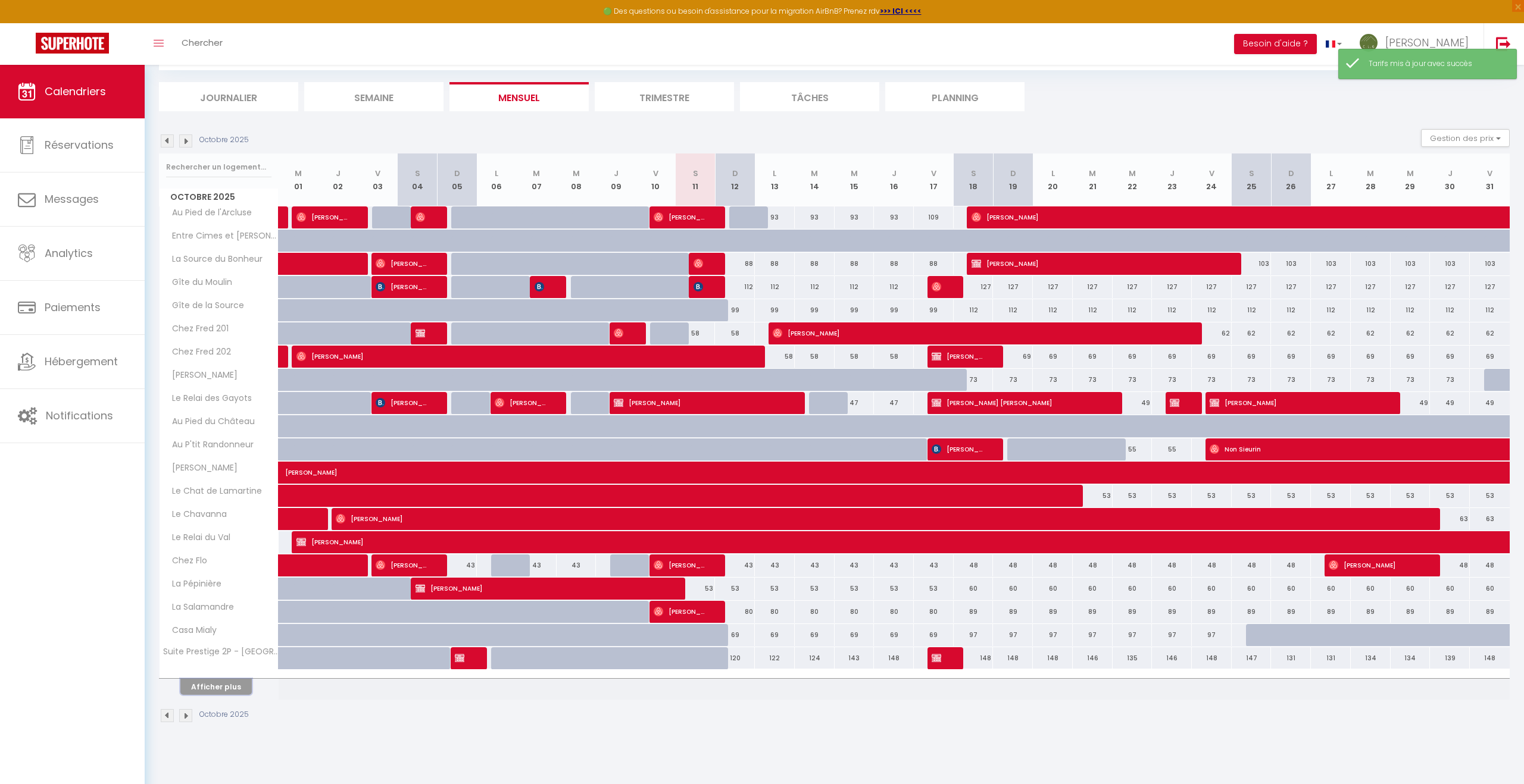
click at [212, 682] on button "Afficher plus" at bounding box center [216, 687] width 71 height 16
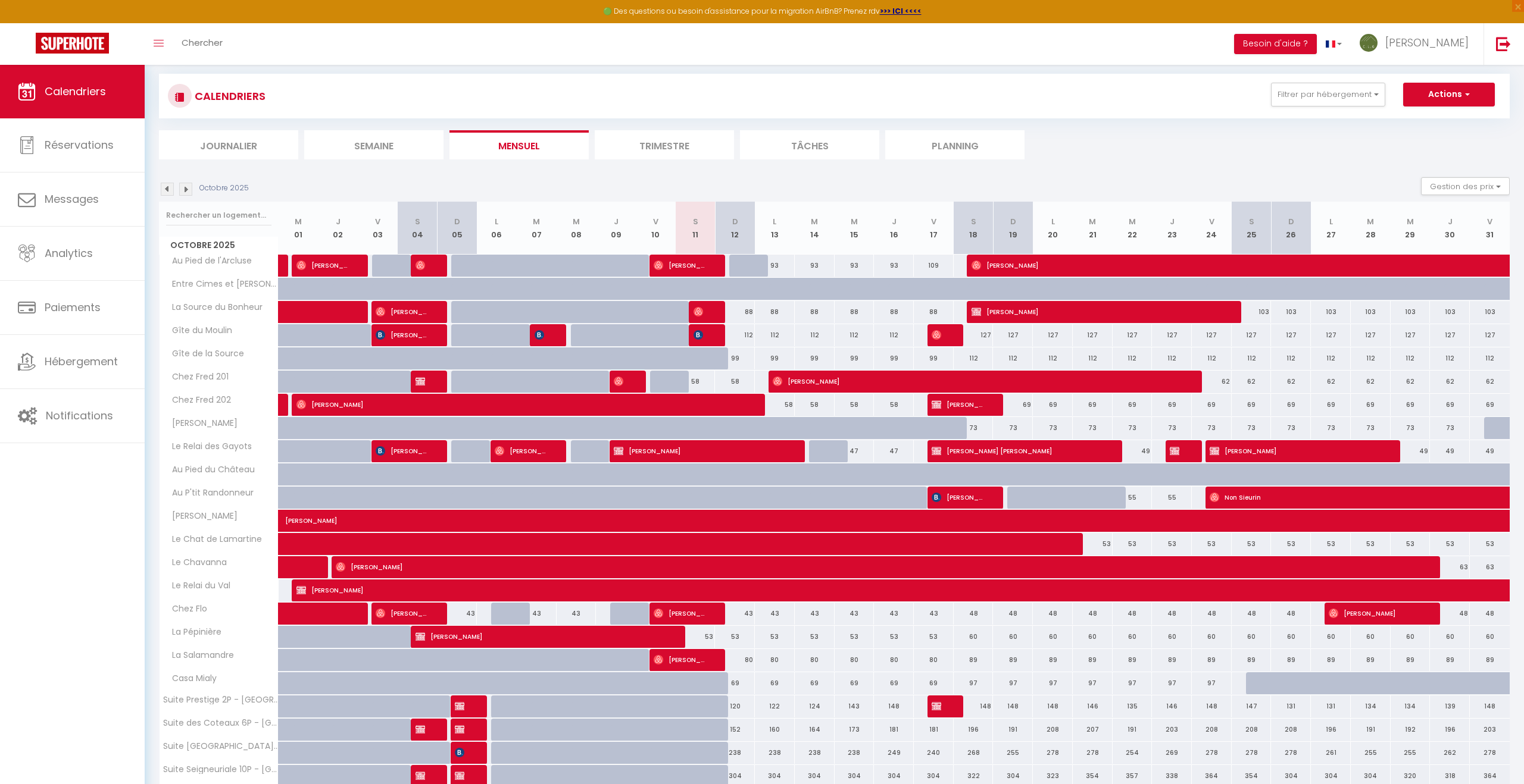
scroll to position [94, 0]
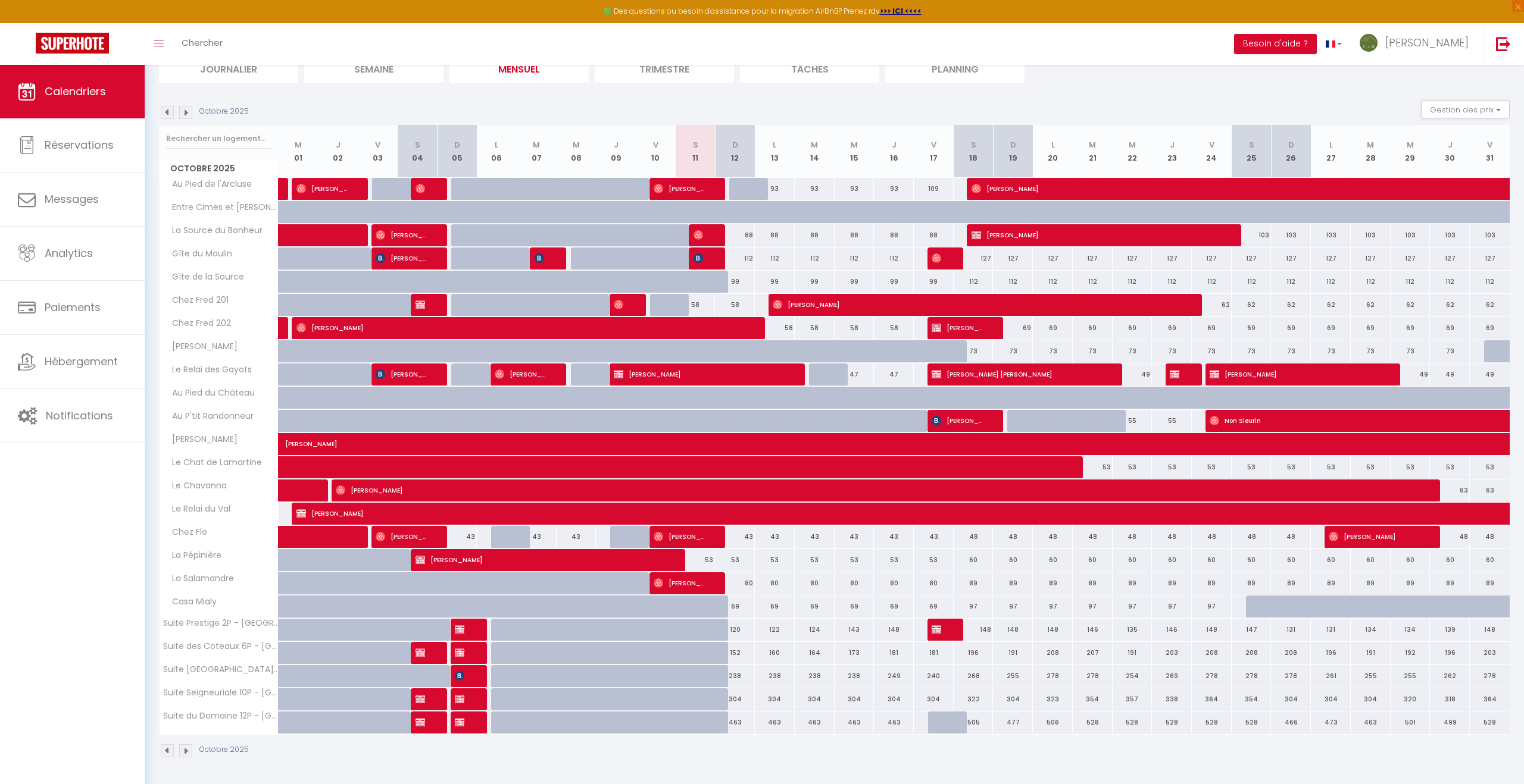
click at [185, 752] on img at bounding box center [186, 751] width 14 height 14
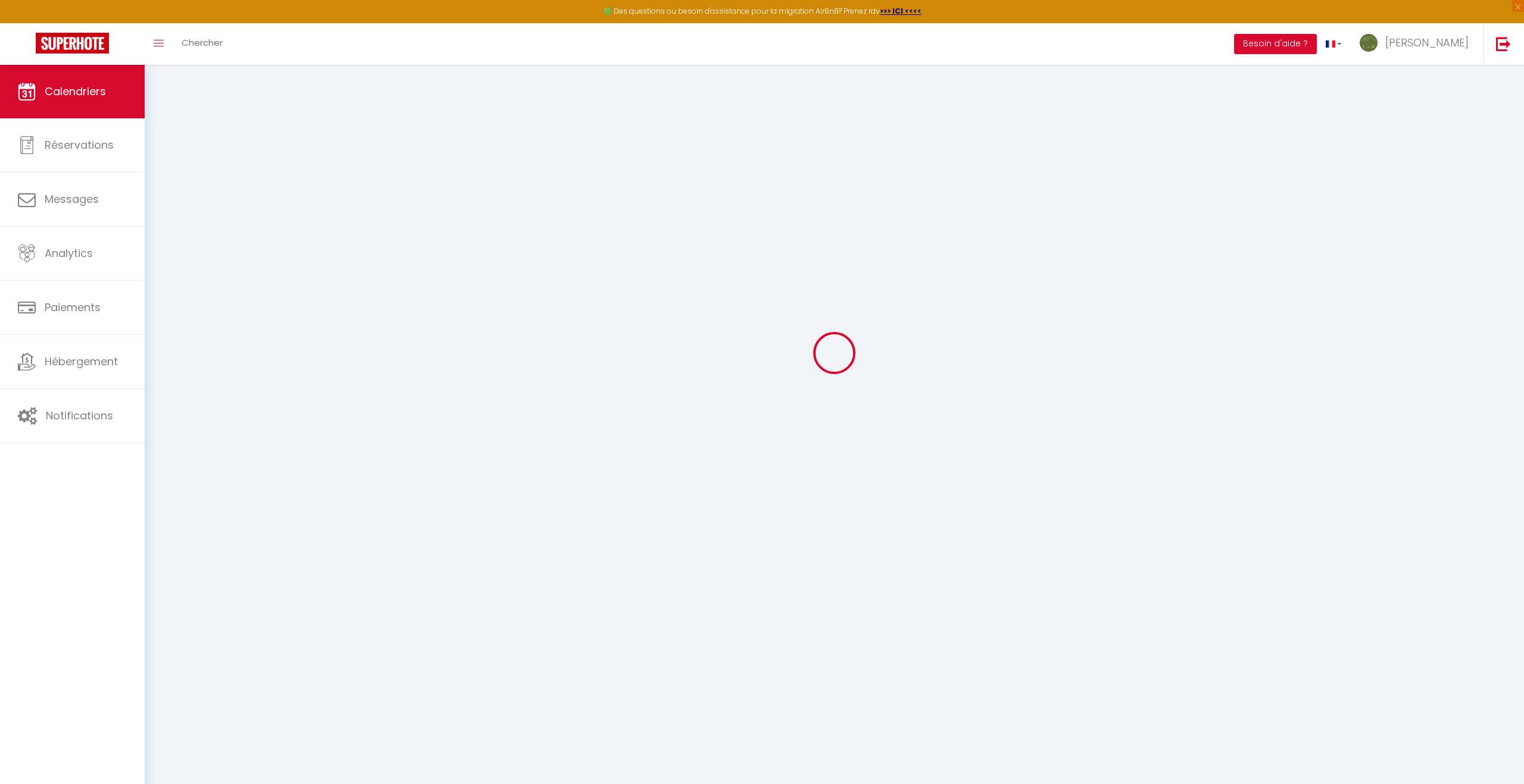
scroll to position [65, 0]
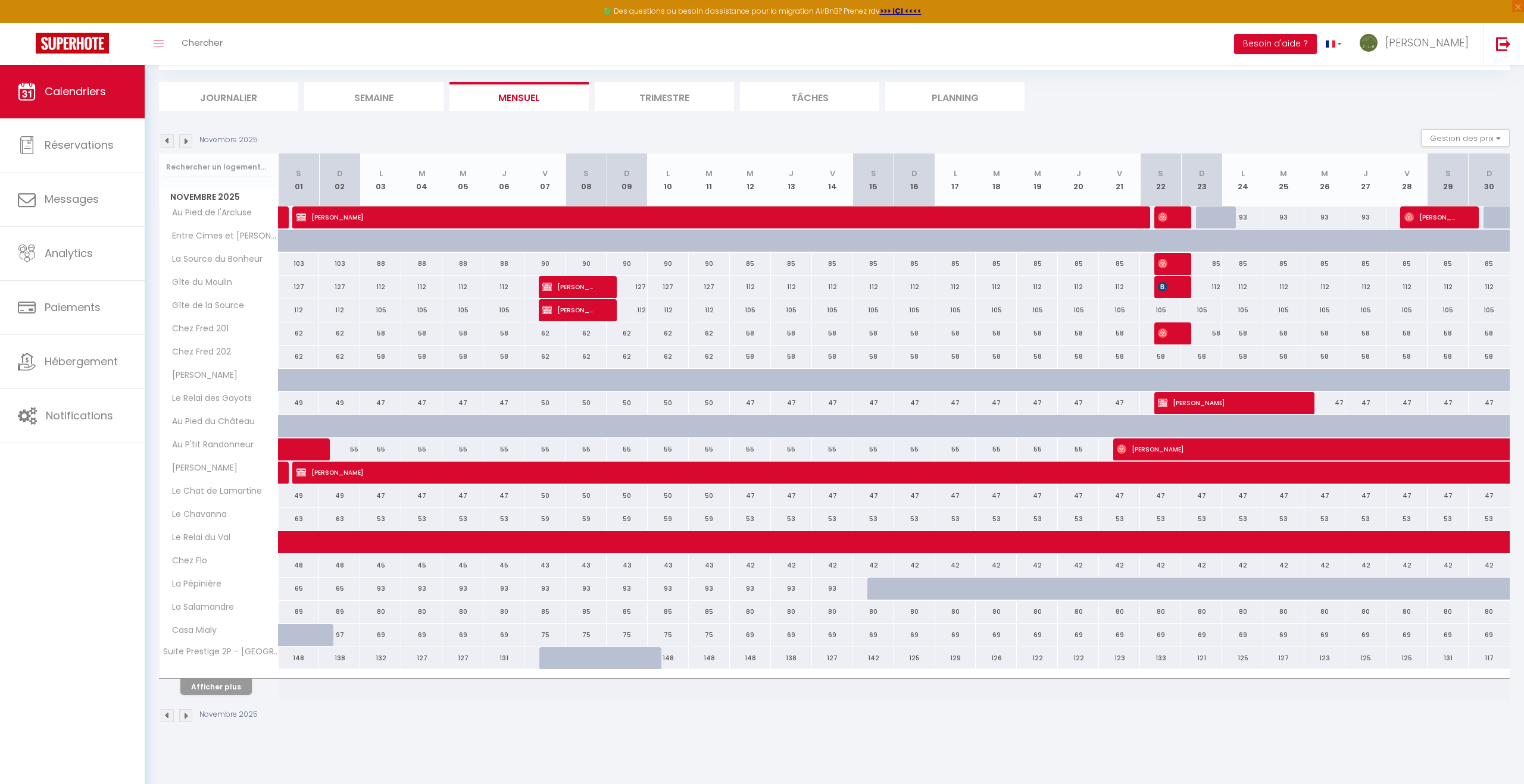
click at [187, 716] on img at bounding box center [186, 715] width 14 height 14
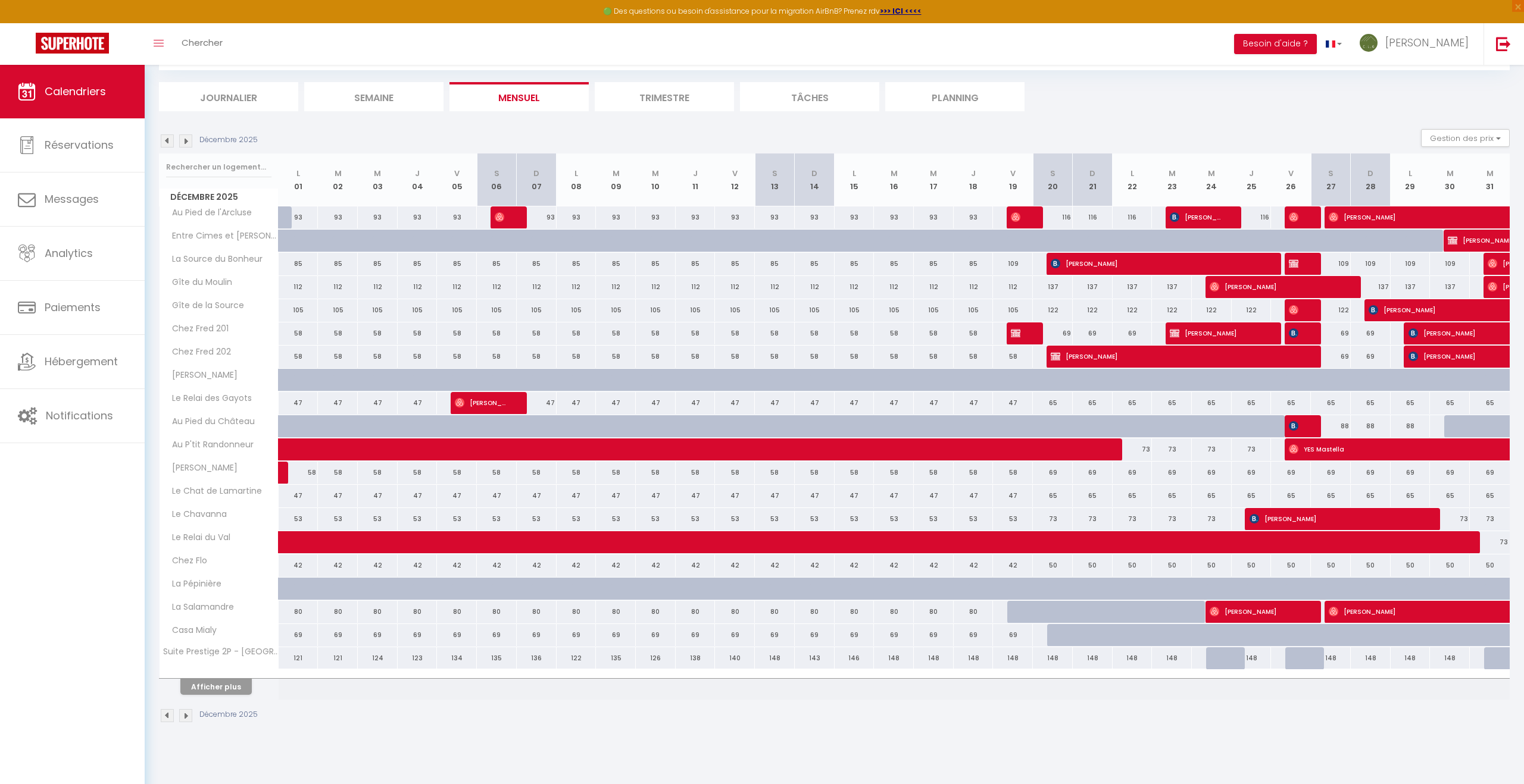
click at [187, 716] on img at bounding box center [186, 715] width 14 height 14
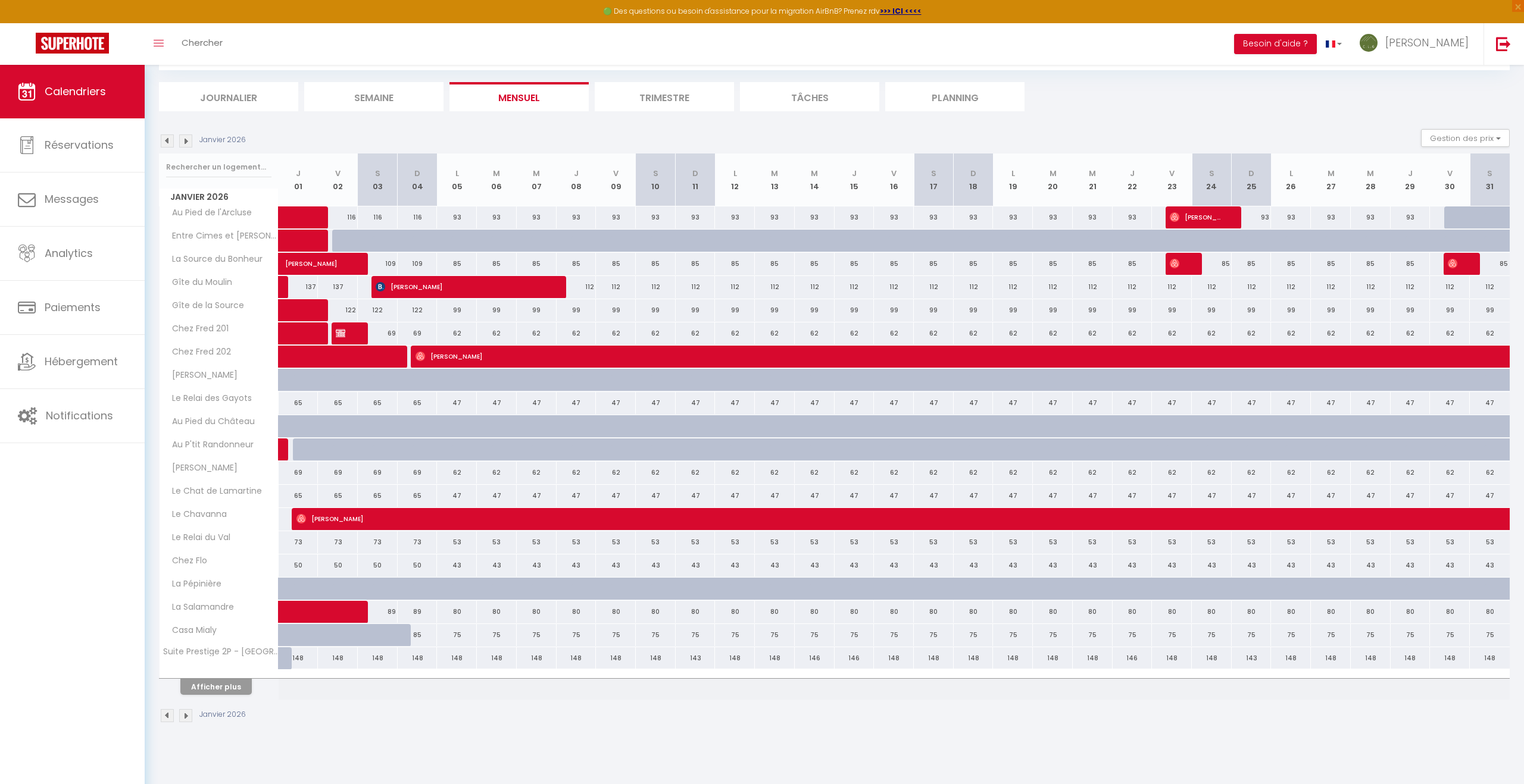
click at [187, 716] on img at bounding box center [186, 715] width 14 height 14
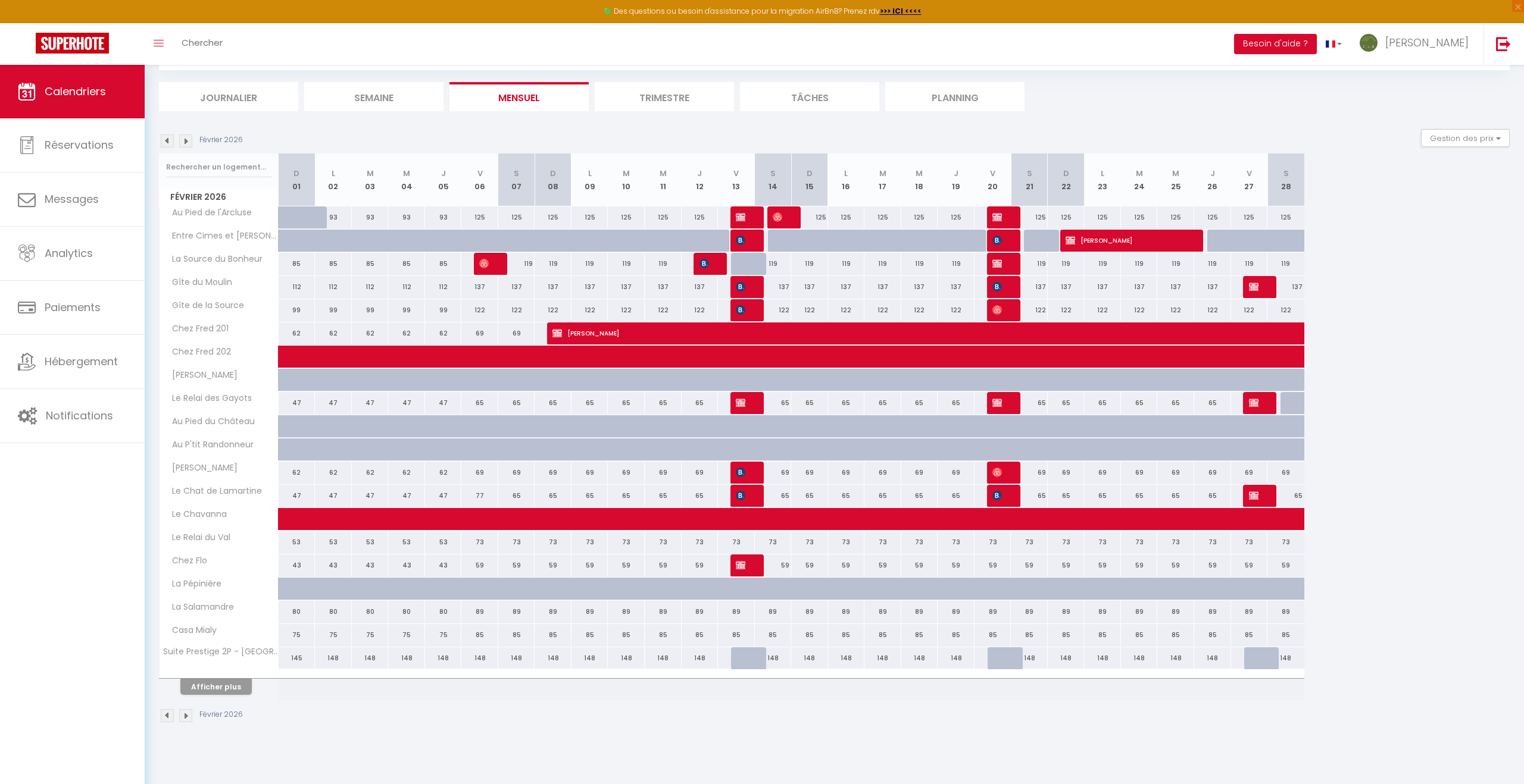
click at [187, 716] on img at bounding box center [186, 715] width 14 height 14
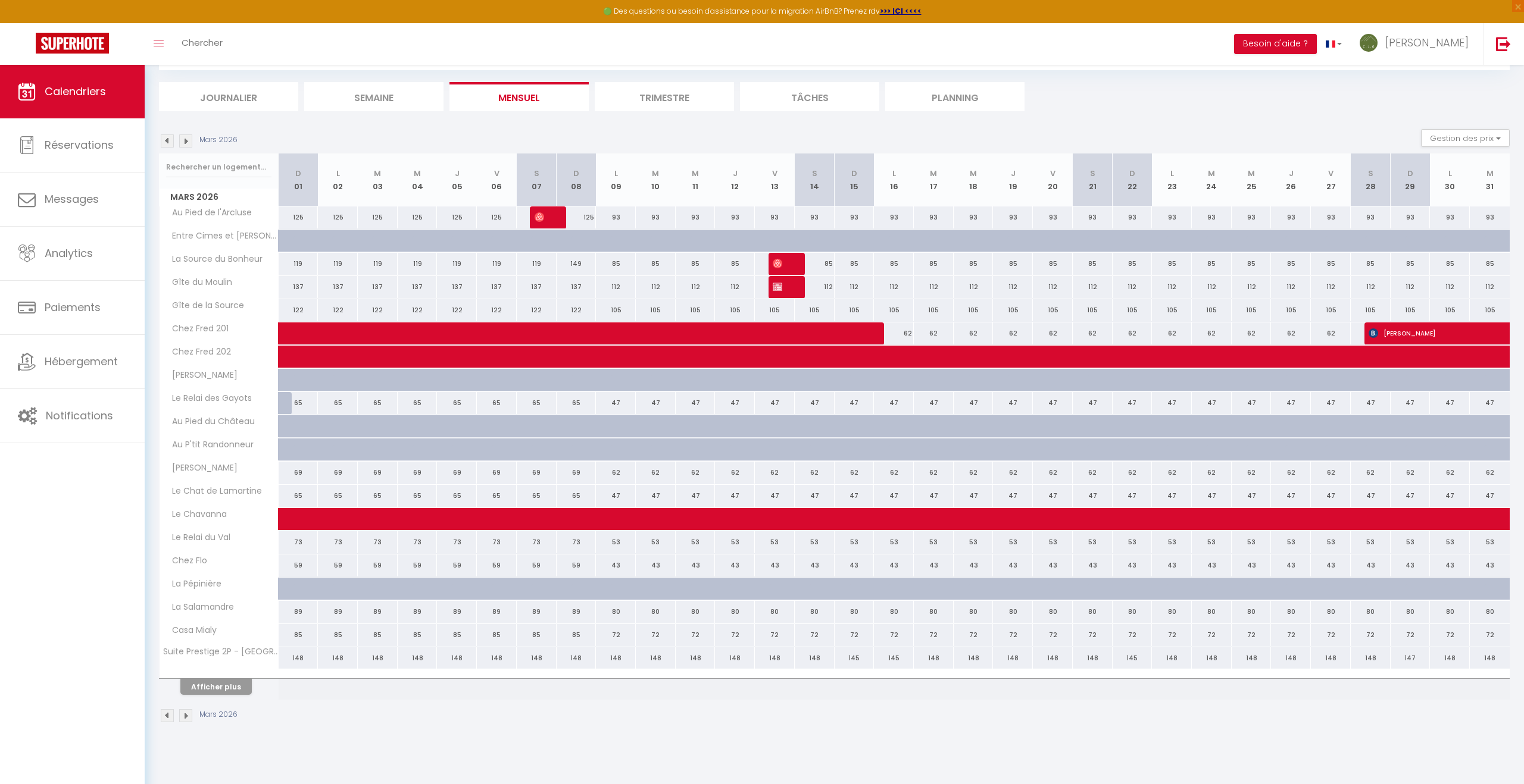
click at [187, 716] on img at bounding box center [186, 715] width 14 height 14
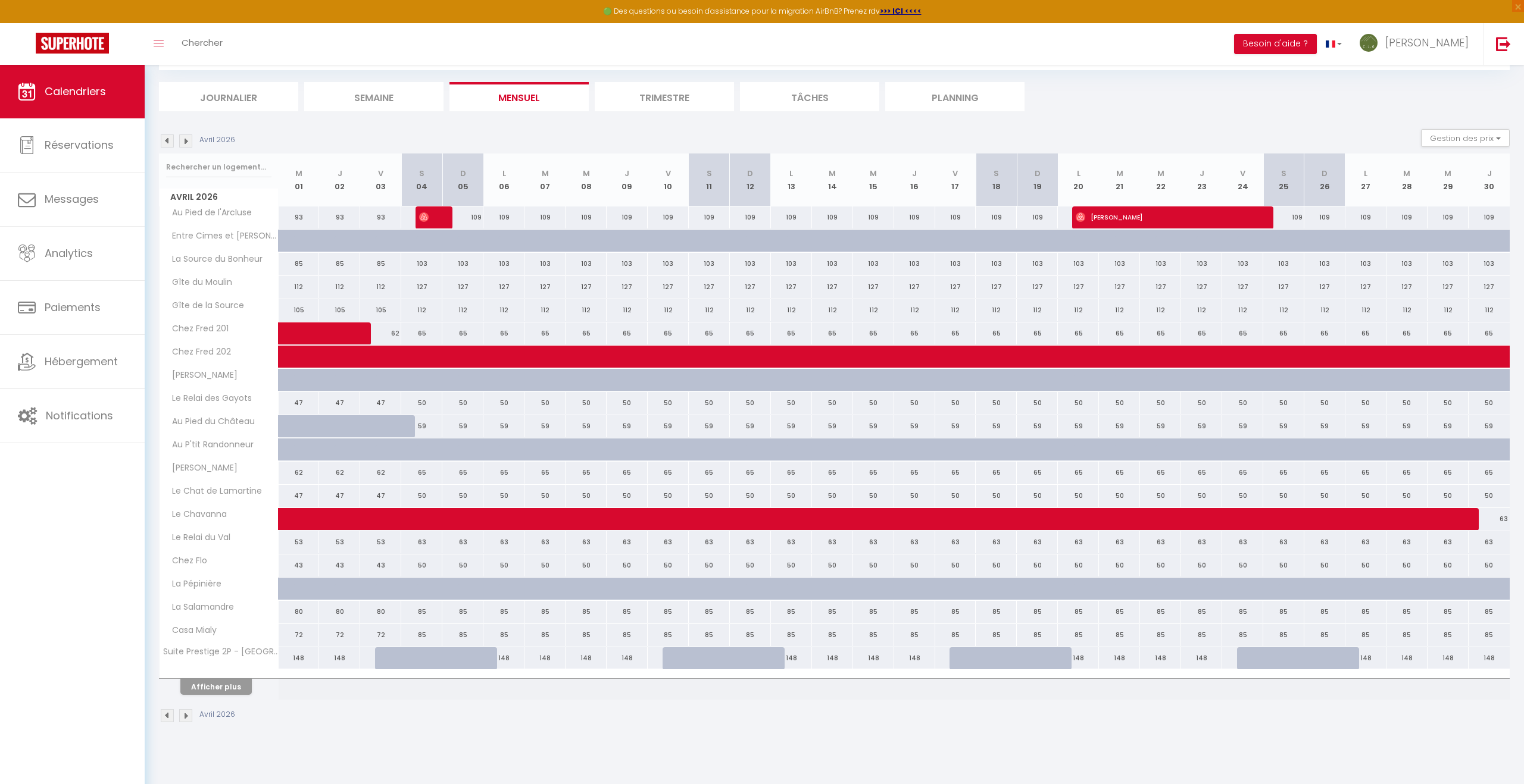
click at [187, 716] on img at bounding box center [186, 715] width 14 height 14
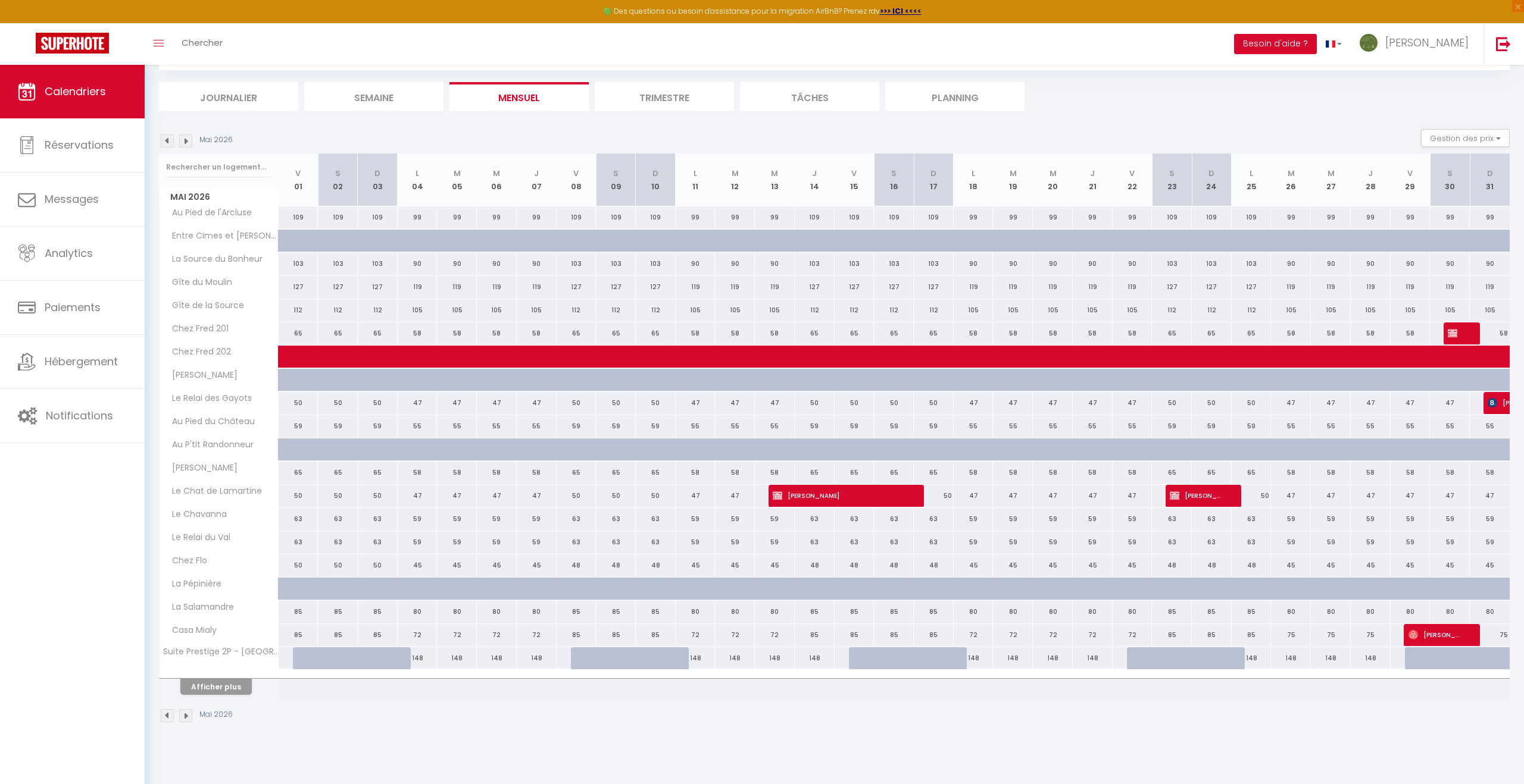
click at [187, 716] on img at bounding box center [186, 715] width 14 height 14
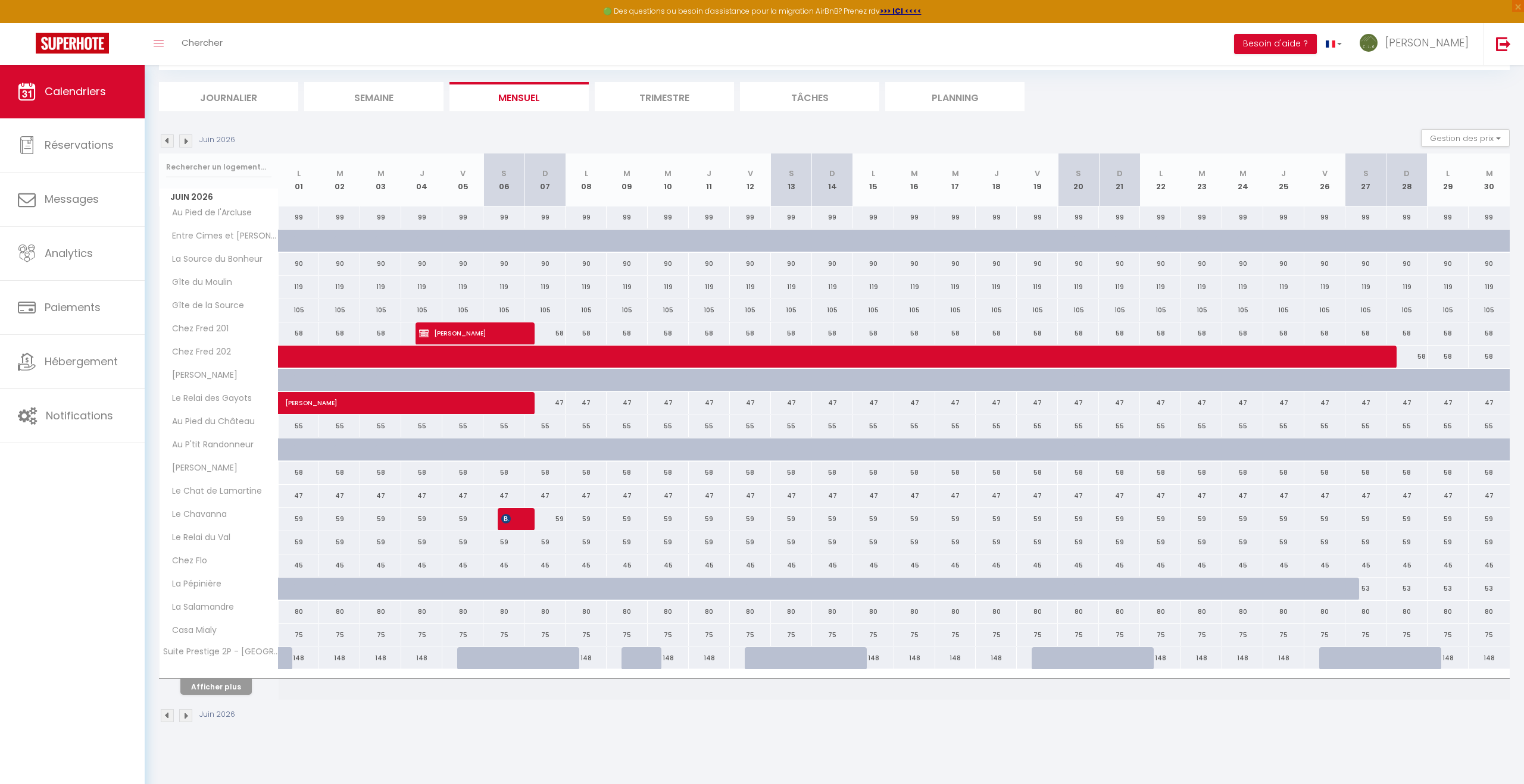
click at [187, 716] on img at bounding box center [186, 715] width 14 height 14
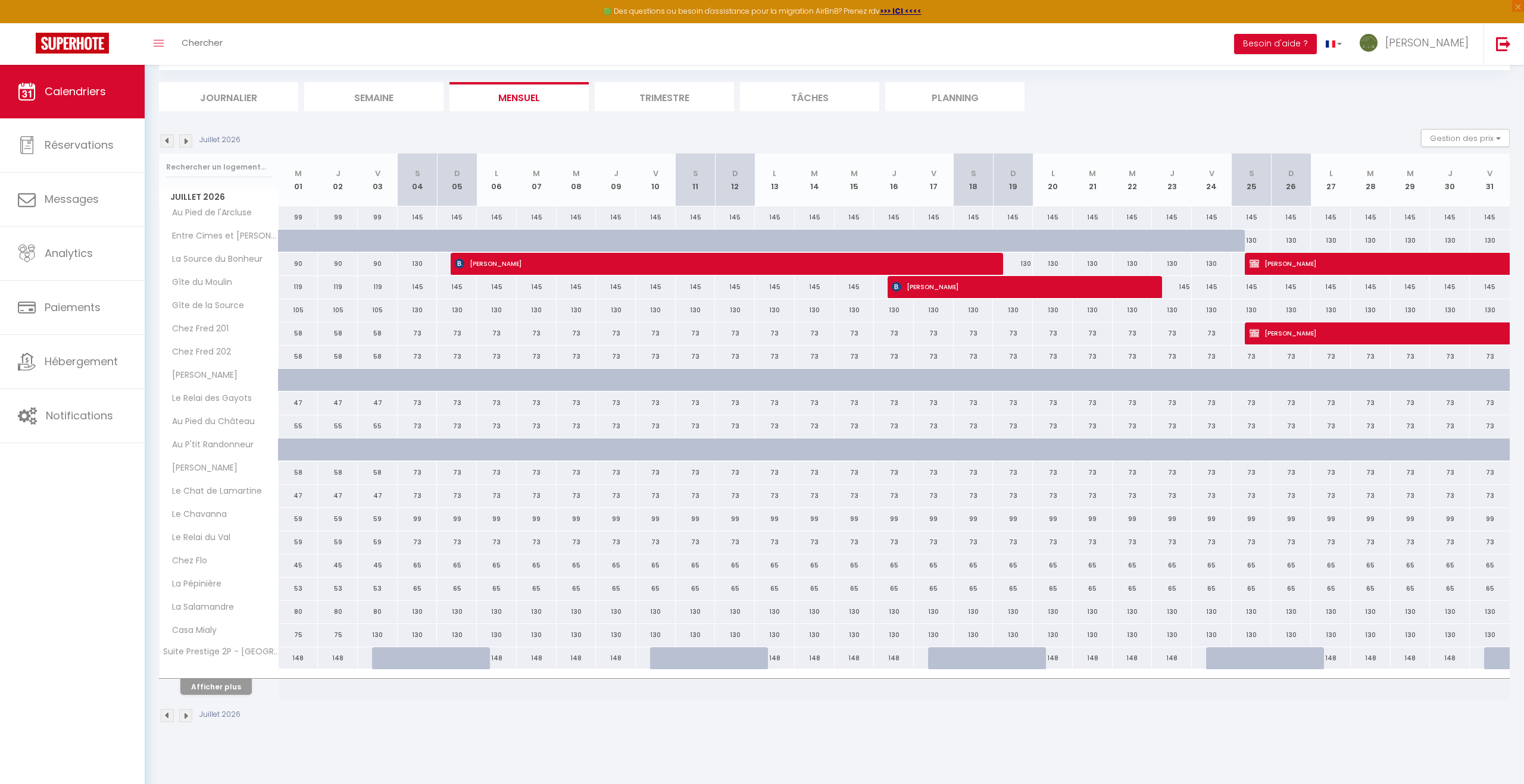
click at [1250, 237] on div "130" at bounding box center [1252, 241] width 40 height 22
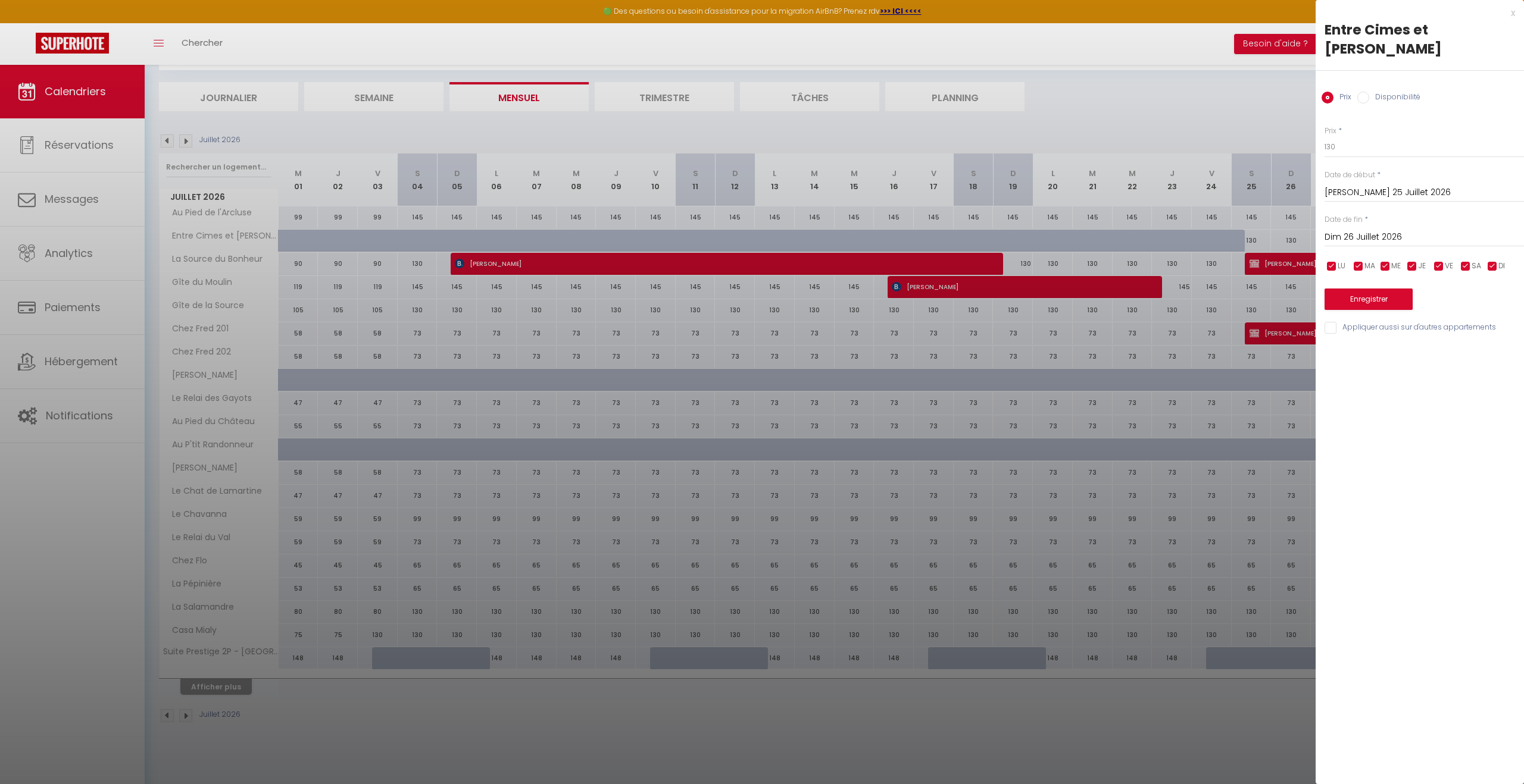
click at [1398, 230] on input "Dim 26 Juillet 2026" at bounding box center [1424, 237] width 199 height 15
click at [1492, 245] on span ">" at bounding box center [1489, 257] width 25 height 23
click at [1498, 318] on span "8" at bounding box center [1489, 329] width 25 height 23
drag, startPoint x: 1366, startPoint y: 76, endPoint x: 1362, endPoint y: 88, distance: 12.6
click at [1366, 92] on input "Disponibilité" at bounding box center [1362, 97] width 12 height 12
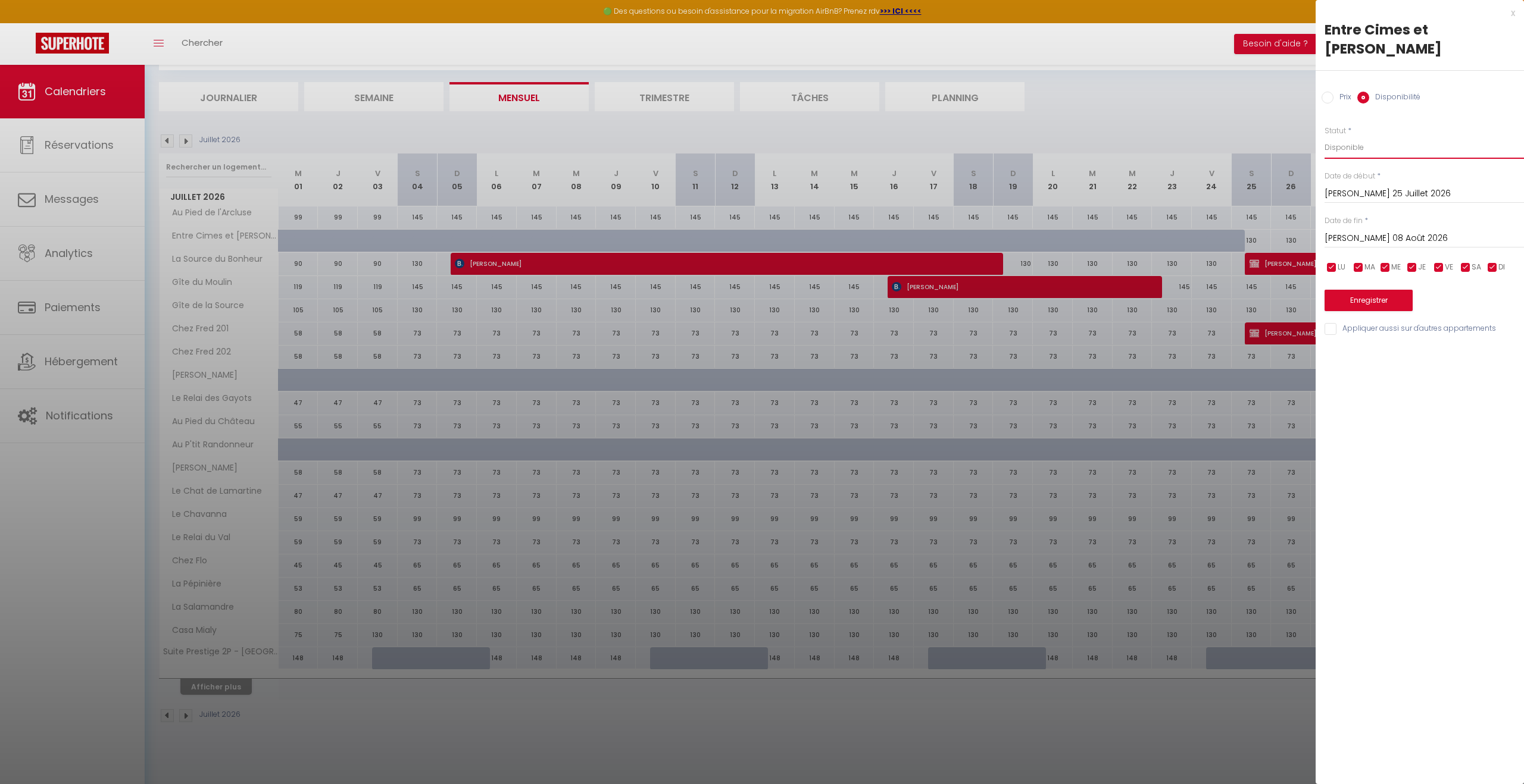
click at [1358, 136] on select "Disponible Indisponible" at bounding box center [1424, 147] width 199 height 23
click at [1325, 136] on select "Disponible Indisponible" at bounding box center [1424, 147] width 199 height 23
click at [1368, 290] on button "Enregistrer" at bounding box center [1369, 300] width 88 height 22
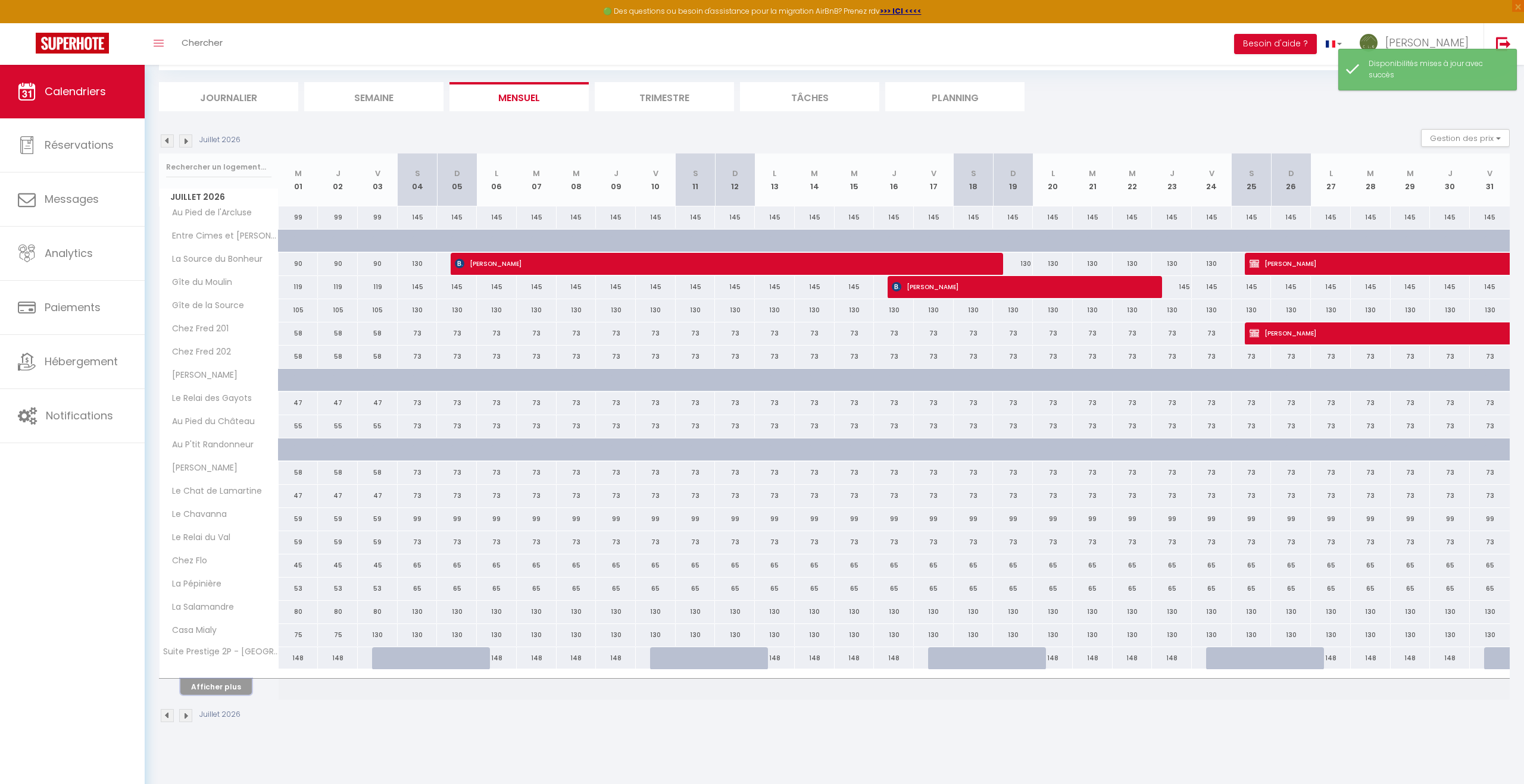
click at [208, 689] on button "Afficher plus" at bounding box center [216, 687] width 71 height 16
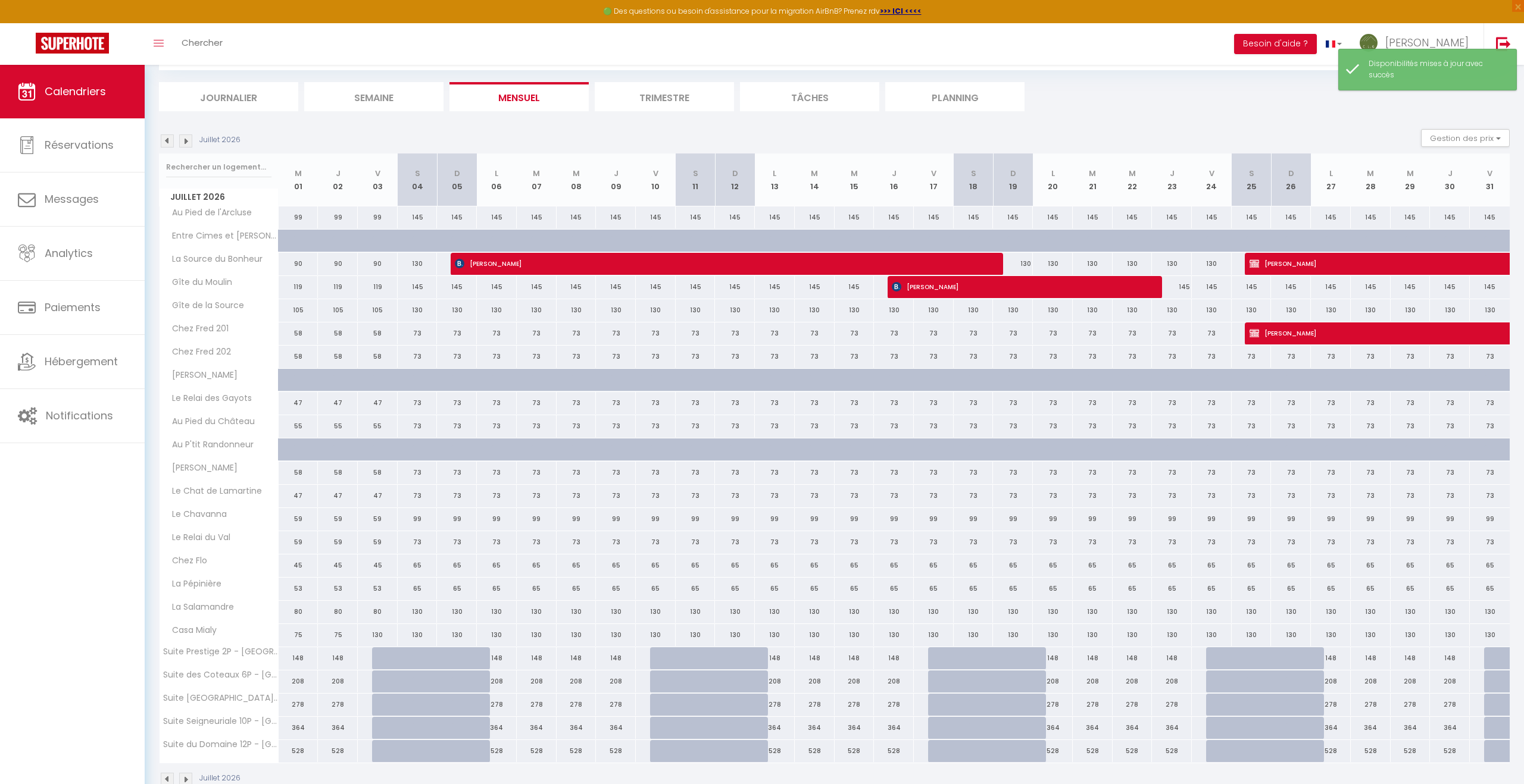
scroll to position [94, 0]
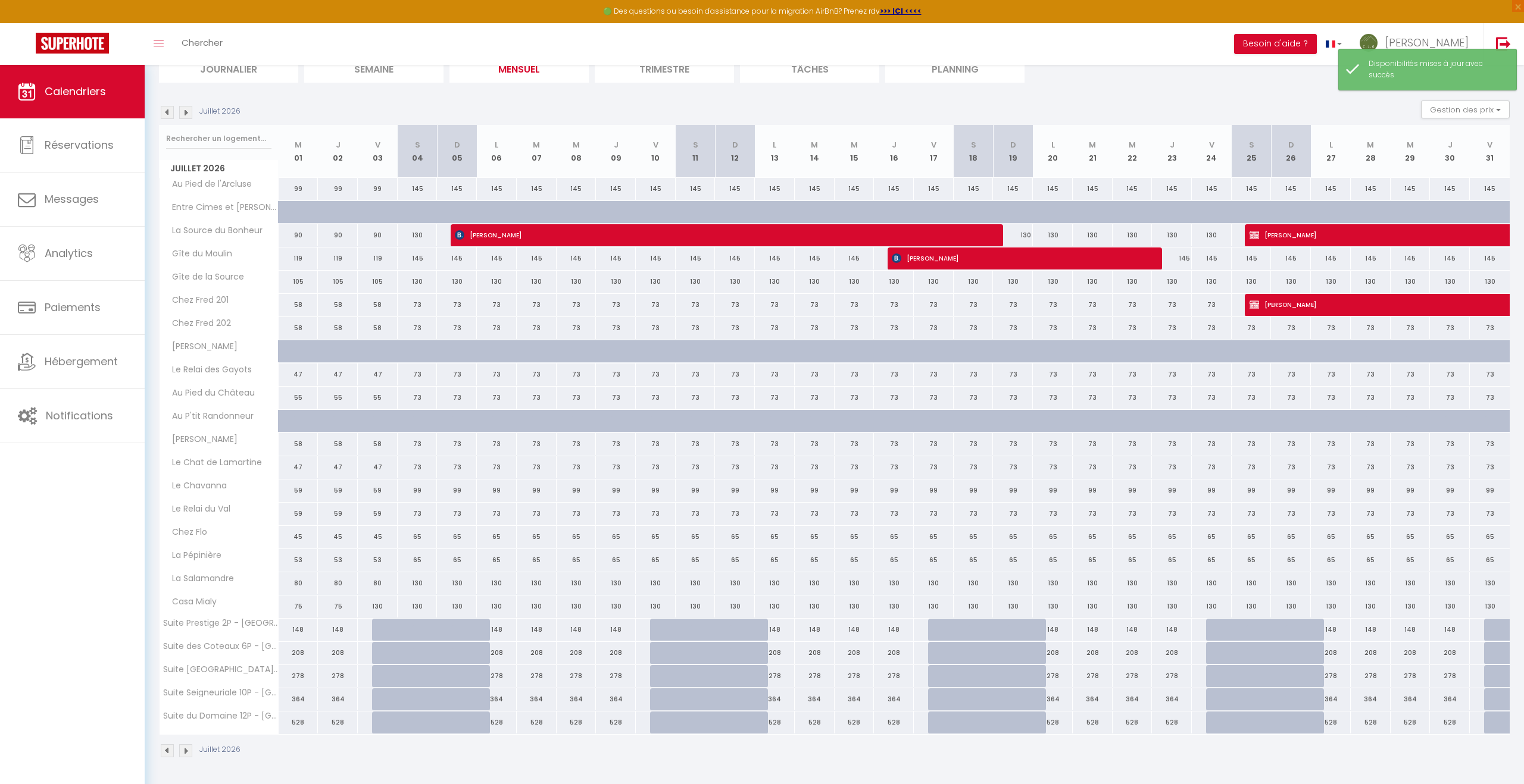
click at [186, 750] on img at bounding box center [186, 751] width 14 height 14
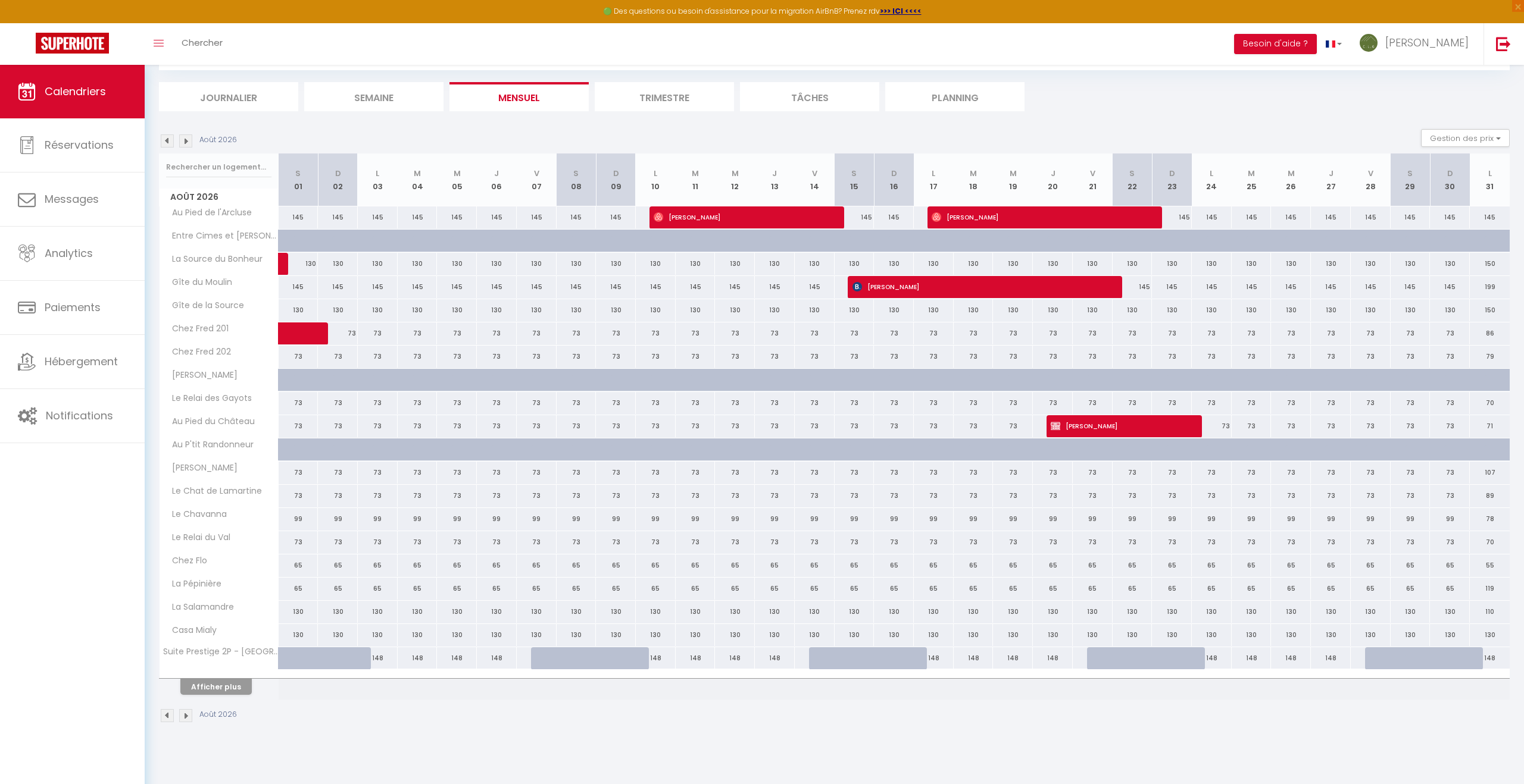
click at [187, 714] on img at bounding box center [186, 715] width 14 height 14
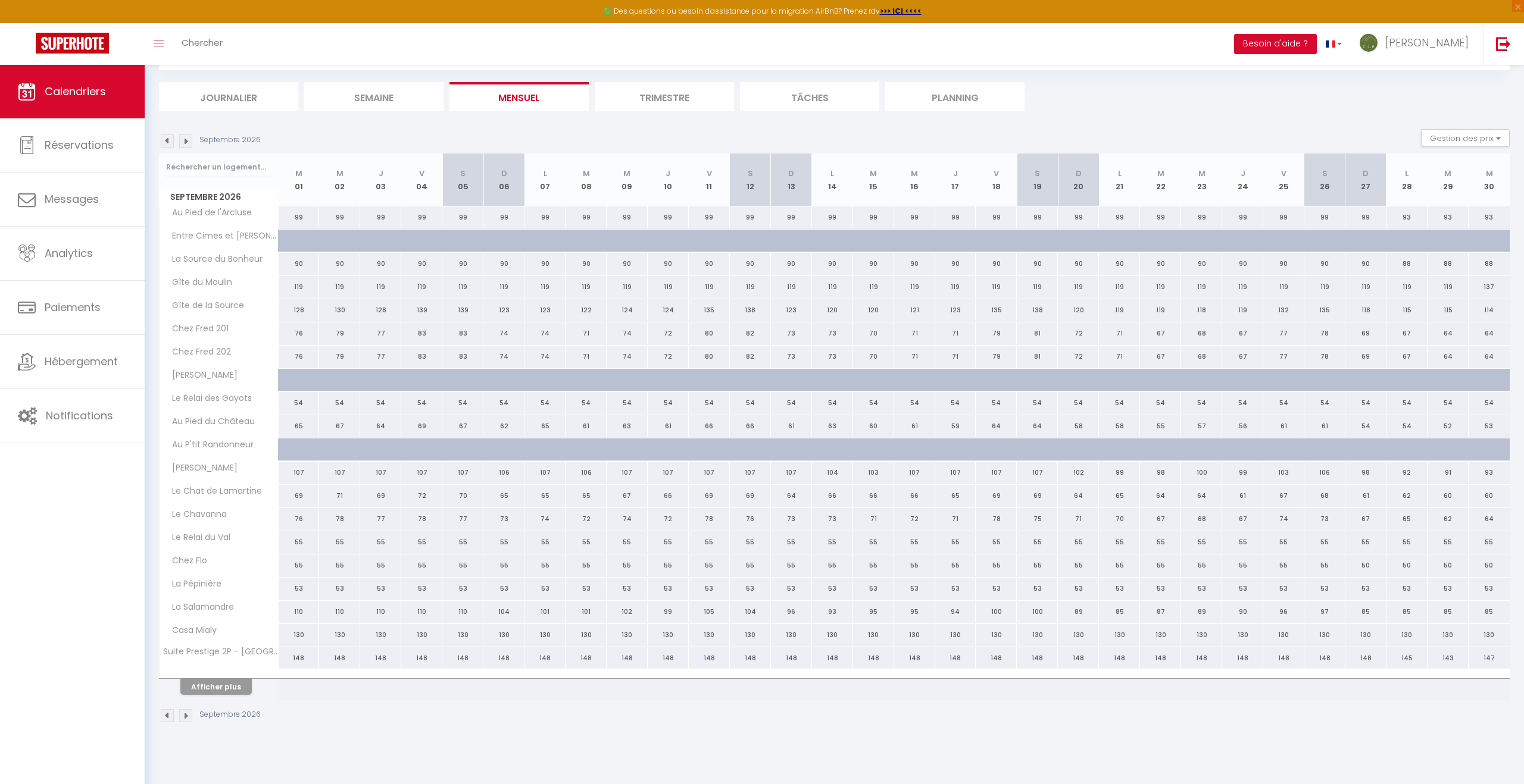
click at [171, 715] on img at bounding box center [167, 715] width 14 height 14
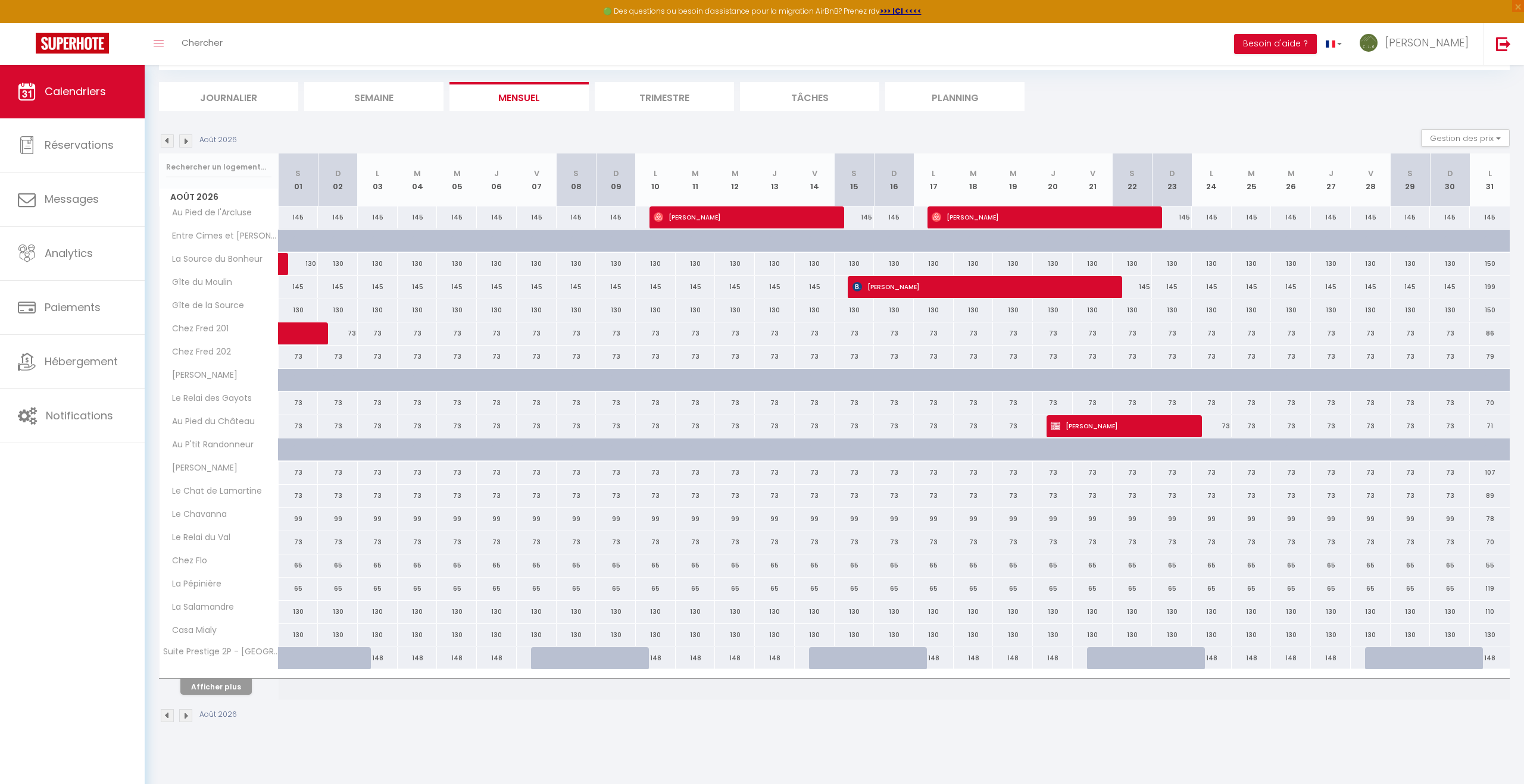
click at [171, 715] on img at bounding box center [167, 715] width 14 height 14
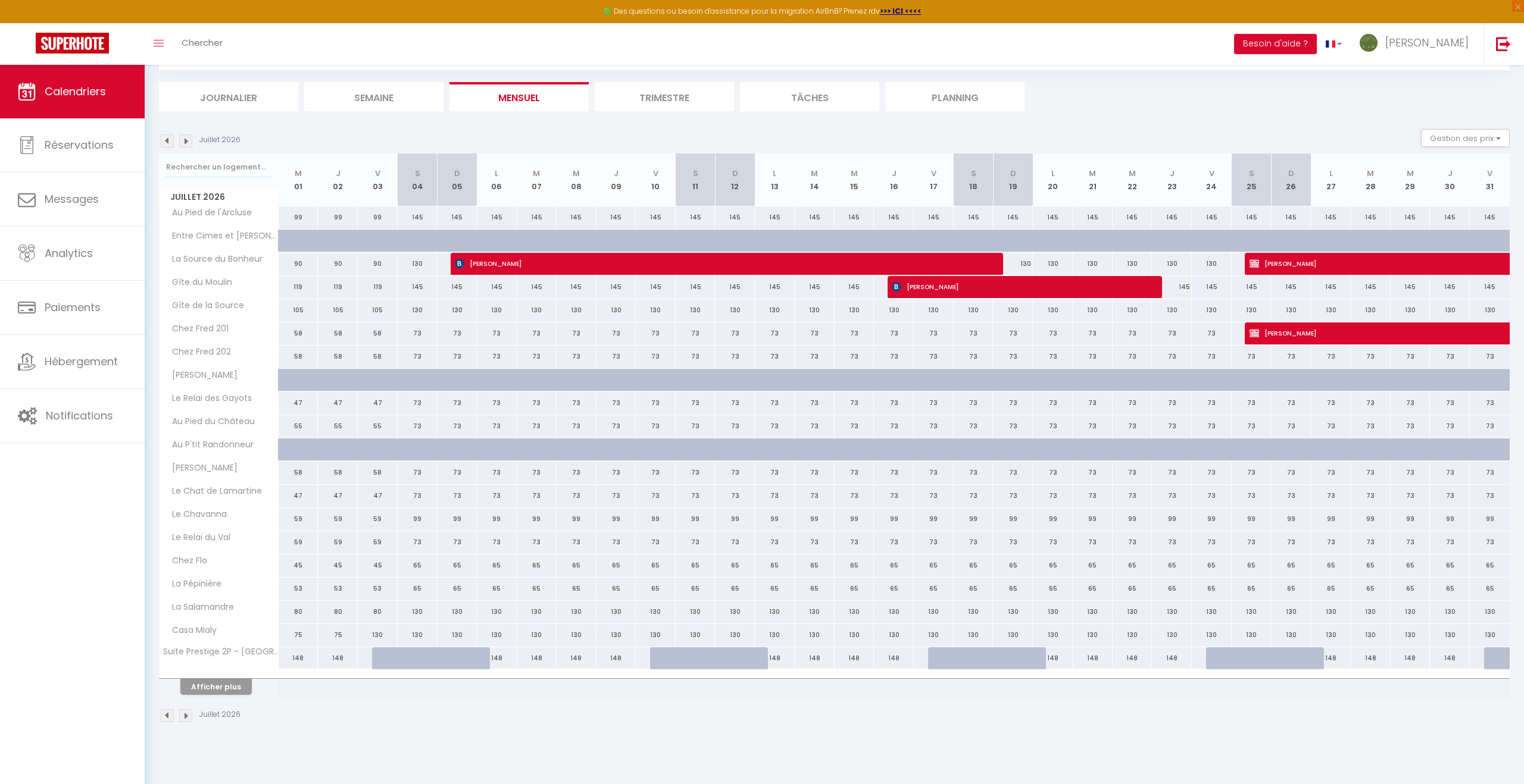
click at [171, 715] on img at bounding box center [167, 715] width 14 height 14
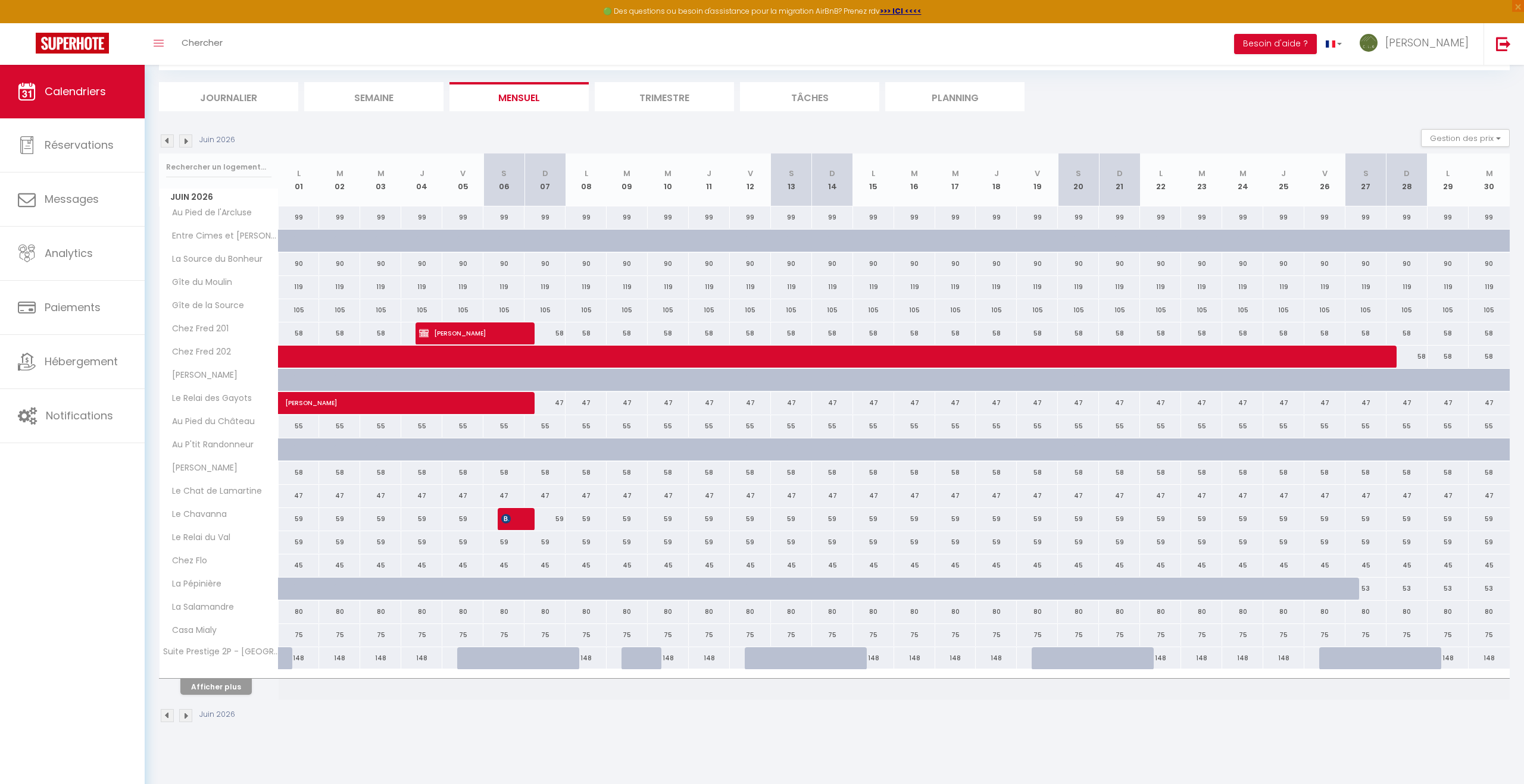
click at [171, 715] on img at bounding box center [167, 715] width 14 height 14
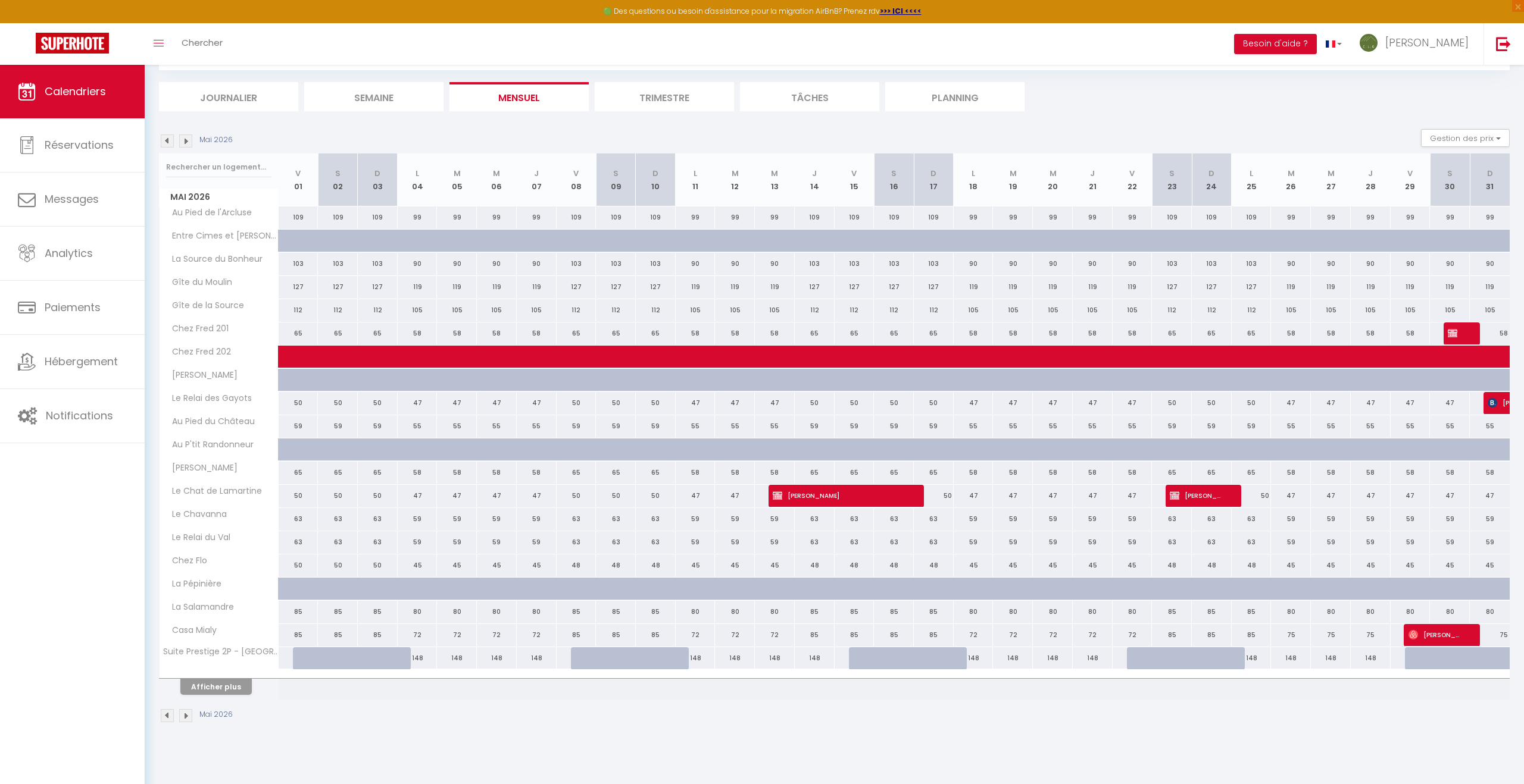
click at [171, 715] on img at bounding box center [167, 715] width 14 height 14
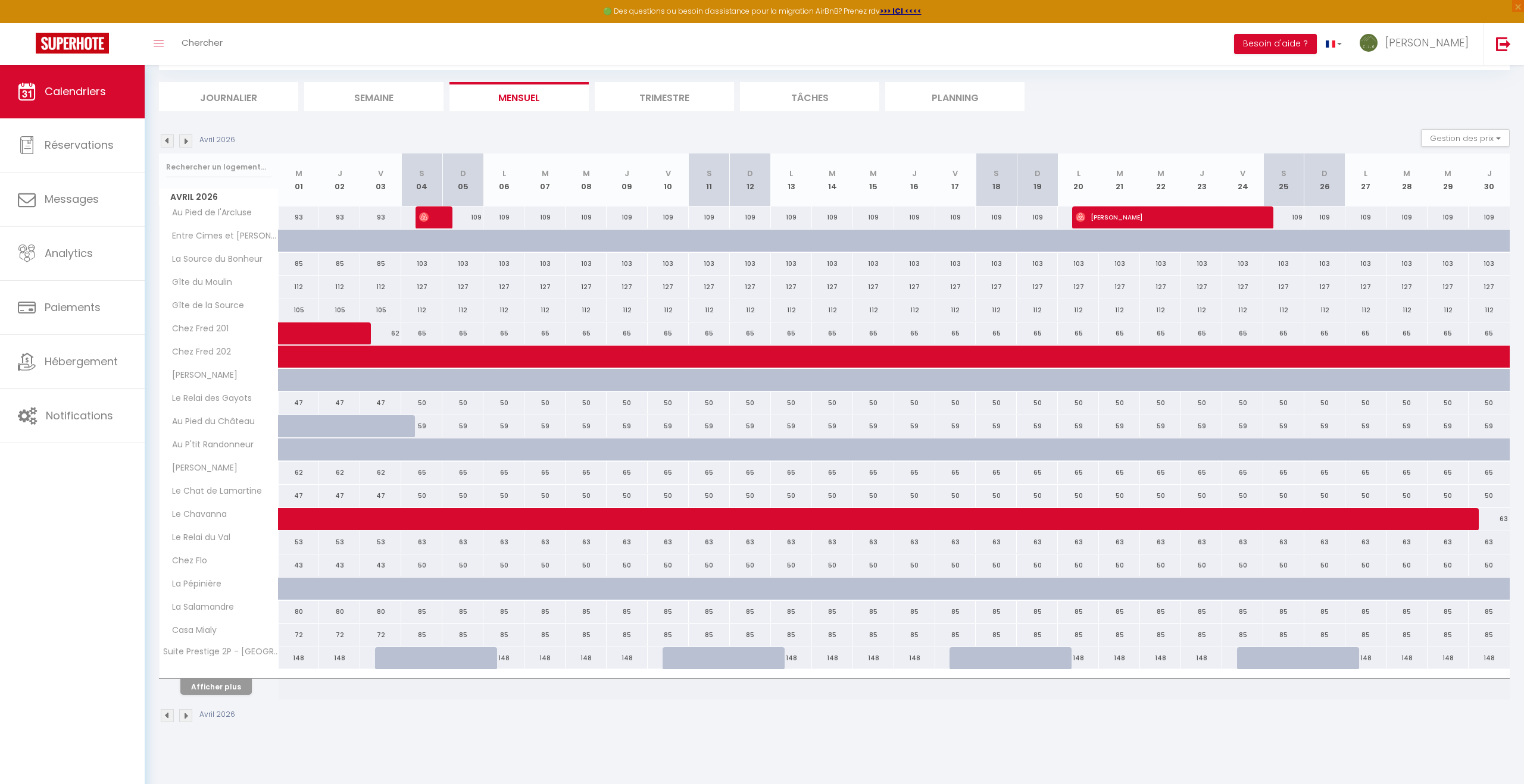
click at [171, 715] on img at bounding box center [167, 715] width 14 height 14
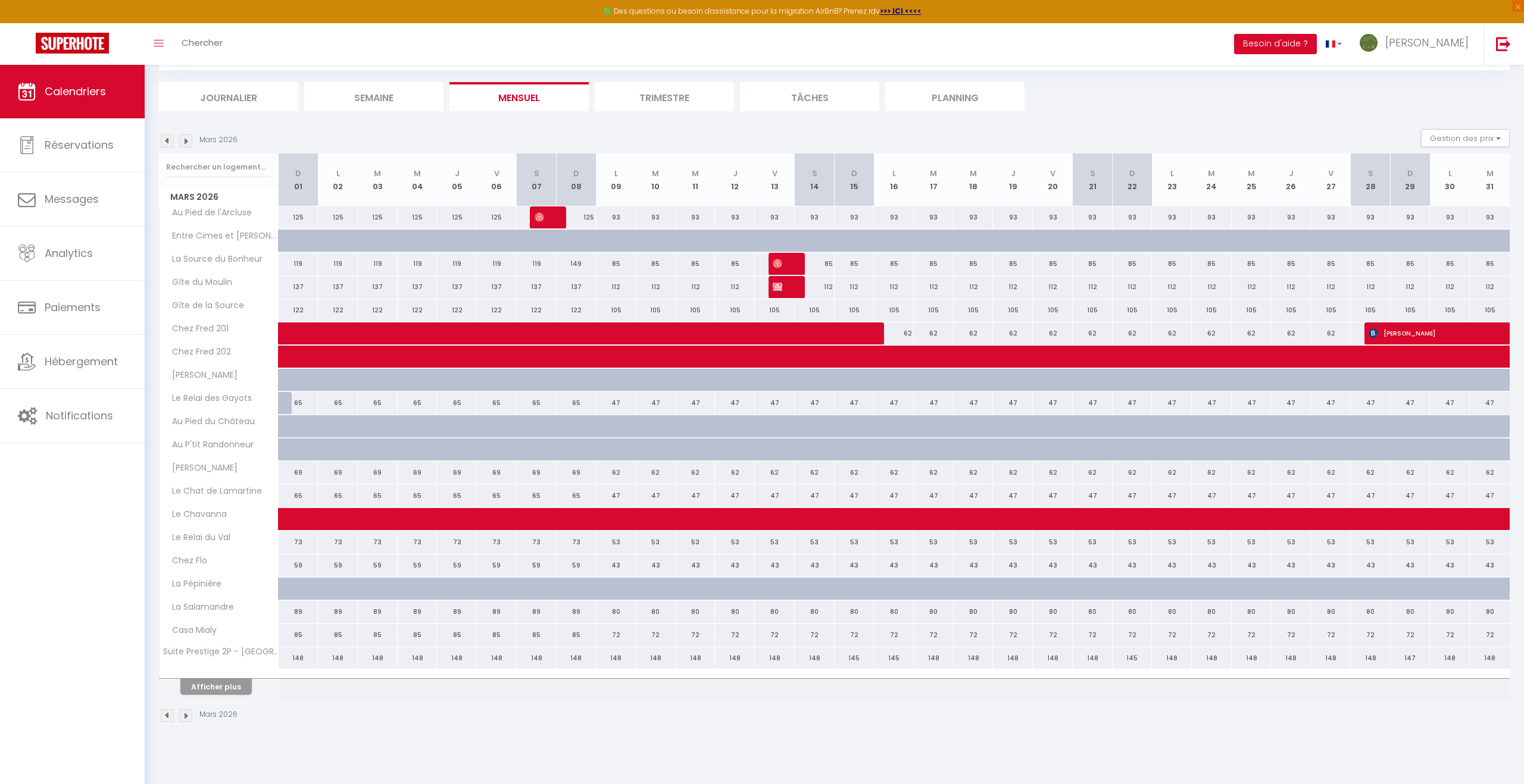
click at [171, 715] on img at bounding box center [167, 715] width 14 height 14
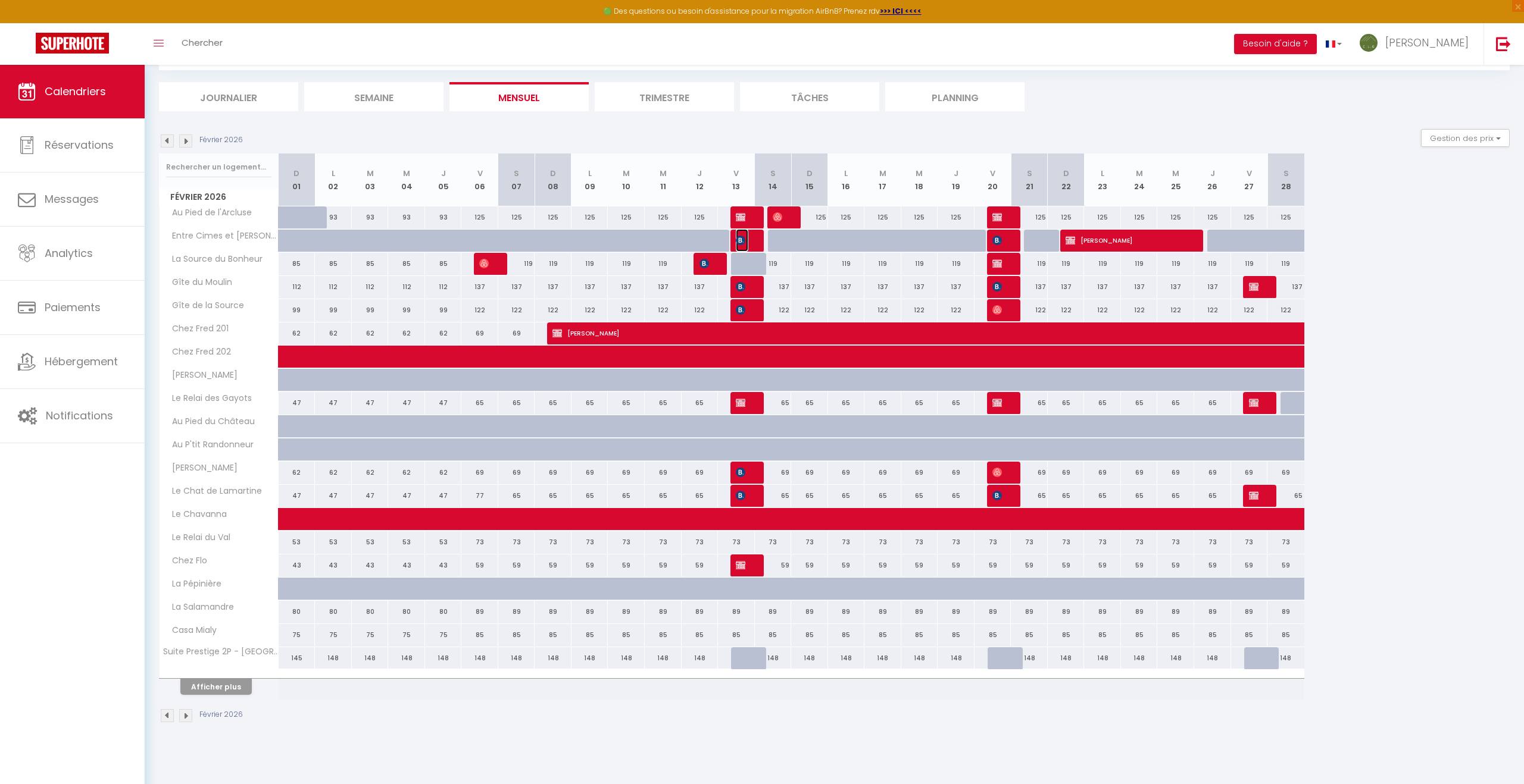
click at [743, 238] on img at bounding box center [740, 240] width 10 height 10
